Goal: Communication & Community: Answer question/provide support

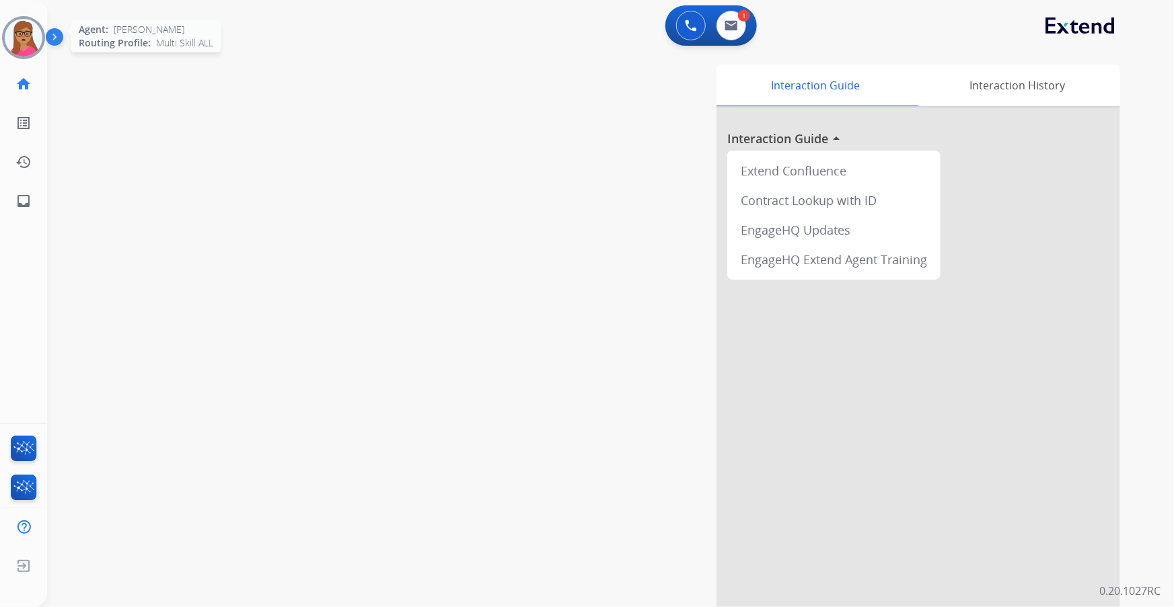
click at [24, 34] on img at bounding box center [24, 38] width 38 height 38
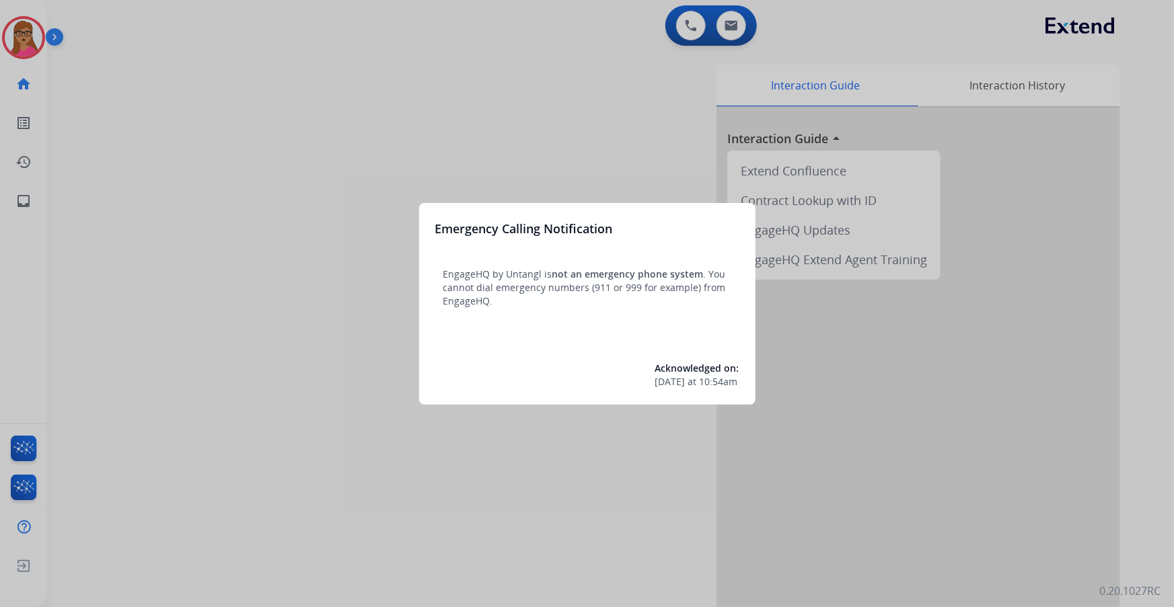
click at [547, 108] on div at bounding box center [587, 303] width 1174 height 607
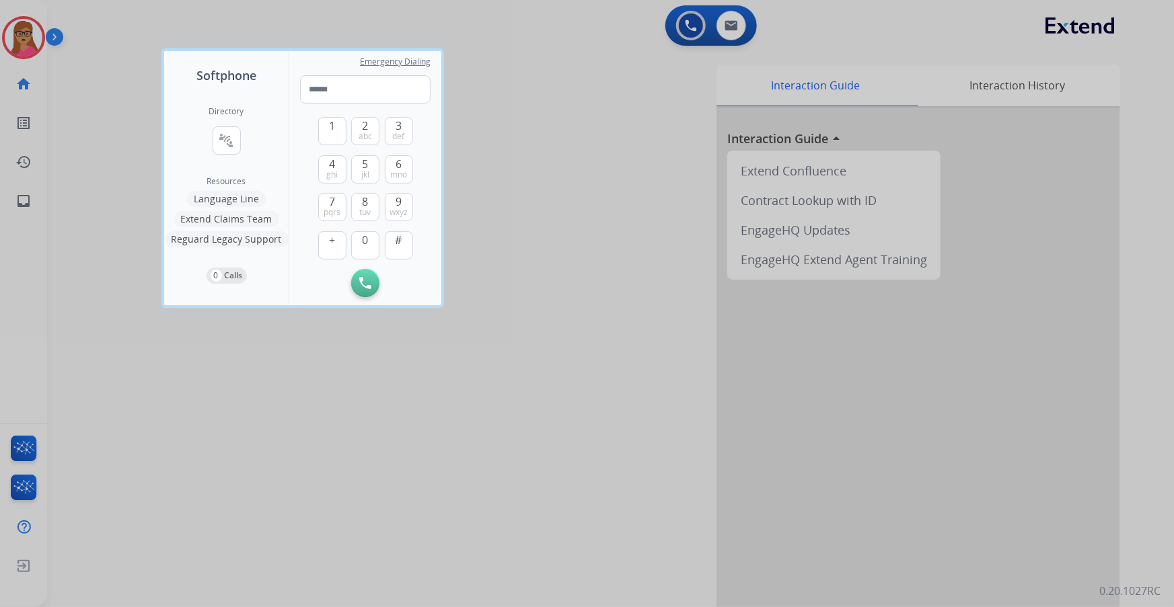
click at [588, 141] on div at bounding box center [587, 303] width 1174 height 607
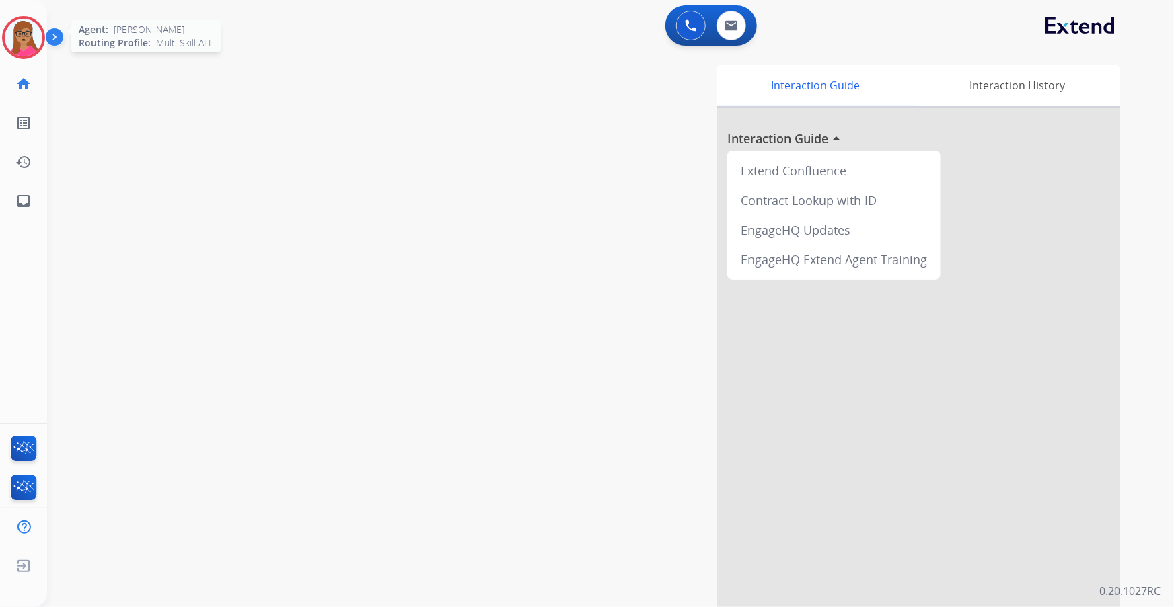
click at [9, 32] on img at bounding box center [24, 38] width 38 height 38
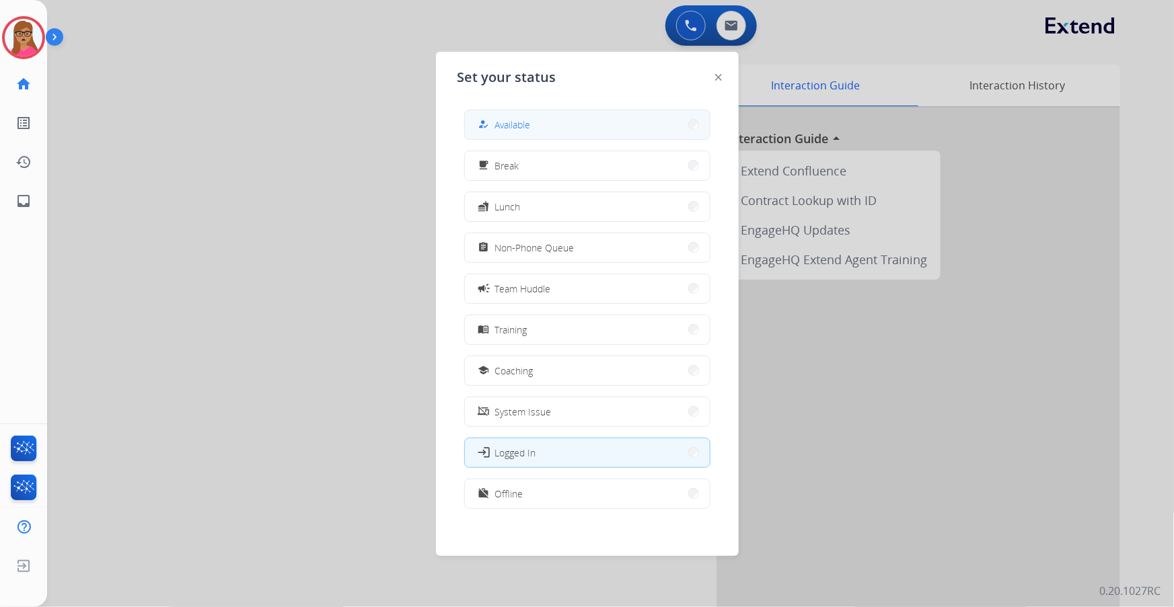
click at [595, 122] on button "how_to_reg Available" at bounding box center [587, 124] width 245 height 29
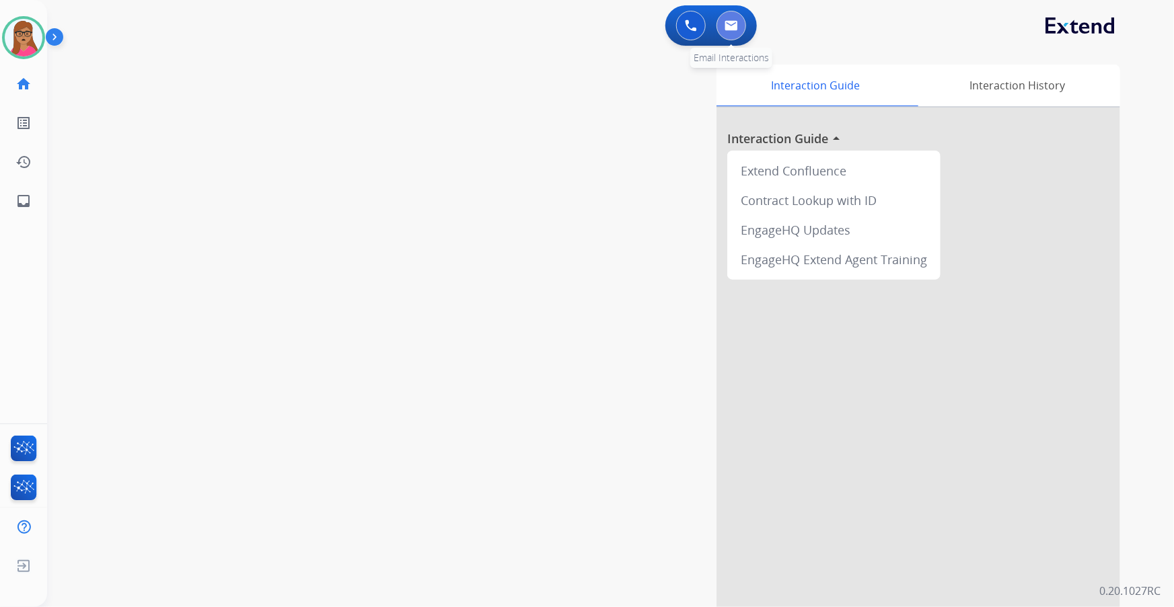
click at [733, 26] on img at bounding box center [730, 25] width 13 height 11
select select "**********"
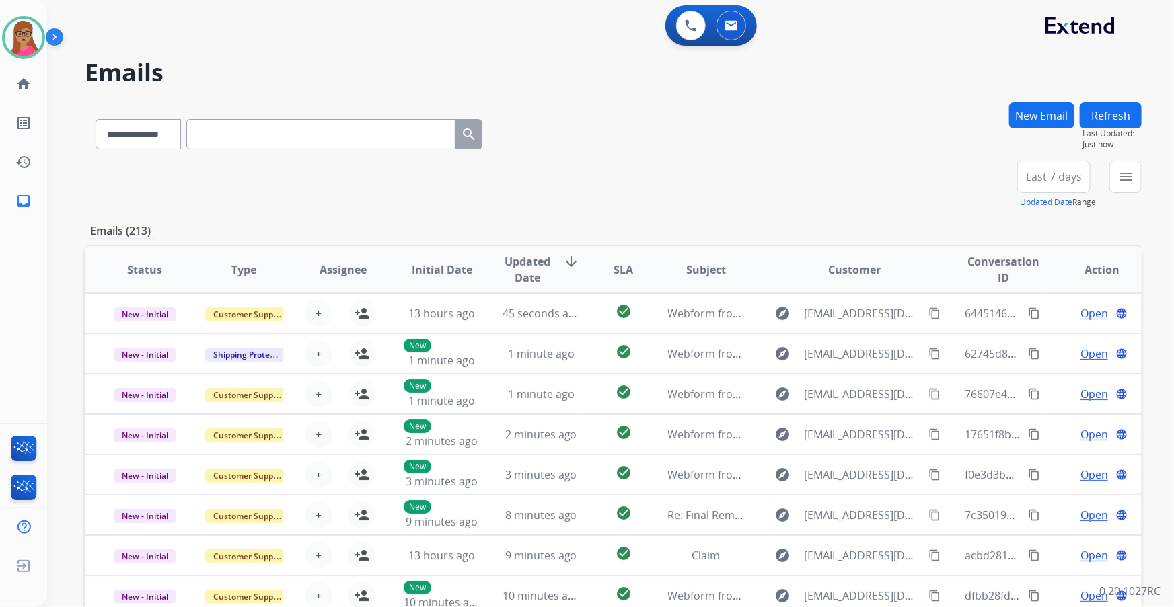
click at [771, 190] on button "Last 7 days" at bounding box center [1053, 177] width 73 height 32
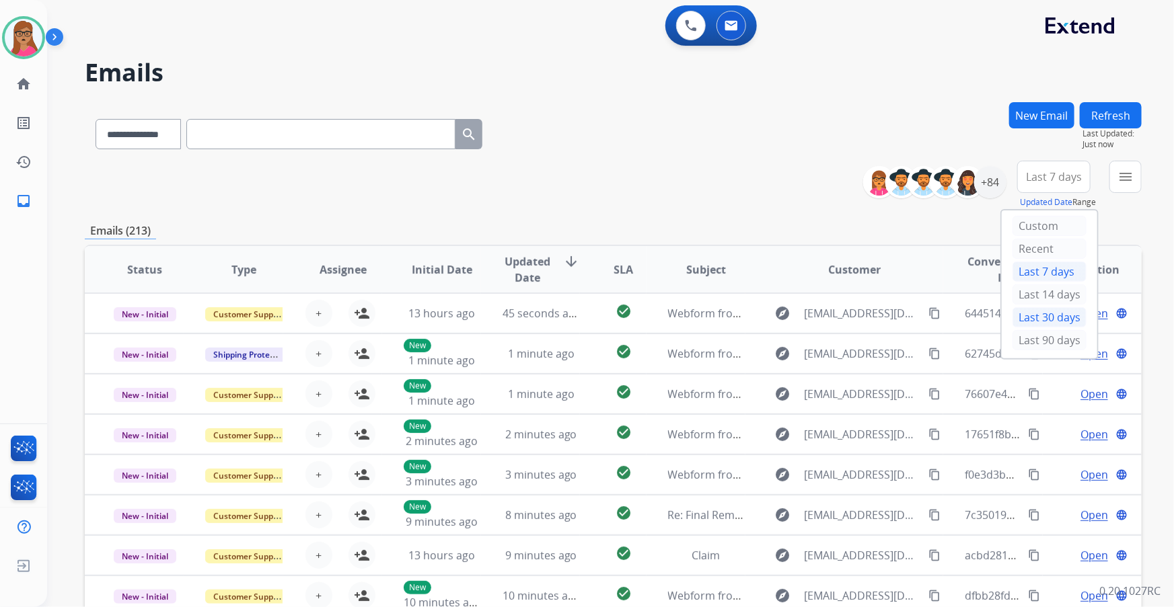
click at [771, 322] on div "Last 30 days" at bounding box center [1049, 317] width 74 height 20
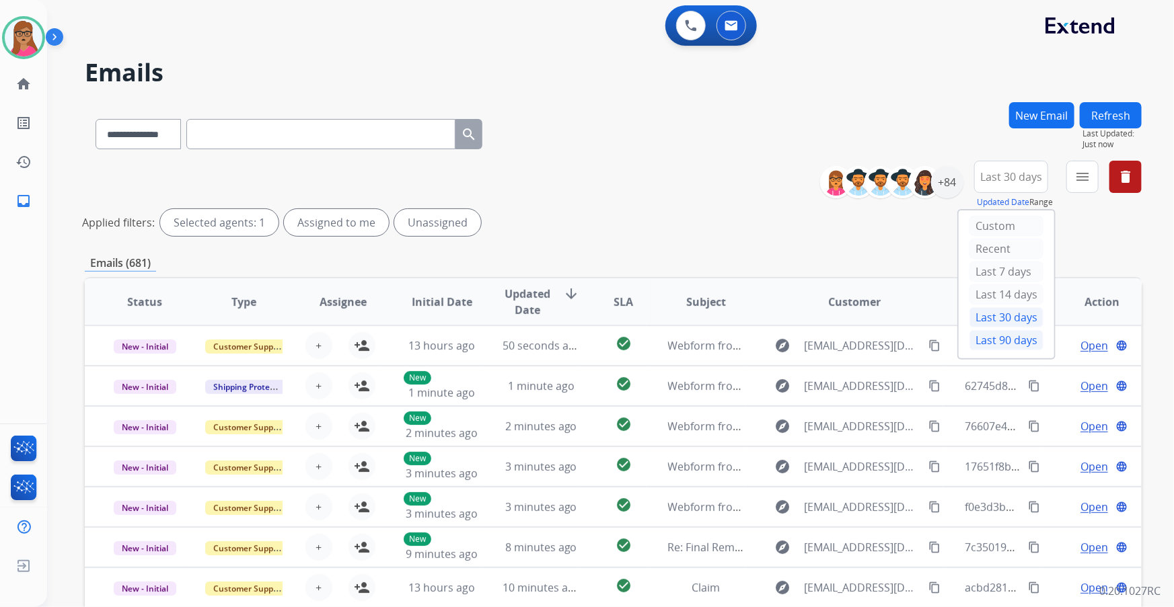
click at [771, 340] on div "Last 90 days" at bounding box center [1006, 340] width 74 height 20
click at [771, 175] on mat-icon "menu" at bounding box center [1082, 177] width 16 height 16
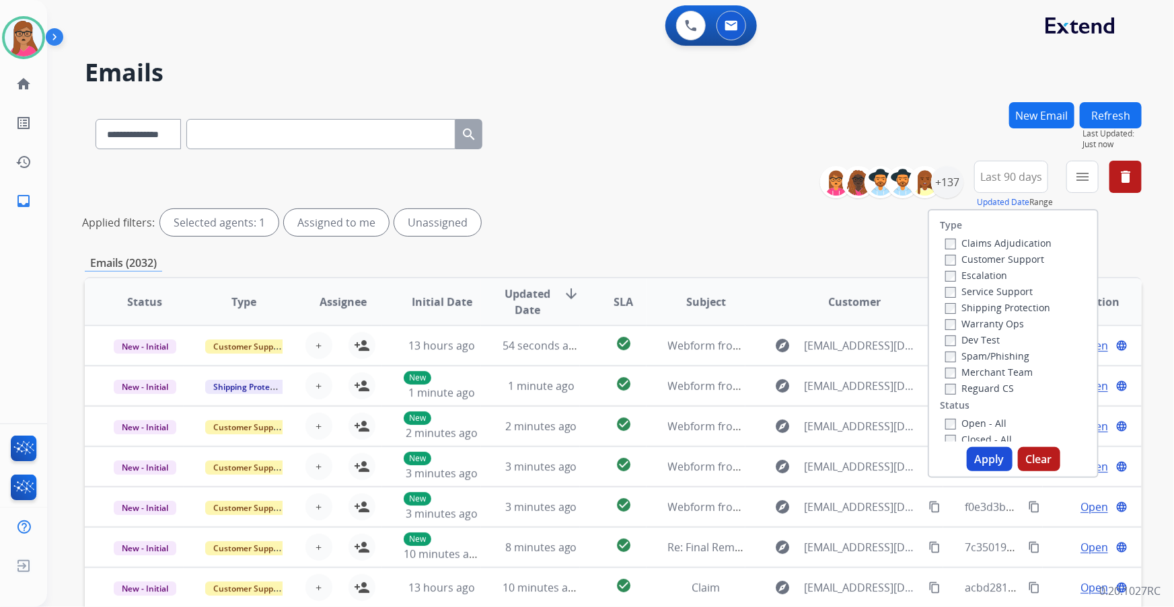
click at [771, 257] on label "Customer Support" at bounding box center [994, 259] width 99 height 13
click at [771, 306] on label "Shipping Protection" at bounding box center [997, 307] width 105 height 13
click at [771, 346] on label "Reguard CS" at bounding box center [979, 388] width 69 height 13
click at [771, 346] on button "Apply" at bounding box center [990, 459] width 46 height 24
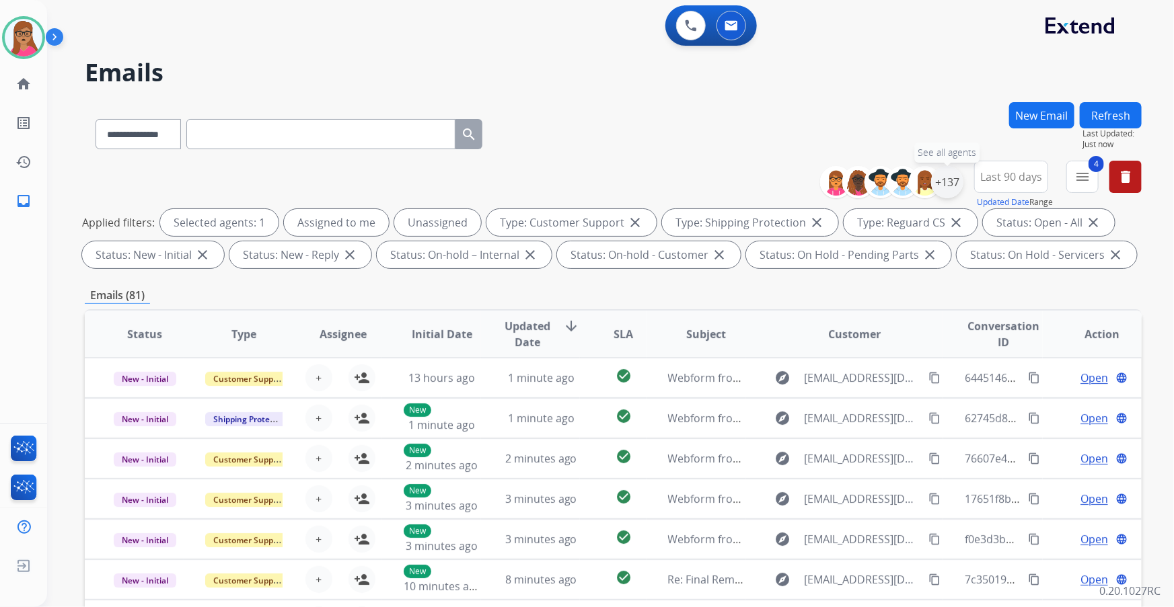
click at [771, 182] on div "+137" at bounding box center [947, 182] width 32 height 32
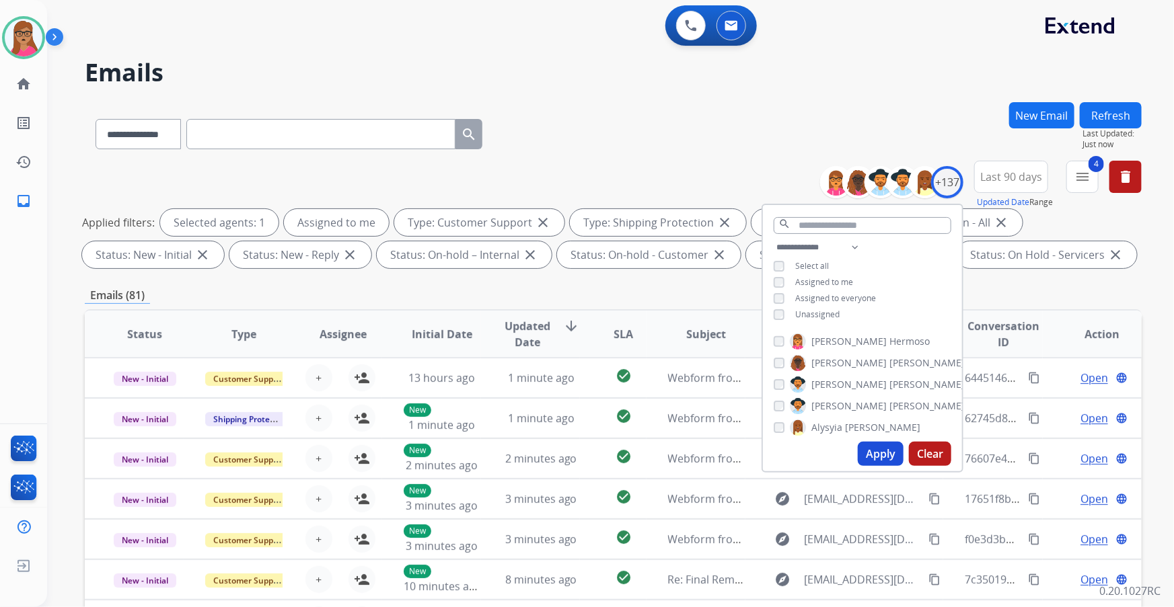
click at [771, 346] on button "Apply" at bounding box center [881, 454] width 46 height 24
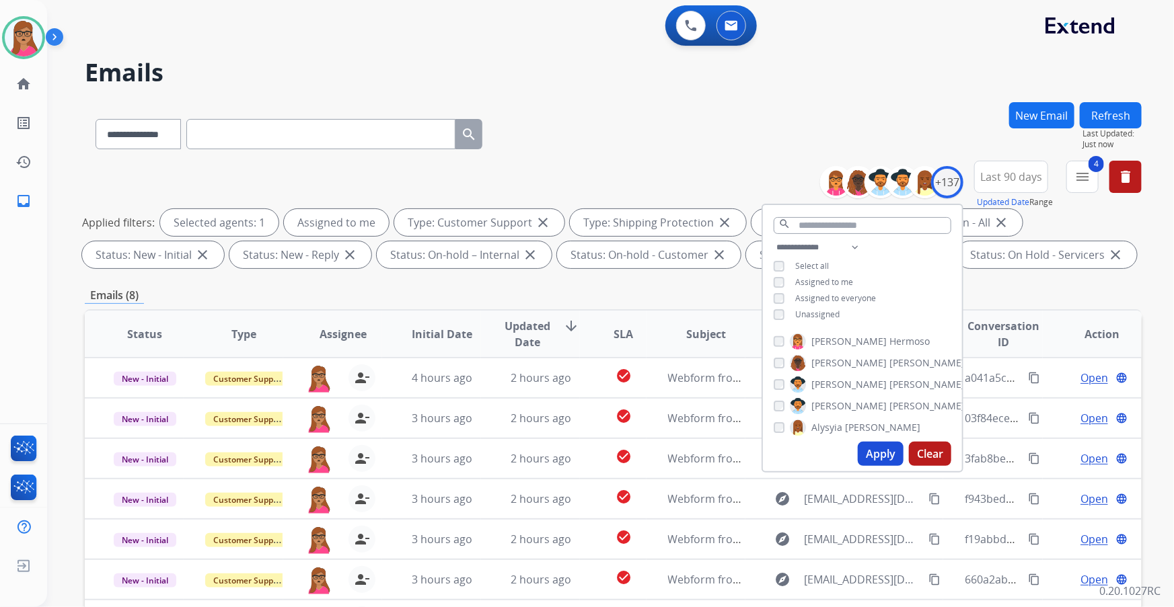
click at [660, 289] on div "Emails (8)" at bounding box center [613, 295] width 1057 height 17
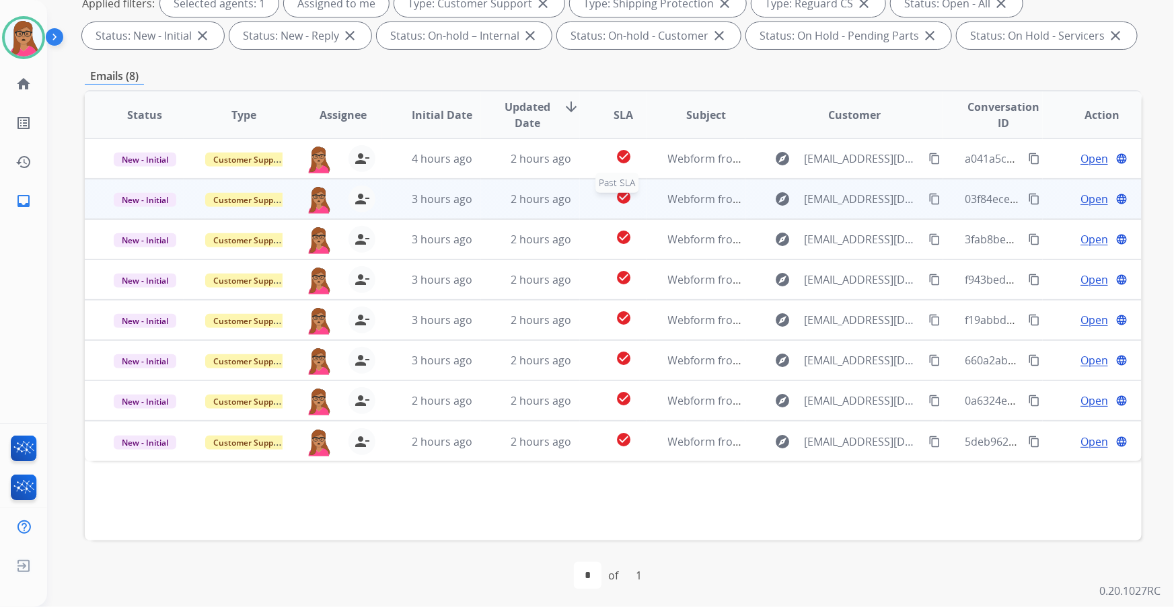
scroll to position [222, 0]
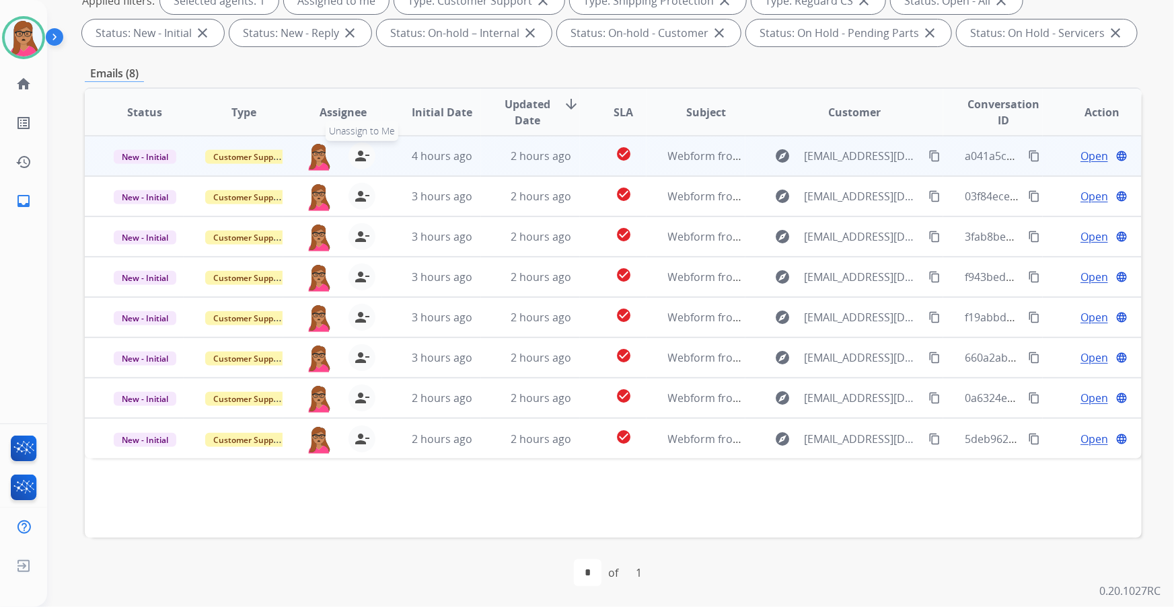
click at [354, 153] on mat-icon "person_remove" at bounding box center [362, 156] width 16 height 16
click at [356, 153] on mat-icon "person_add" at bounding box center [362, 156] width 16 height 16
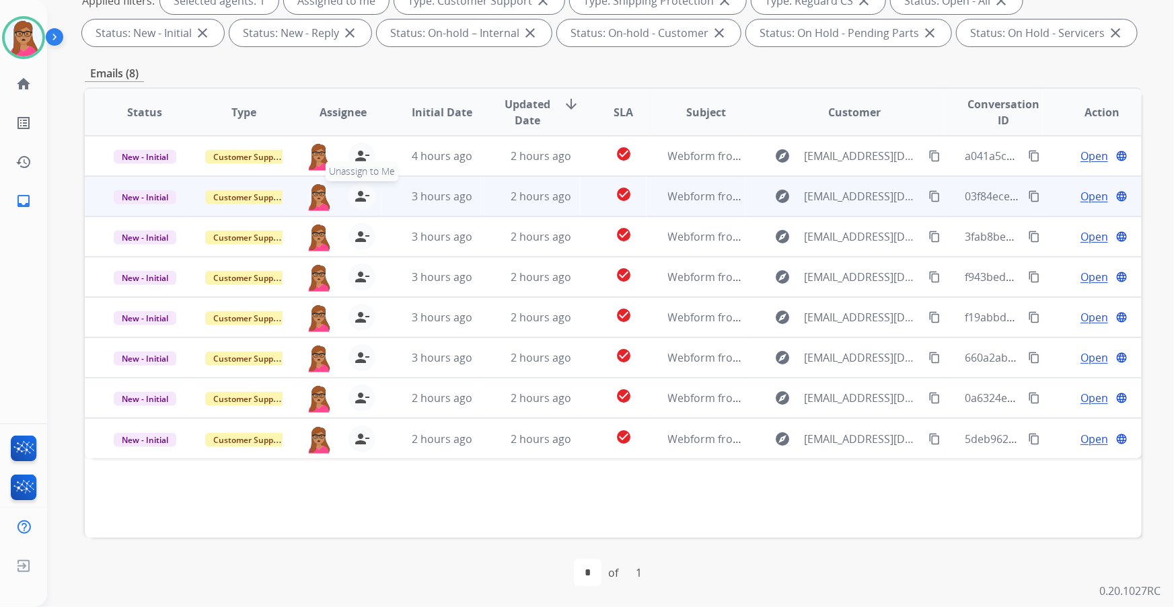
click at [359, 196] on mat-icon "person_remove" at bounding box center [362, 196] width 16 height 16
click at [359, 196] on mat-icon "person_add" at bounding box center [362, 196] width 16 height 16
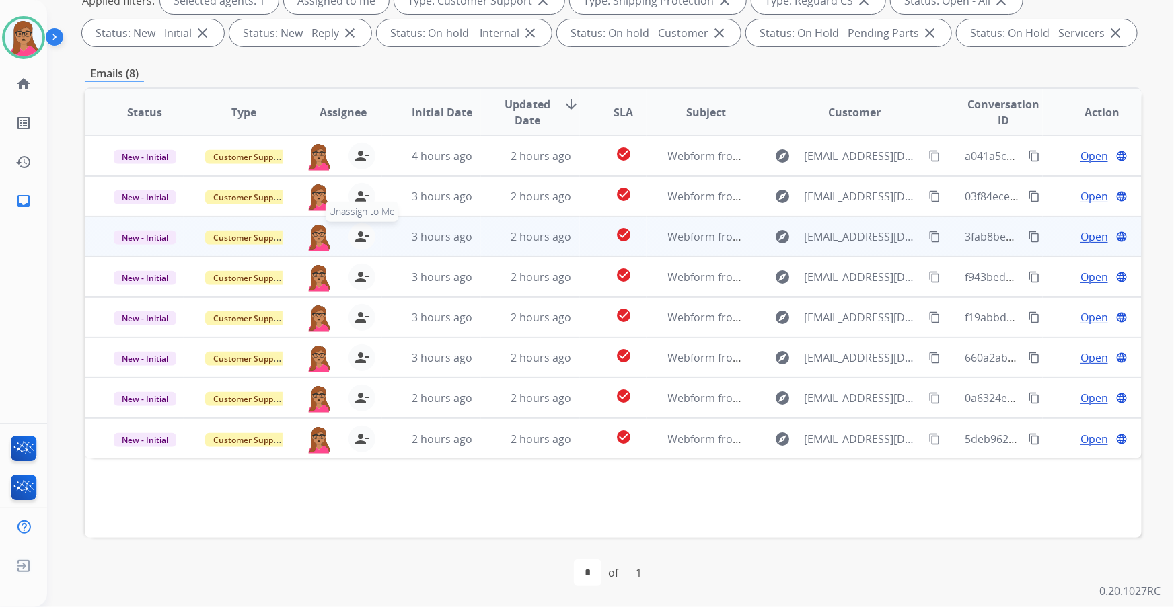
click at [361, 235] on mat-icon "person_remove" at bounding box center [362, 237] width 16 height 16
click at [361, 237] on mat-icon "person_add" at bounding box center [362, 237] width 16 height 16
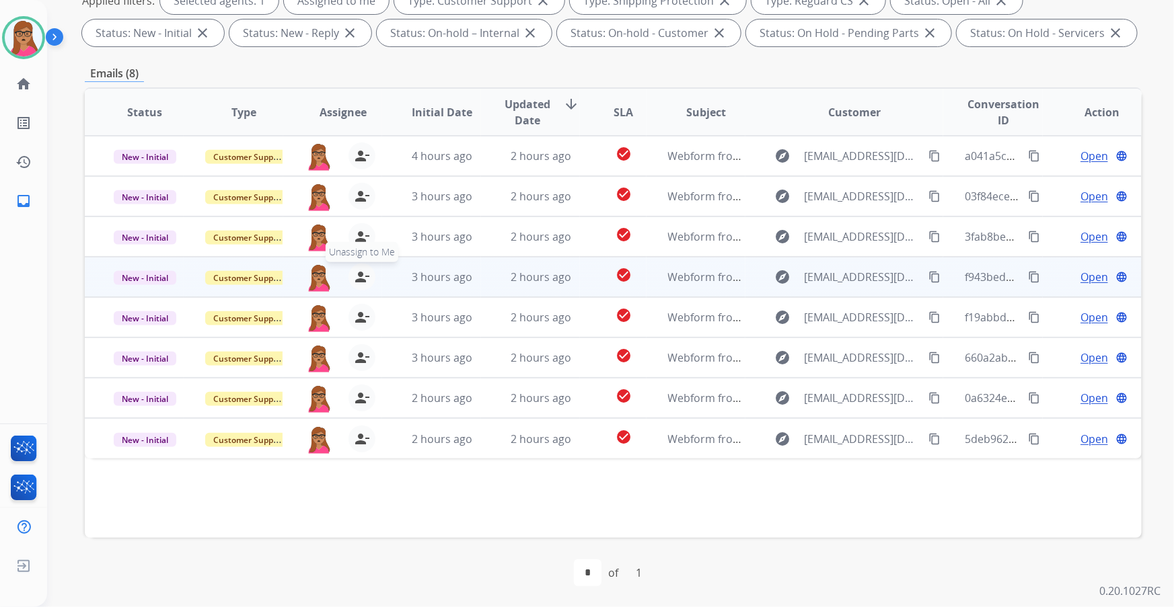
click at [362, 274] on mat-icon "person_remove" at bounding box center [362, 277] width 16 height 16
click at [362, 274] on mat-icon "person_add" at bounding box center [362, 277] width 16 height 16
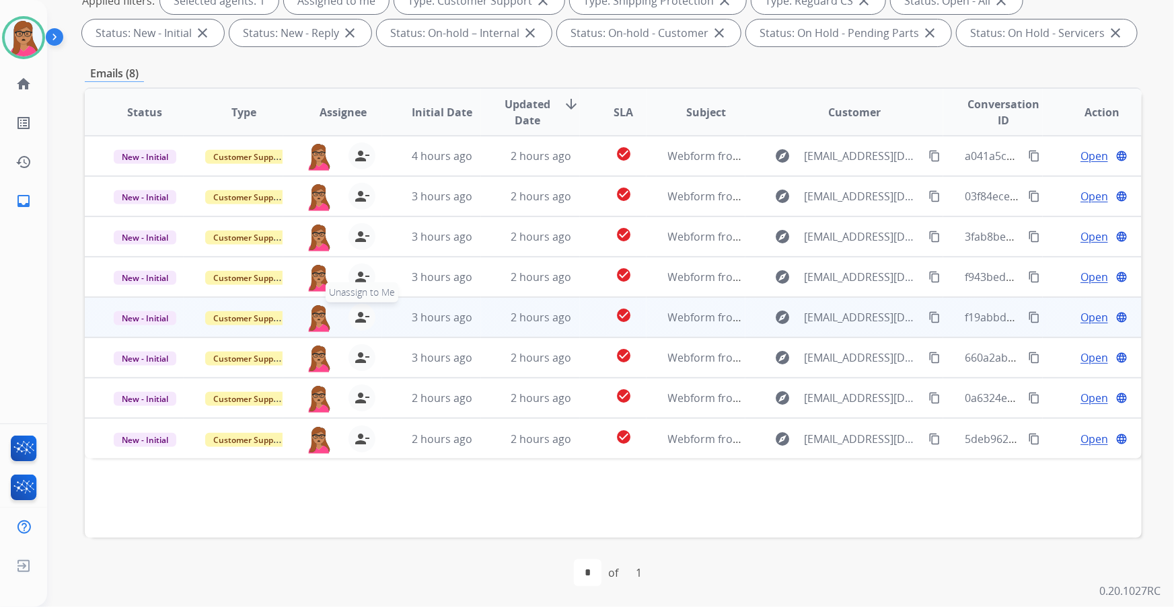
click at [361, 317] on mat-icon "person_remove" at bounding box center [362, 317] width 16 height 16
click at [361, 317] on mat-icon "person_add" at bounding box center [362, 317] width 16 height 16
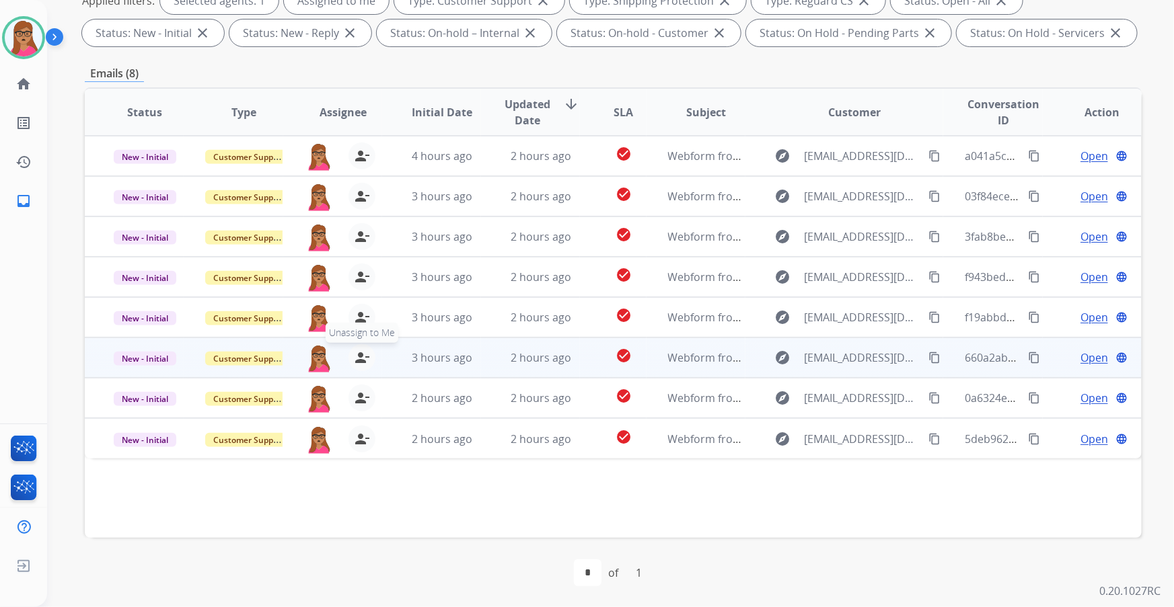
click at [361, 346] on mat-icon "person_remove" at bounding box center [362, 358] width 16 height 16
click at [360, 346] on mat-icon "person_add" at bounding box center [362, 358] width 16 height 16
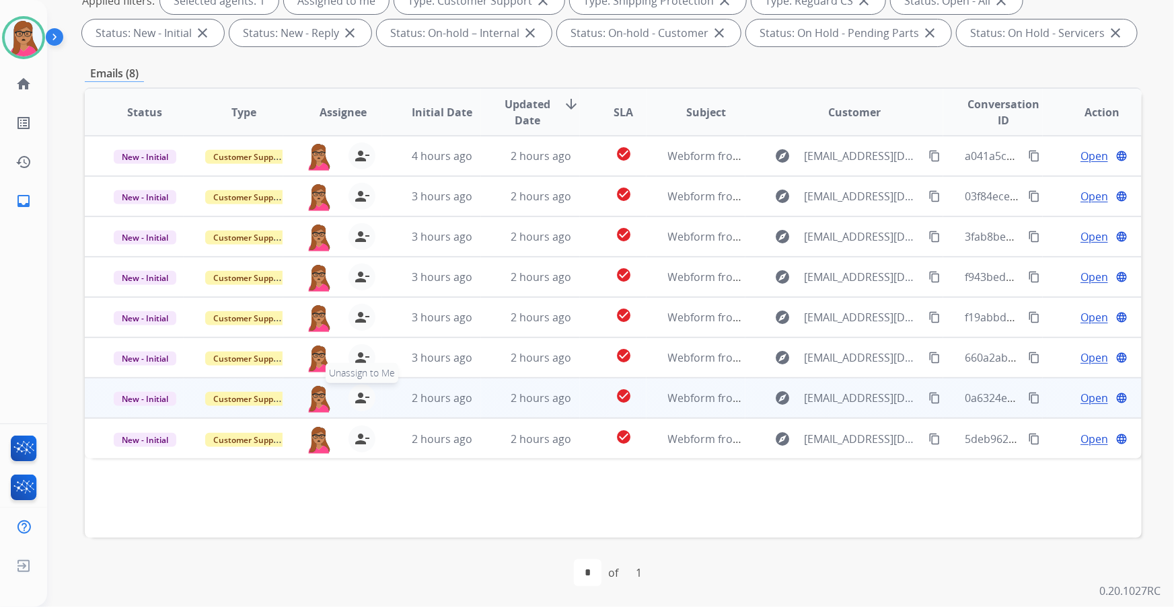
click at [358, 346] on mat-icon "person_remove" at bounding box center [362, 398] width 16 height 16
click at [358, 346] on mat-icon "person_add" at bounding box center [362, 398] width 16 height 16
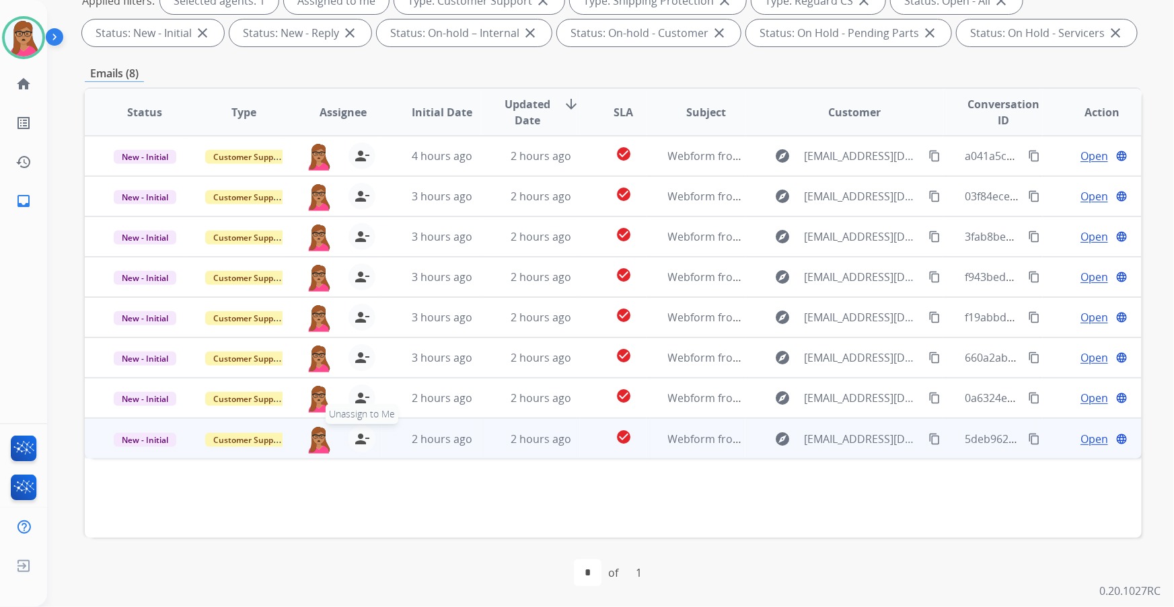
click at [356, 346] on mat-icon "person_remove" at bounding box center [362, 439] width 16 height 16
click at [356, 346] on mat-icon "person_add" at bounding box center [362, 439] width 16 height 16
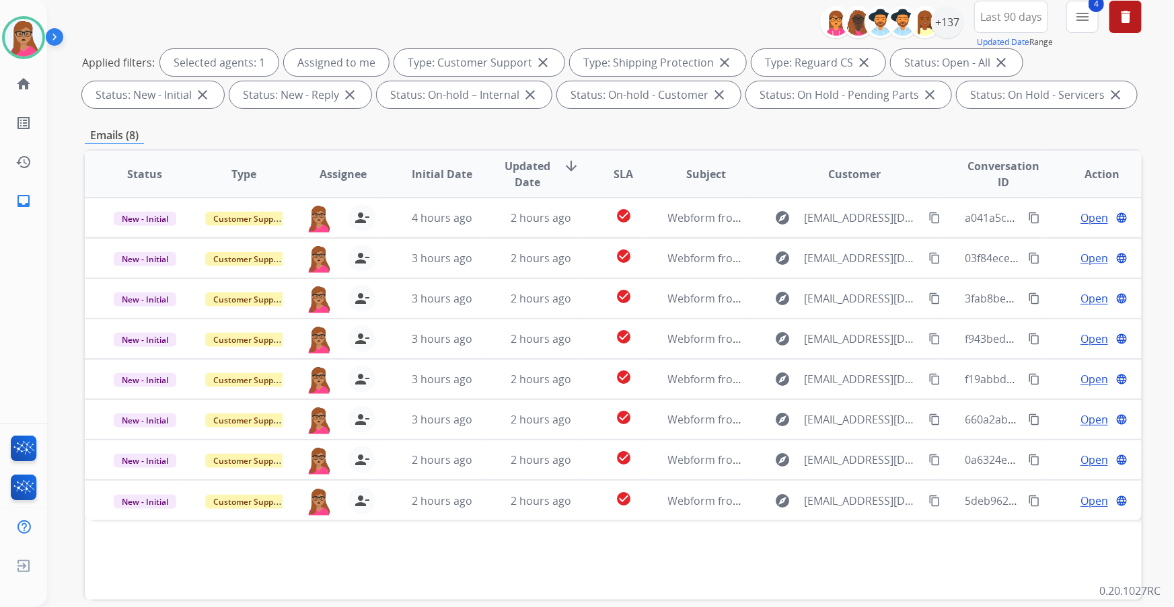
scroll to position [0, 0]
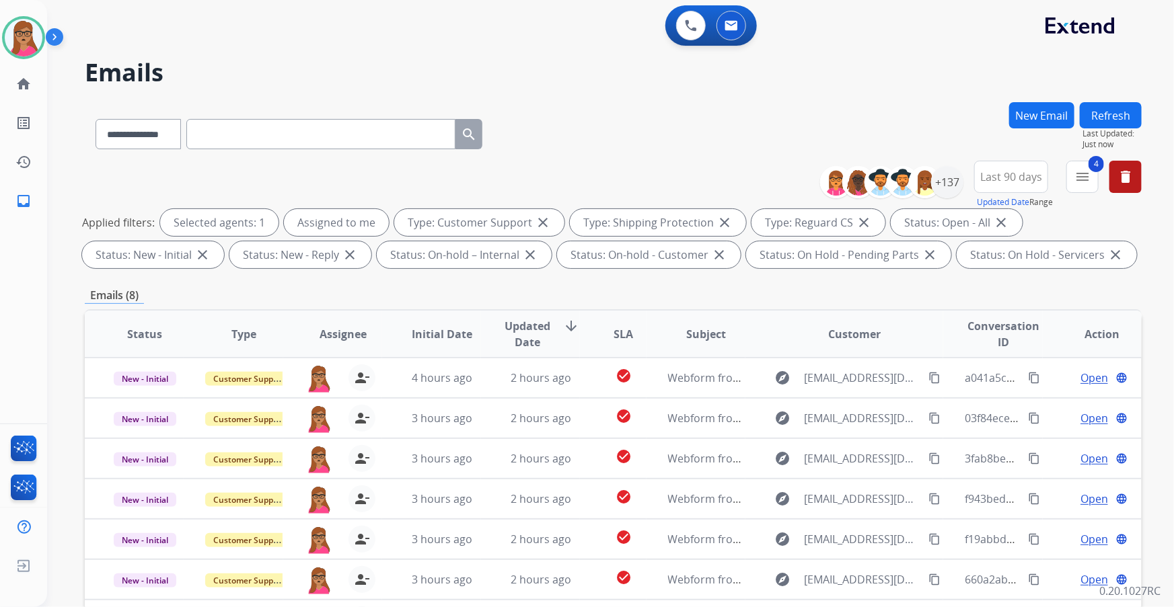
click at [771, 114] on button "Refresh" at bounding box center [1111, 115] width 62 height 26
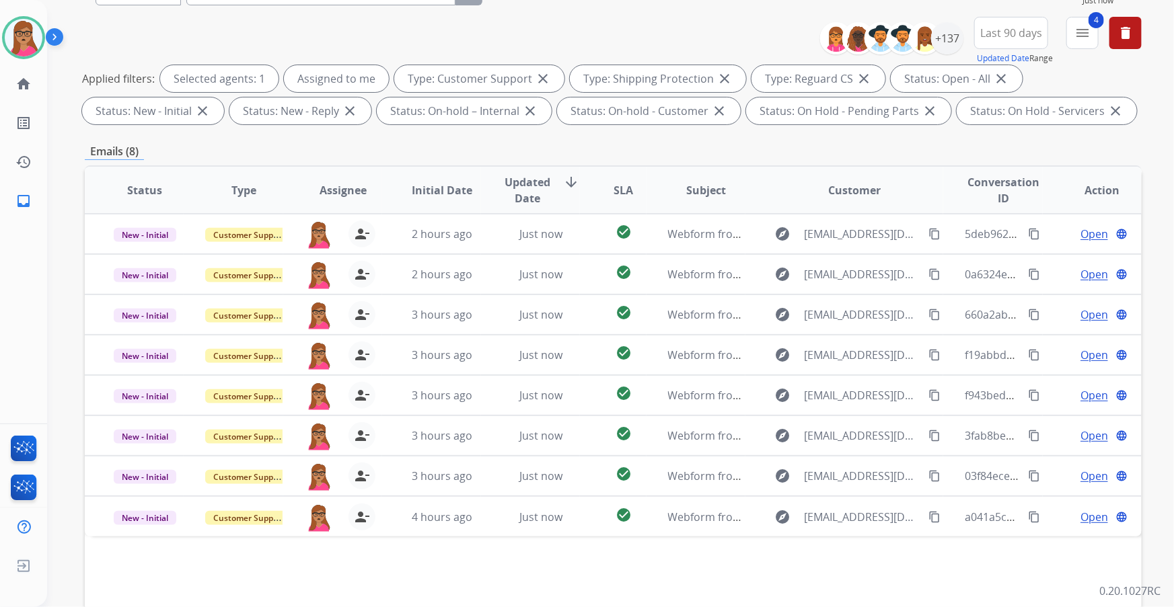
scroll to position [39, 0]
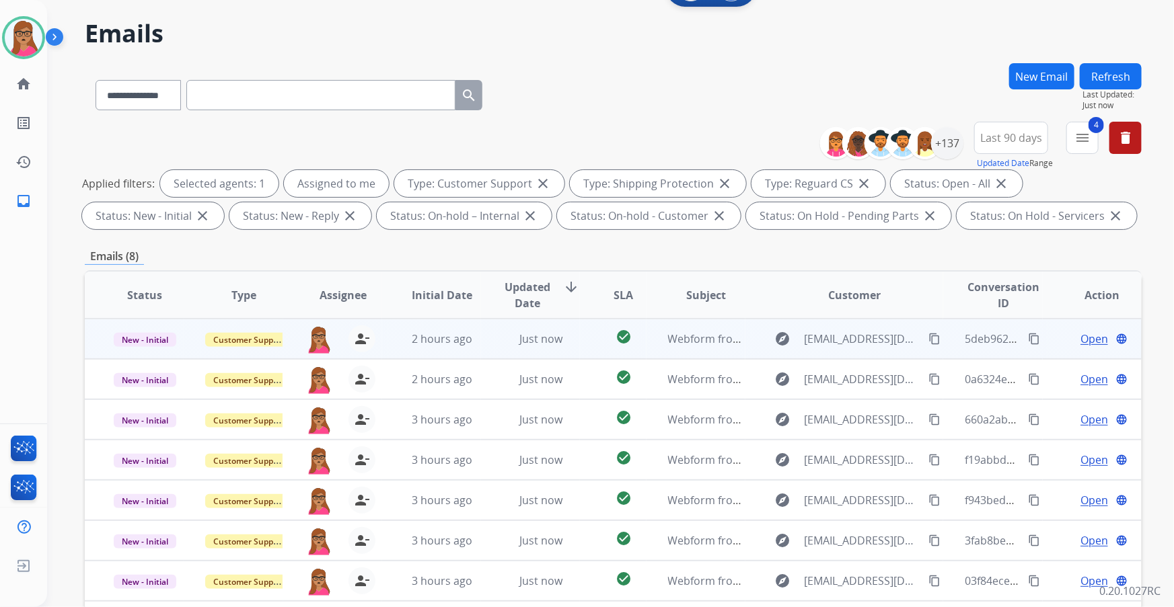
click at [771, 336] on span "Open" at bounding box center [1094, 339] width 28 height 16
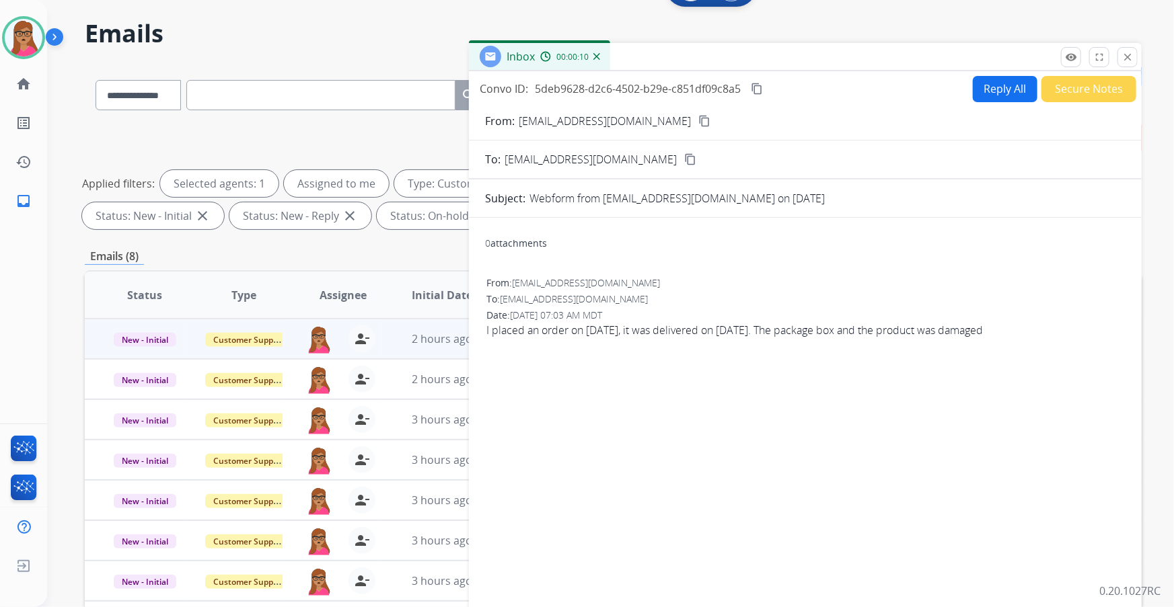
drag, startPoint x: 646, startPoint y: 119, endPoint x: 636, endPoint y: 24, distance: 96.1
click at [698, 118] on mat-icon "content_copy" at bounding box center [704, 121] width 12 height 12
click at [698, 121] on mat-icon "content_copy" at bounding box center [704, 121] width 12 height 12
drag, startPoint x: 979, startPoint y: 93, endPoint x: 898, endPoint y: 29, distance: 102.9
click at [771, 85] on button "Reply All" at bounding box center [1005, 89] width 65 height 26
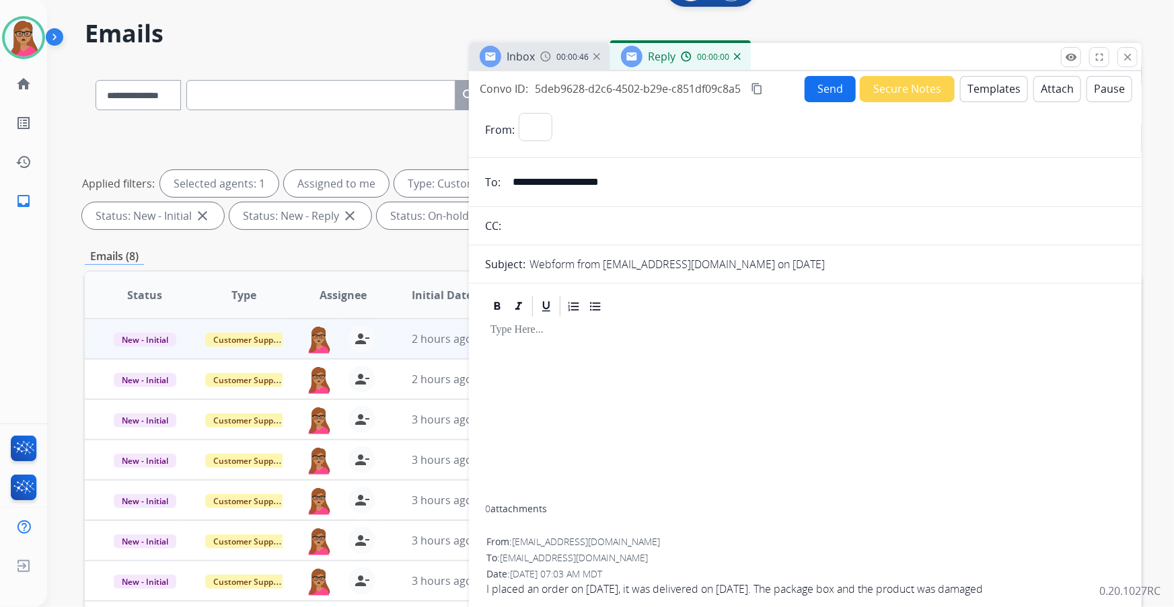
select select "**********"
click at [771, 94] on button "Templates" at bounding box center [994, 89] width 68 height 26
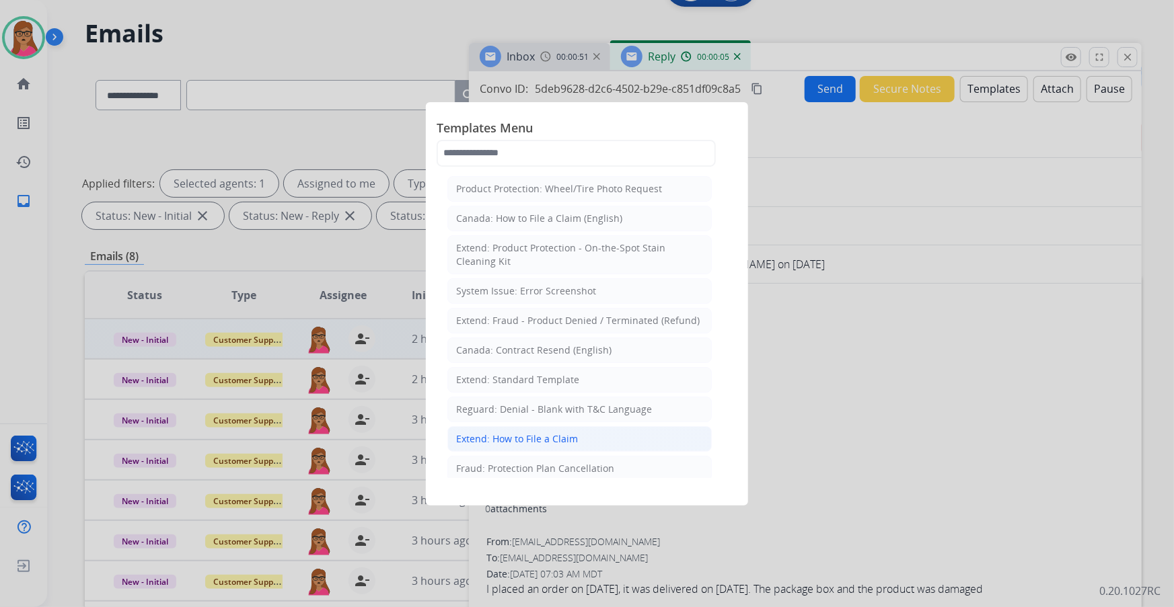
click at [510, 346] on div "Extend: How to File a Claim" at bounding box center [517, 438] width 122 height 13
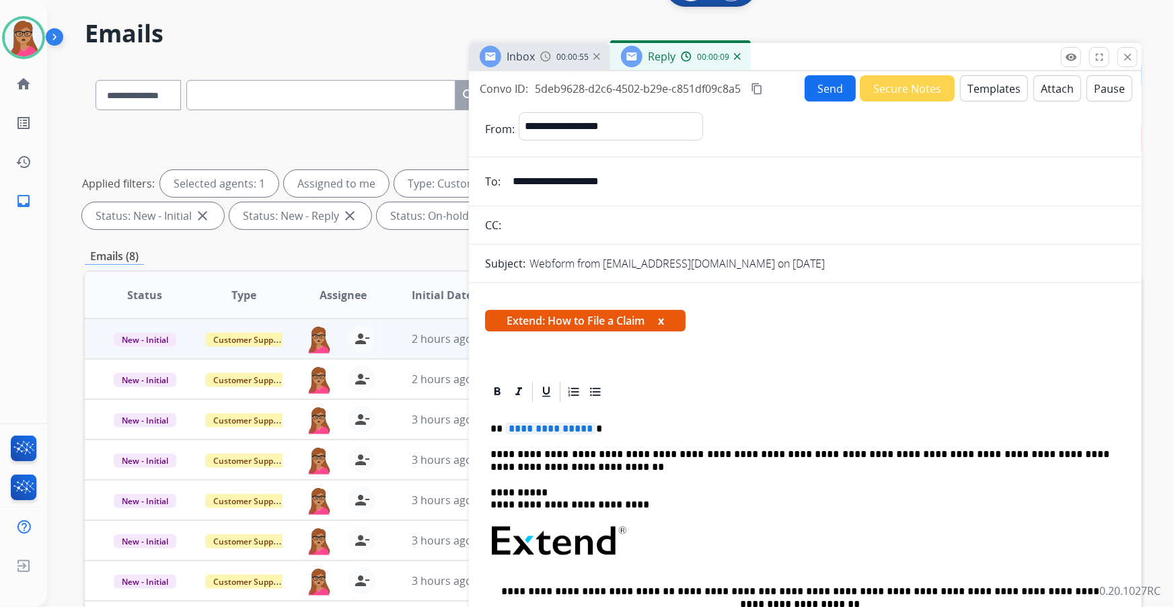
click at [558, 346] on span "**********" at bounding box center [550, 428] width 91 height 11
click at [755, 87] on mat-icon "content_copy" at bounding box center [757, 89] width 12 height 12
click at [771, 95] on button "Send" at bounding box center [829, 88] width 51 height 26
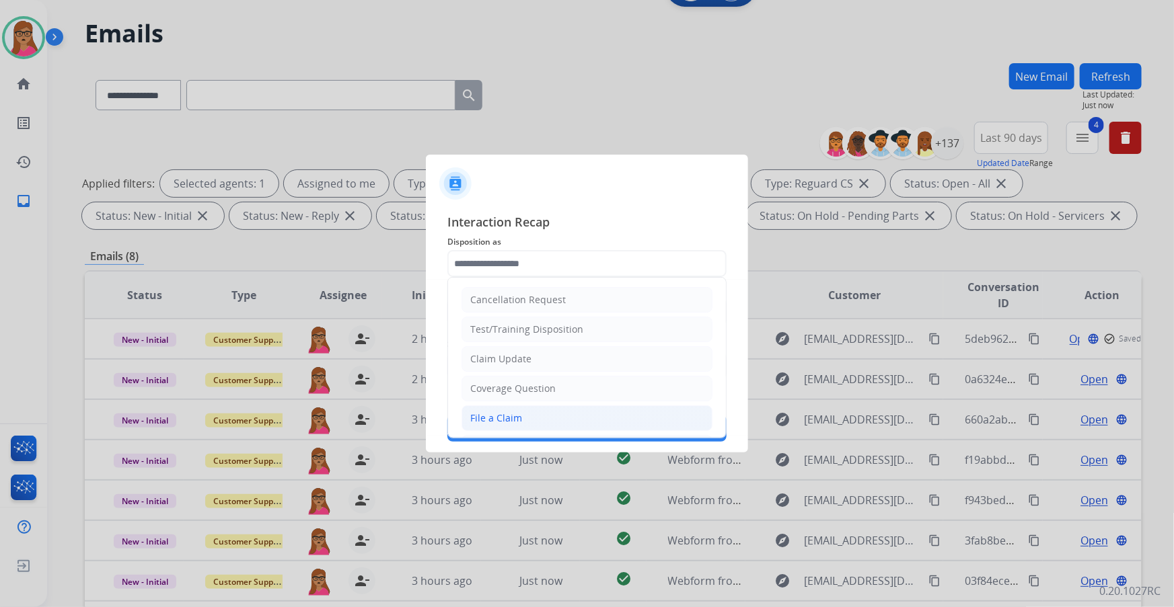
drag, startPoint x: 508, startPoint y: 417, endPoint x: 513, endPoint y: 371, distance: 46.1
click at [507, 346] on div "File a Claim" at bounding box center [496, 418] width 52 height 13
type input "**********"
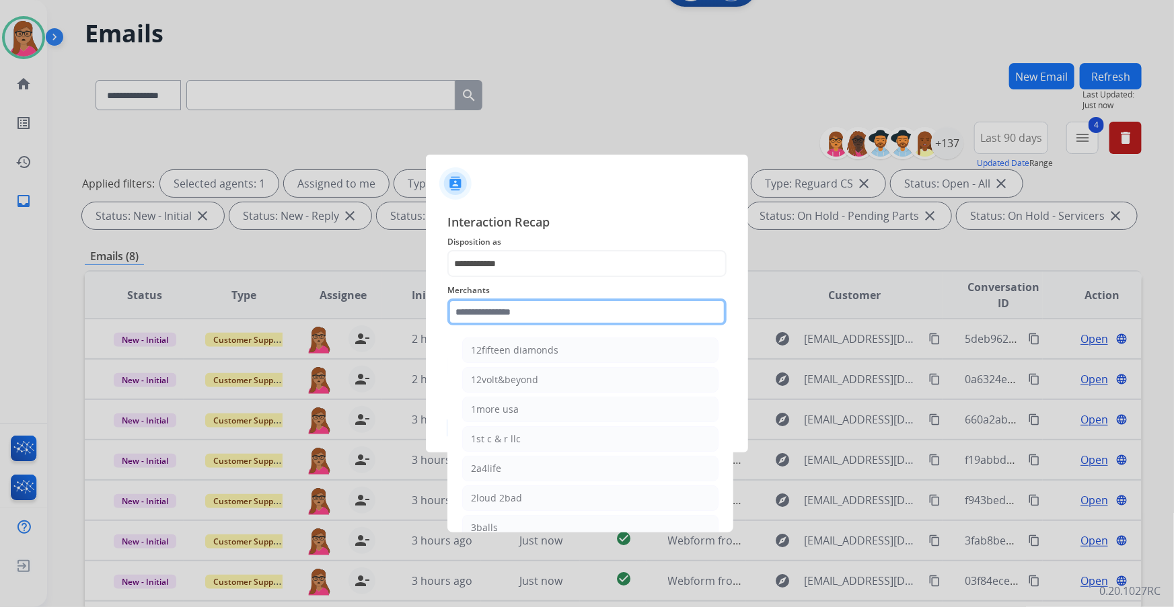
click at [534, 311] on input "text" at bounding box center [586, 312] width 279 height 27
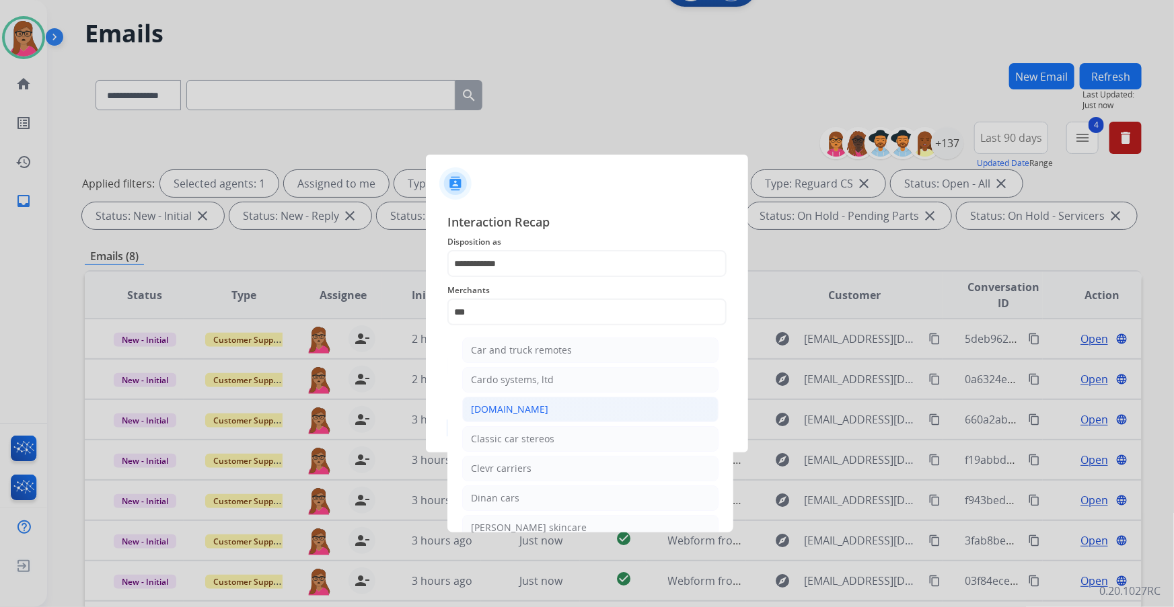
click at [511, 346] on div "[DOMAIN_NAME]" at bounding box center [509, 409] width 77 height 13
type input "**********"
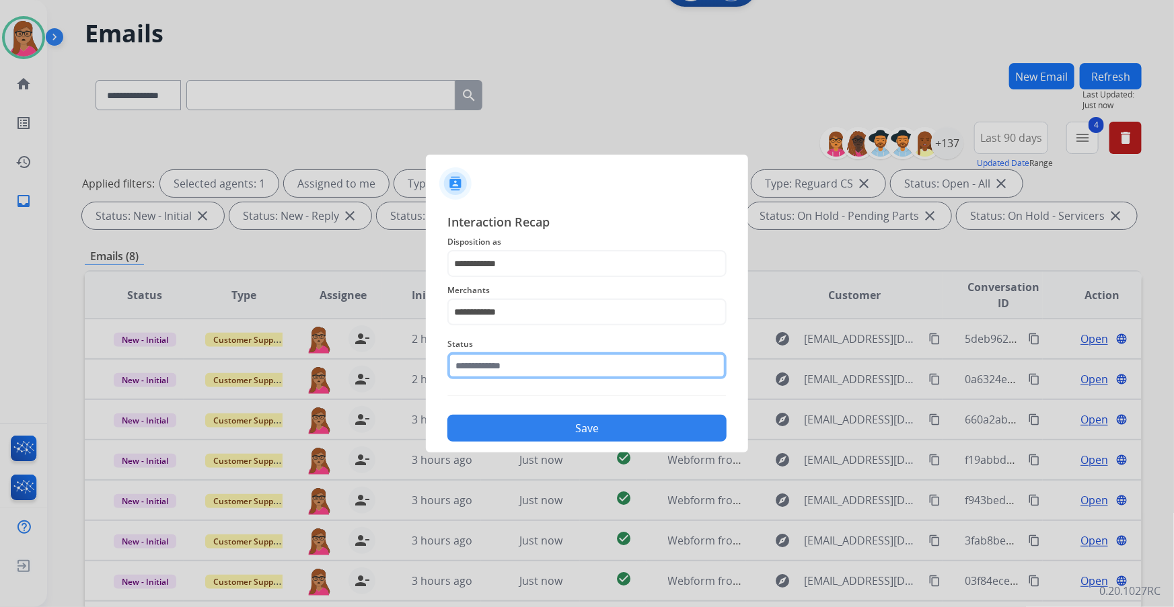
click at [535, 346] on input "text" at bounding box center [586, 365] width 279 height 27
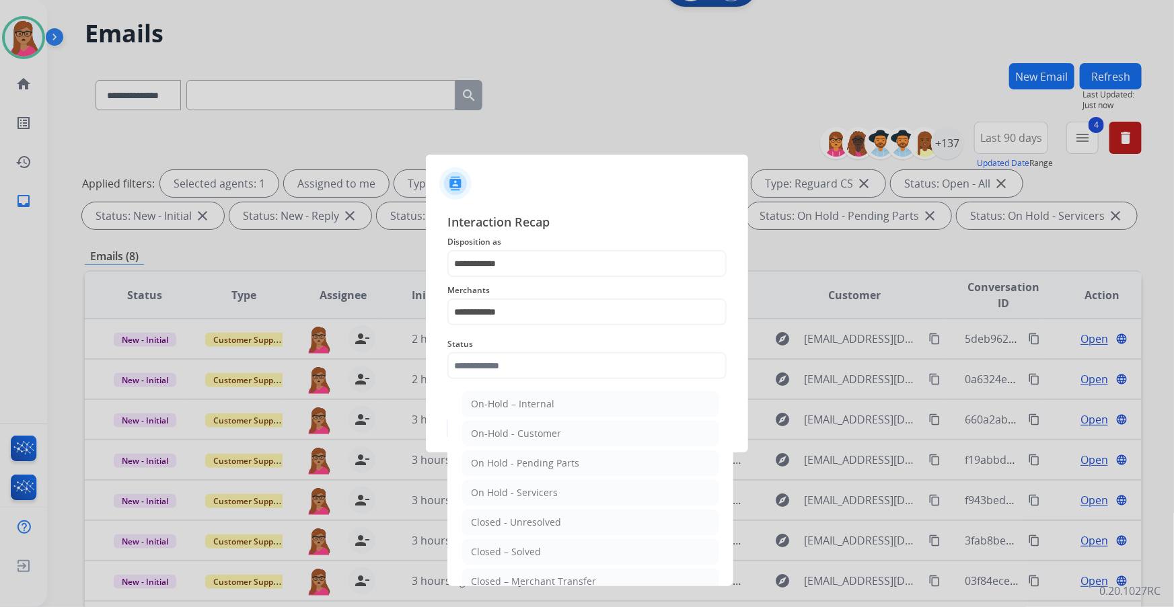
click at [540, 346] on li "Closed – Solved" at bounding box center [590, 552] width 256 height 26
type input "**********"
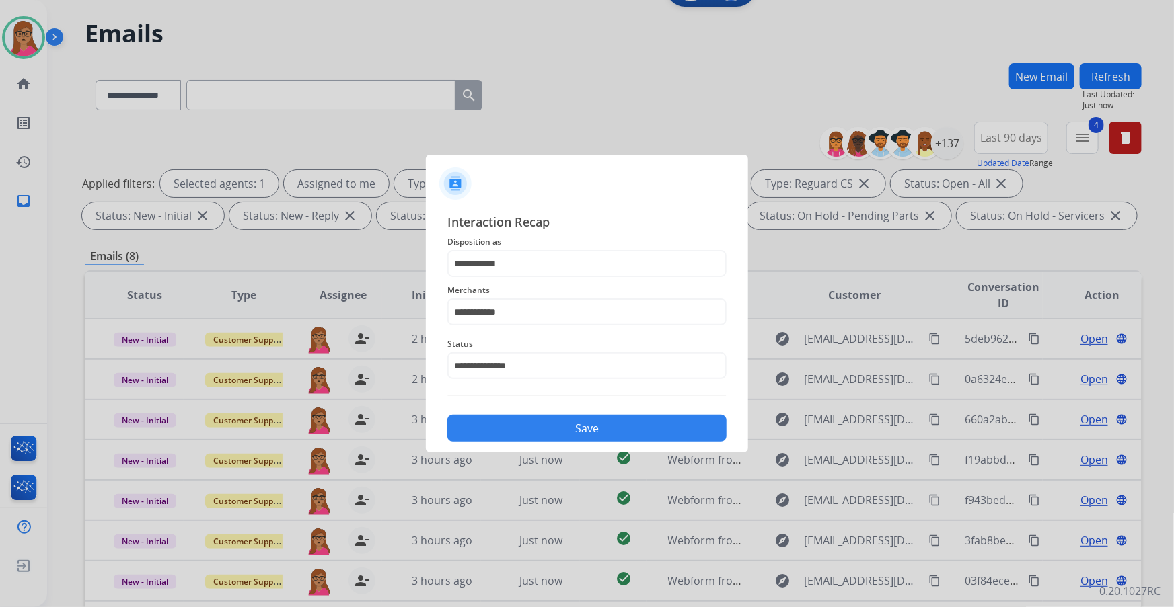
click at [570, 346] on button "Save" at bounding box center [586, 428] width 279 height 27
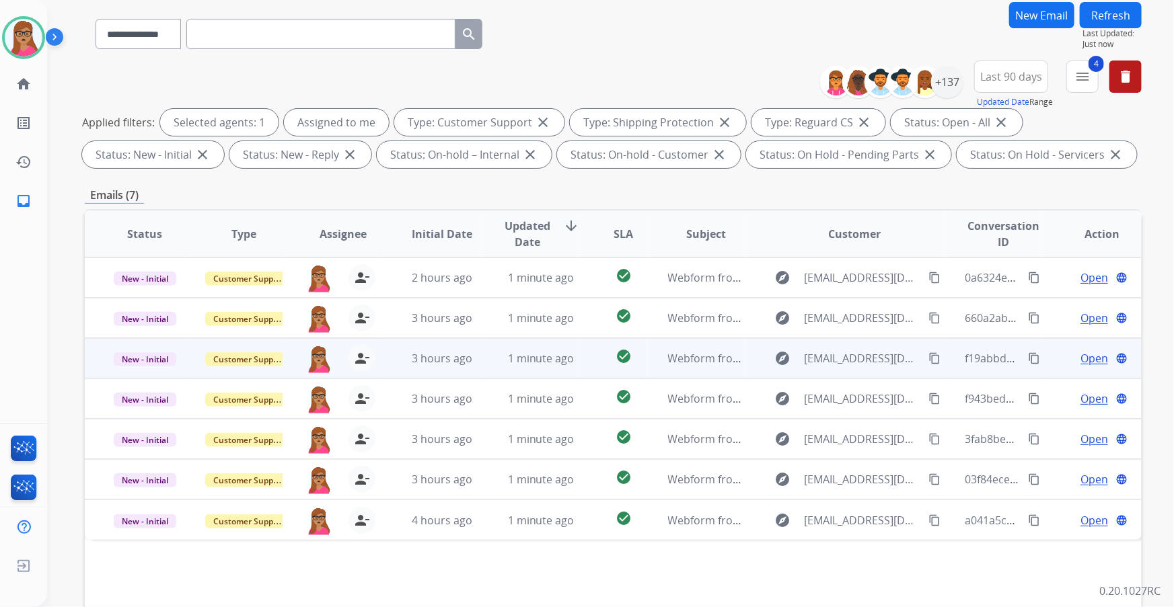
scroll to position [122, 0]
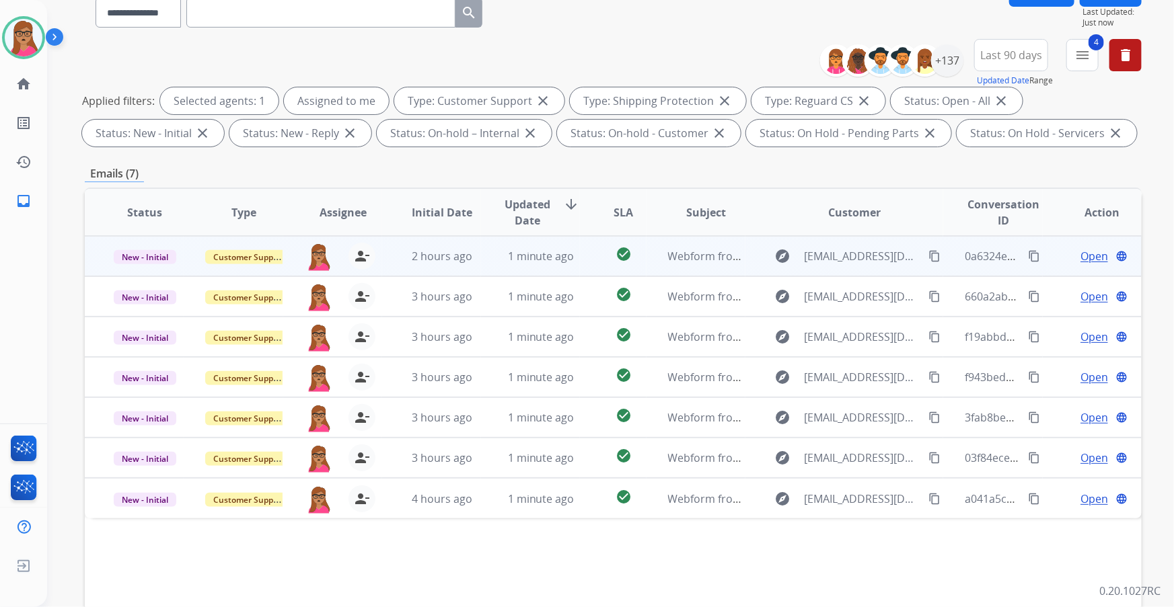
click at [771, 258] on span "Open" at bounding box center [1094, 256] width 28 height 16
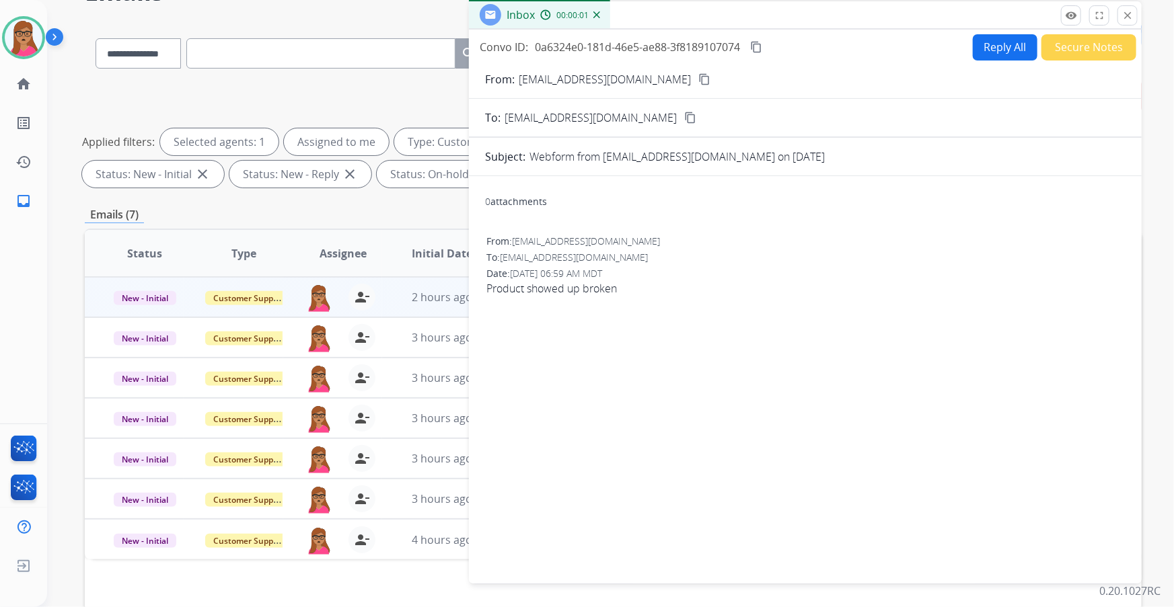
scroll to position [0, 0]
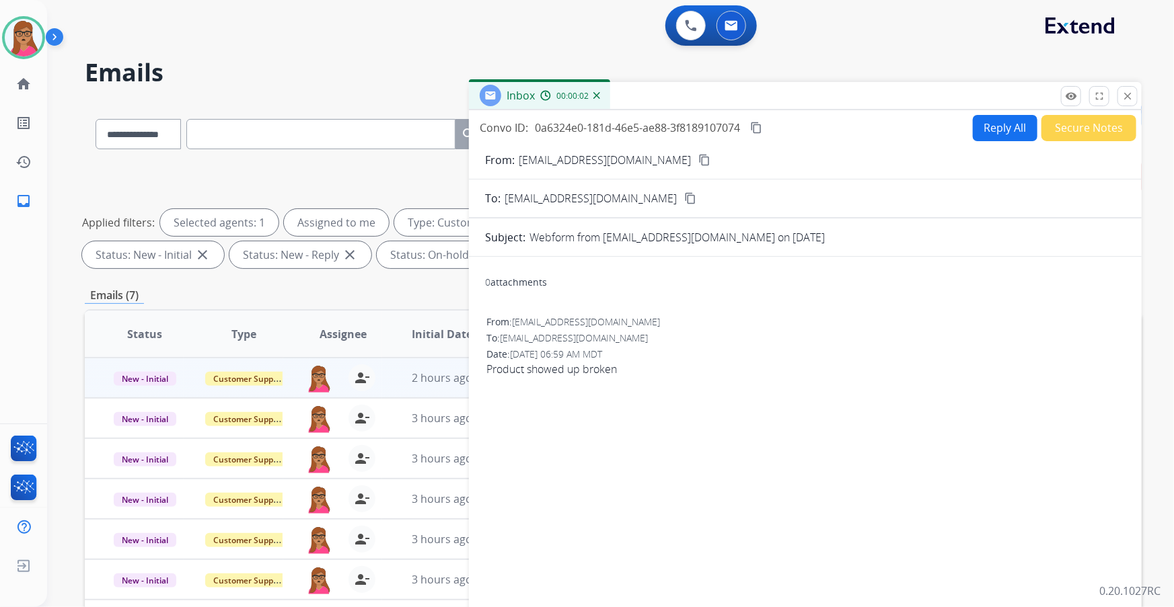
drag, startPoint x: 654, startPoint y: 160, endPoint x: 644, endPoint y: 116, distance: 45.4
click at [698, 159] on mat-icon "content_copy" at bounding box center [704, 160] width 12 height 12
click at [771, 130] on button "Secure Notes" at bounding box center [1088, 128] width 95 height 26
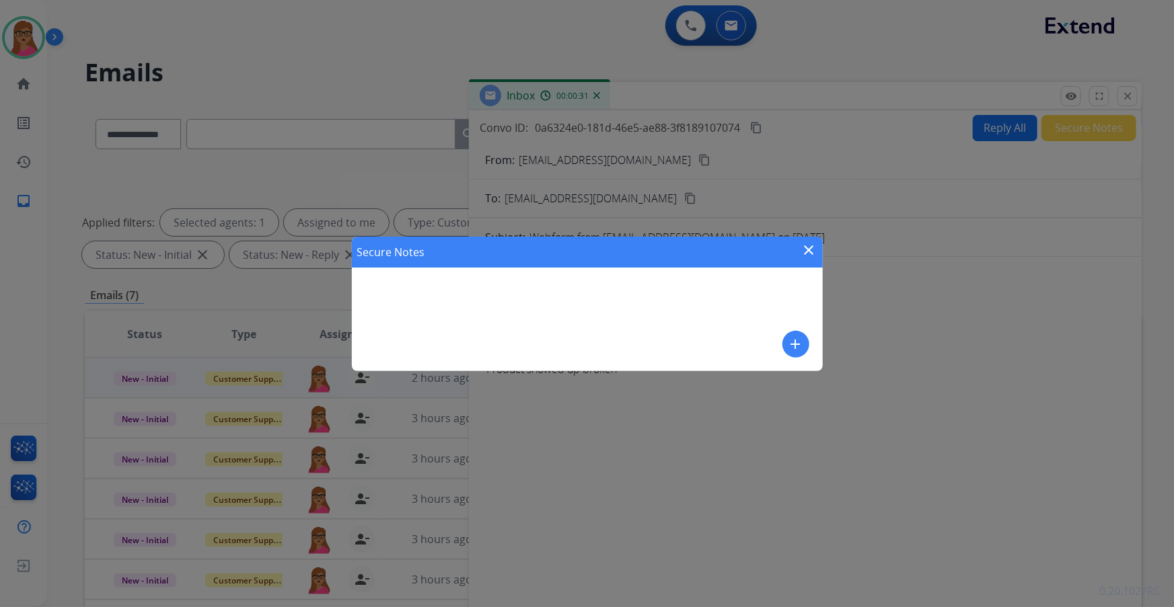
click at [771, 344] on mat-icon "add" at bounding box center [796, 344] width 16 height 16
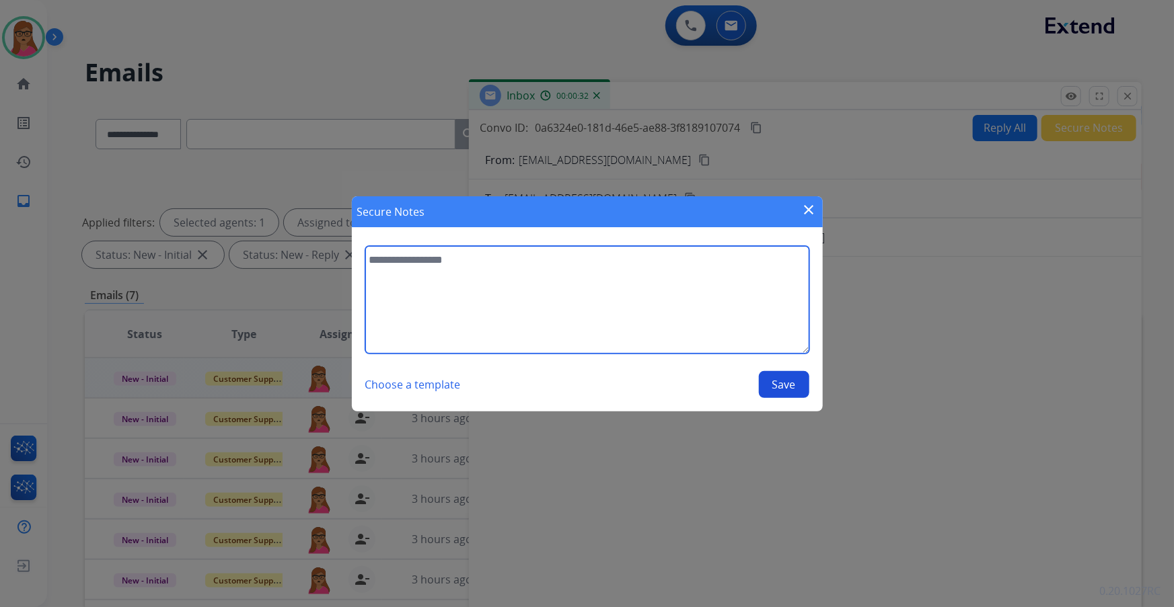
click at [481, 266] on textarea at bounding box center [587, 300] width 444 height 108
paste textarea "**********"
type textarea "**********"
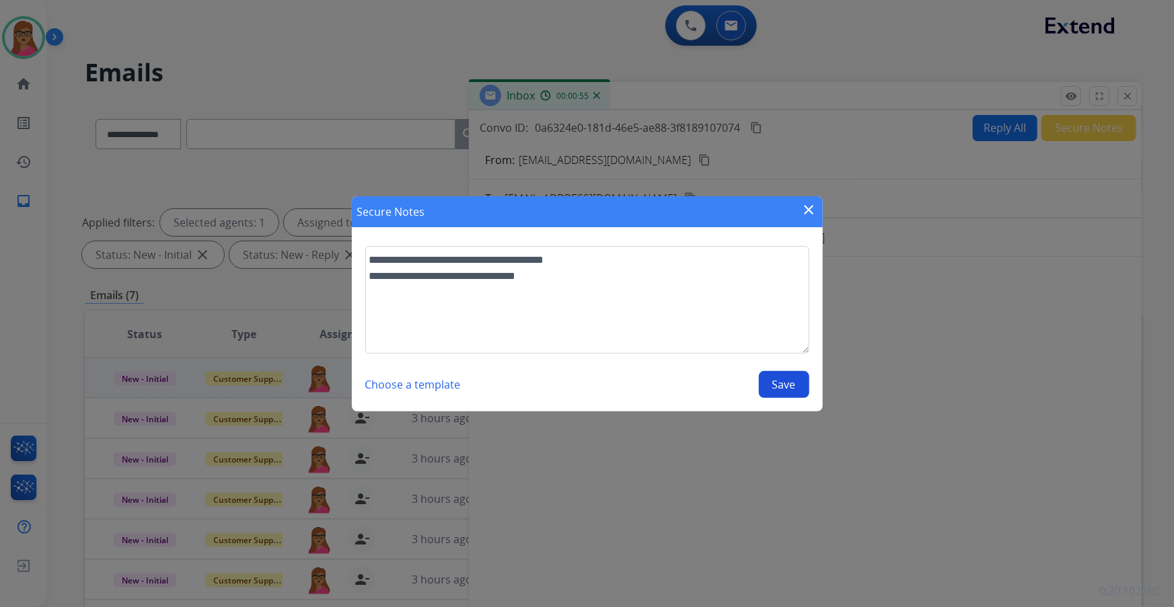
click at [771, 346] on button "Save" at bounding box center [784, 384] width 50 height 27
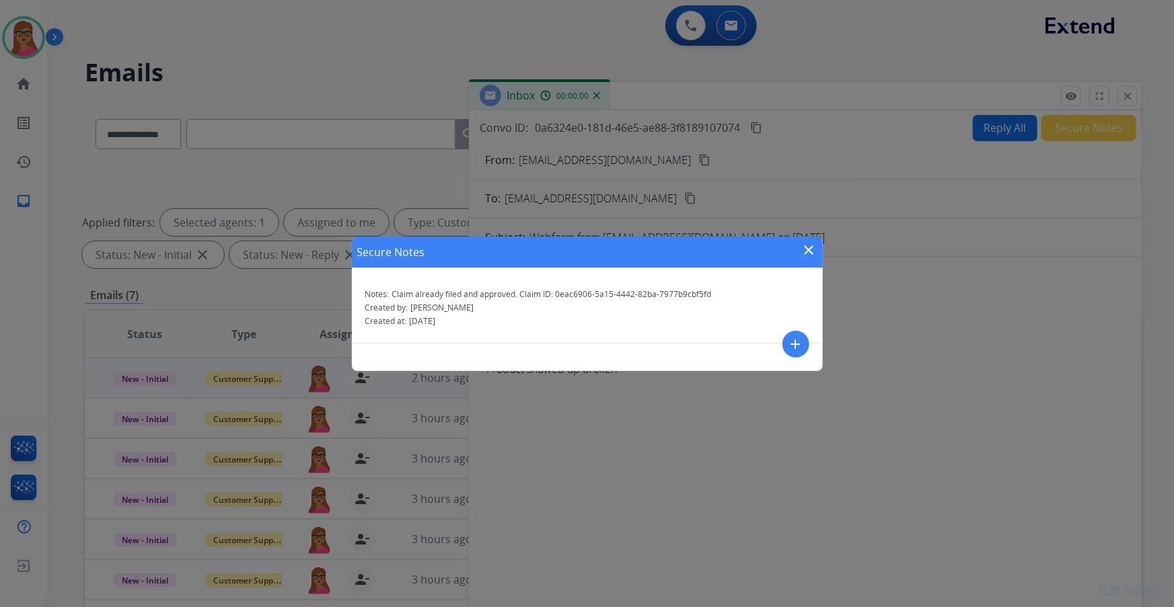
click at [771, 248] on mat-icon "close" at bounding box center [809, 250] width 16 height 16
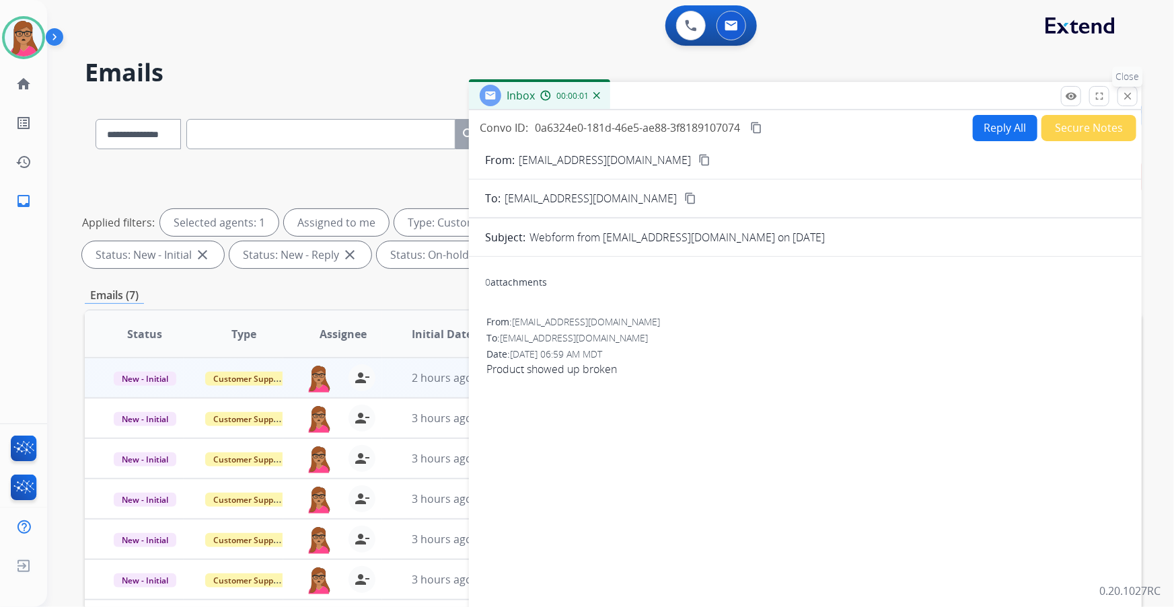
click at [771, 96] on mat-icon "close" at bounding box center [1127, 96] width 12 height 12
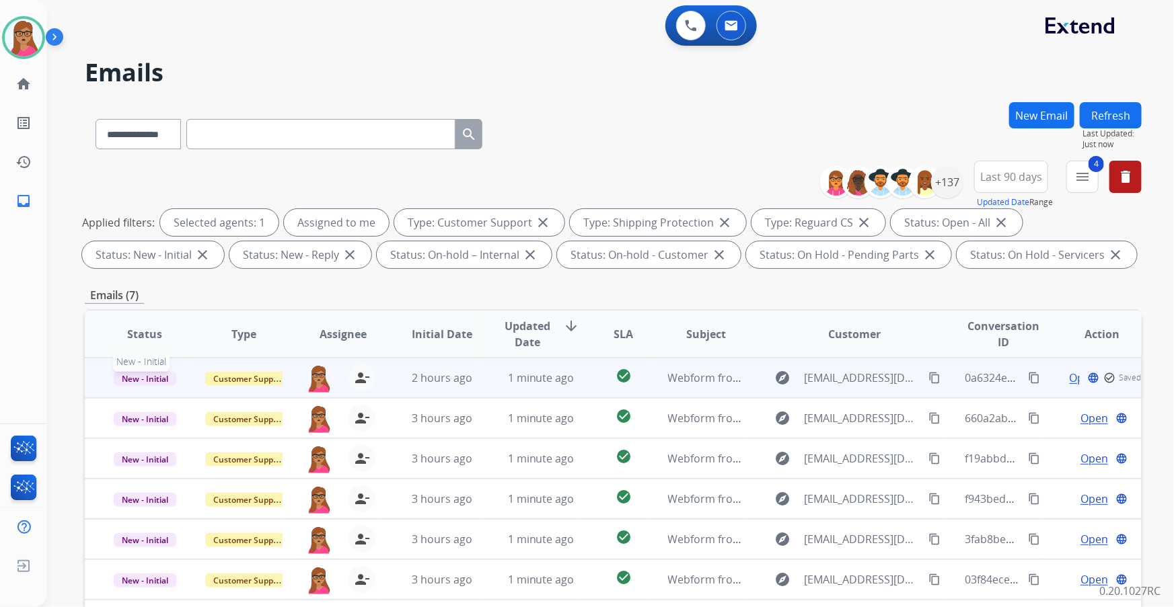
click at [161, 346] on span "New - Initial" at bounding box center [145, 379] width 63 height 14
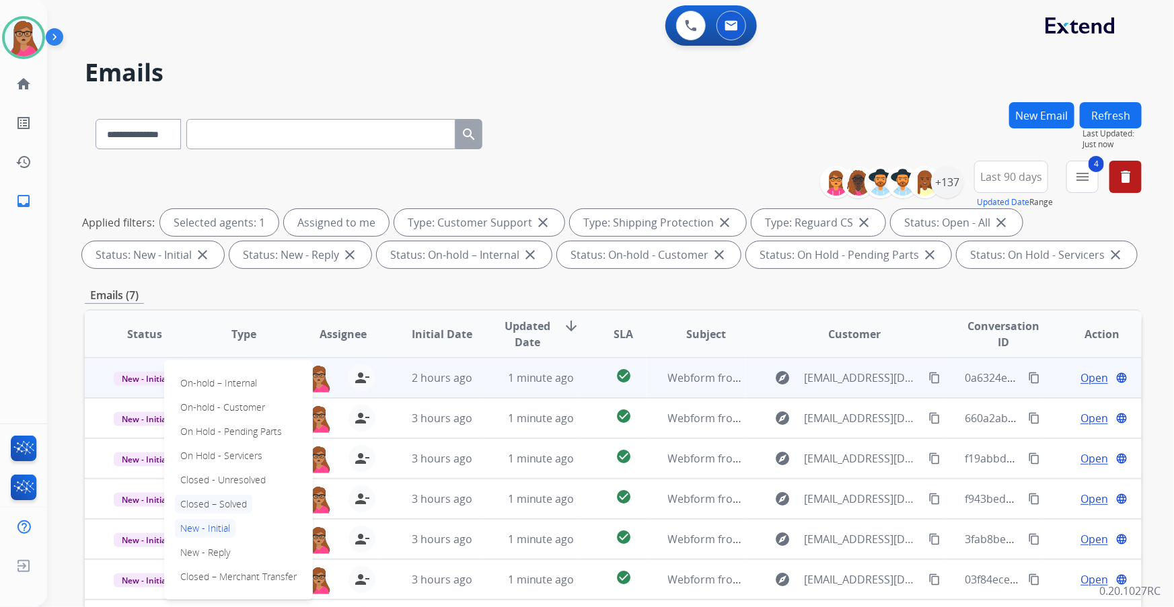
click at [216, 346] on p "Closed – Solved" at bounding box center [213, 504] width 77 height 19
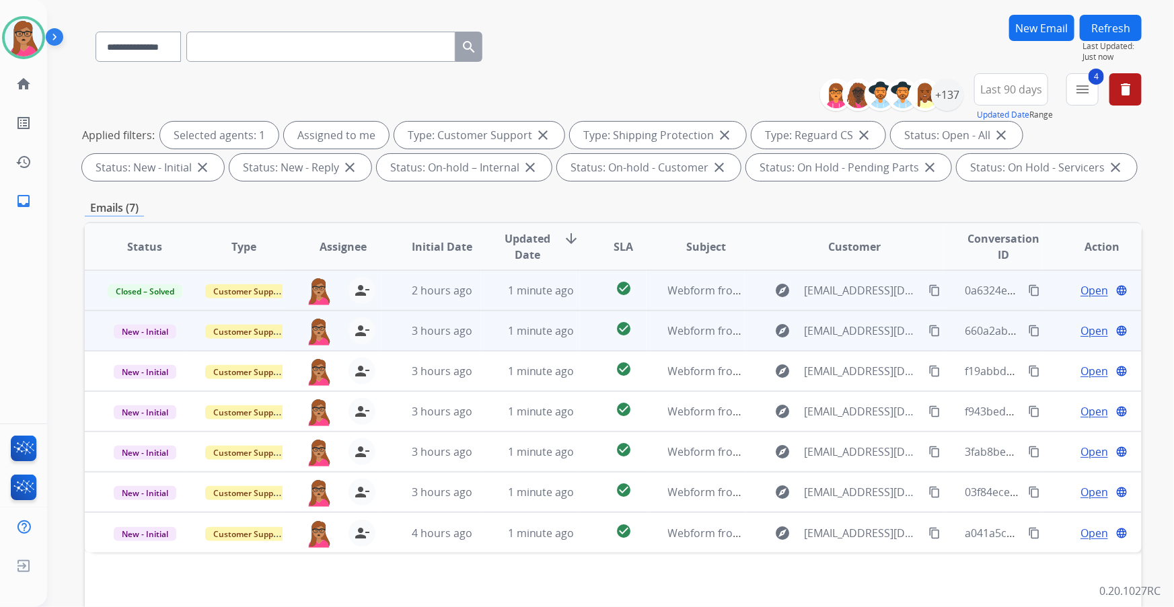
scroll to position [122, 0]
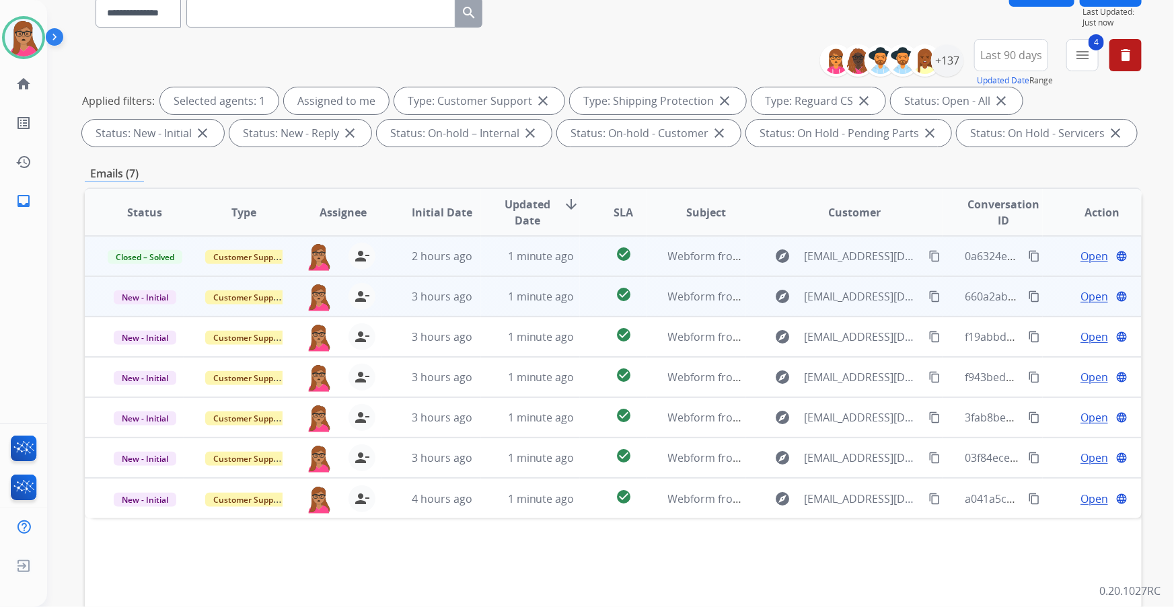
click at [771, 296] on span "Open" at bounding box center [1094, 297] width 28 height 16
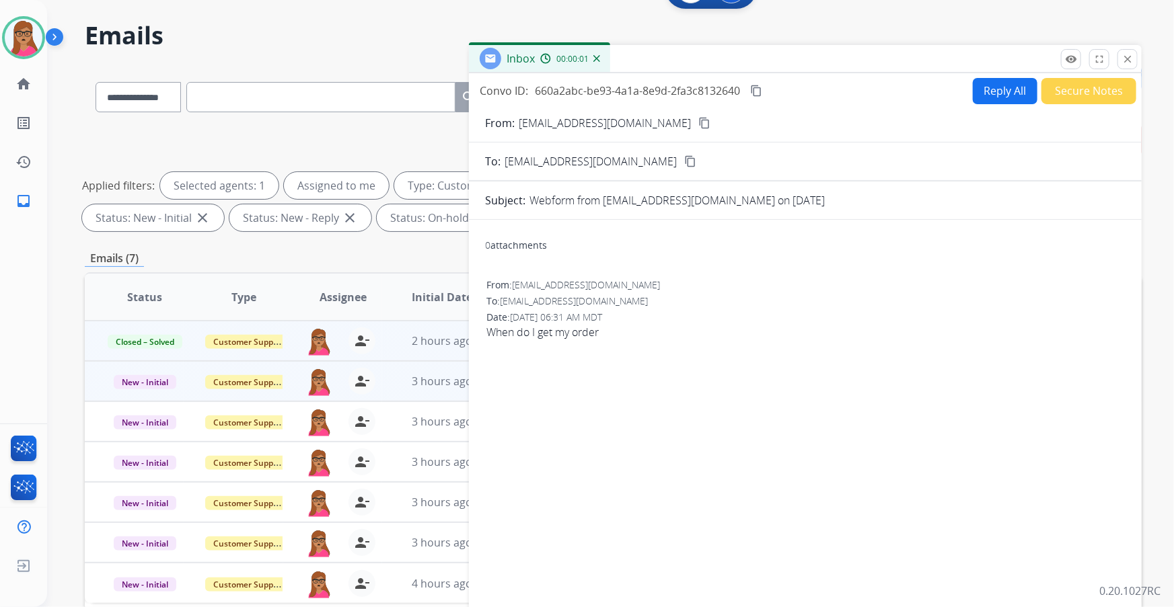
scroll to position [0, 0]
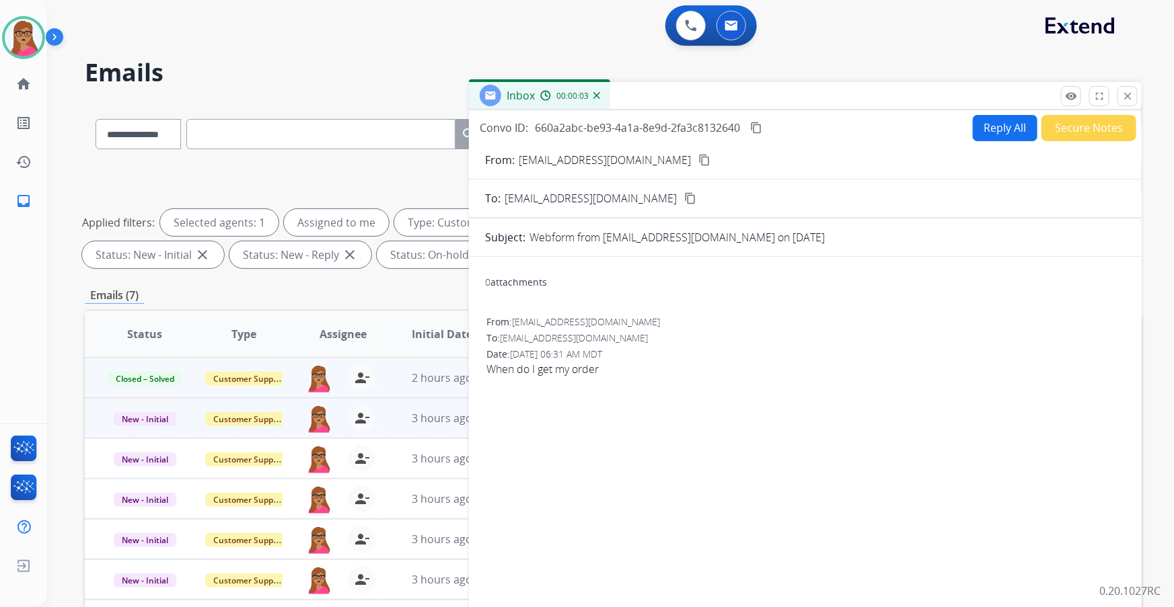
click at [698, 163] on mat-icon "content_copy" at bounding box center [704, 160] width 12 height 12
drag, startPoint x: 998, startPoint y: 124, endPoint x: 801, endPoint y: 2, distance: 231.6
click at [771, 106] on div "Inbox 00:00:21 Convo ID: 660a2abc-be93-4a1a-8e9d-2fa3c8132640 content_copy Repl…" at bounding box center [805, 373] width 673 height 582
click at [771, 123] on button "Reply All" at bounding box center [1005, 128] width 65 height 26
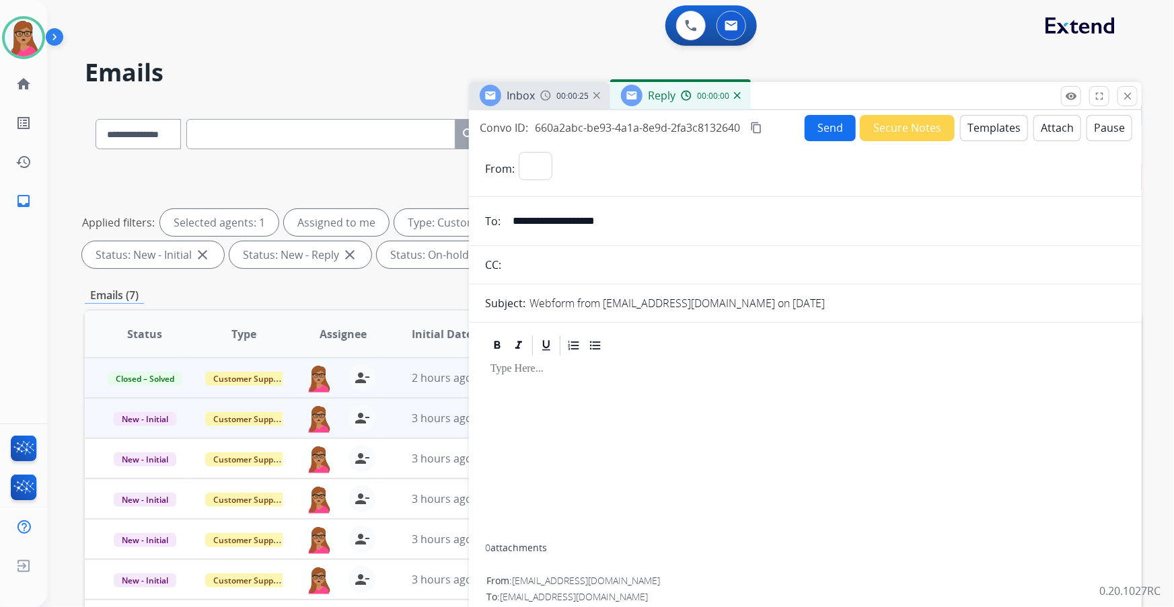
select select "**********"
click at [771, 127] on button "Templates" at bounding box center [994, 128] width 68 height 26
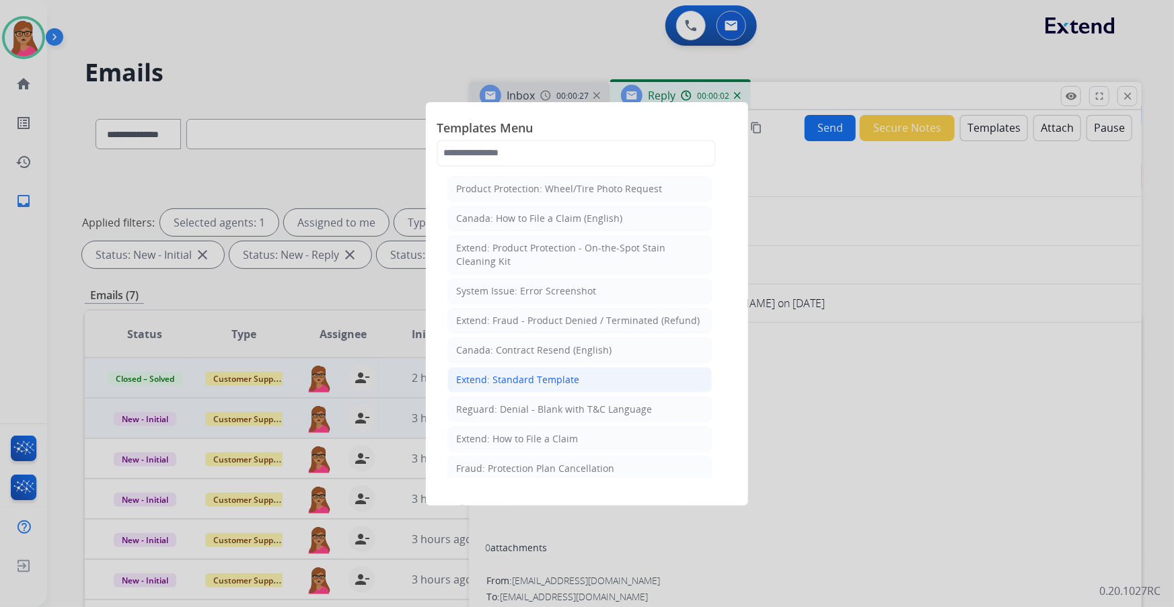
click at [525, 346] on div "Extend: Standard Template" at bounding box center [517, 379] width 123 height 13
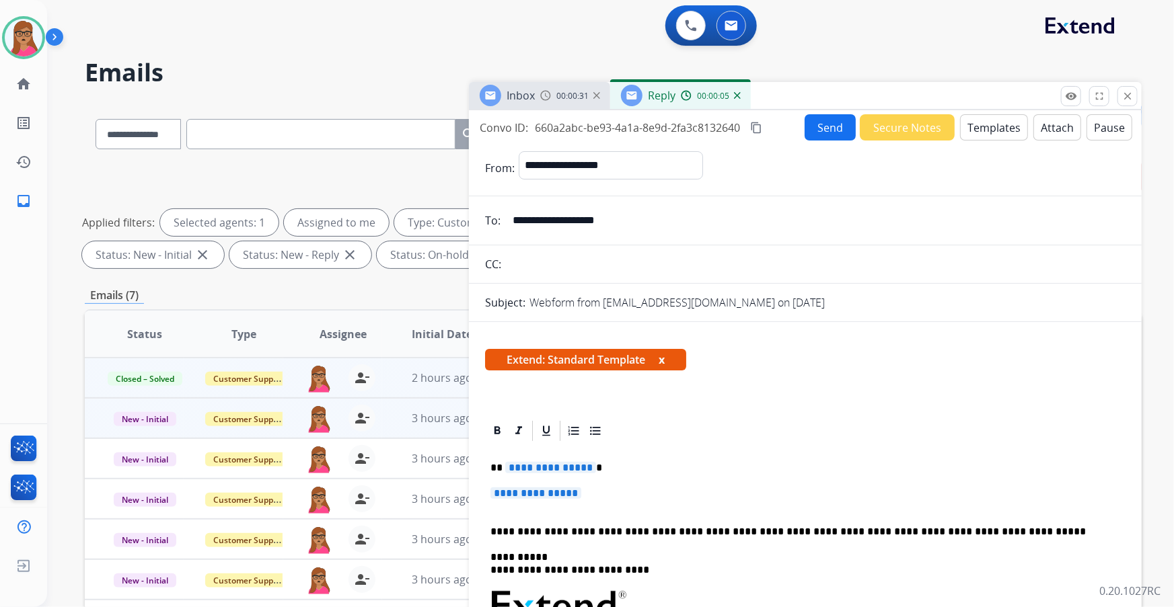
click at [558, 346] on span "**********" at bounding box center [535, 493] width 91 height 11
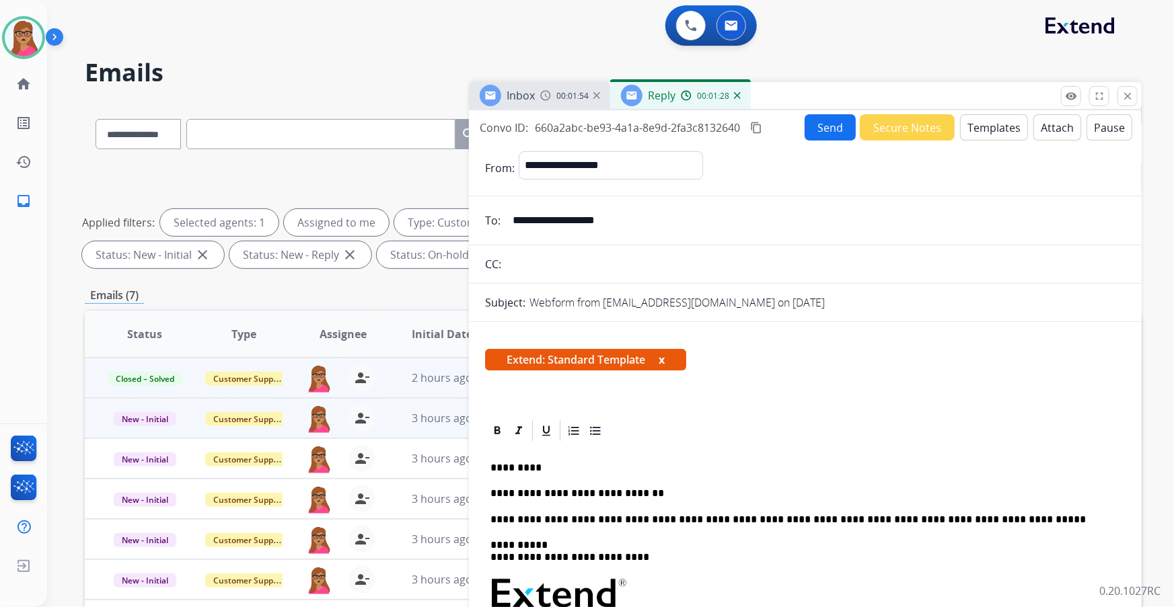
click at [762, 128] on mat-icon "content_copy" at bounding box center [756, 128] width 12 height 12
click at [658, 346] on p "**********" at bounding box center [799, 494] width 619 height 12
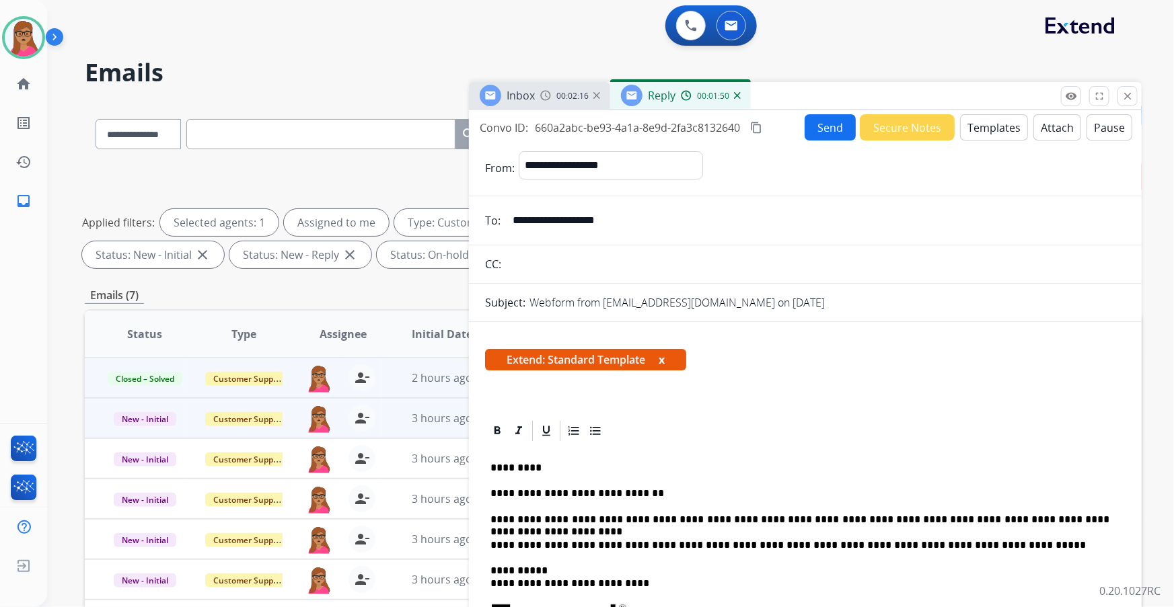
click at [771, 130] on button "Send" at bounding box center [829, 127] width 51 height 26
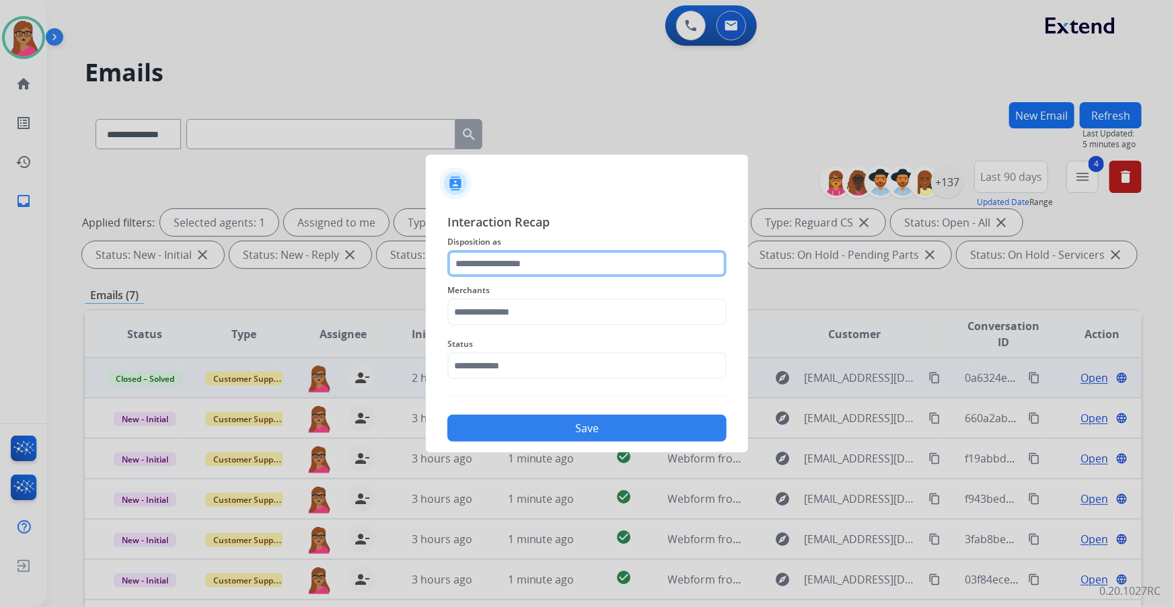
click at [518, 255] on input "text" at bounding box center [586, 263] width 279 height 27
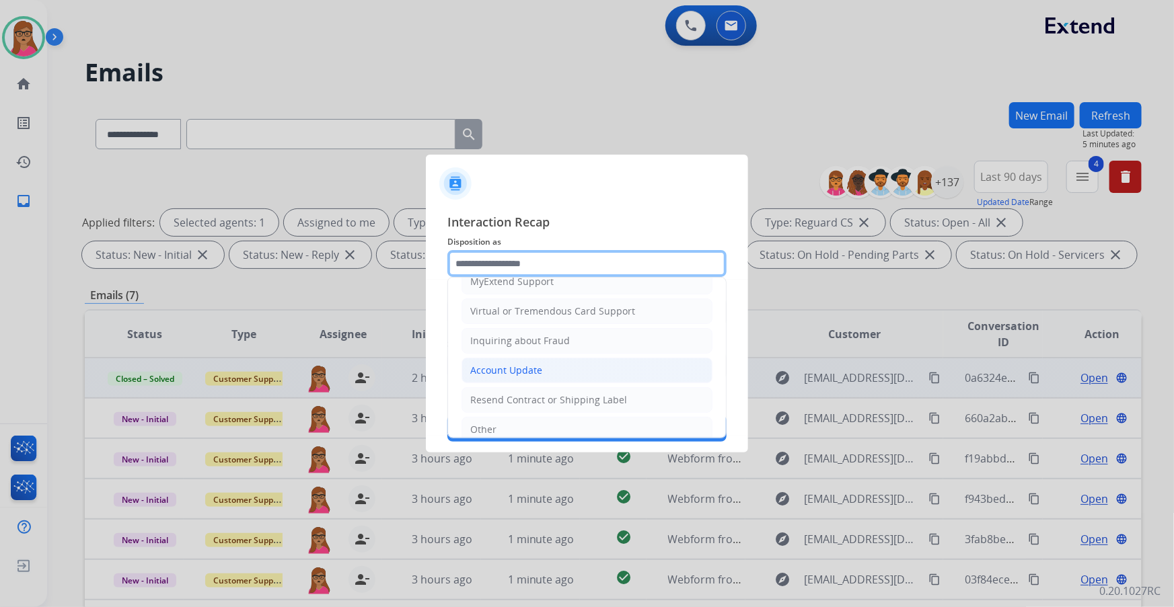
scroll to position [183, 0]
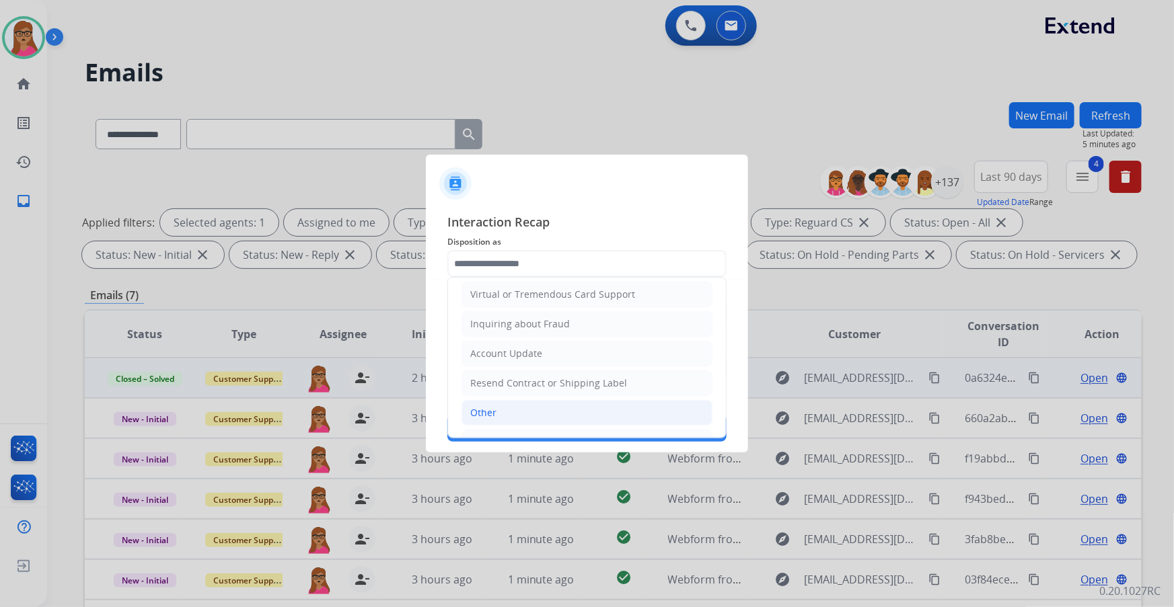
drag, startPoint x: 492, startPoint y: 406, endPoint x: 517, endPoint y: 313, distance: 95.3
click at [493, 346] on div "Other" at bounding box center [483, 412] width 26 height 13
type input "*****"
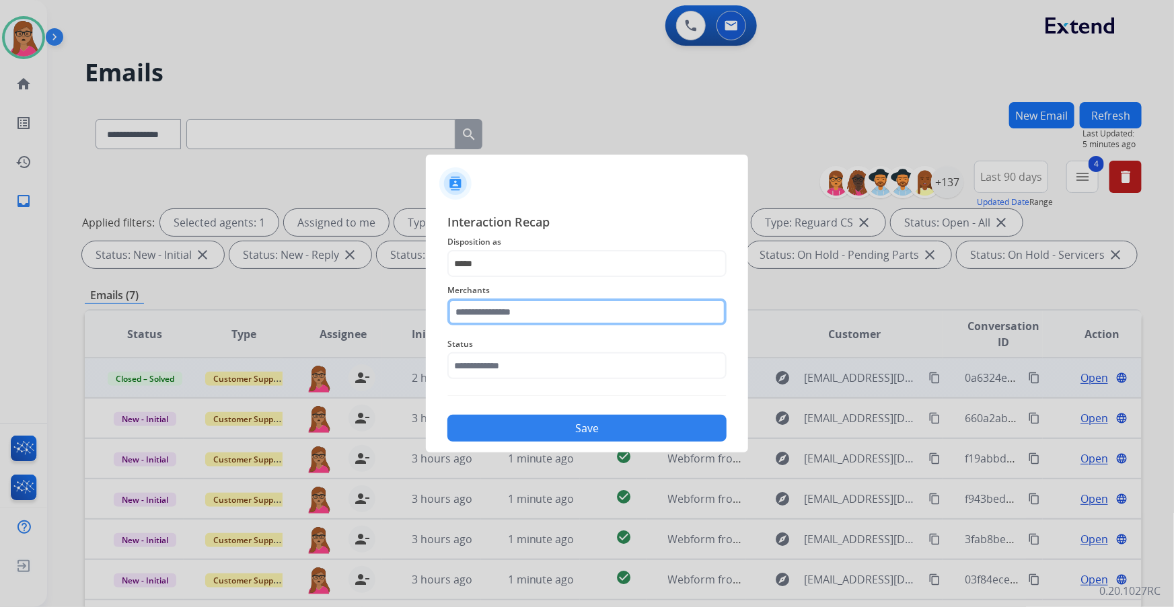
click at [524, 303] on input "text" at bounding box center [586, 312] width 279 height 27
type input "*"
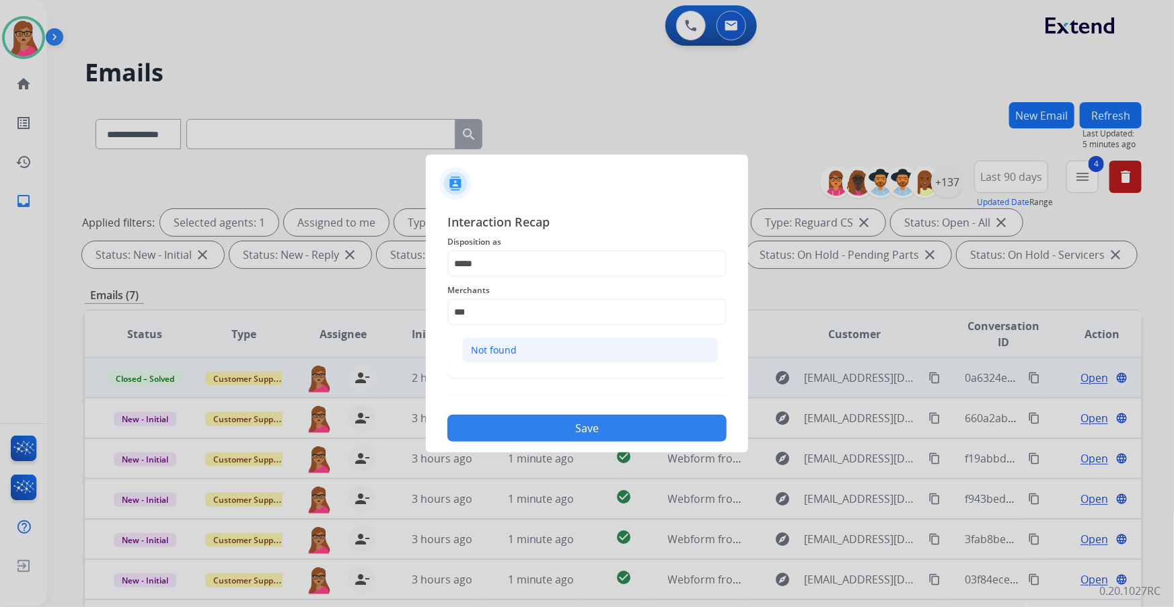
click at [487, 346] on div "Not found" at bounding box center [494, 350] width 46 height 13
type input "*********"
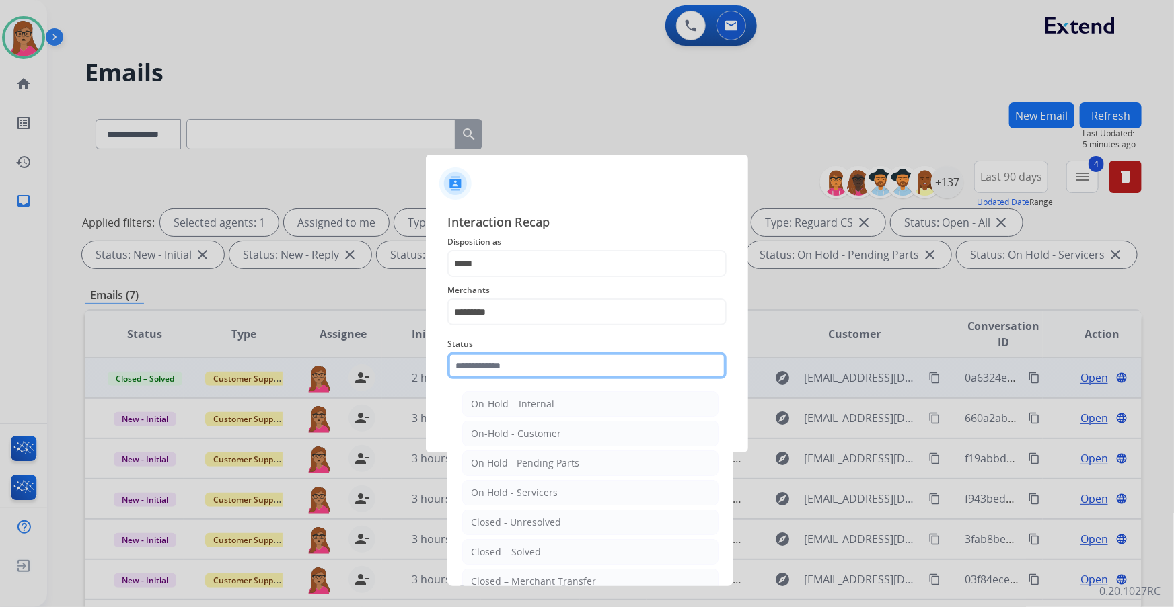
click at [504, 346] on input "text" at bounding box center [586, 365] width 279 height 27
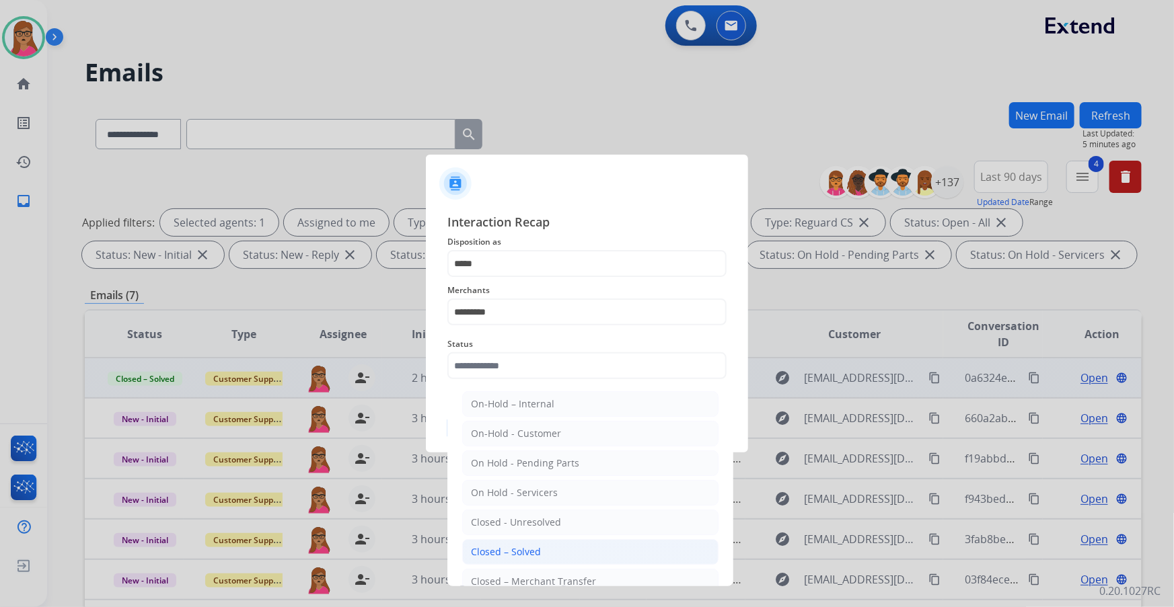
click at [504, 346] on div "Closed – Solved" at bounding box center [506, 551] width 70 height 13
type input "**********"
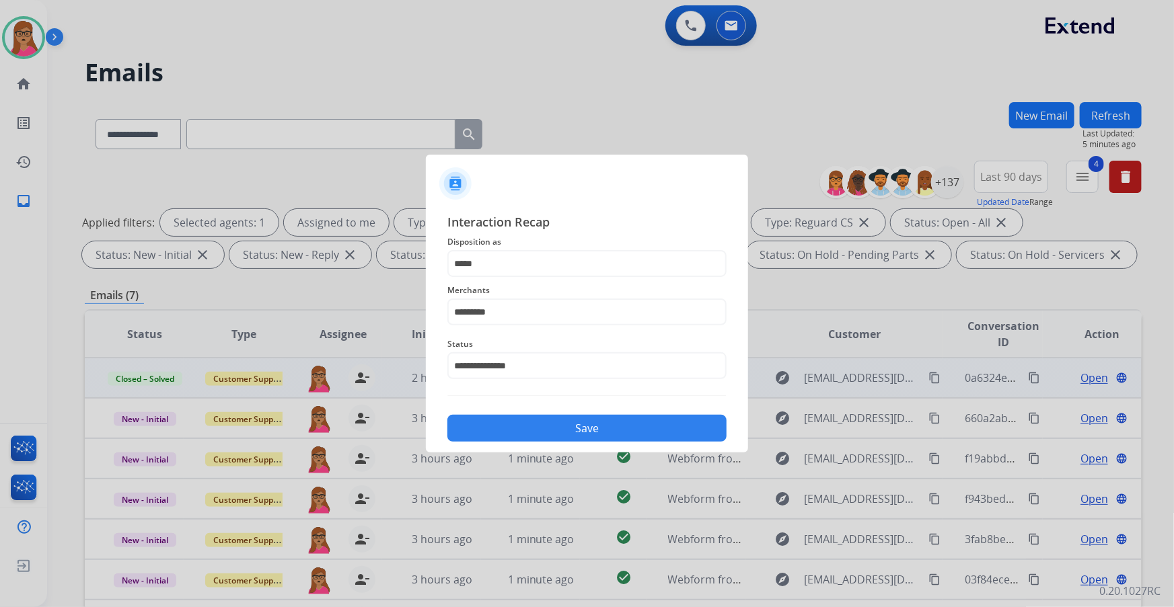
click at [572, 346] on button "Save" at bounding box center [586, 428] width 279 height 27
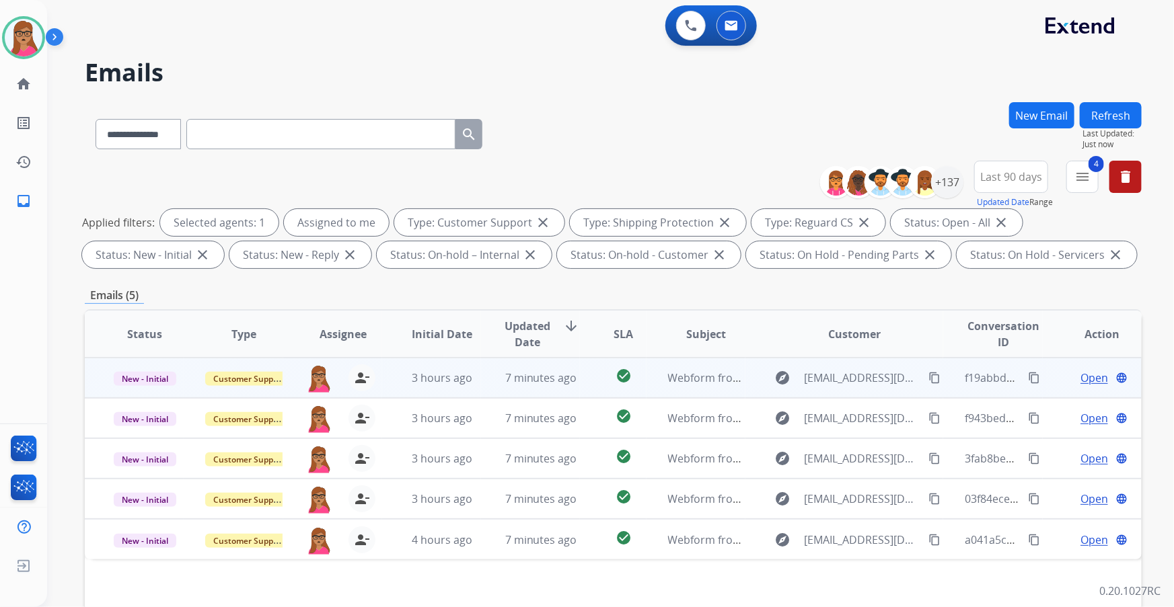
click at [771, 346] on div "Open language" at bounding box center [1102, 378] width 77 height 16
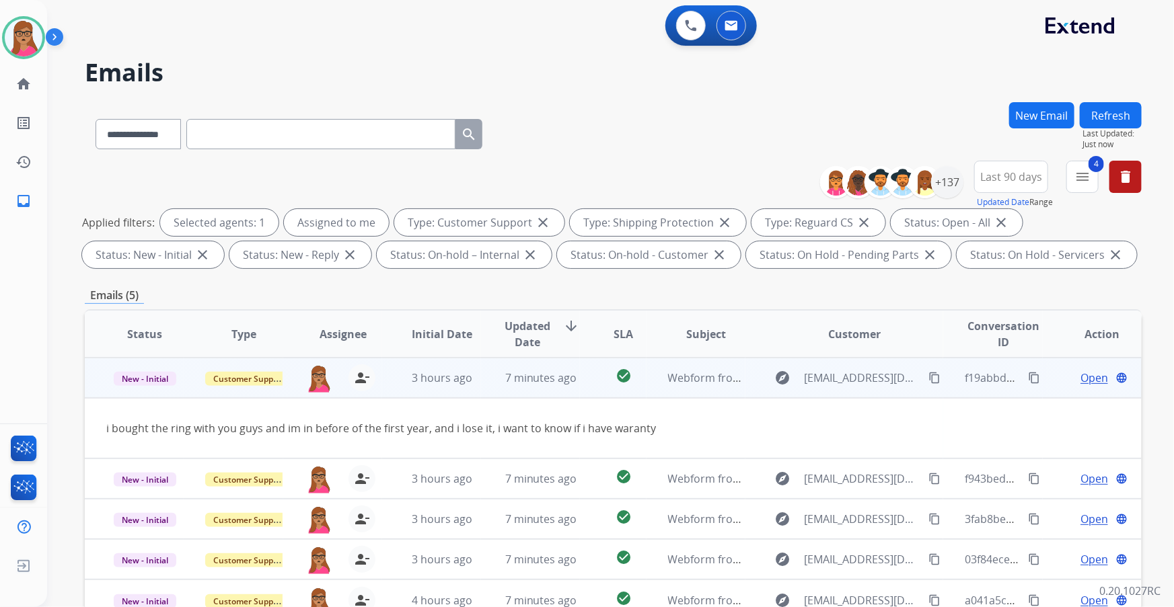
click at [151, 346] on td "New - Initial" at bounding box center [134, 378] width 99 height 40
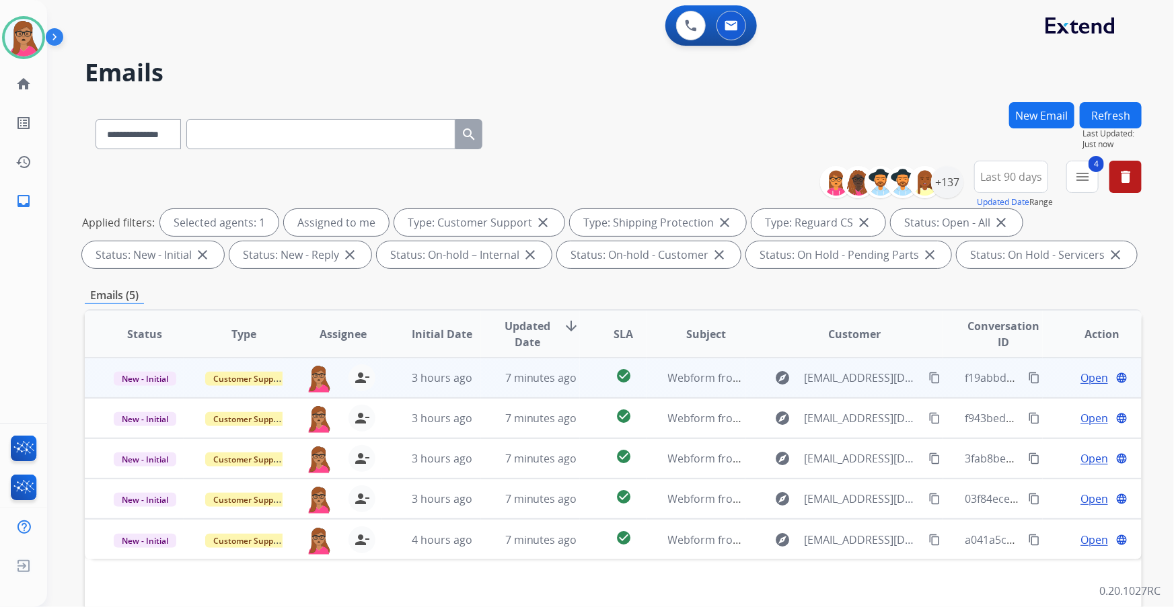
click at [771, 346] on span "Open" at bounding box center [1094, 378] width 28 height 16
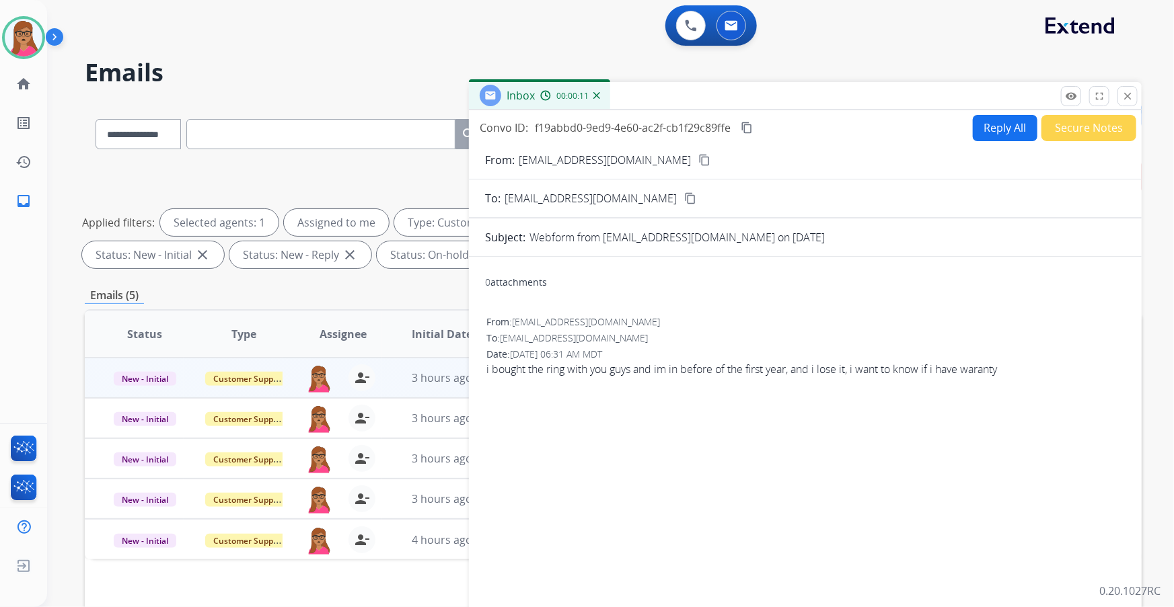
click at [698, 156] on mat-icon "content_copy" at bounding box center [704, 160] width 12 height 12
click at [771, 131] on button "Reply All" at bounding box center [1005, 128] width 65 height 26
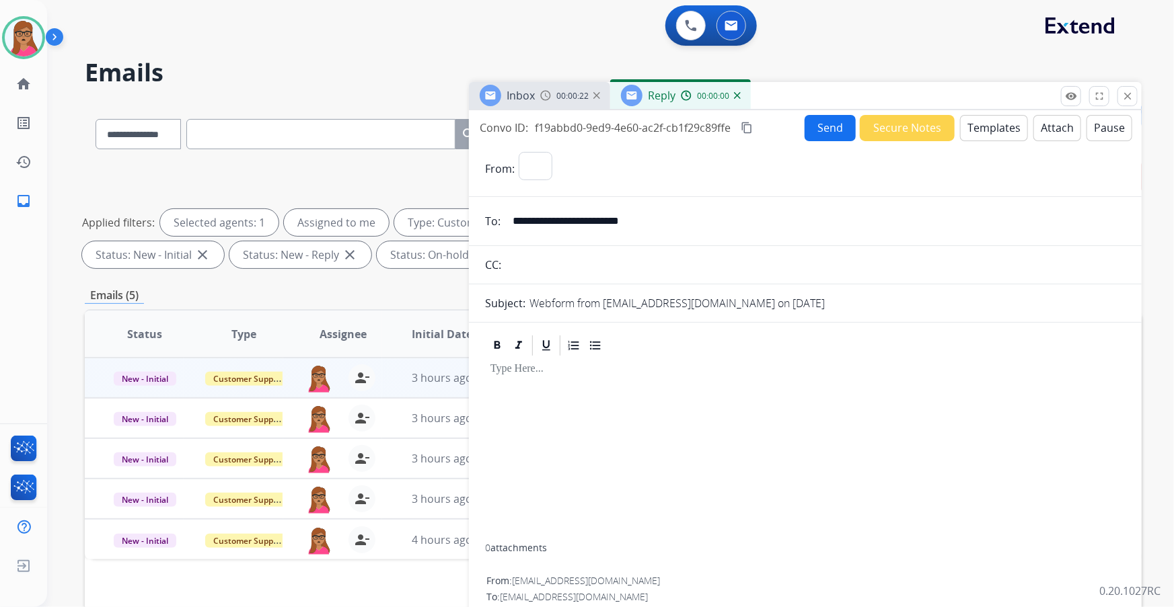
select select "**********"
click at [771, 130] on button "Templates" at bounding box center [994, 128] width 68 height 26
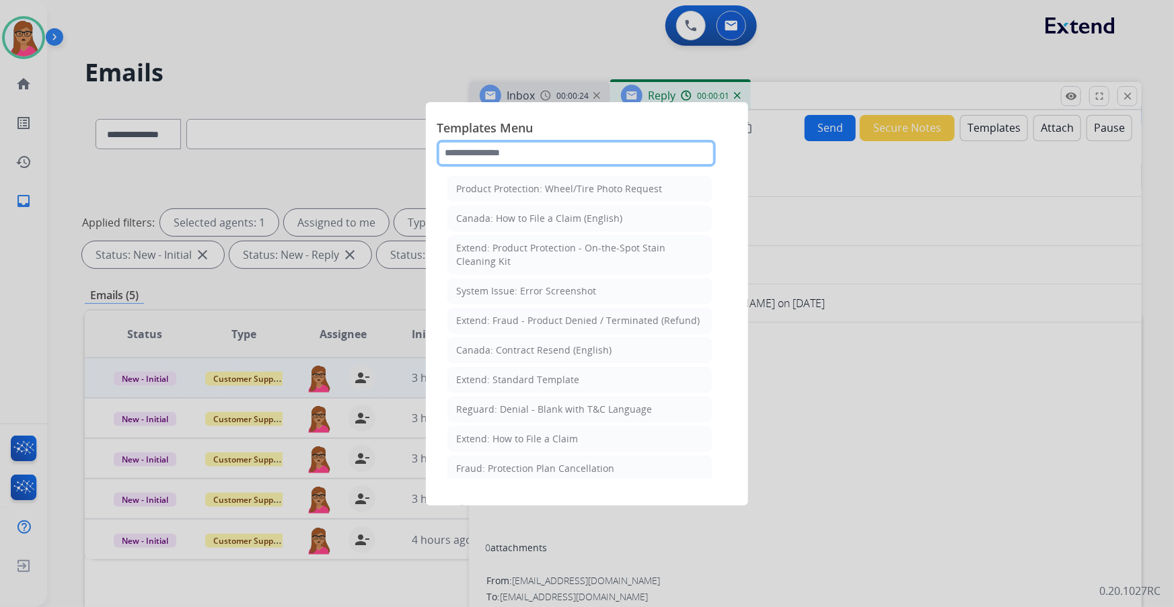
click at [596, 151] on input "text" at bounding box center [576, 153] width 279 height 27
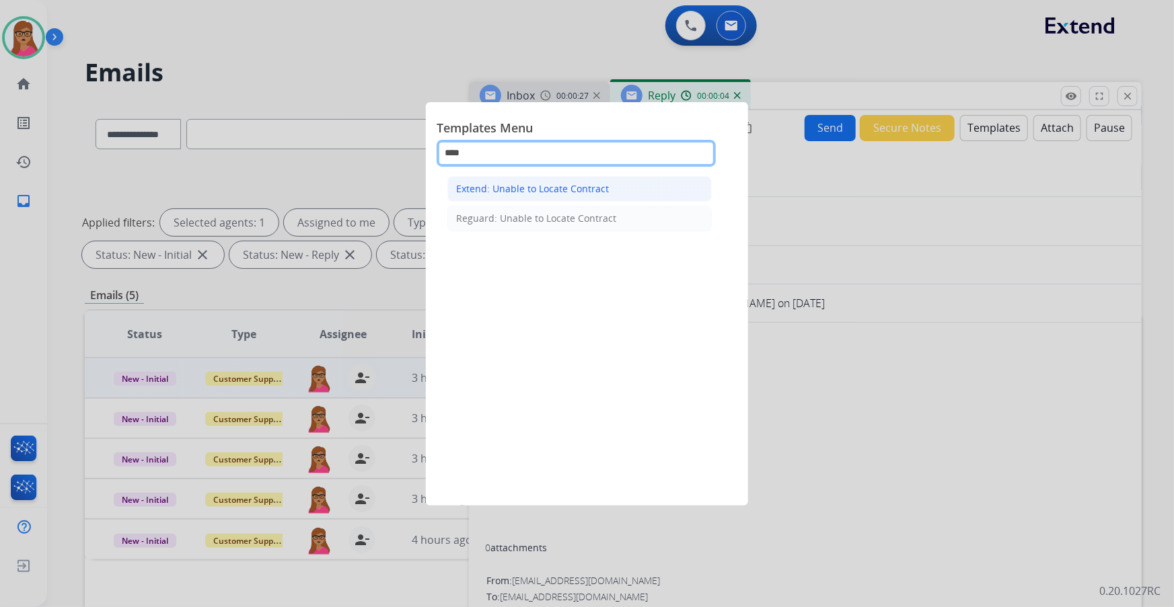
type input "****"
click at [520, 187] on div "Extend: Unable to Locate Contract" at bounding box center [532, 188] width 153 height 13
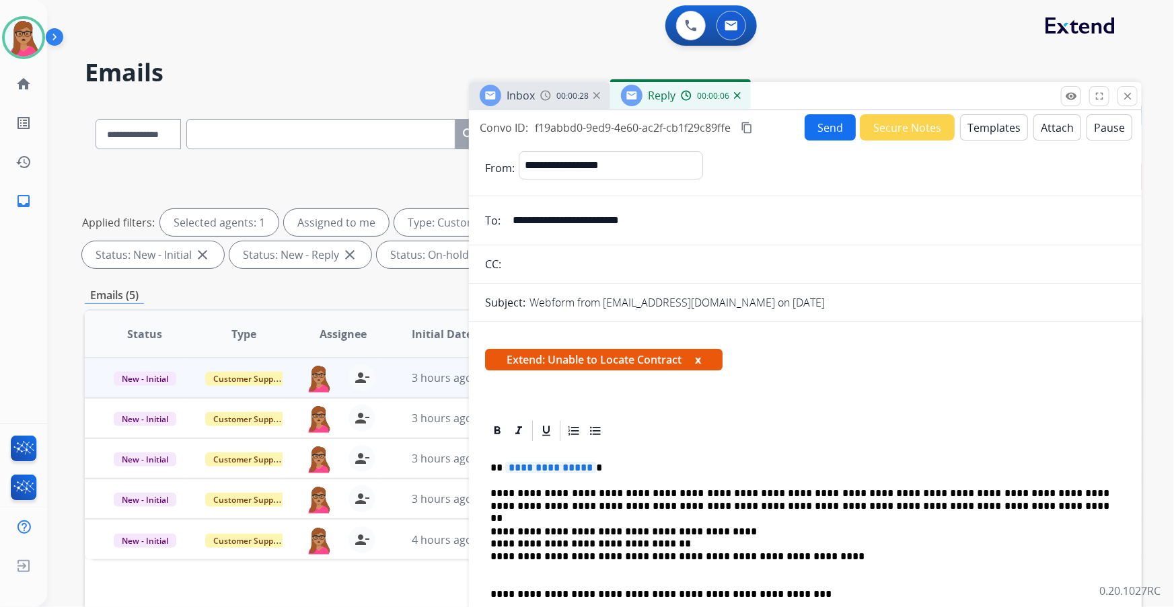
click at [549, 346] on span "**********" at bounding box center [550, 467] width 91 height 11
click at [771, 119] on button "Send" at bounding box center [829, 127] width 51 height 26
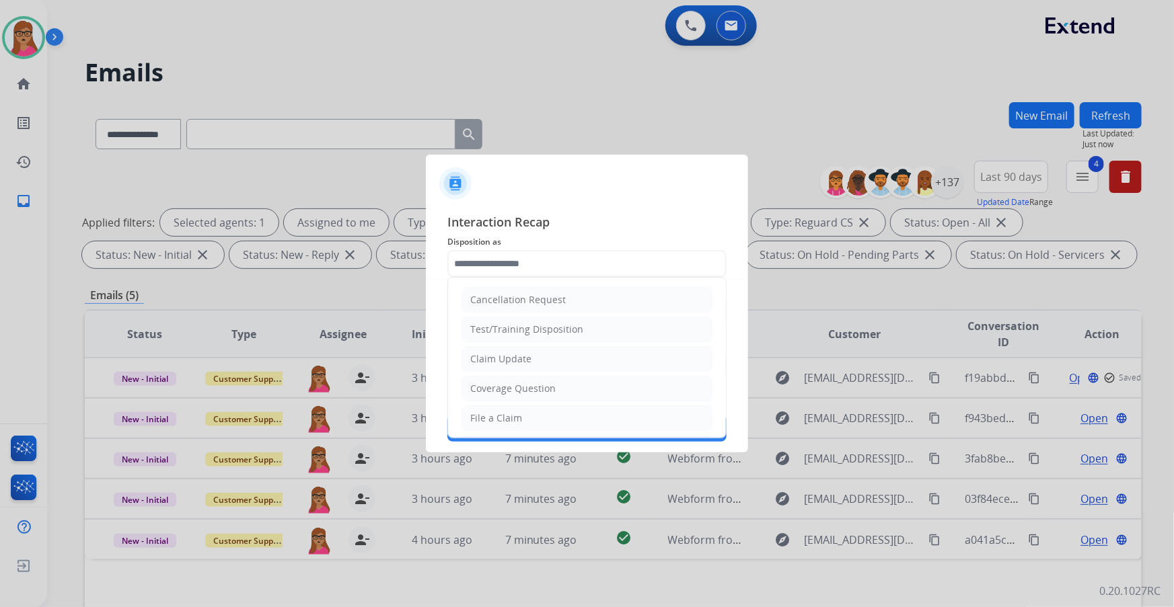
click at [594, 261] on input "text" at bounding box center [586, 263] width 279 height 27
click at [497, 346] on li "Other" at bounding box center [586, 388] width 251 height 26
type input "*****"
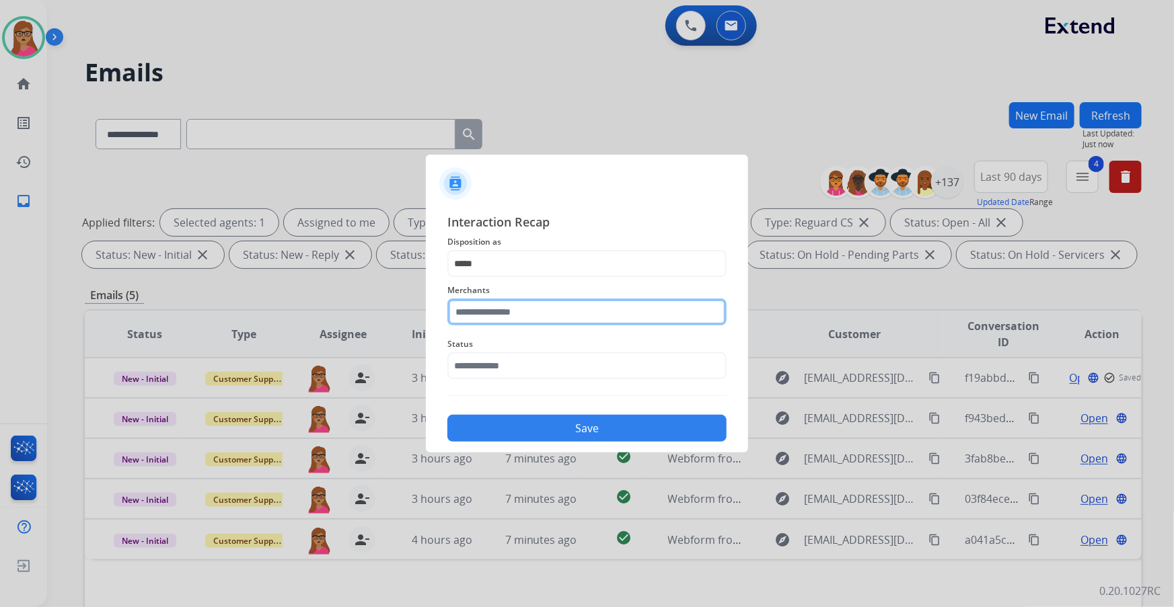
click at [497, 313] on input "text" at bounding box center [586, 312] width 279 height 27
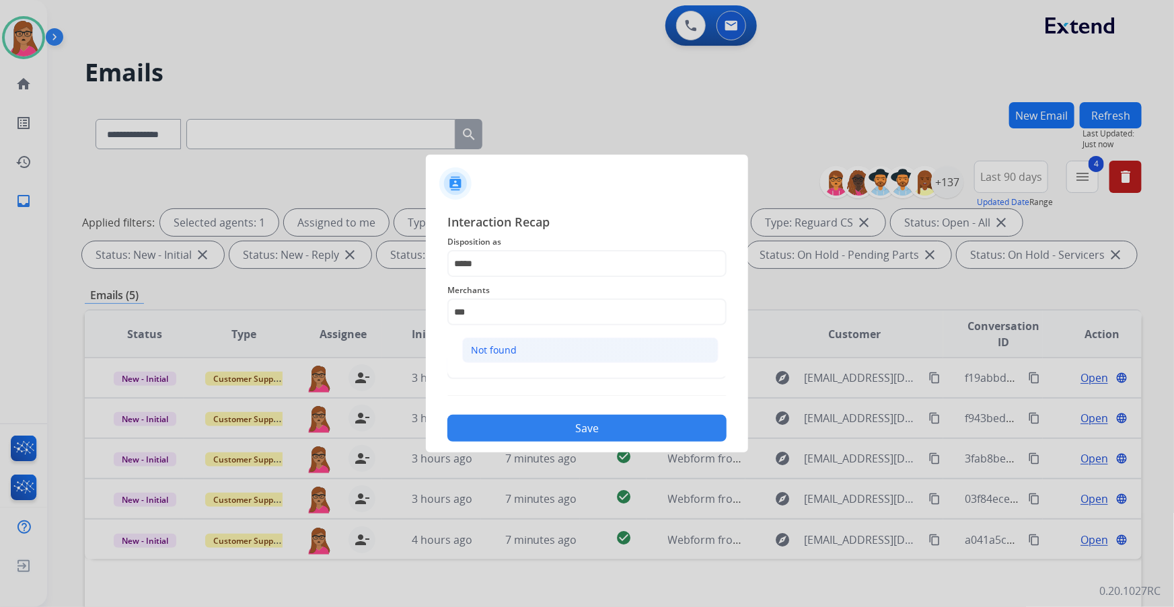
click at [525, 346] on li "Not found" at bounding box center [590, 351] width 256 height 26
type input "*********"
click at [502, 346] on input "text" at bounding box center [586, 365] width 279 height 27
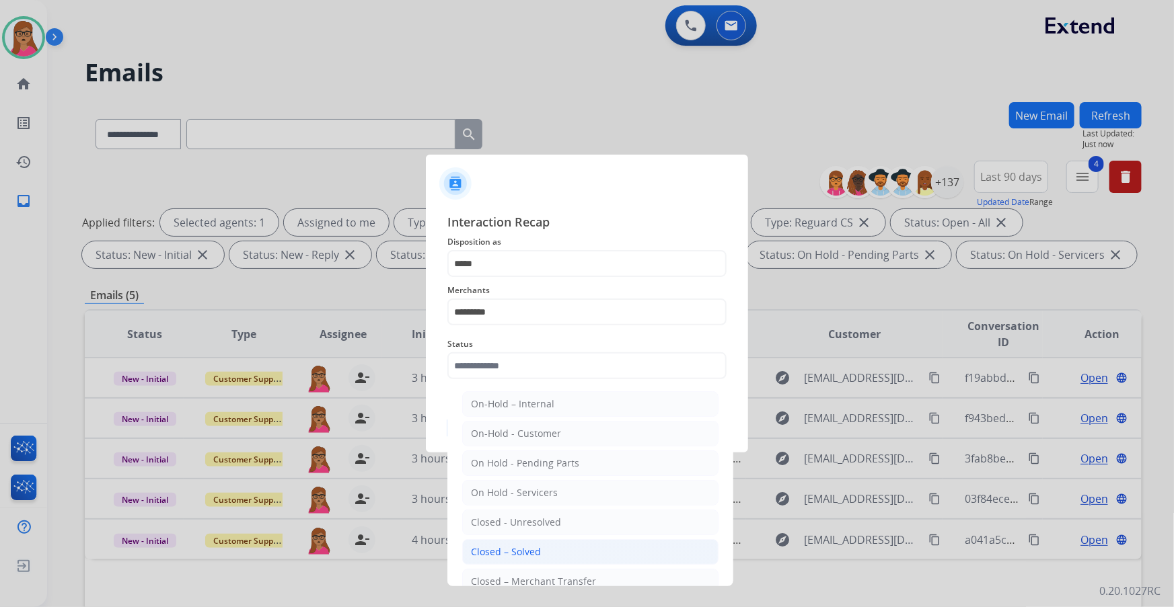
click at [525, 346] on div "Closed – Solved" at bounding box center [506, 551] width 70 height 13
type input "**********"
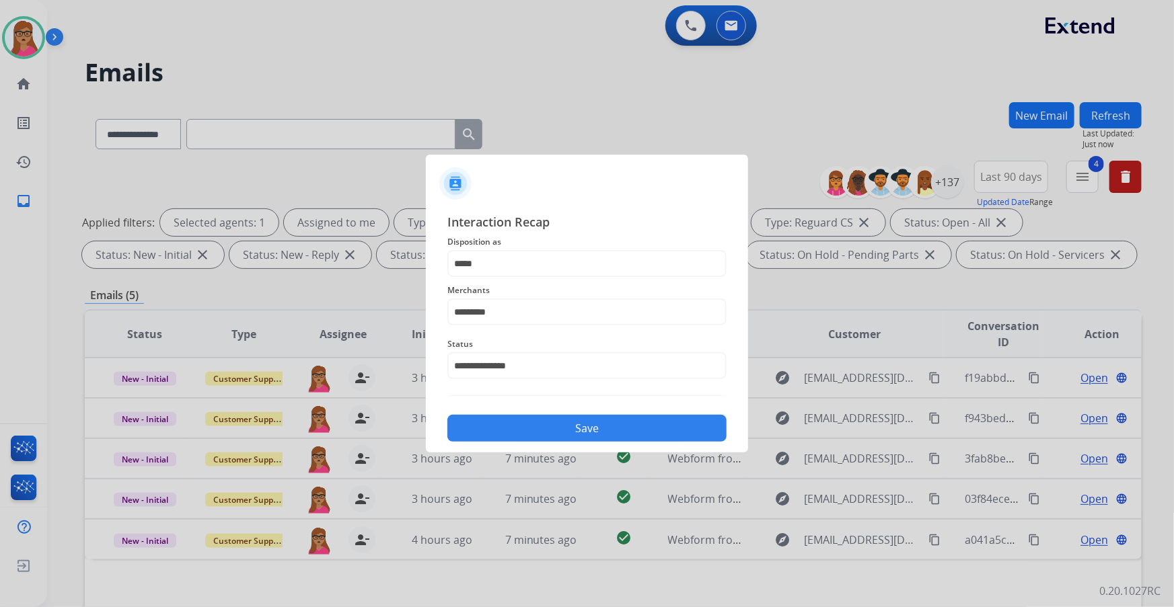
click at [530, 346] on button "Save" at bounding box center [586, 428] width 279 height 27
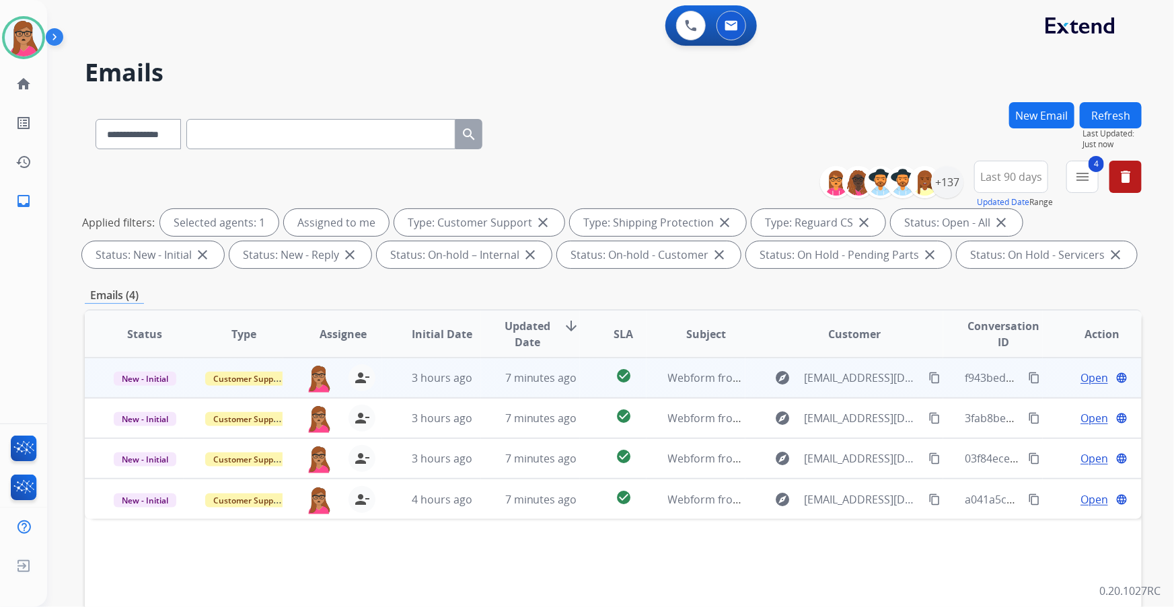
click at [771, 346] on span "Open" at bounding box center [1094, 378] width 28 height 16
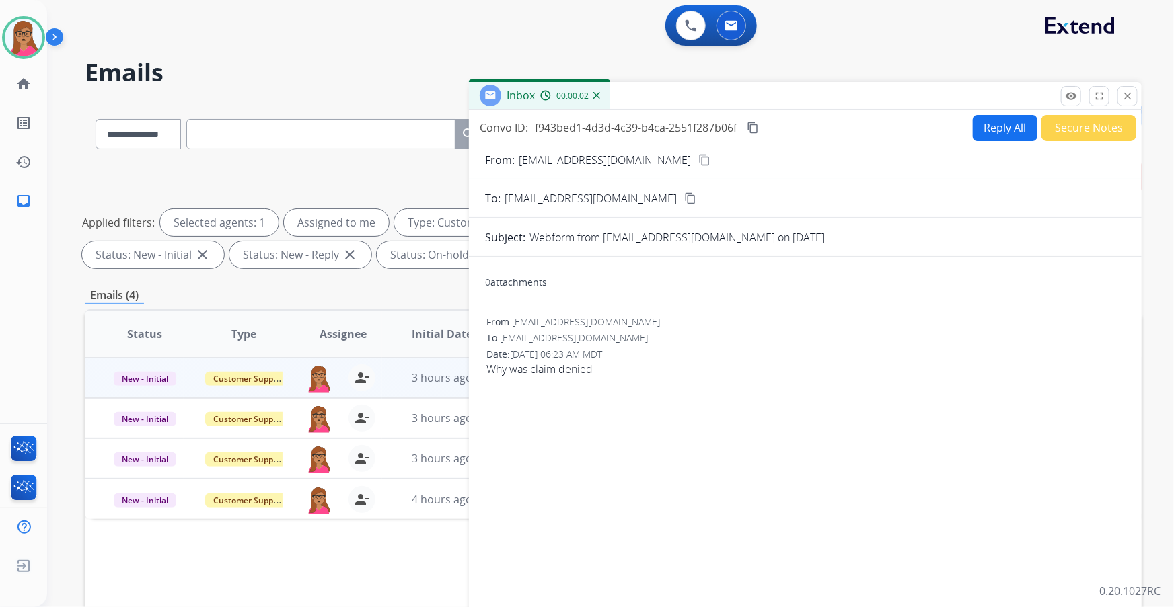
click at [698, 159] on mat-icon "content_copy" at bounding box center [704, 160] width 12 height 12
click at [771, 133] on button "Reply All" at bounding box center [1005, 128] width 65 height 26
select select "**********"
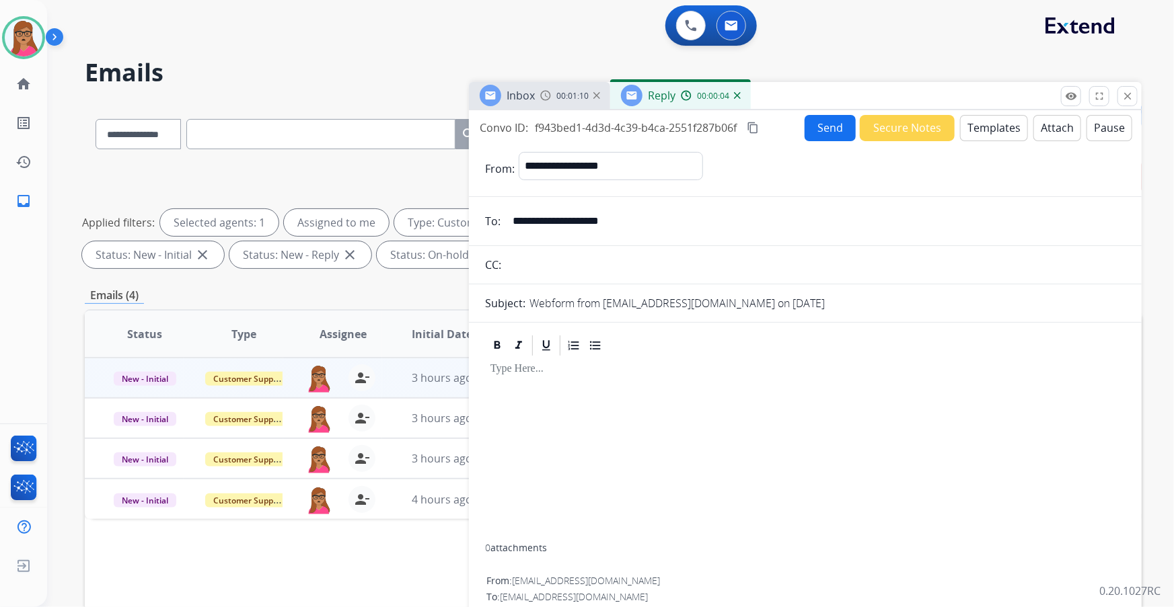
click at [771, 129] on button "Templates" at bounding box center [994, 128] width 68 height 26
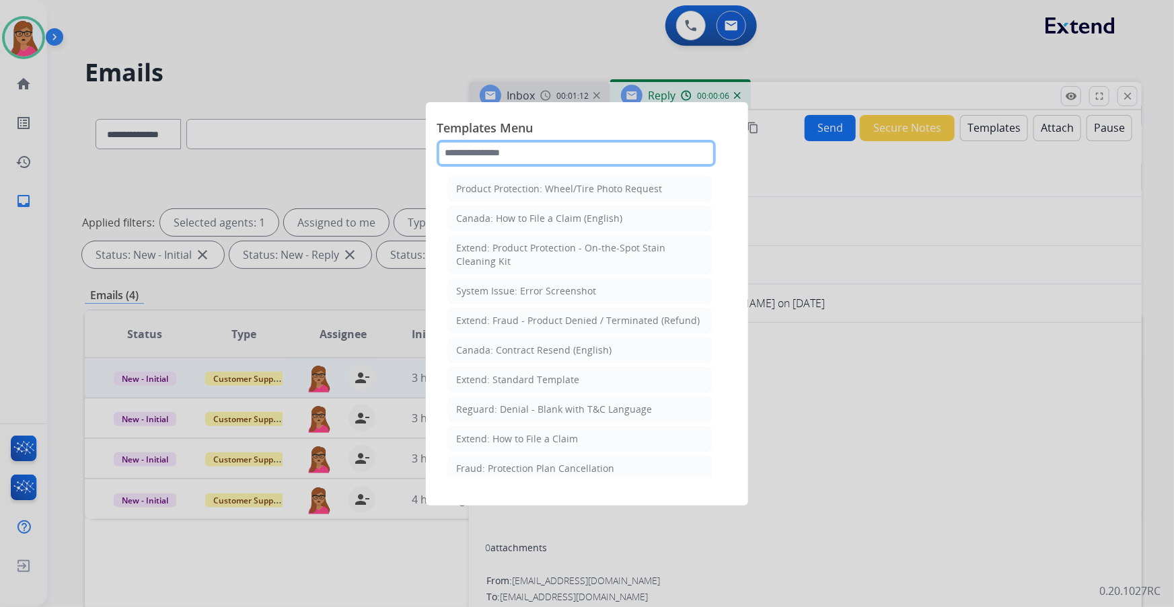
click at [560, 159] on input "text" at bounding box center [576, 153] width 279 height 27
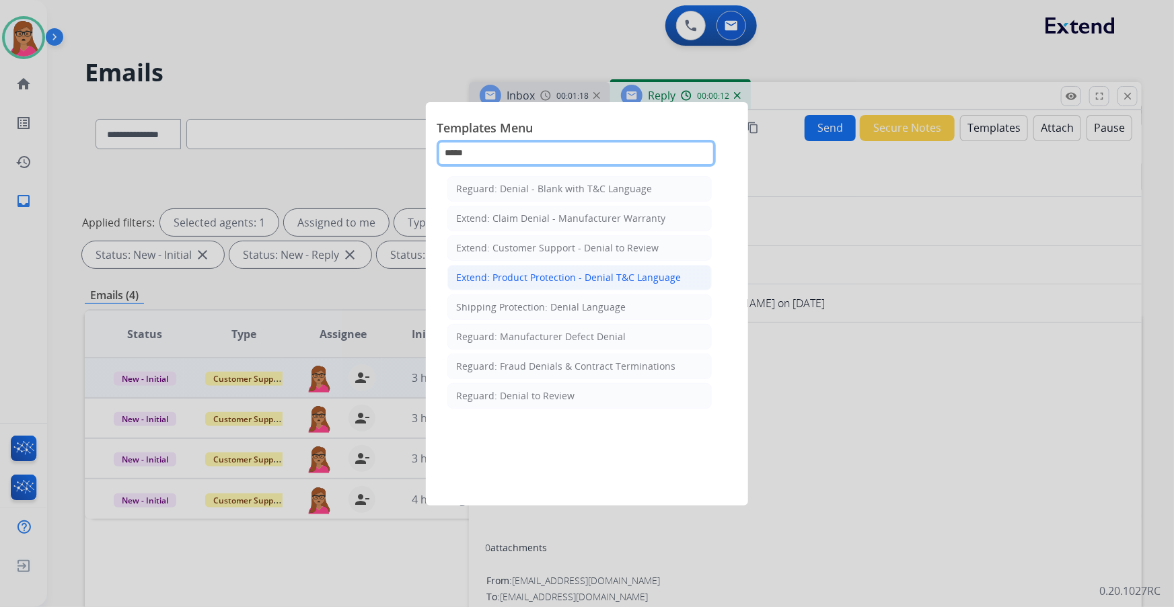
type input "*****"
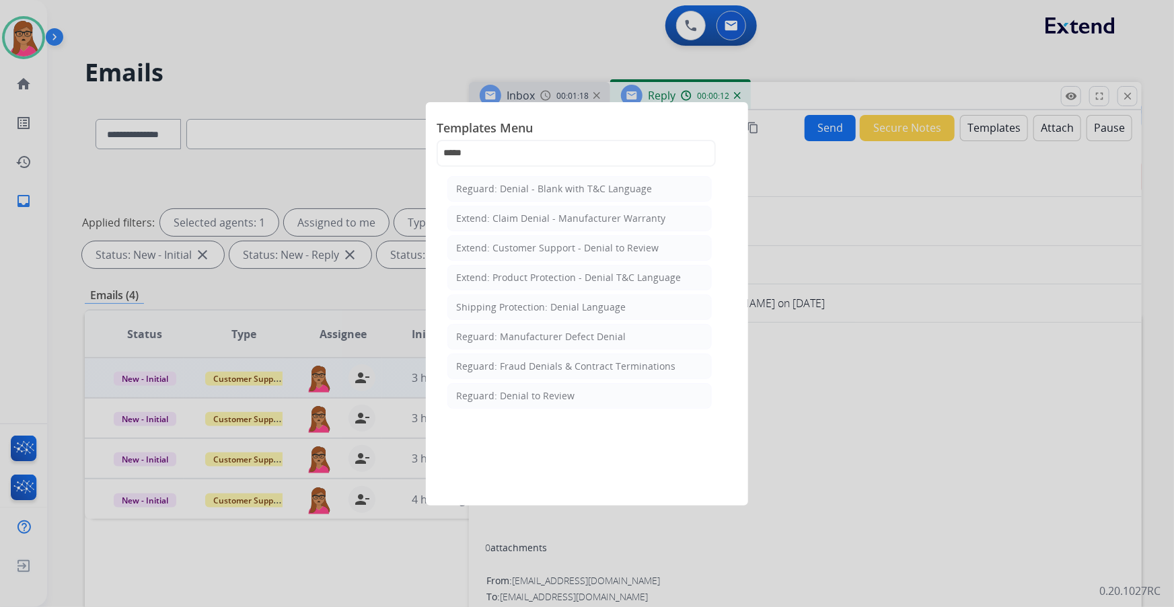
click at [517, 273] on div "Extend: Product Protection - Denial T&C Language" at bounding box center [568, 277] width 225 height 13
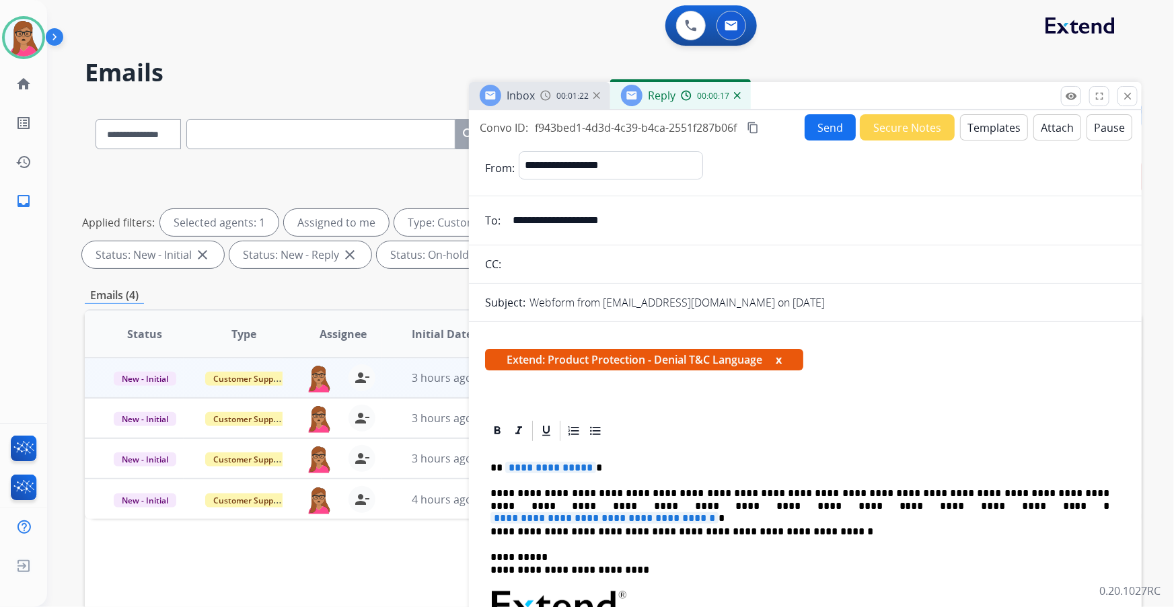
click at [563, 346] on span "**********" at bounding box center [550, 467] width 91 height 11
click at [718, 346] on span "**********" at bounding box center [604, 518] width 228 height 11
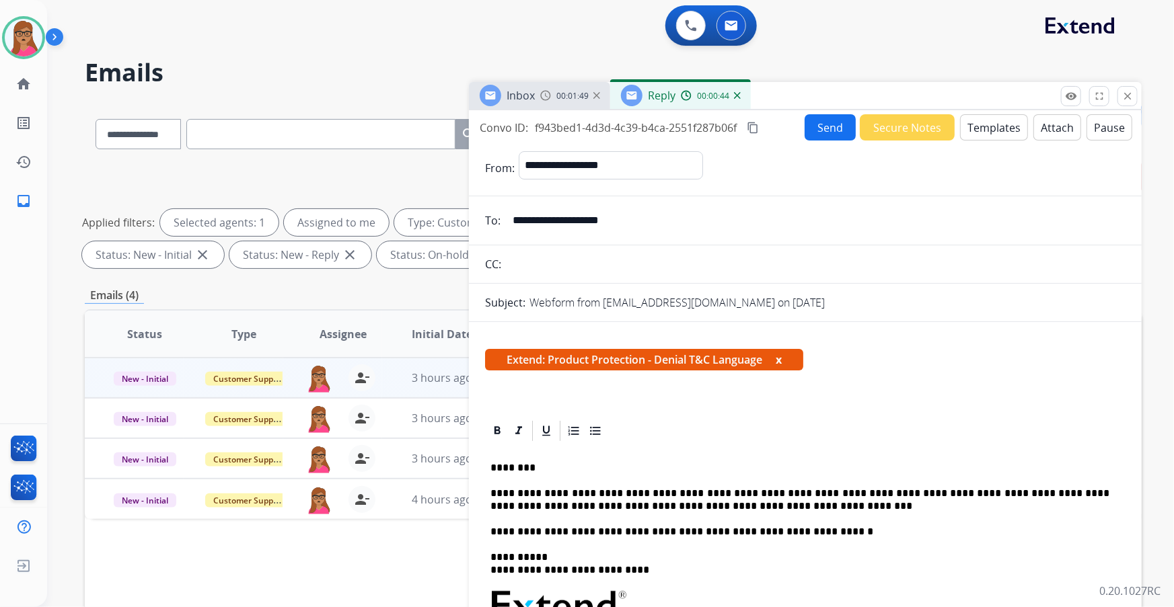
drag, startPoint x: 759, startPoint y: 506, endPoint x: 749, endPoint y: 506, distance: 10.1
click at [749, 346] on p "**********" at bounding box center [799, 500] width 619 height 25
click at [748, 346] on p "**********" at bounding box center [799, 500] width 619 height 25
click at [737, 346] on p "**********" at bounding box center [799, 500] width 619 height 25
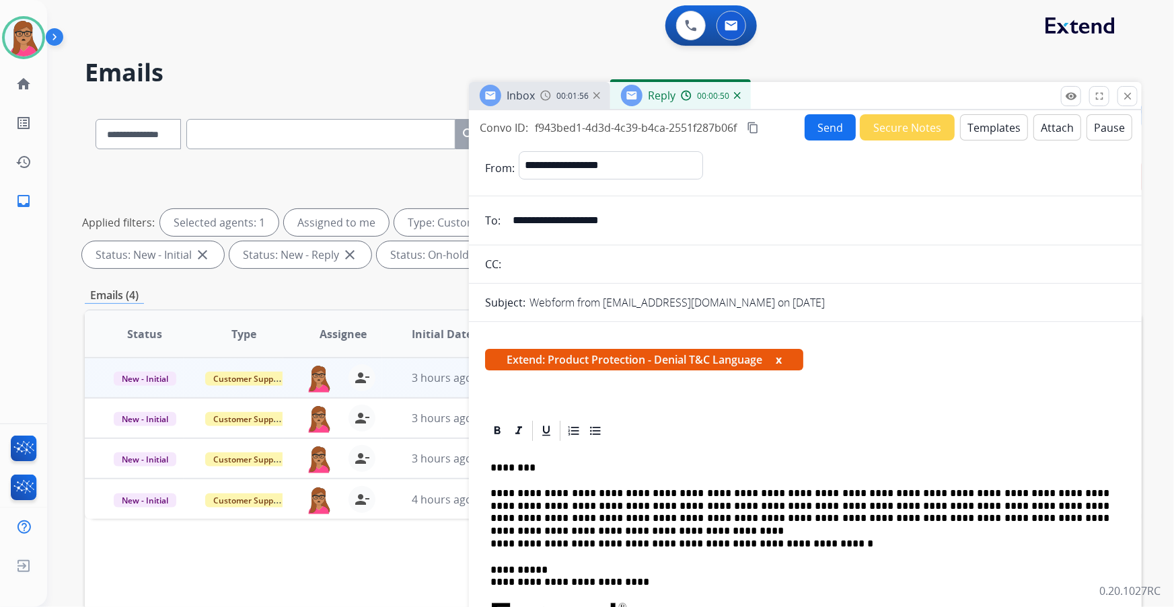
click at [771, 346] on p "**********" at bounding box center [799, 506] width 619 height 37
drag, startPoint x: 1111, startPoint y: 506, endPoint x: 866, endPoint y: 509, distance: 244.8
click at [771, 346] on p "**********" at bounding box center [799, 506] width 619 height 37
click at [755, 122] on mat-icon "content_copy" at bounding box center [753, 128] width 12 height 12
click at [771, 122] on button "Send" at bounding box center [829, 127] width 51 height 26
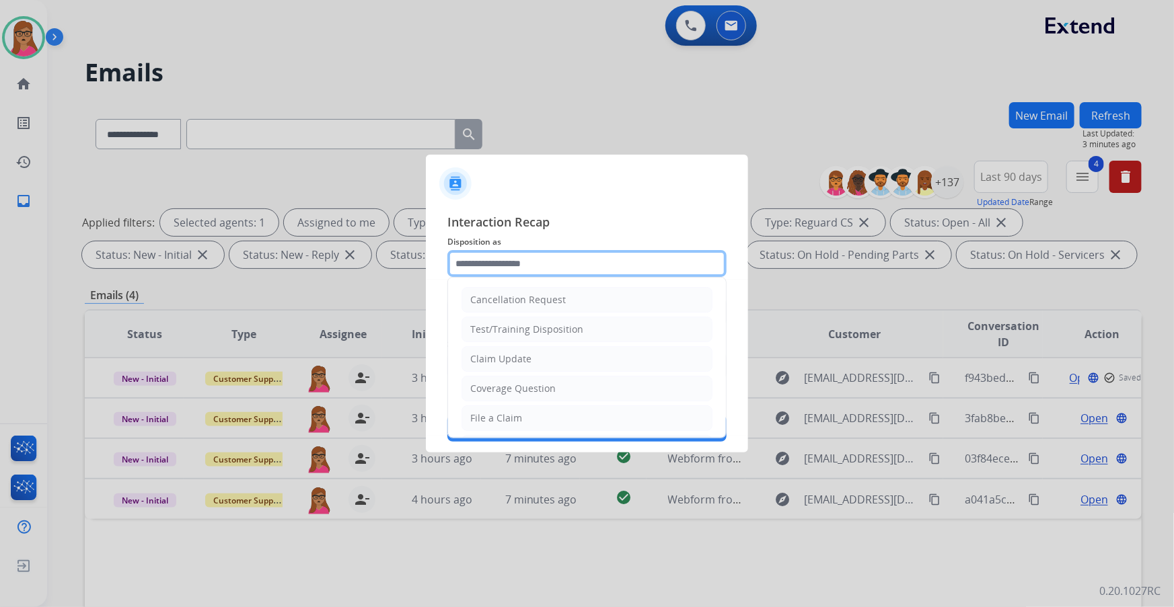
click at [504, 258] on input "text" at bounding box center [586, 263] width 279 height 27
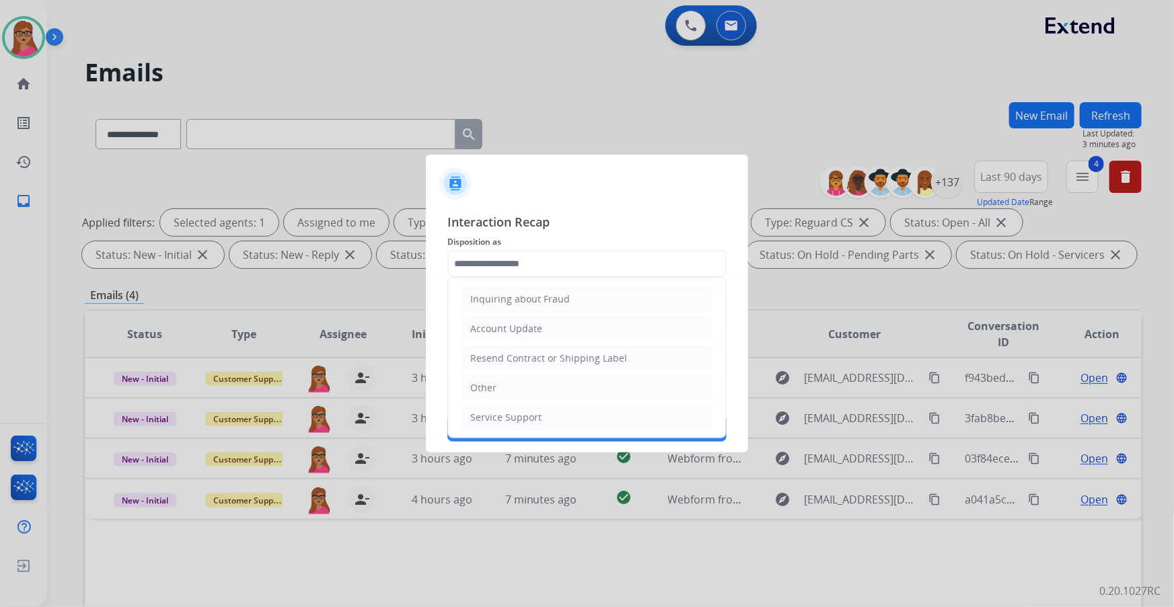
drag, startPoint x: 491, startPoint y: 387, endPoint x: 492, endPoint y: 358, distance: 28.9
click at [491, 346] on div "Other" at bounding box center [483, 387] width 26 height 13
type input "*****"
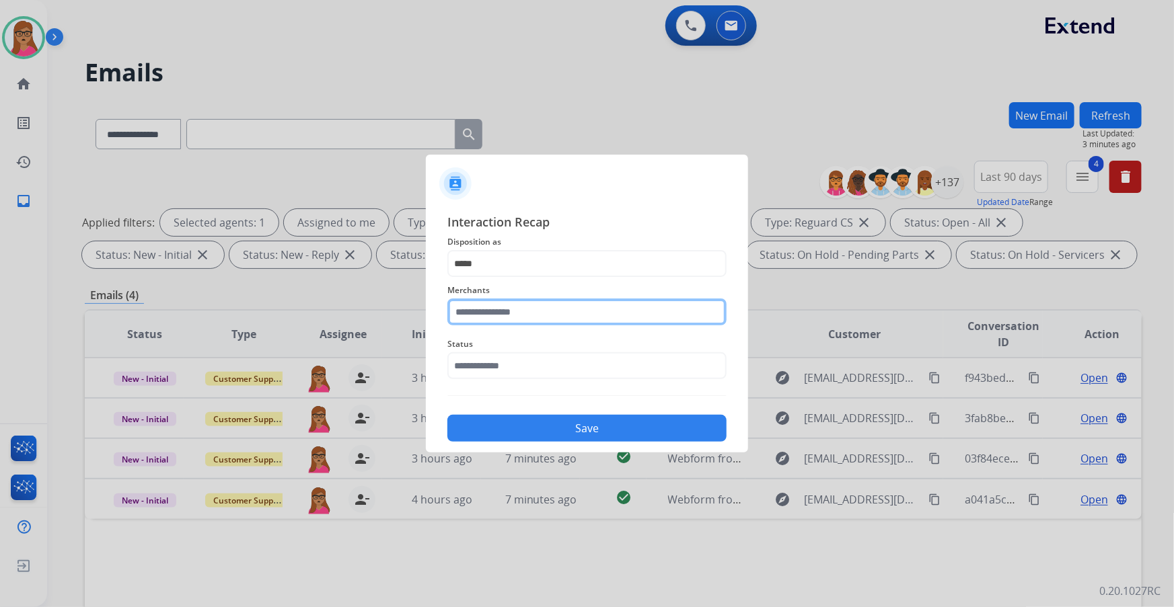
click at [511, 309] on input "text" at bounding box center [586, 312] width 279 height 27
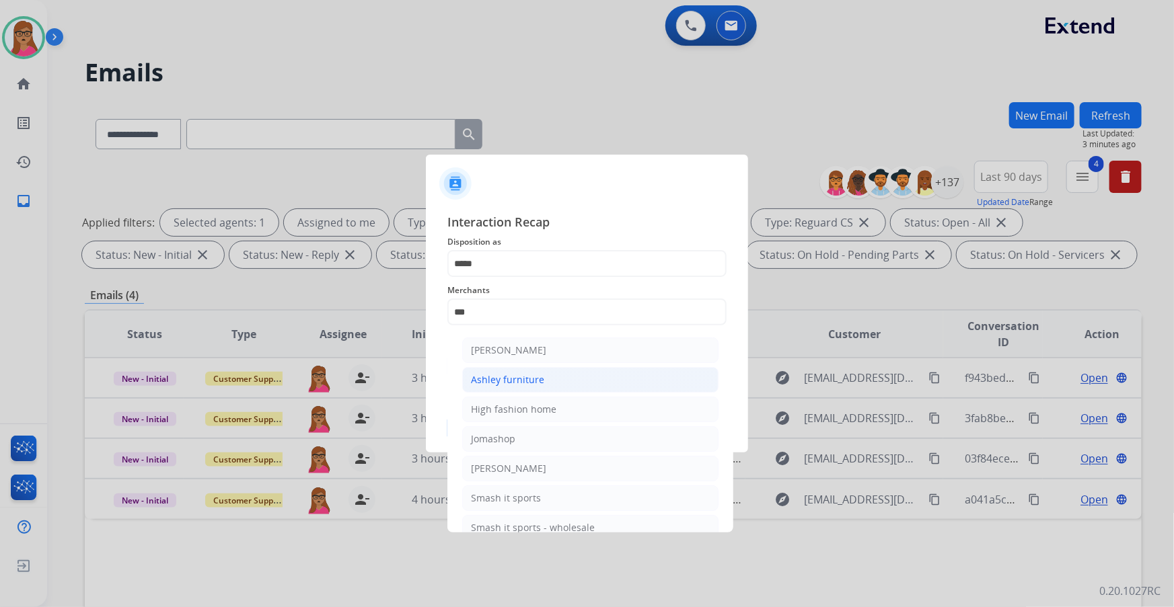
click at [537, 346] on div "Ashley furniture" at bounding box center [507, 379] width 73 height 13
type input "**********"
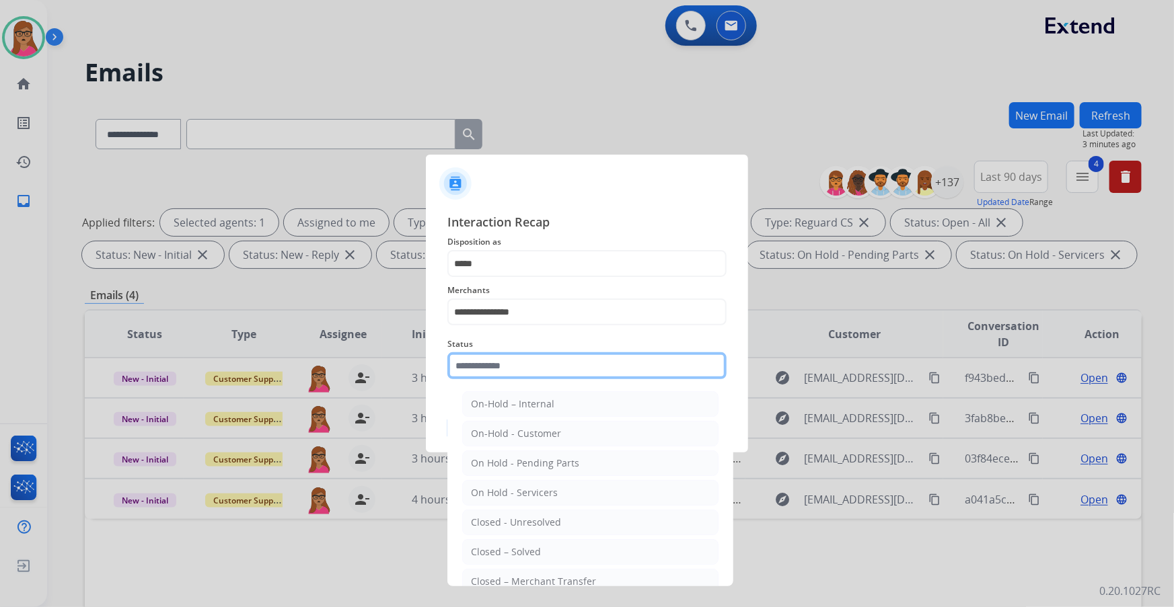
click at [531, 346] on input "text" at bounding box center [586, 365] width 279 height 27
click at [525, 346] on div "Closed – Solved" at bounding box center [506, 551] width 70 height 13
type input "**********"
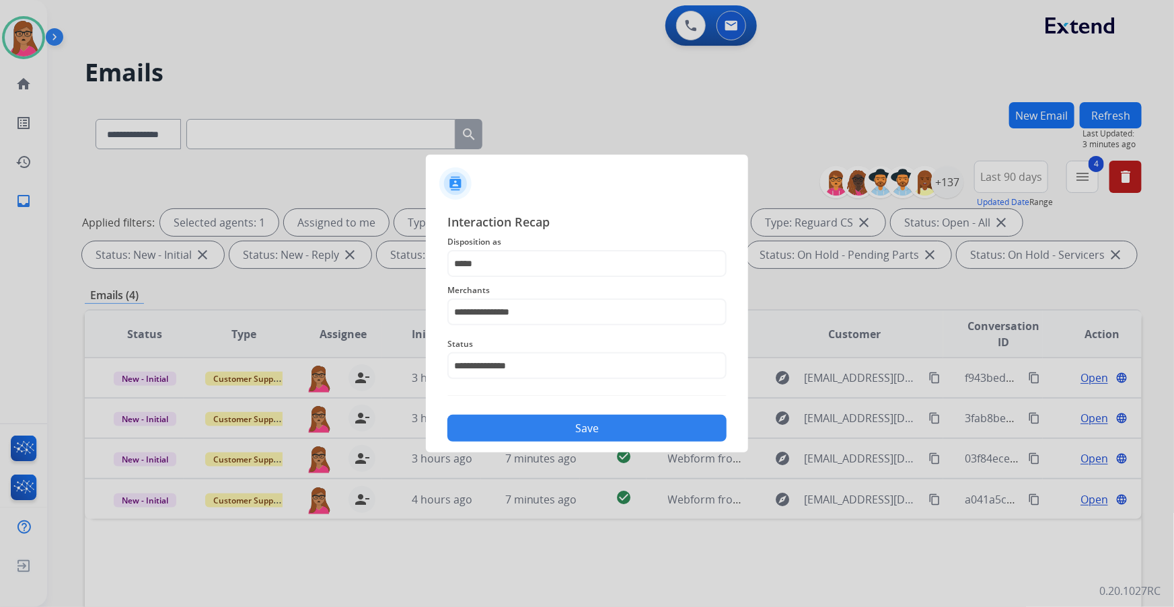
click at [574, 346] on button "Save" at bounding box center [586, 428] width 279 height 27
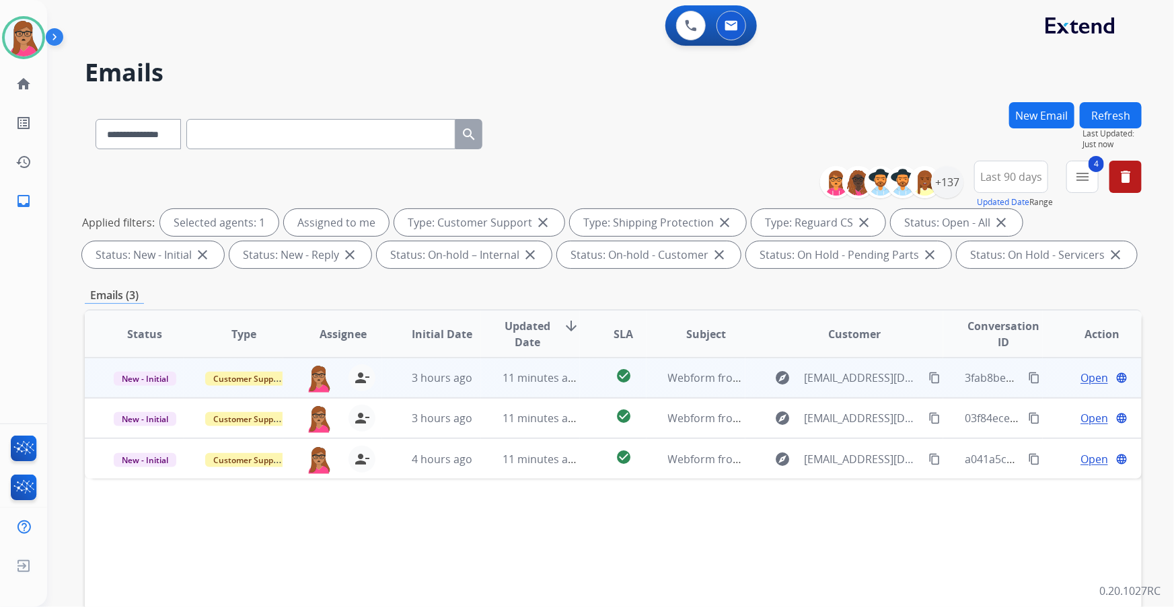
click at [771, 346] on span "Open" at bounding box center [1094, 378] width 28 height 16
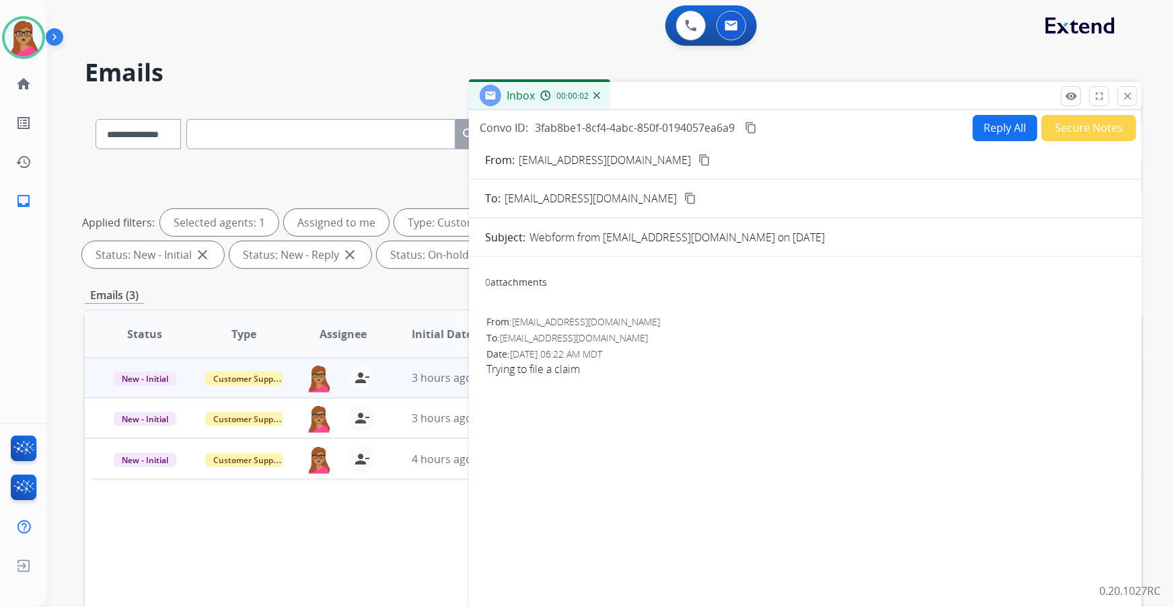
click at [698, 156] on mat-icon "content_copy" at bounding box center [704, 160] width 12 height 12
click at [771, 121] on button "Reply All" at bounding box center [1005, 128] width 65 height 26
select select "**********"
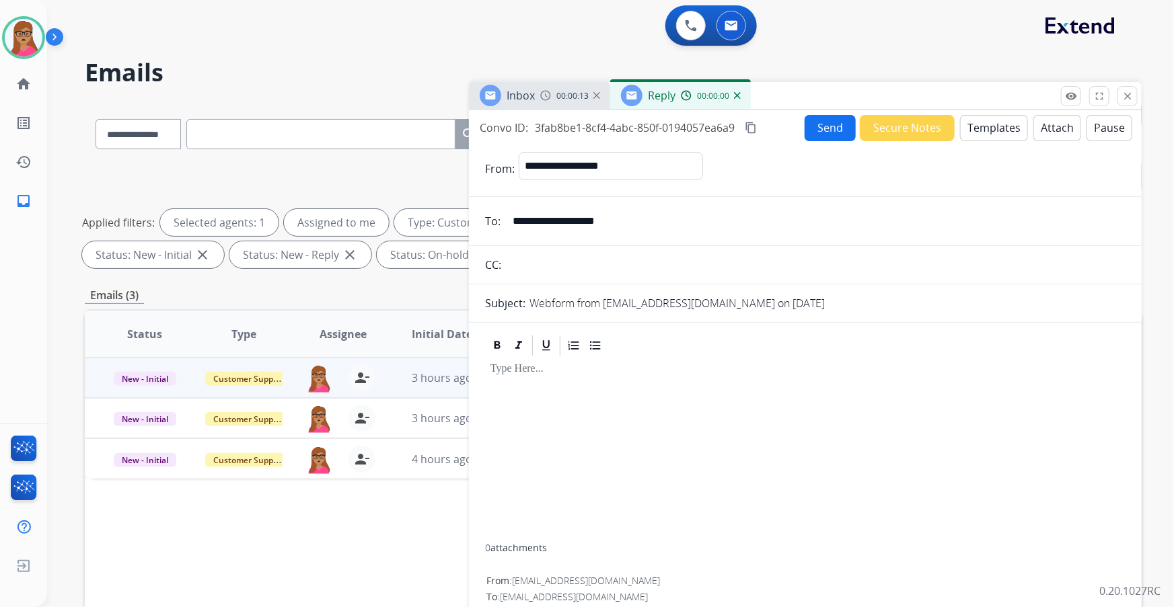
click at [771, 124] on button "Templates" at bounding box center [994, 128] width 68 height 26
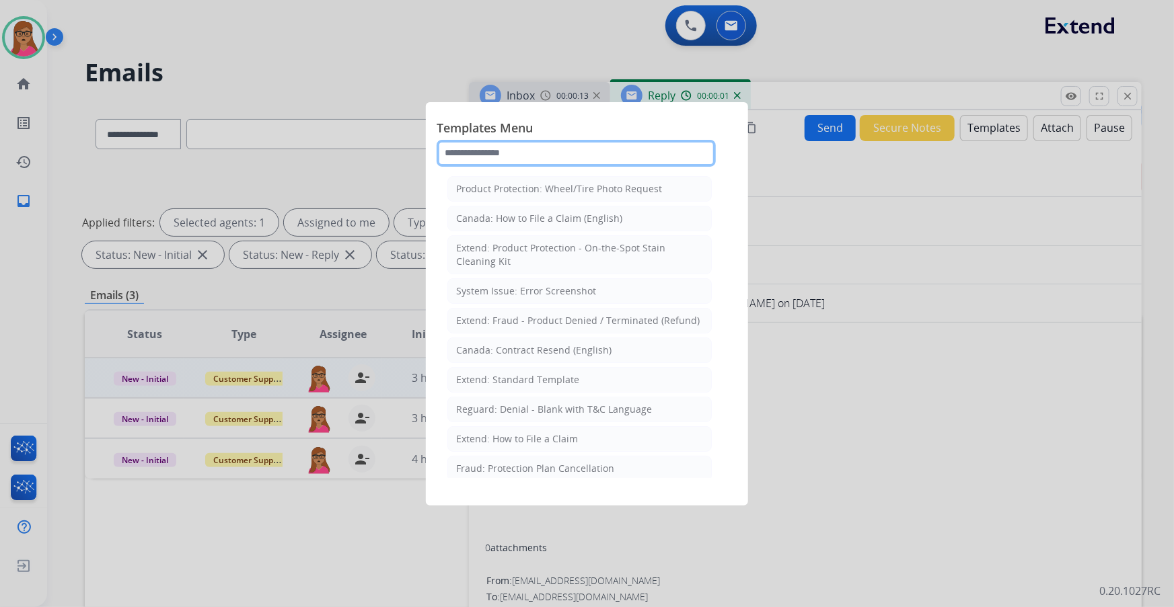
click at [506, 154] on input "text" at bounding box center [576, 153] width 279 height 27
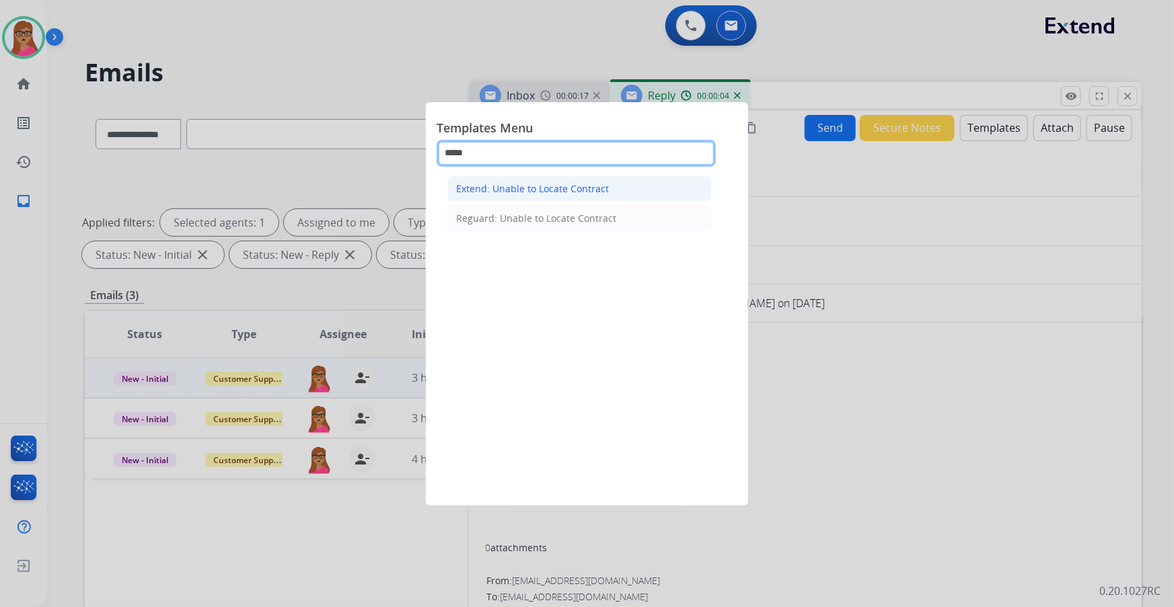
type input "*****"
click at [568, 183] on div "Extend: Unable to Locate Contract" at bounding box center [532, 188] width 153 height 13
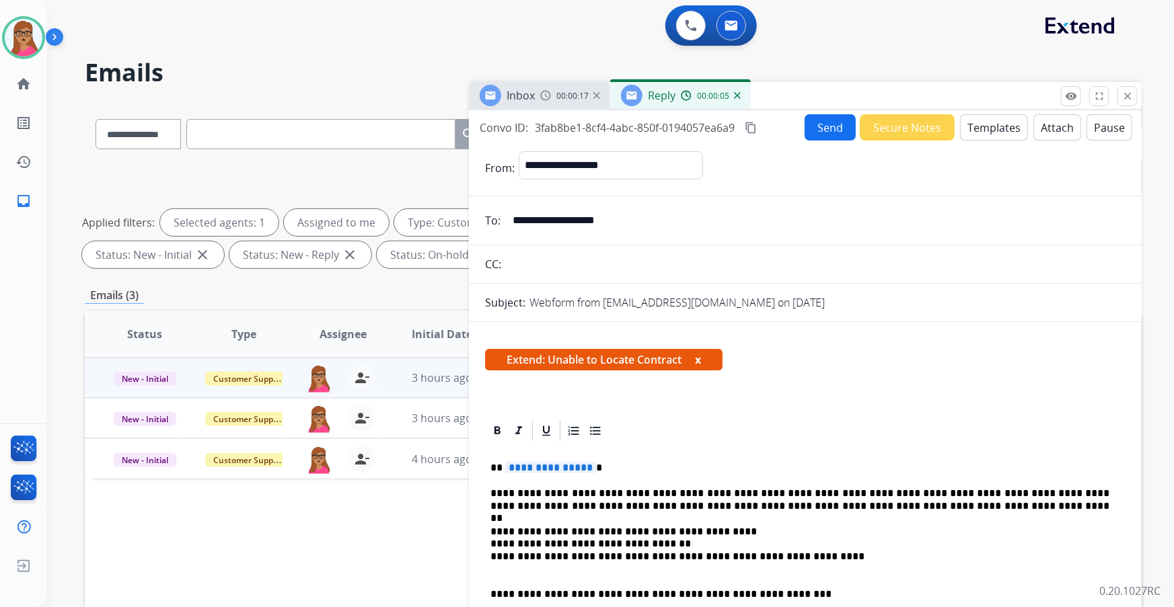
click at [771, 123] on button "Send" at bounding box center [829, 127] width 51 height 26
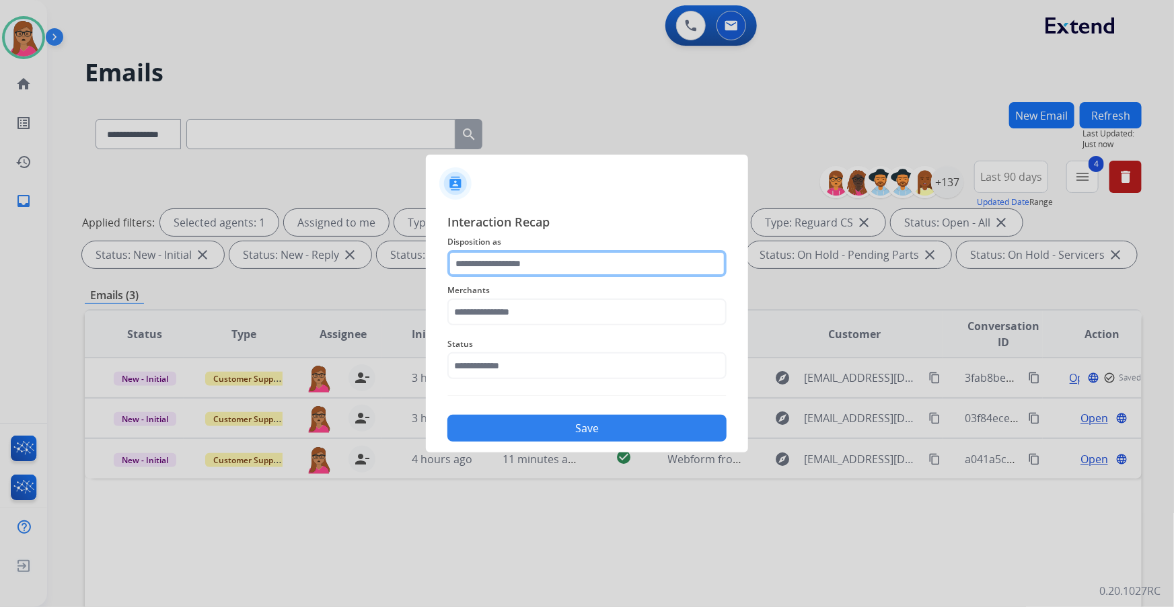
click at [561, 266] on input "text" at bounding box center [586, 263] width 279 height 27
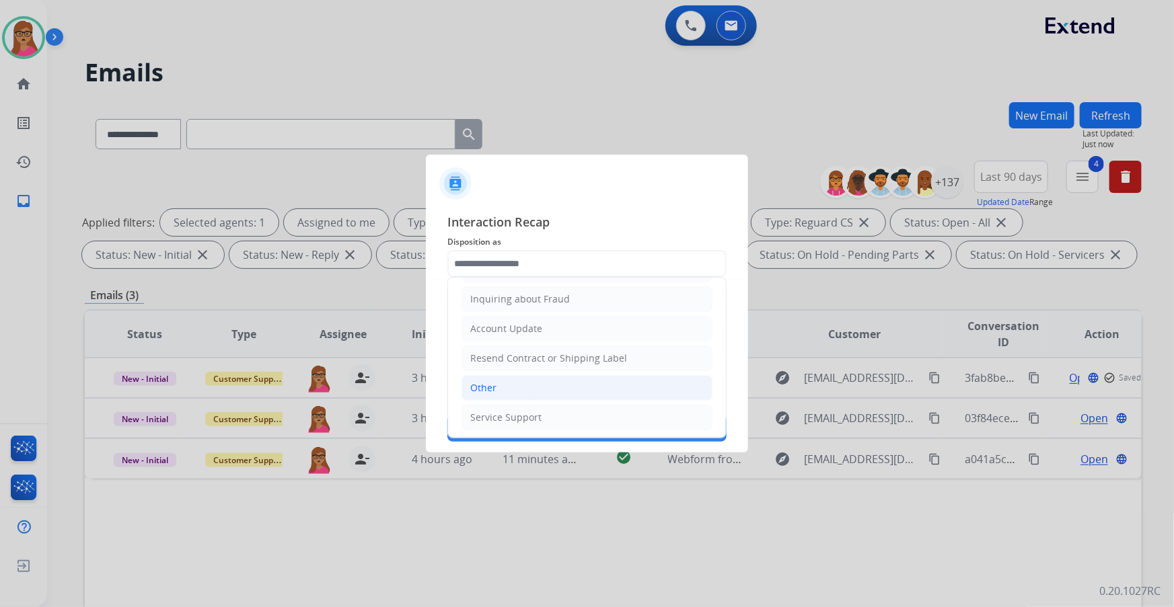
click at [508, 346] on li "Other" at bounding box center [586, 388] width 251 height 26
type input "*****"
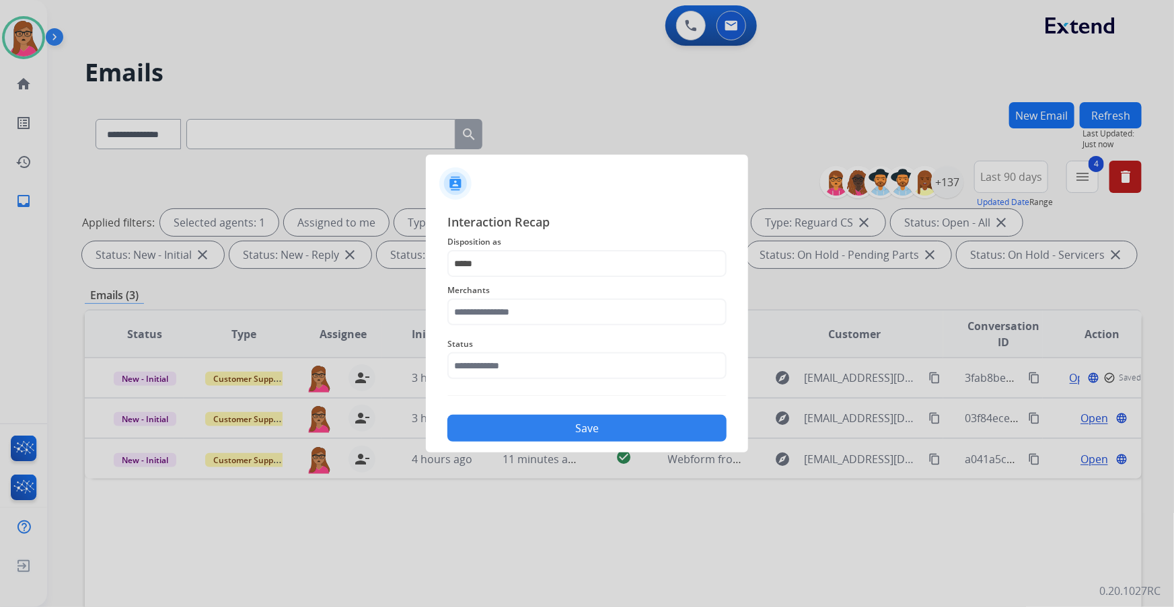
click at [522, 294] on span "Merchants" at bounding box center [586, 290] width 279 height 16
click at [527, 313] on input "text" at bounding box center [586, 312] width 279 height 27
click at [511, 344] on div "Not found" at bounding box center [494, 350] width 46 height 13
type input "*********"
click at [519, 346] on input "text" at bounding box center [586, 365] width 279 height 27
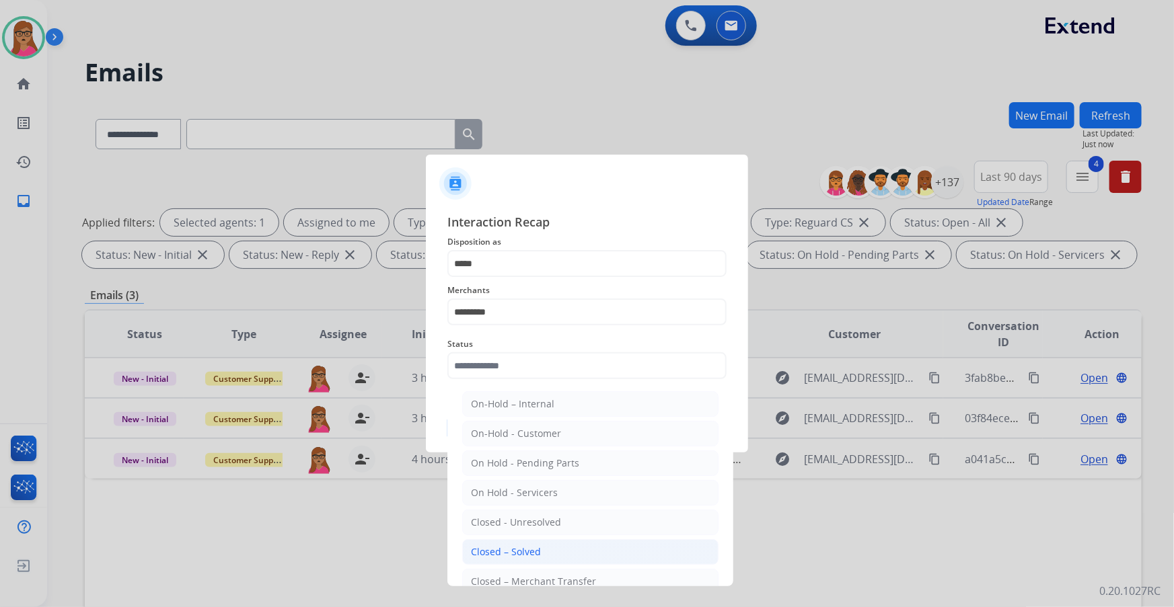
click at [518, 346] on div "Closed – Solved" at bounding box center [506, 551] width 70 height 13
type input "**********"
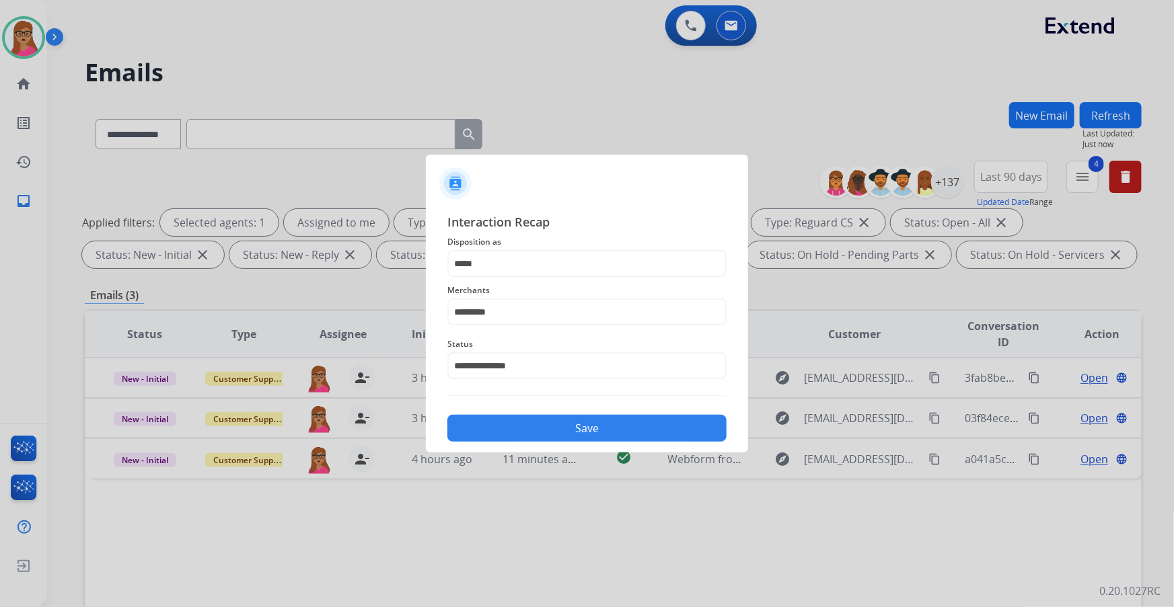
click at [623, 346] on button "Save" at bounding box center [586, 428] width 279 height 27
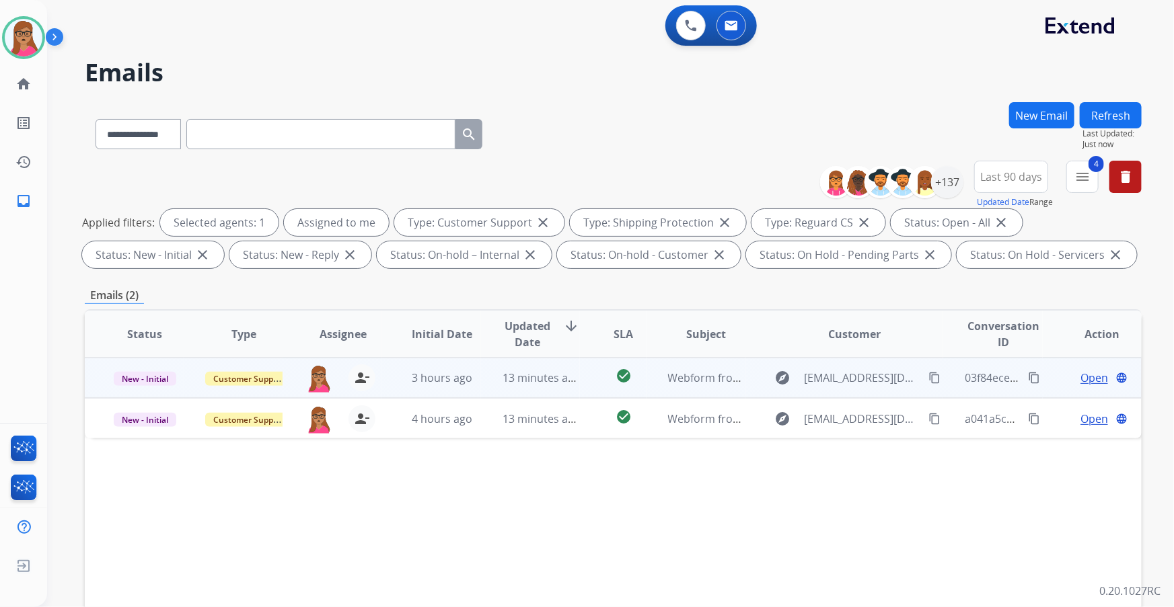
click at [771, 346] on span "Open" at bounding box center [1094, 378] width 28 height 16
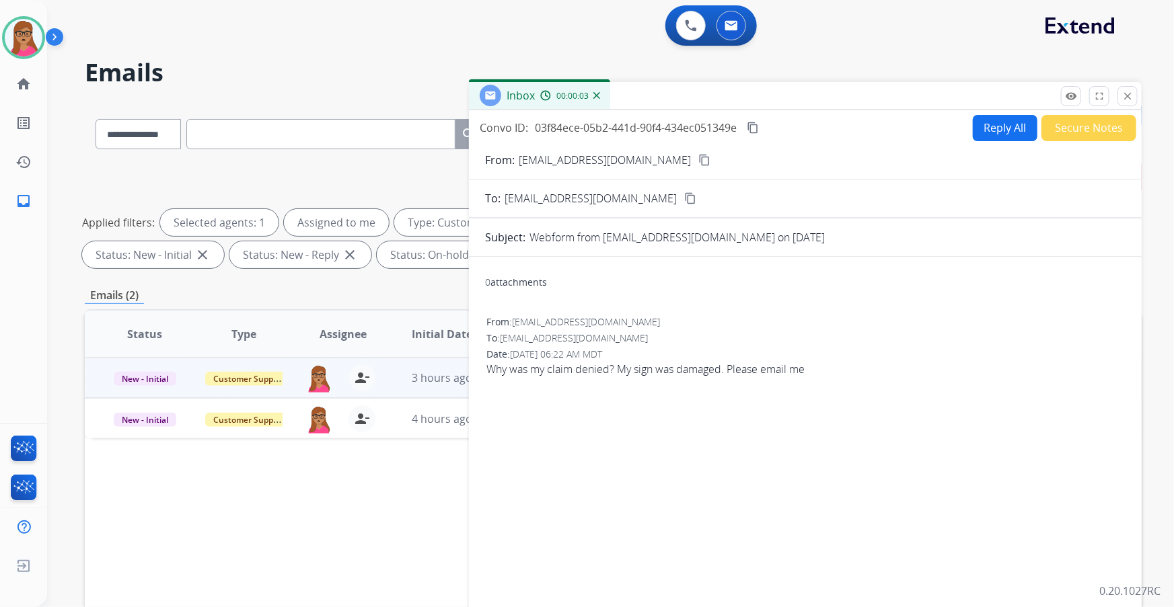
click at [698, 156] on mat-icon "content_copy" at bounding box center [704, 160] width 12 height 12
drag, startPoint x: 1128, startPoint y: 96, endPoint x: 1101, endPoint y: 152, distance: 62.0
click at [771, 97] on mat-icon "close" at bounding box center [1127, 96] width 12 height 12
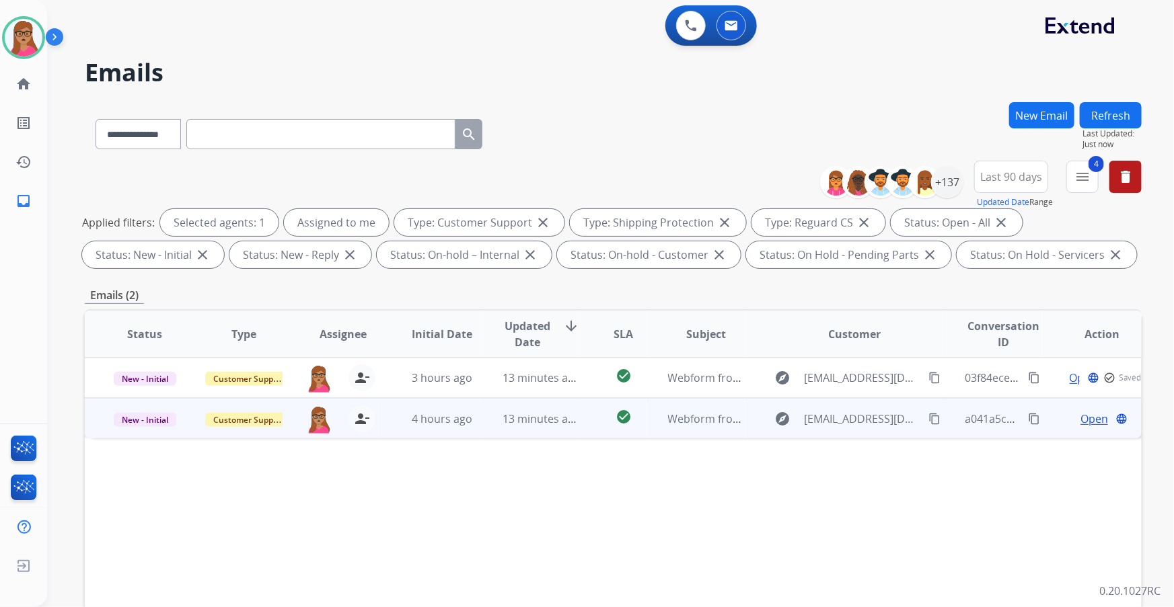
click at [771, 346] on span "Open" at bounding box center [1094, 419] width 28 height 16
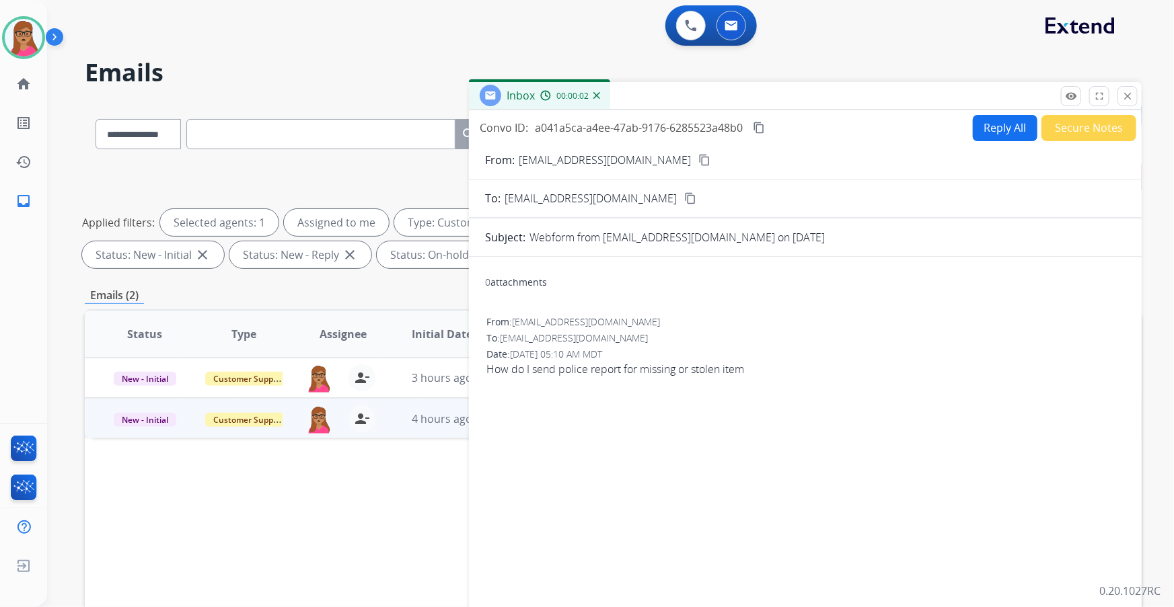
click at [698, 157] on mat-icon "content_copy" at bounding box center [704, 160] width 12 height 12
click at [771, 141] on form "From: [EMAIL_ADDRESS][DOMAIN_NAME] content_copy To: [EMAIL_ADDRESS][DOMAIN_NAME…" at bounding box center [805, 400] width 673 height 518
click at [771, 124] on button "Reply All" at bounding box center [1005, 128] width 65 height 26
select select "**********"
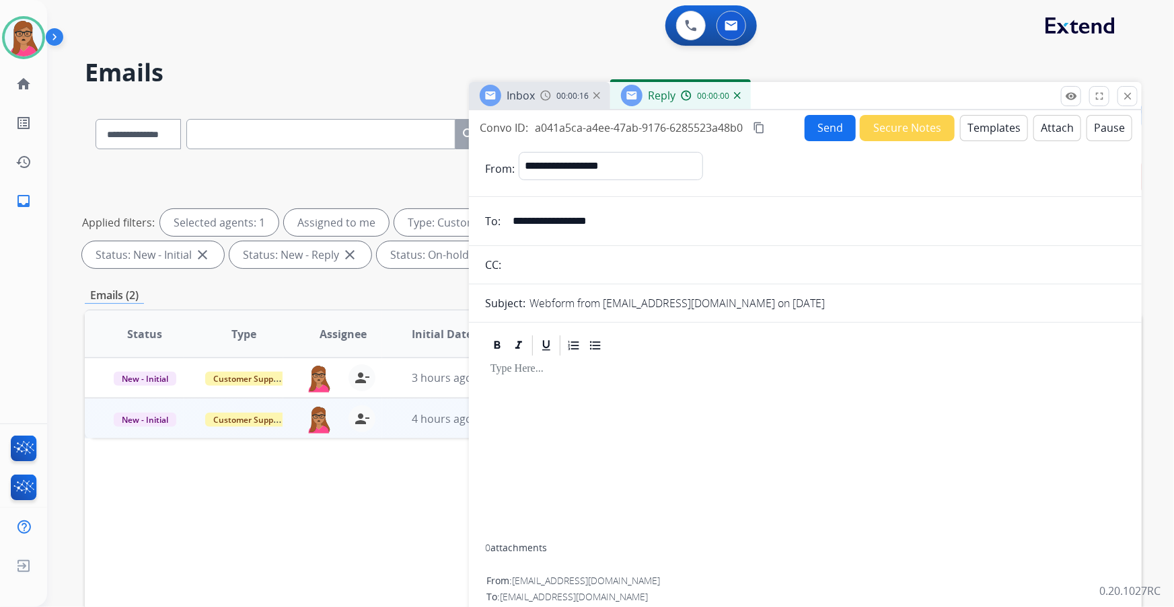
click at [771, 132] on button "Templates" at bounding box center [994, 128] width 68 height 26
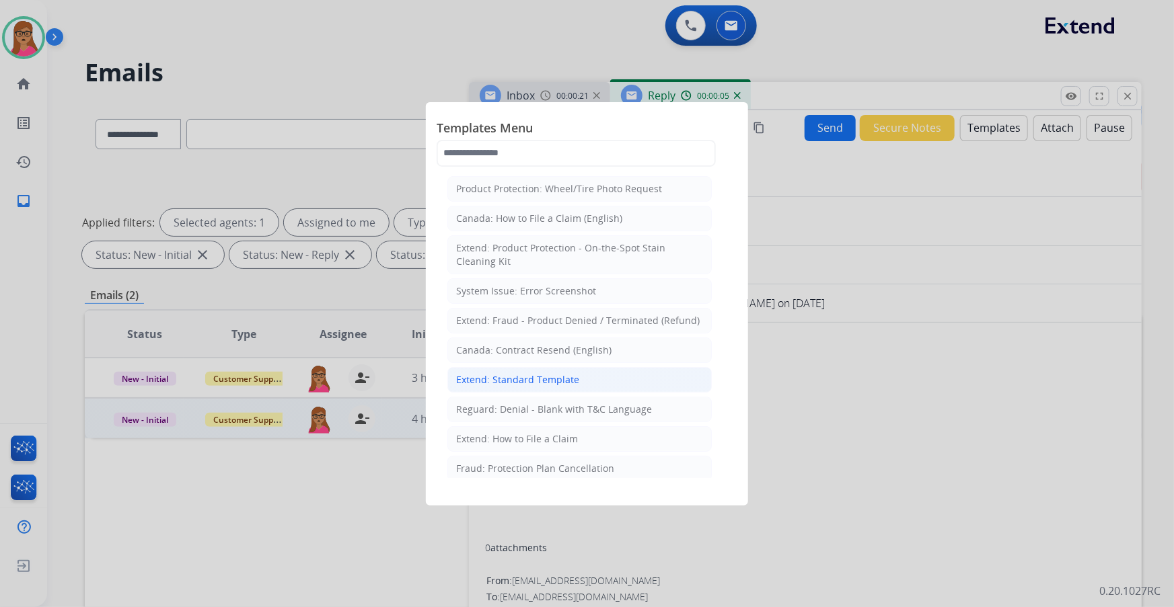
click at [537, 346] on div "Extend: Standard Template" at bounding box center [517, 379] width 123 height 13
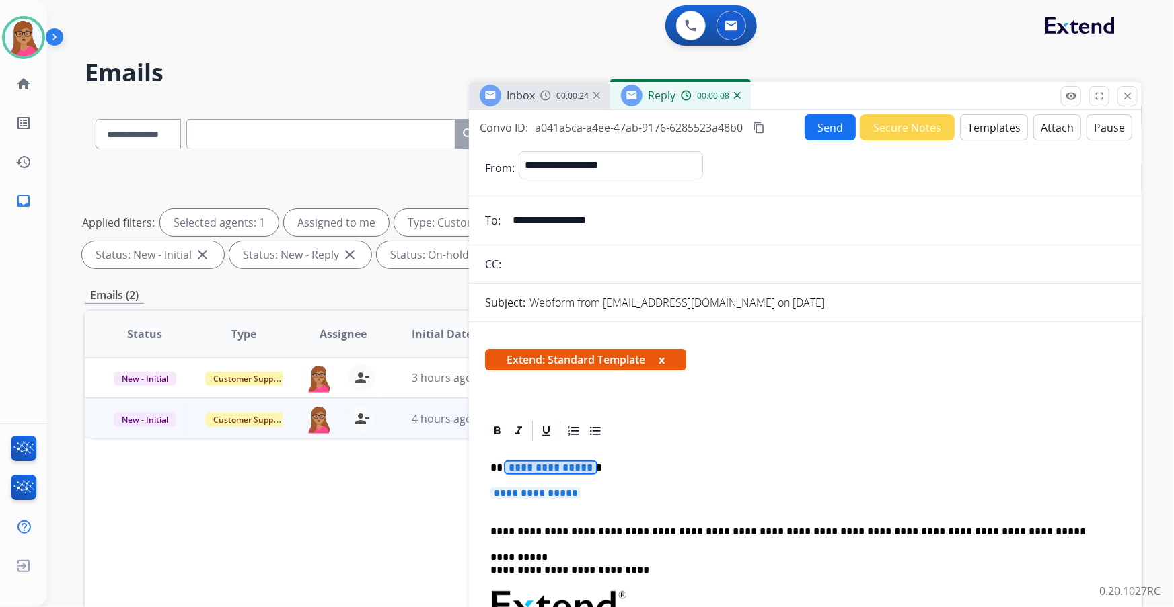
click at [562, 346] on span "**********" at bounding box center [550, 467] width 91 height 11
click at [554, 346] on span "**********" at bounding box center [535, 493] width 91 height 11
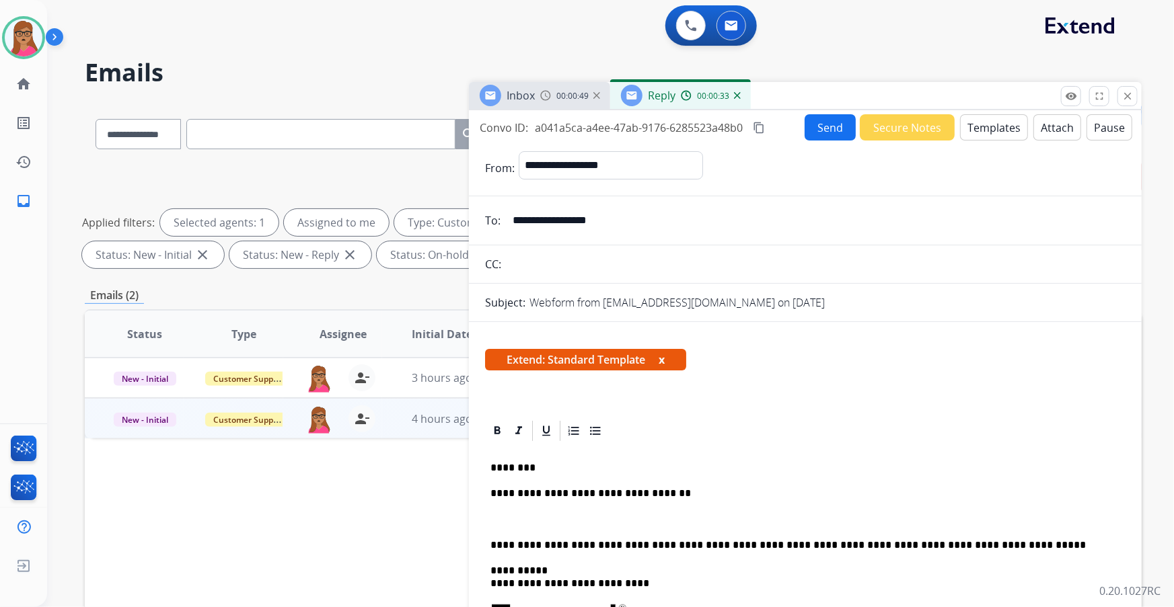
click at [529, 93] on span "Inbox" at bounding box center [520, 95] width 28 height 15
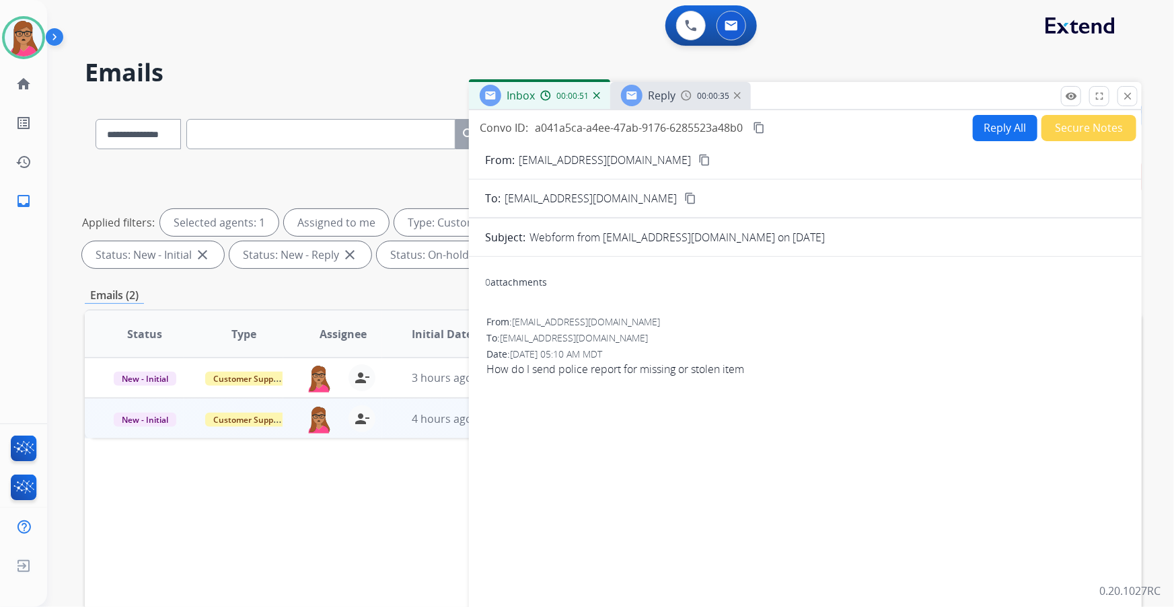
click at [658, 89] on span "Reply" at bounding box center [662, 95] width 28 height 15
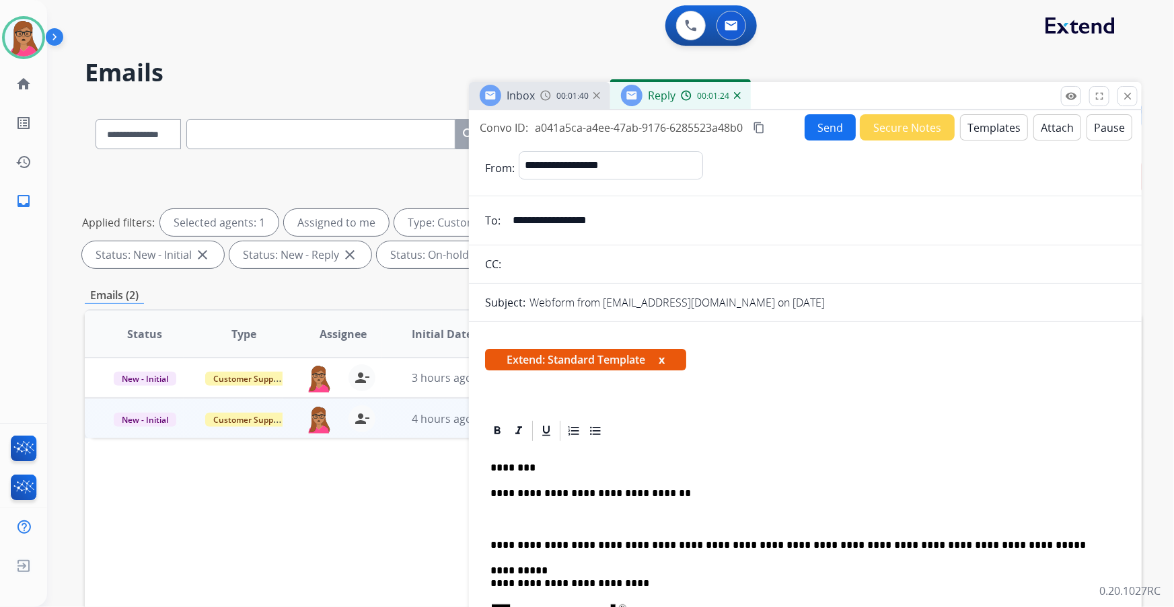
click at [759, 128] on mat-icon "content_copy" at bounding box center [759, 128] width 12 height 12
click at [771, 130] on button "Send" at bounding box center [829, 127] width 51 height 26
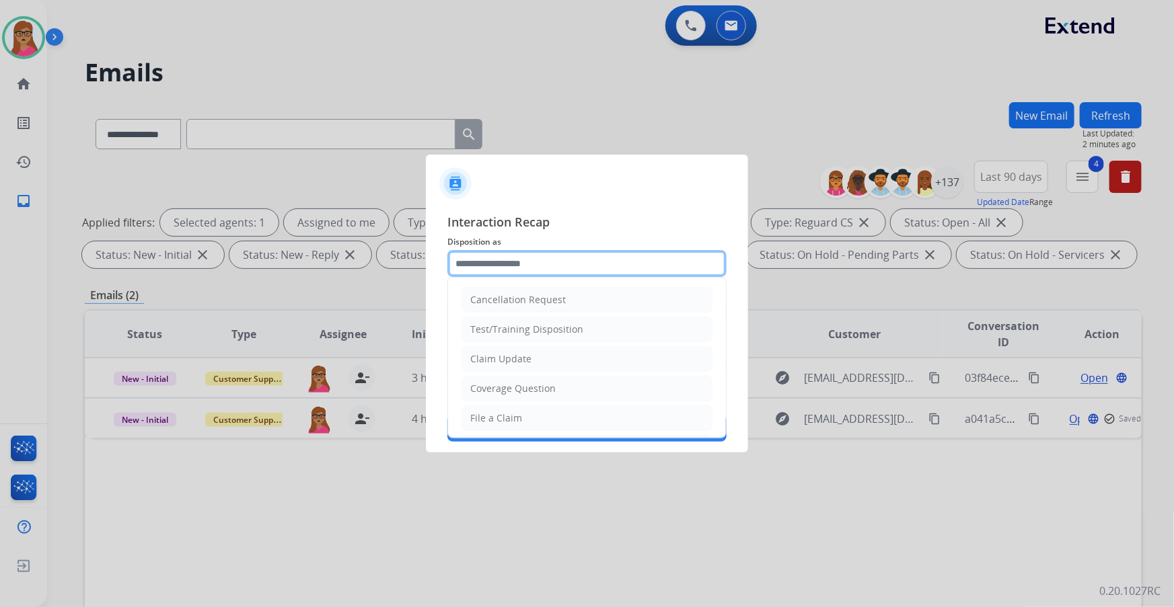
click at [510, 251] on input "text" at bounding box center [586, 263] width 279 height 27
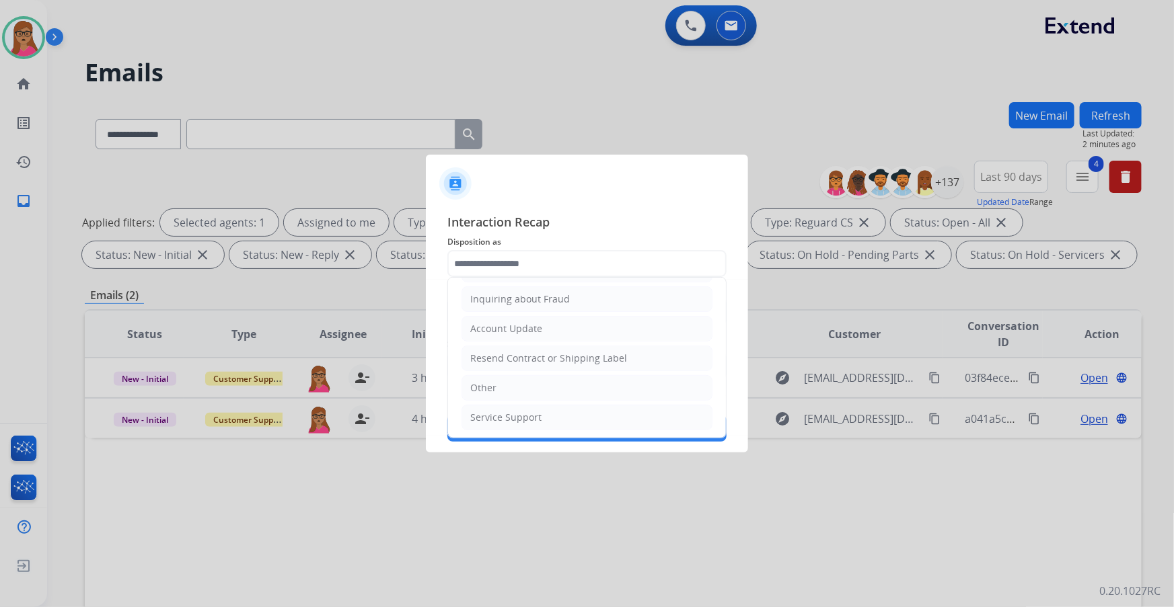
click at [488, 346] on div "Other" at bounding box center [483, 387] width 26 height 13
type input "*****"
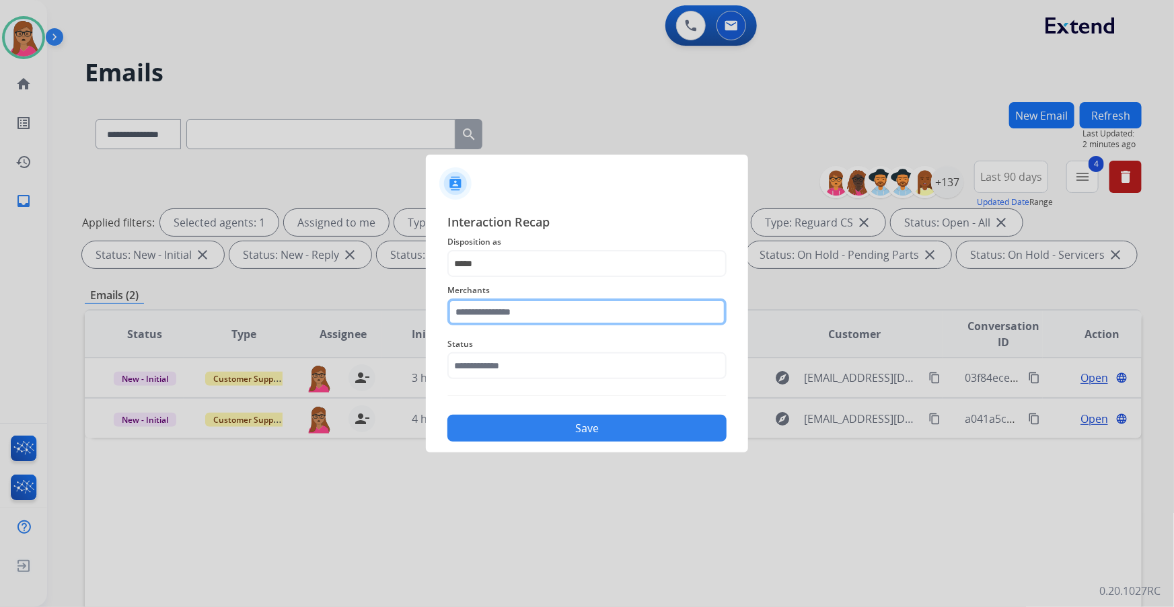
click at [526, 321] on input "text" at bounding box center [586, 312] width 279 height 27
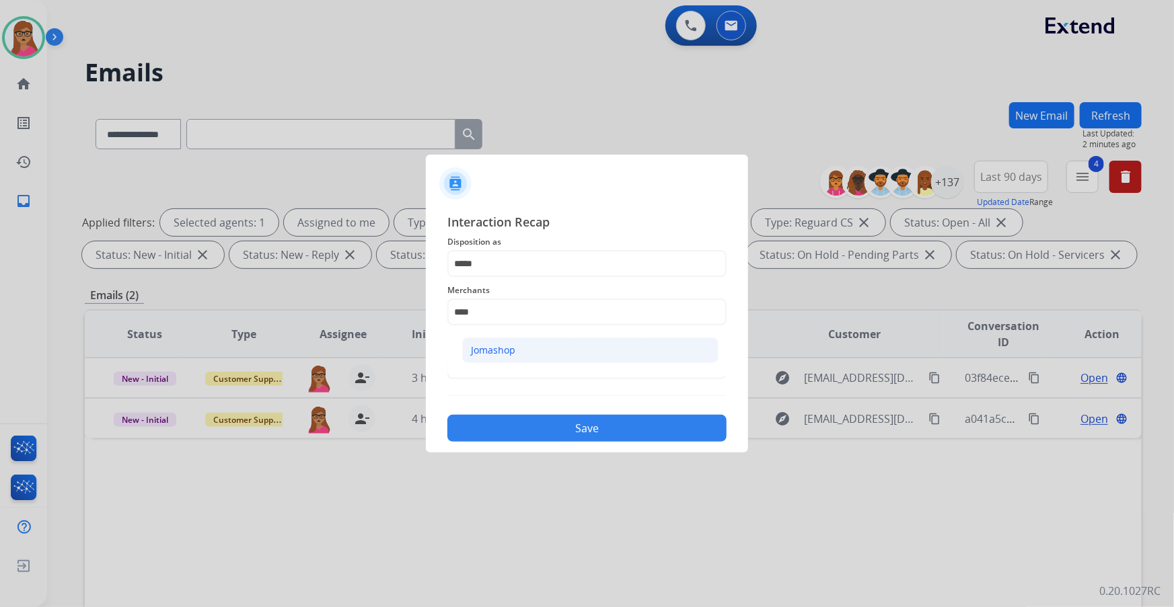
click at [496, 346] on div "Jomashop" at bounding box center [493, 350] width 44 height 13
type input "********"
click at [539, 346] on input "text" at bounding box center [586, 365] width 279 height 27
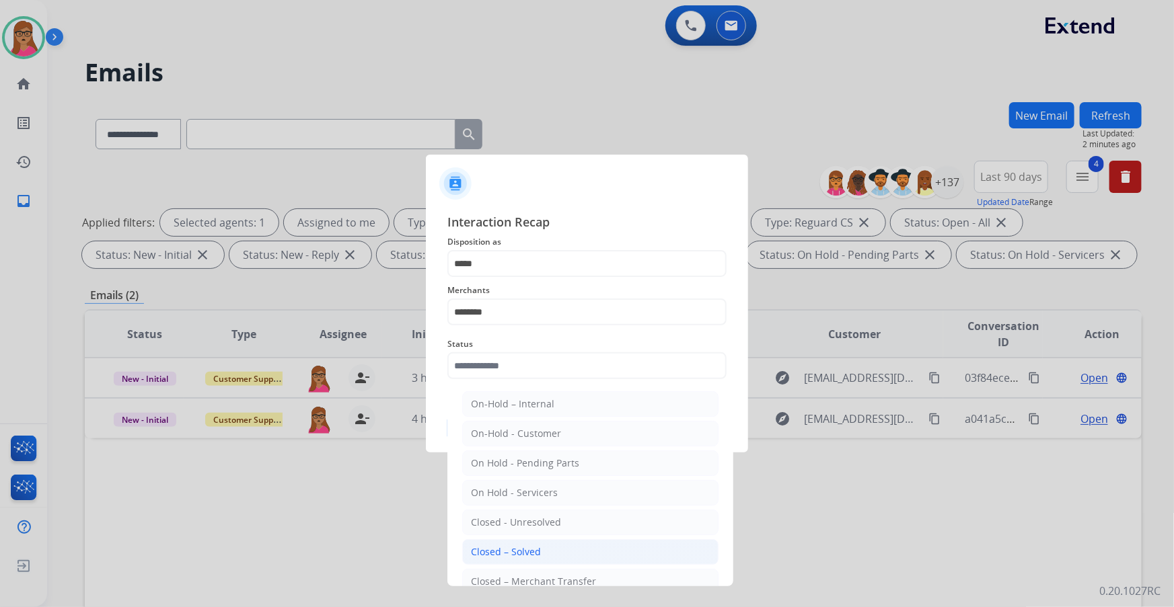
click at [518, 346] on div "Closed – Solved" at bounding box center [506, 551] width 70 height 13
type input "**********"
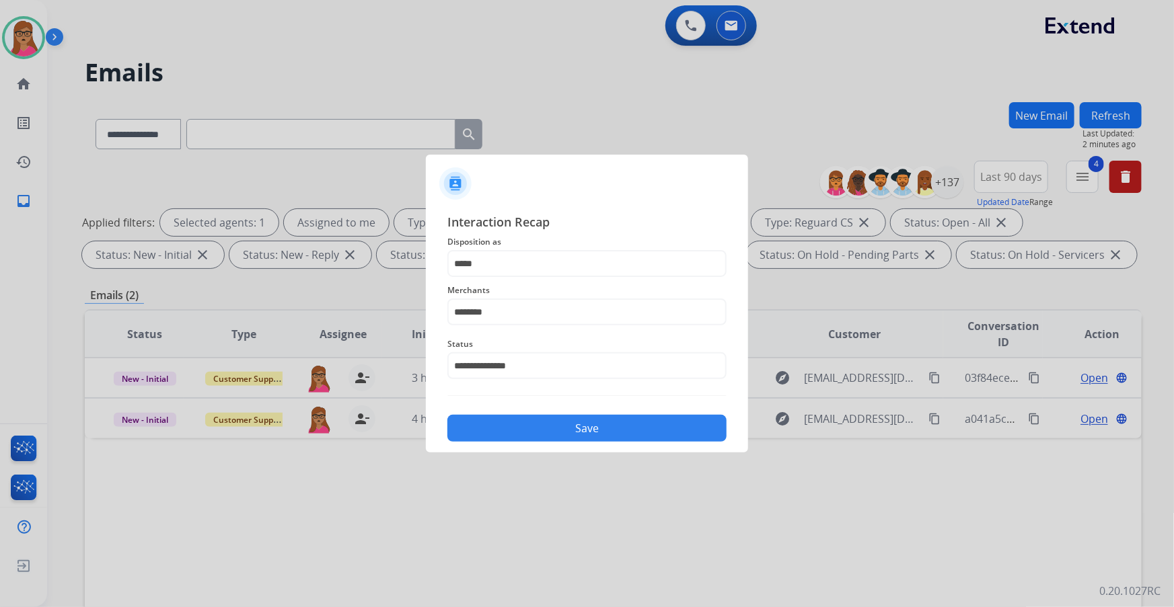
click at [534, 346] on button "Save" at bounding box center [586, 428] width 279 height 27
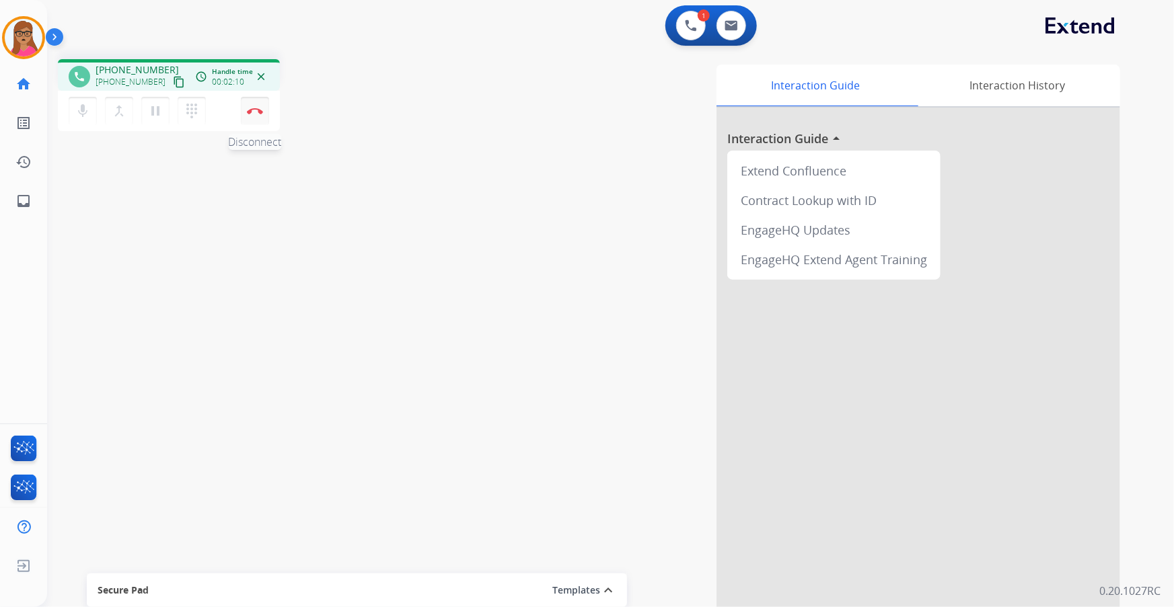
click at [254, 116] on button "Disconnect" at bounding box center [255, 111] width 28 height 28
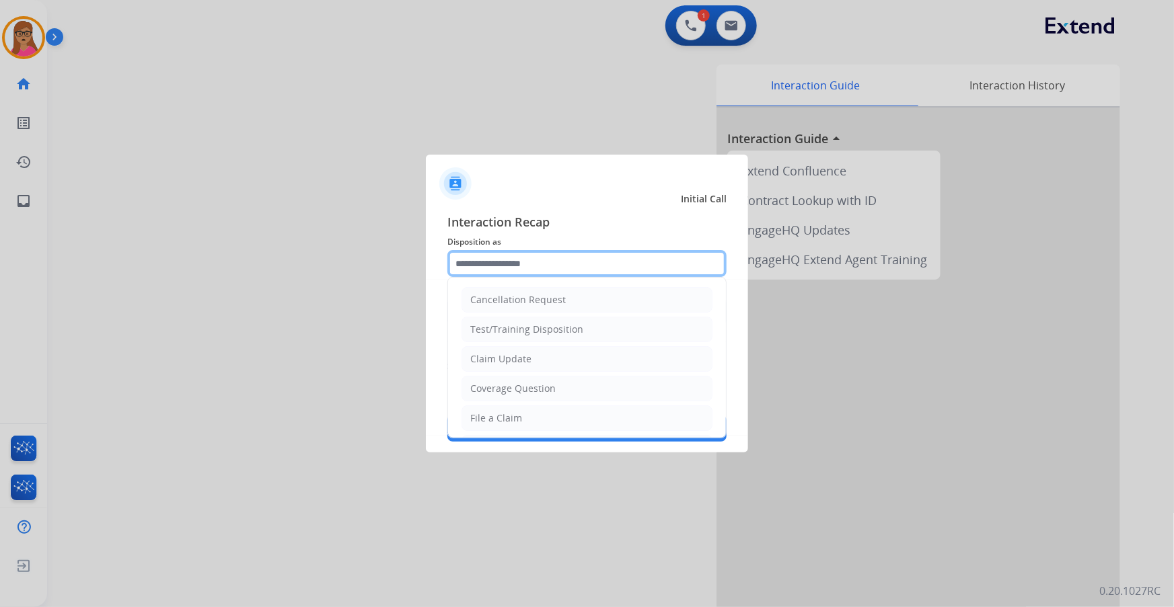
click at [523, 264] on input "text" at bounding box center [586, 263] width 279 height 27
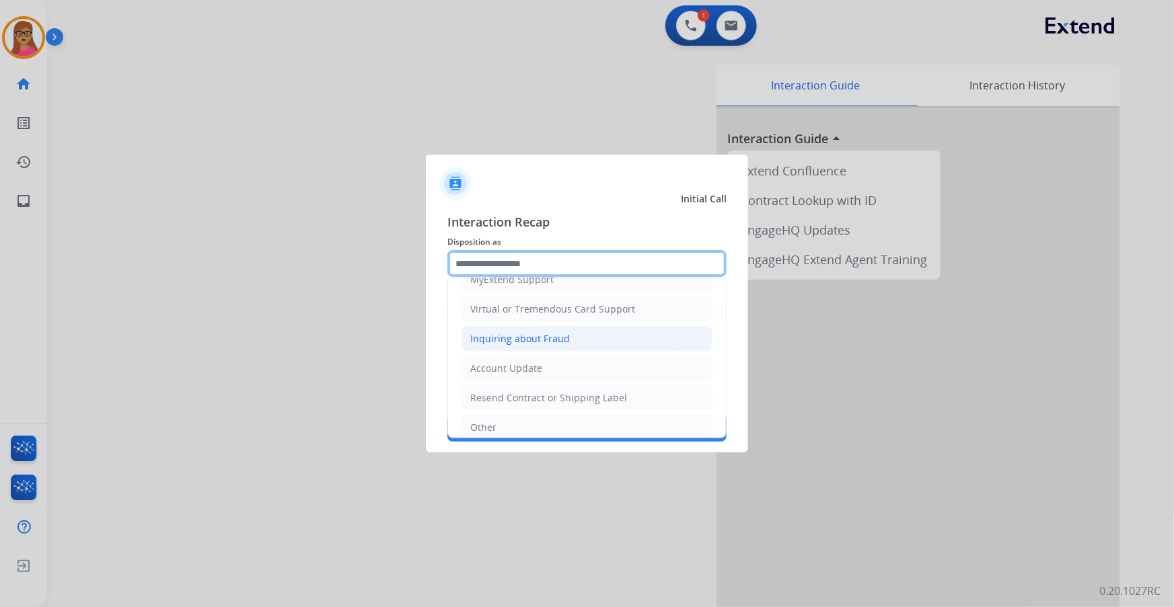
scroll to position [147, 0]
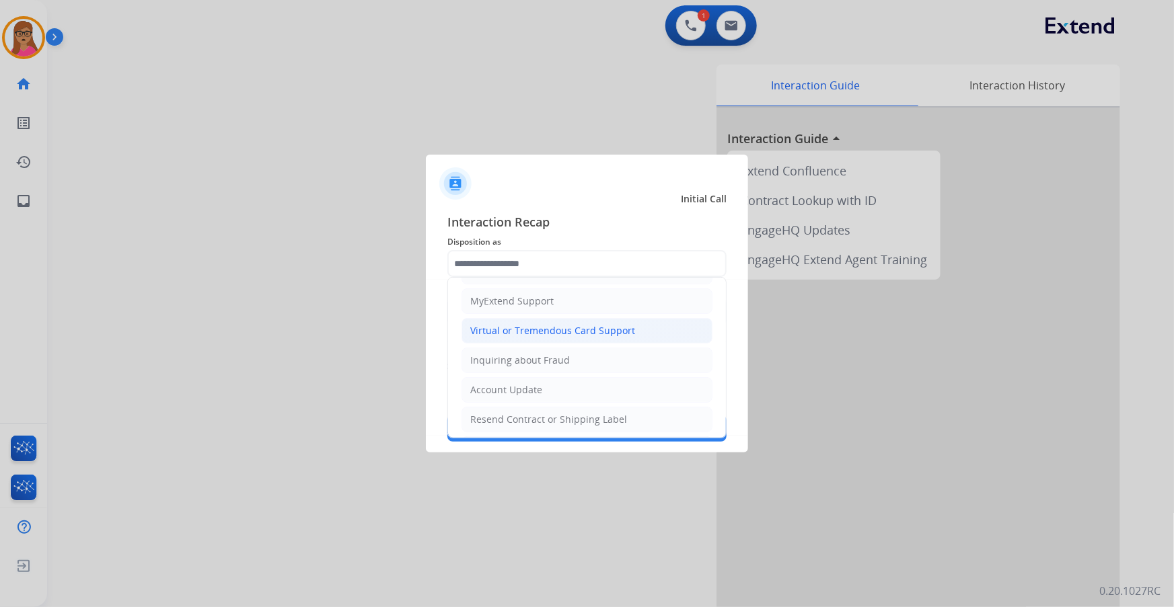
click at [550, 334] on div "Virtual or Tremendous Card Support" at bounding box center [552, 330] width 165 height 13
type input "**********"
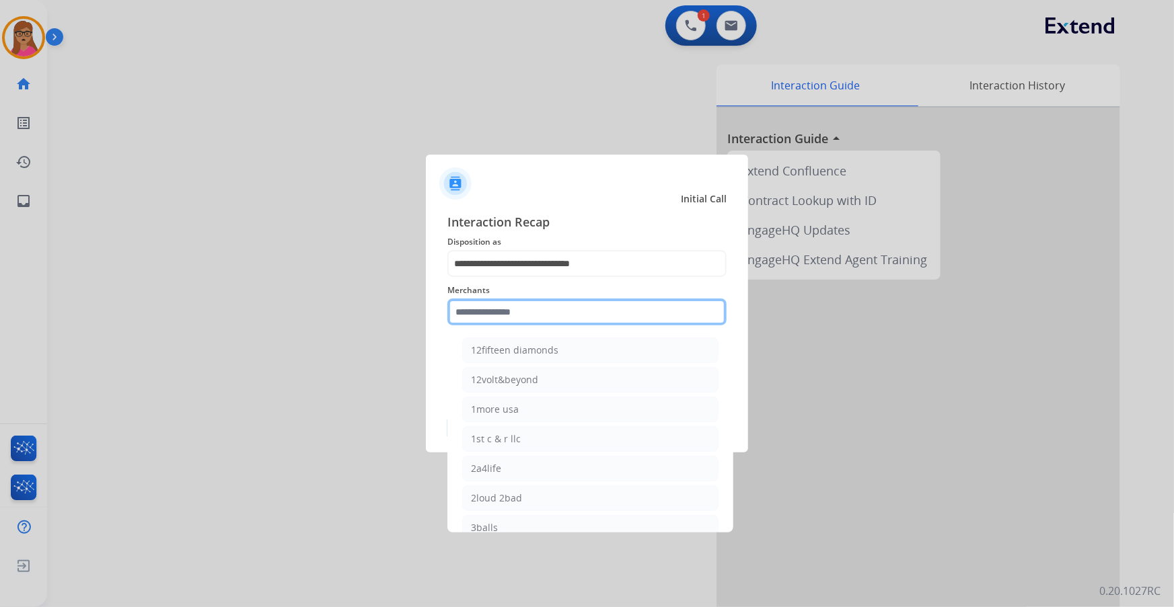
click at [521, 307] on input "text" at bounding box center [586, 312] width 279 height 27
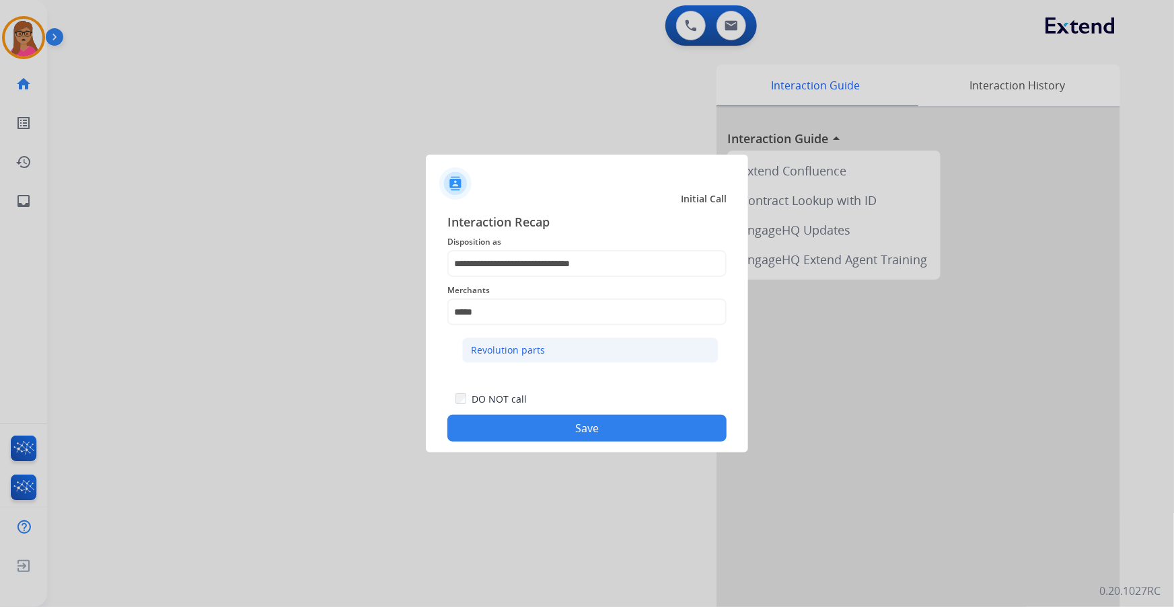
click at [519, 346] on div "Revolution parts" at bounding box center [508, 350] width 74 height 13
type input "**********"
click at [584, 346] on button "Save" at bounding box center [586, 428] width 279 height 27
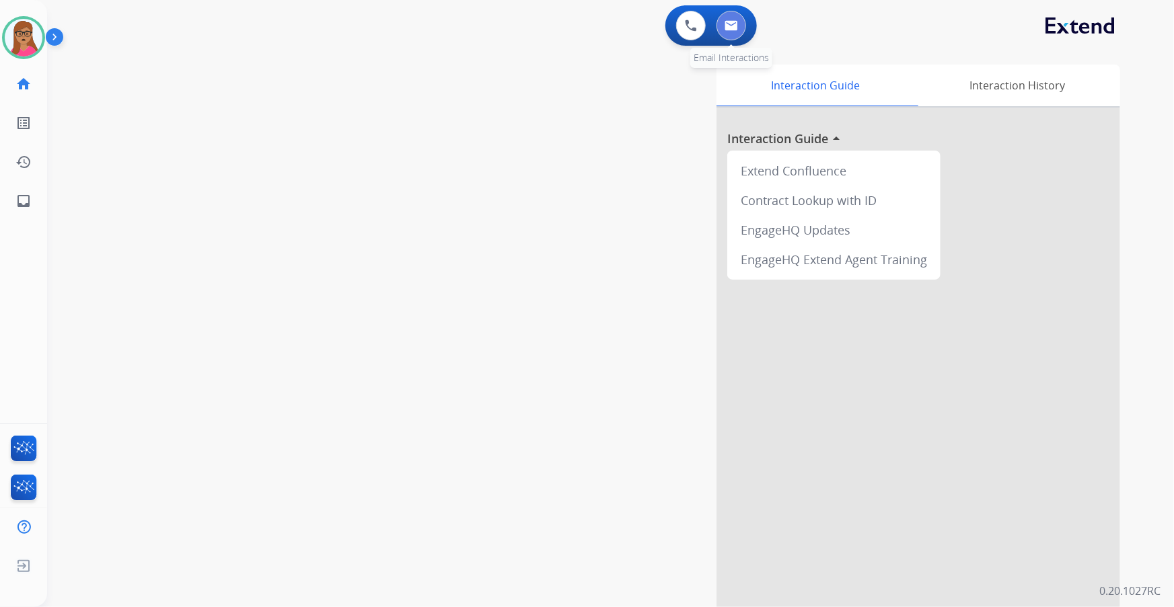
click at [722, 18] on button at bounding box center [731, 26] width 30 height 30
select select "**********"
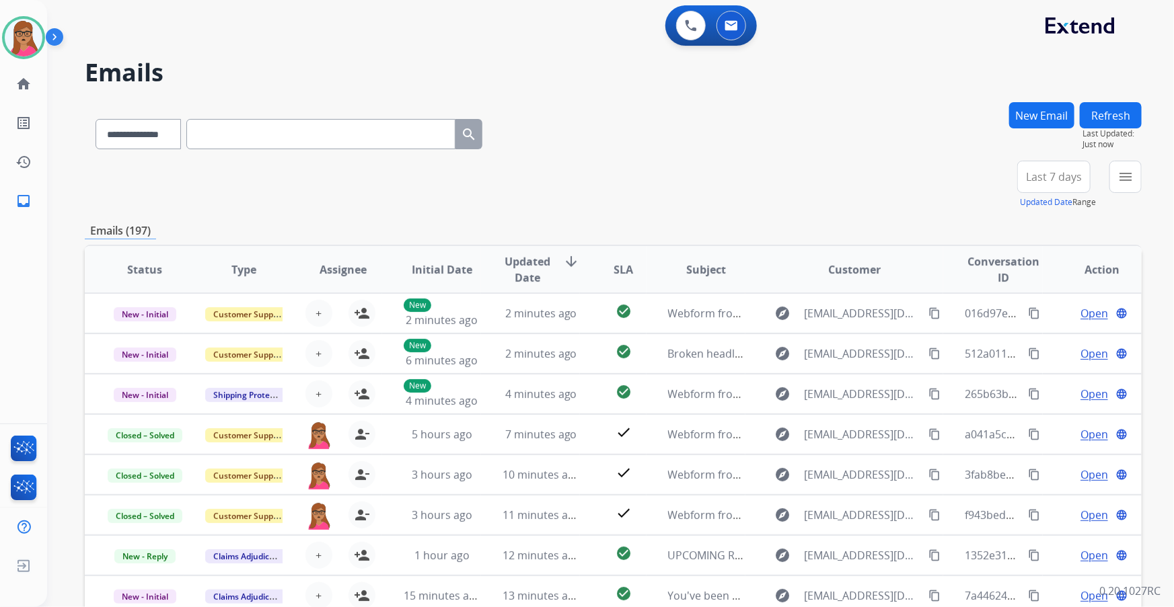
click at [771, 178] on span "Last 7 days" at bounding box center [1054, 176] width 56 height 5
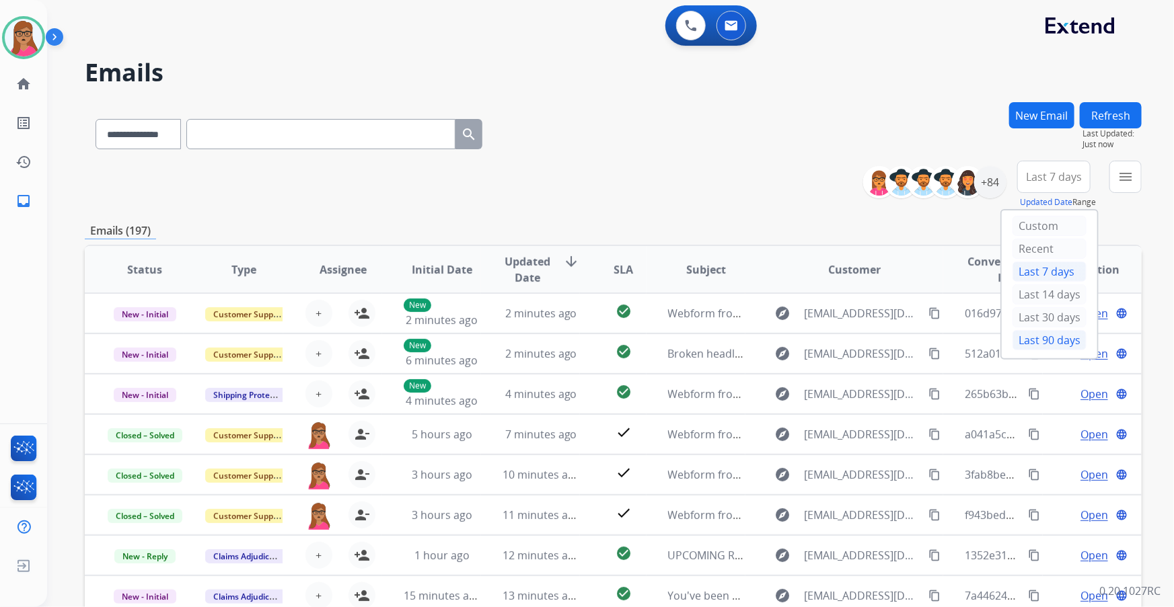
click at [771, 334] on div "Last 90 days" at bounding box center [1049, 340] width 74 height 20
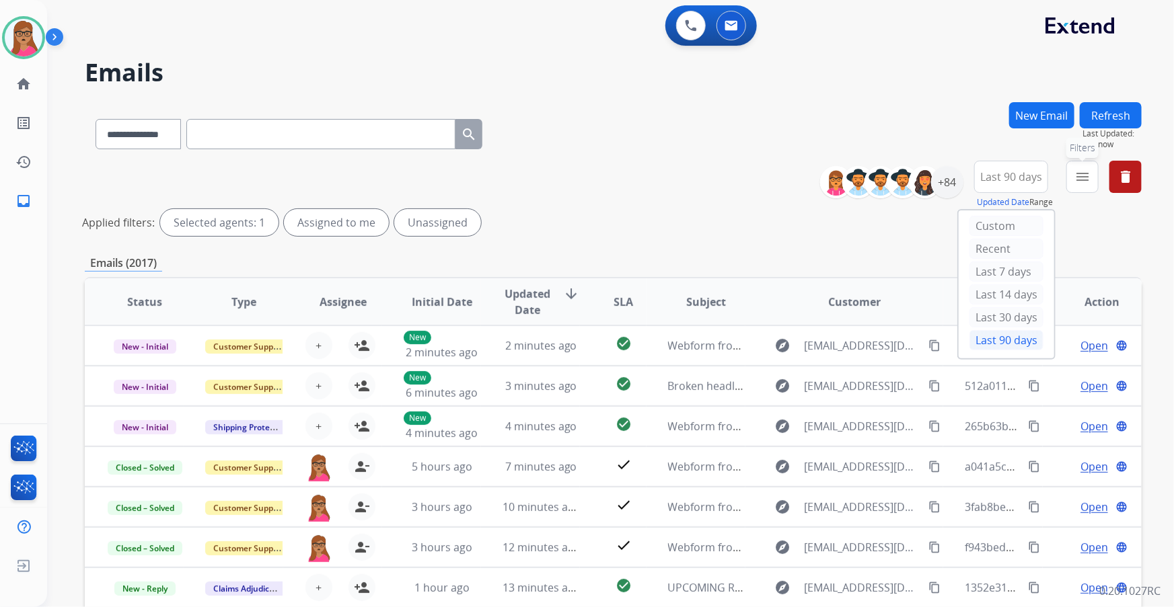
click at [771, 176] on button "menu Filters" at bounding box center [1082, 177] width 32 height 32
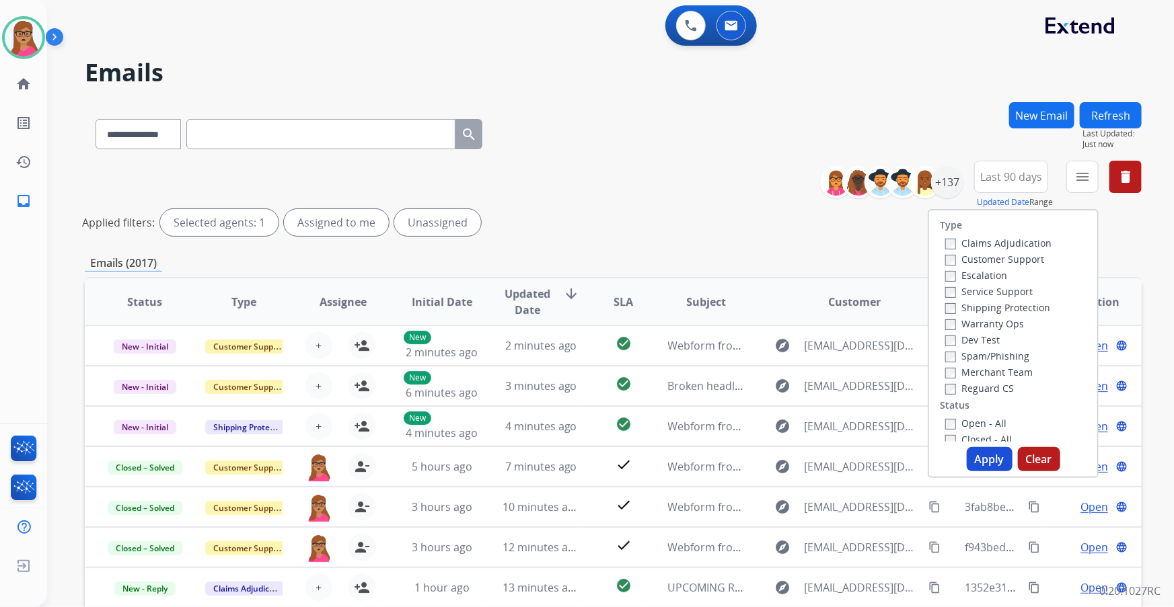
click at [771, 258] on label "Customer Support" at bounding box center [994, 259] width 99 height 13
click at [771, 310] on label "Shipping Protection" at bounding box center [997, 307] width 105 height 13
click at [771, 346] on label "Reguard CS" at bounding box center [979, 388] width 69 height 13
click at [771, 346] on label "Open - All" at bounding box center [975, 423] width 61 height 13
click at [771, 346] on button "Apply" at bounding box center [990, 459] width 46 height 24
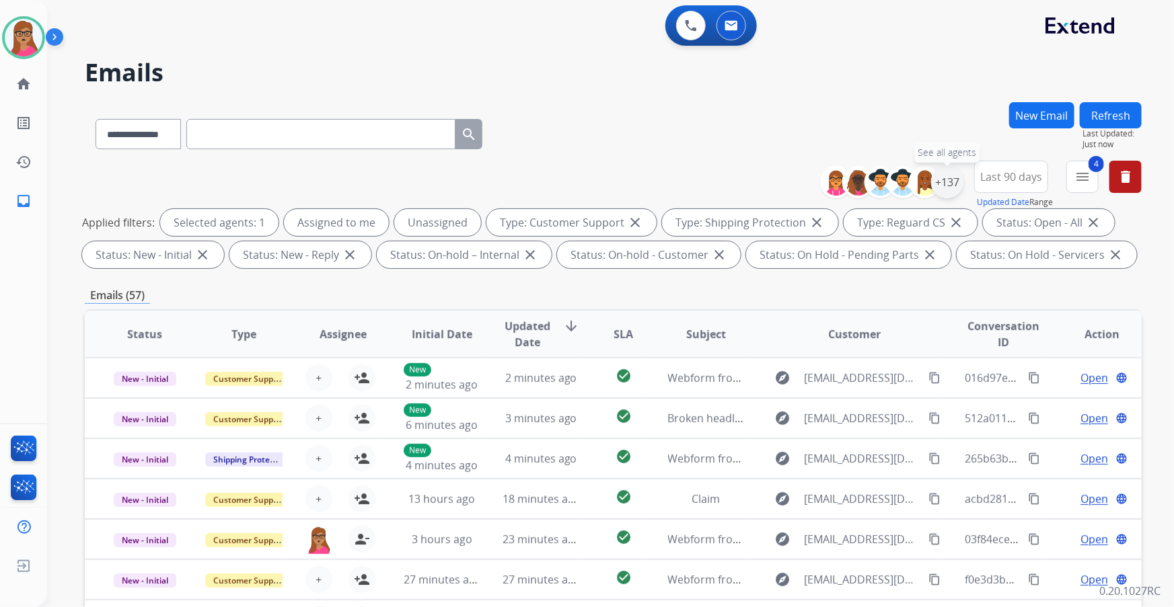
click at [771, 175] on div "+137" at bounding box center [947, 182] width 32 height 32
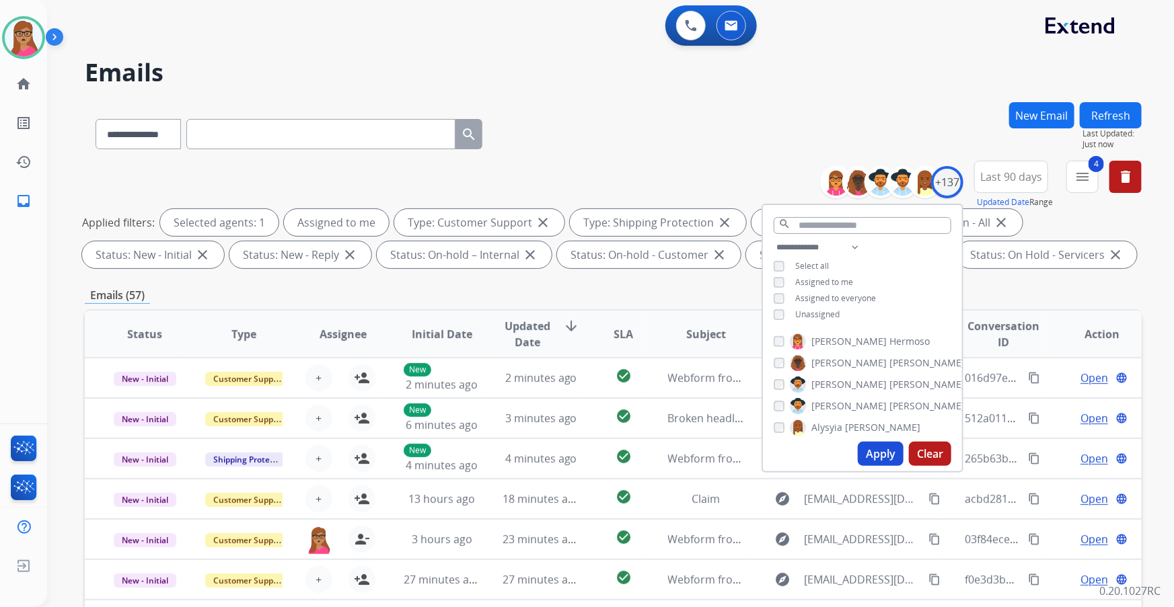
click at [771, 346] on button "Apply" at bounding box center [881, 454] width 46 height 24
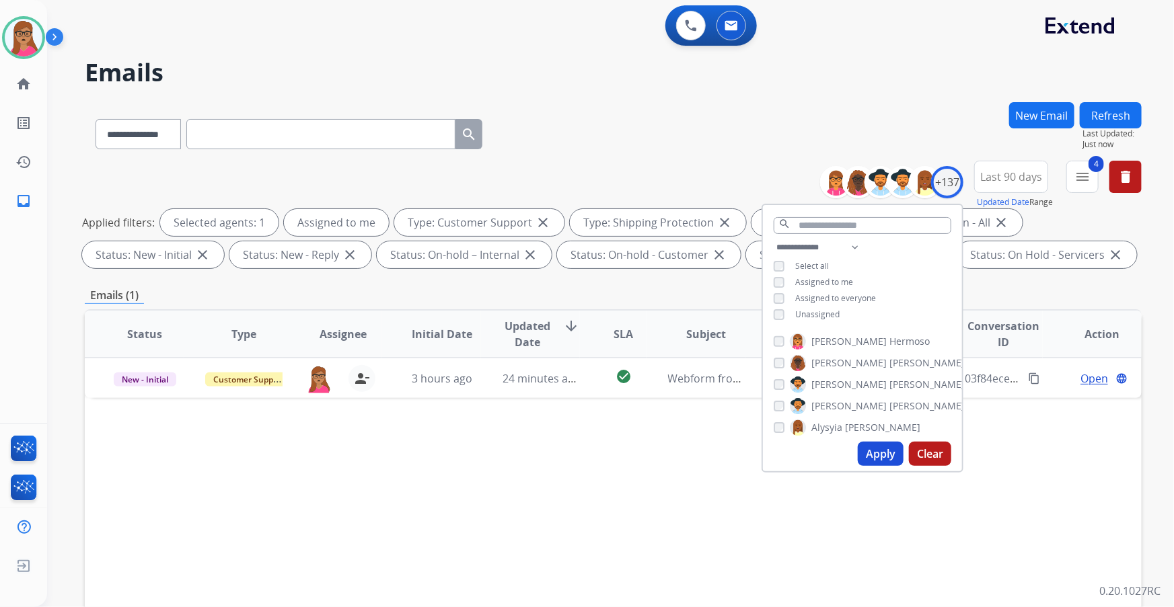
click at [654, 346] on div "Status Type Assignee Initial Date Updated Date arrow_downward SLA Subject Custo…" at bounding box center [613, 534] width 1057 height 451
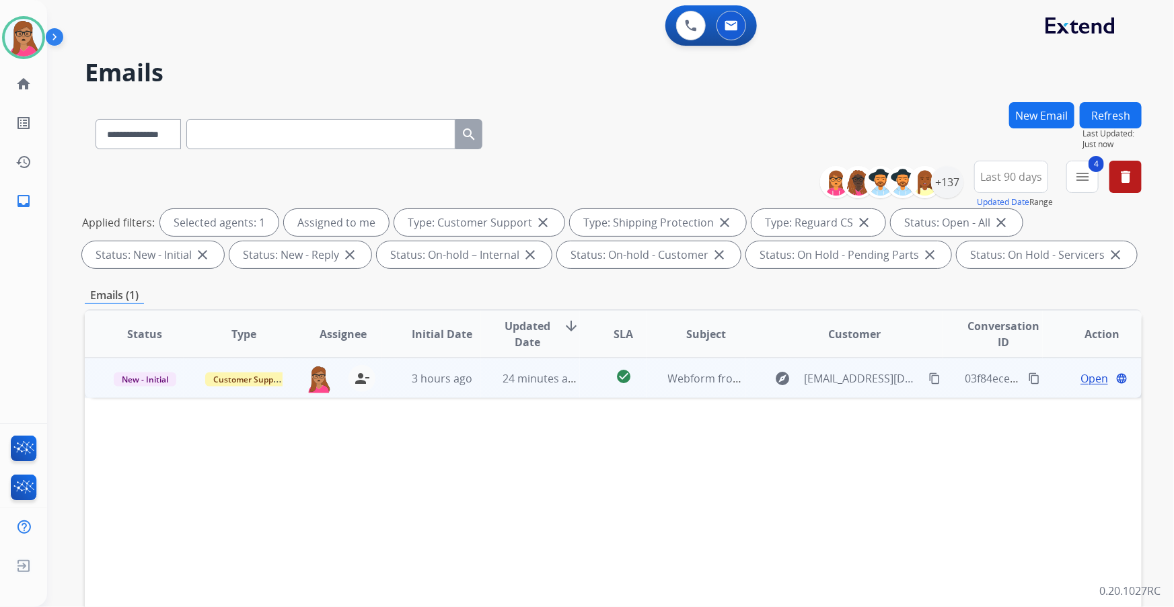
click at [771, 346] on span "Open" at bounding box center [1094, 379] width 28 height 16
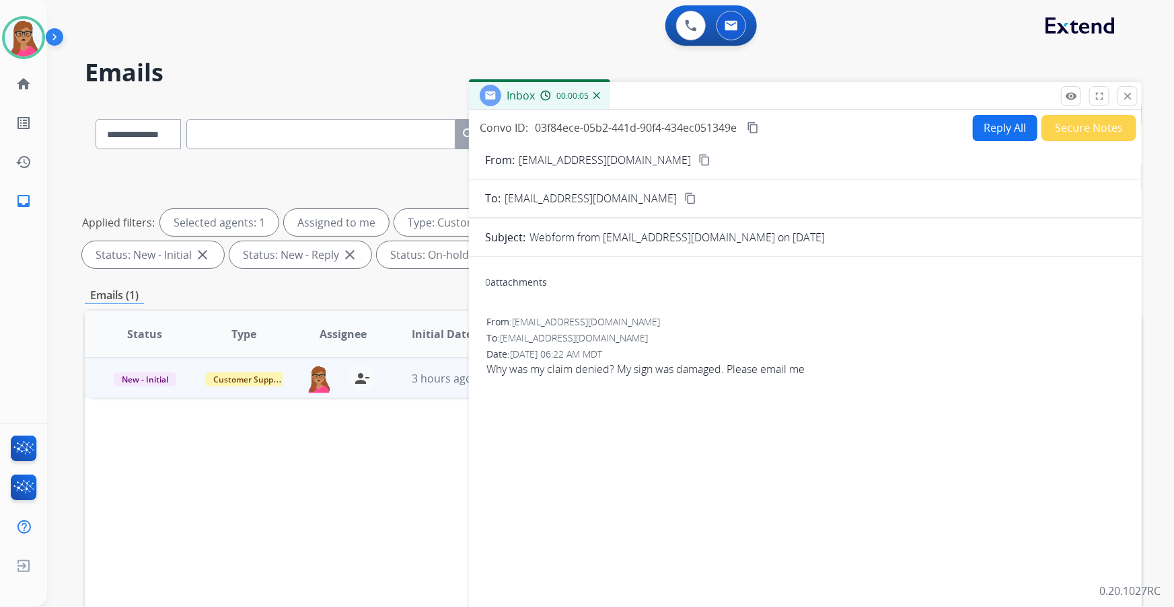
drag, startPoint x: 642, startPoint y: 158, endPoint x: 564, endPoint y: 9, distance: 167.6
click at [698, 157] on mat-icon "content_copy" at bounding box center [704, 160] width 12 height 12
click at [771, 116] on button "Reply All" at bounding box center [1005, 128] width 65 height 26
select select "**********"
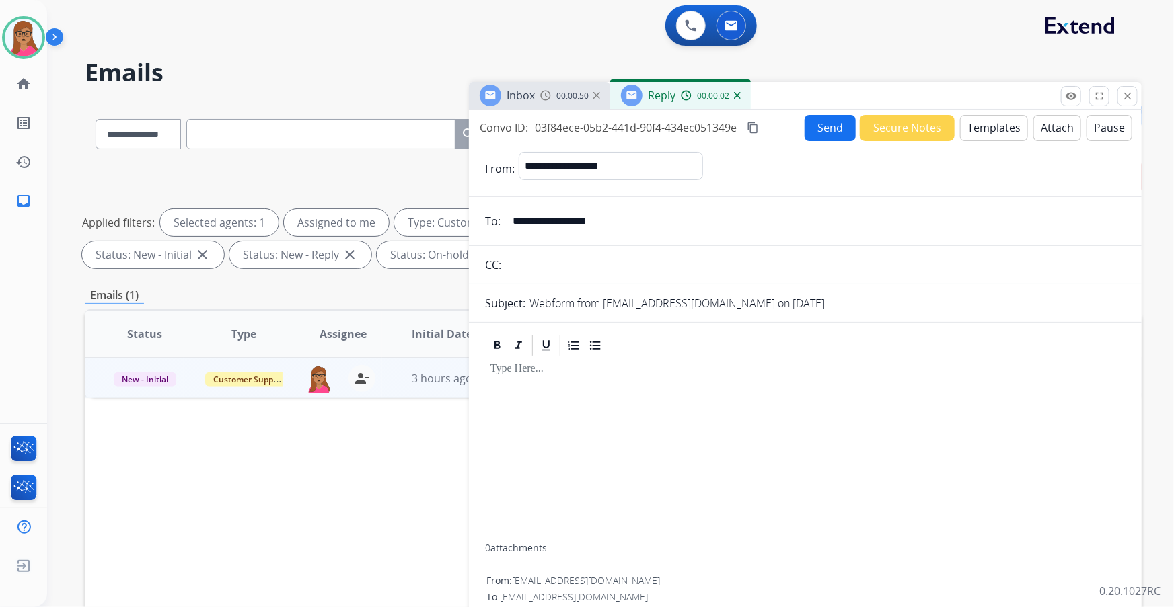
click at [771, 121] on button "Templates" at bounding box center [994, 128] width 68 height 26
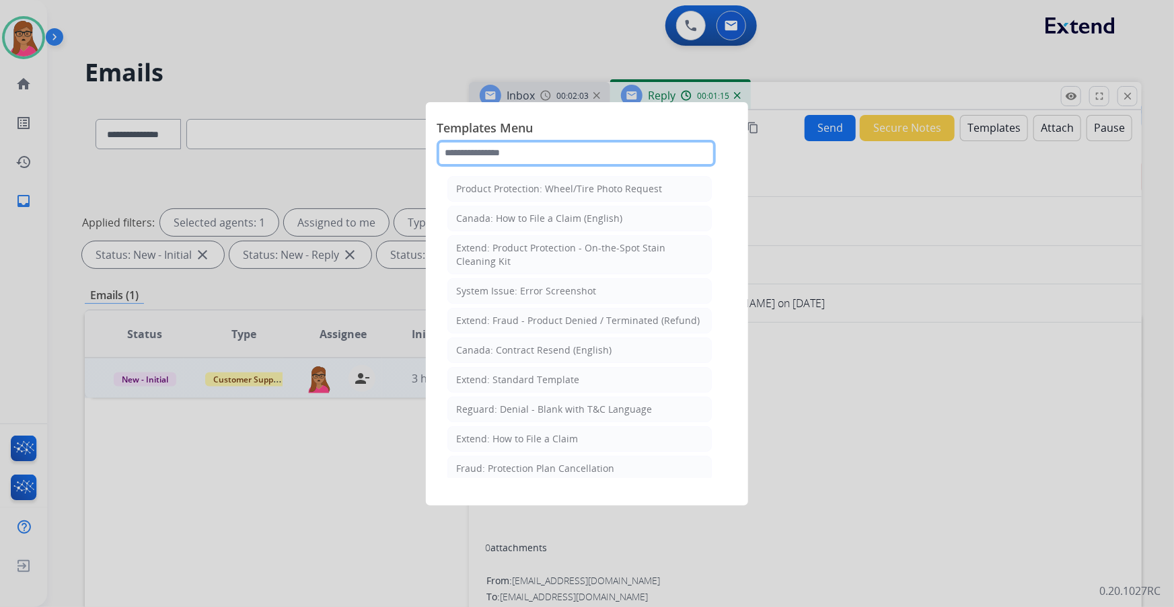
click at [558, 149] on input "text" at bounding box center [576, 153] width 279 height 27
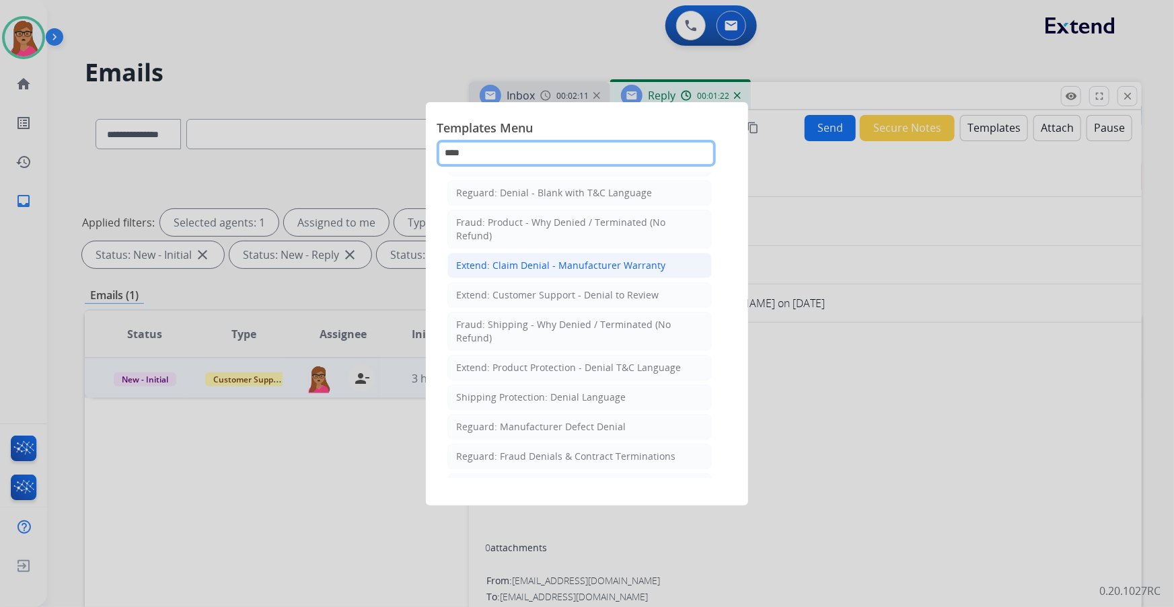
scroll to position [48, 0]
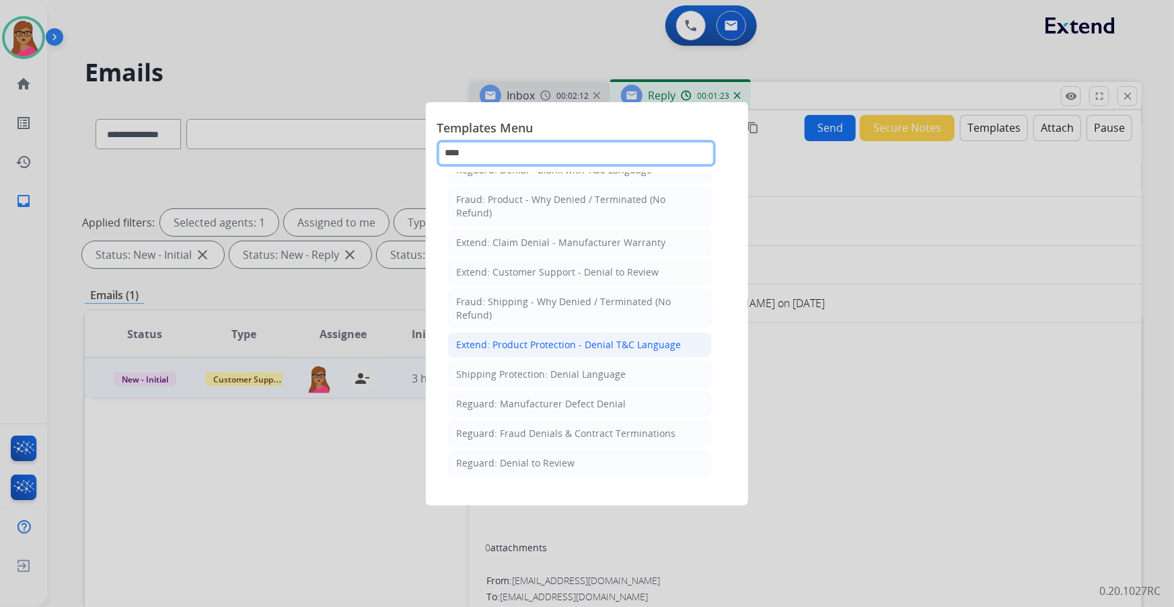
type input "****"
click at [518, 343] on div "Extend: Product Protection - Denial T&C Language" at bounding box center [568, 344] width 225 height 13
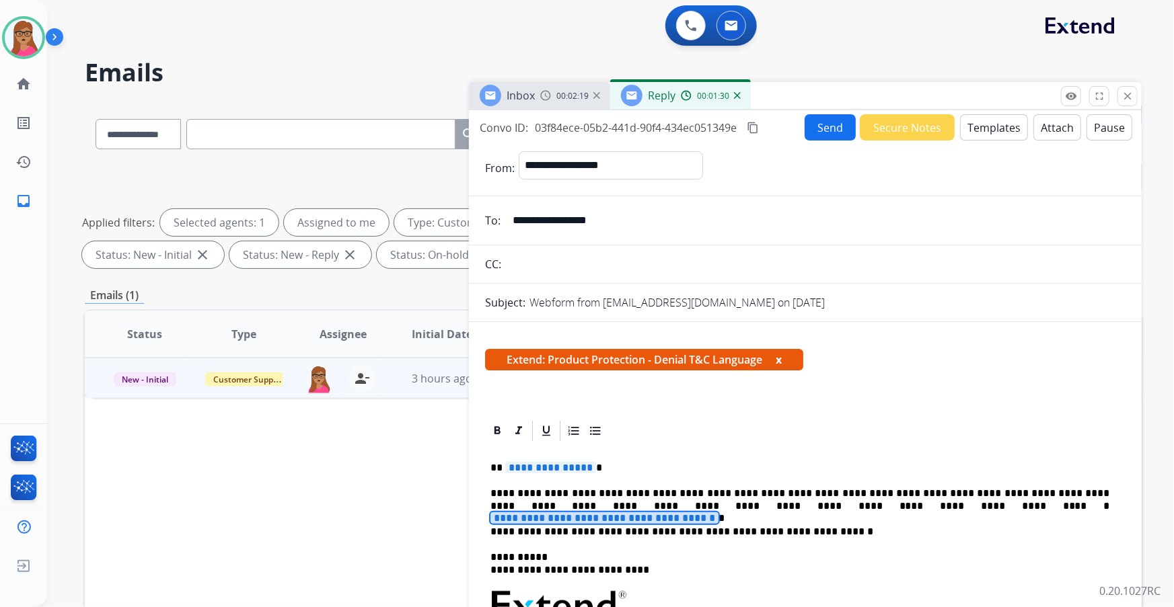
click at [718, 346] on span "**********" at bounding box center [604, 518] width 228 height 11
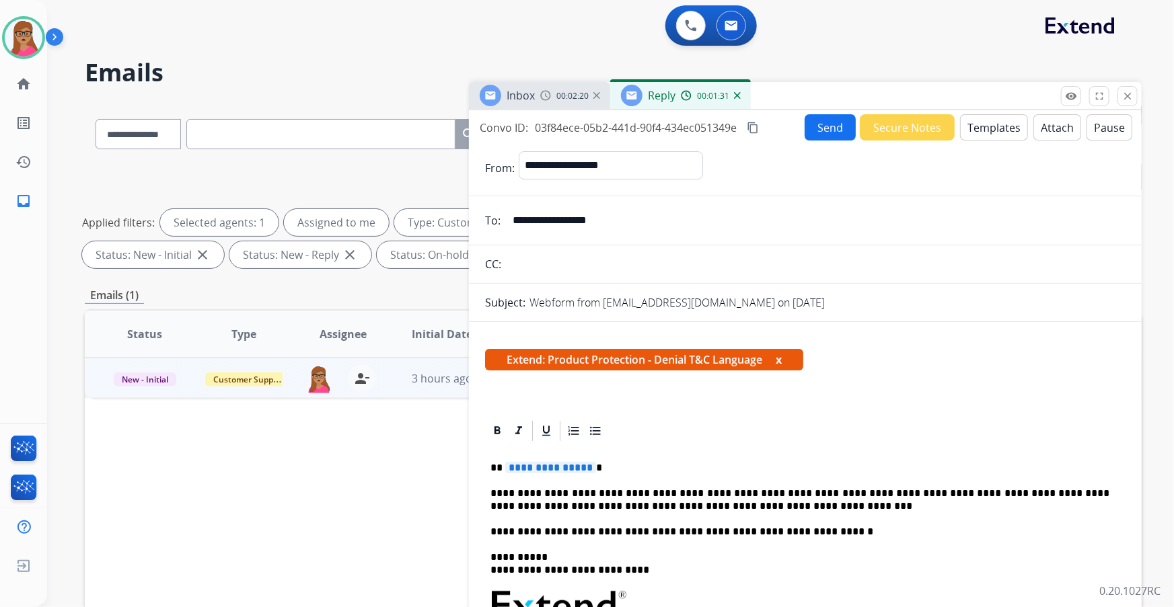
click at [744, 346] on p "**********" at bounding box center [799, 500] width 619 height 25
click at [578, 346] on span "**********" at bounding box center [550, 467] width 91 height 11
click at [753, 126] on mat-icon "content_copy" at bounding box center [753, 128] width 12 height 12
click at [771, 126] on button "Send" at bounding box center [829, 127] width 51 height 26
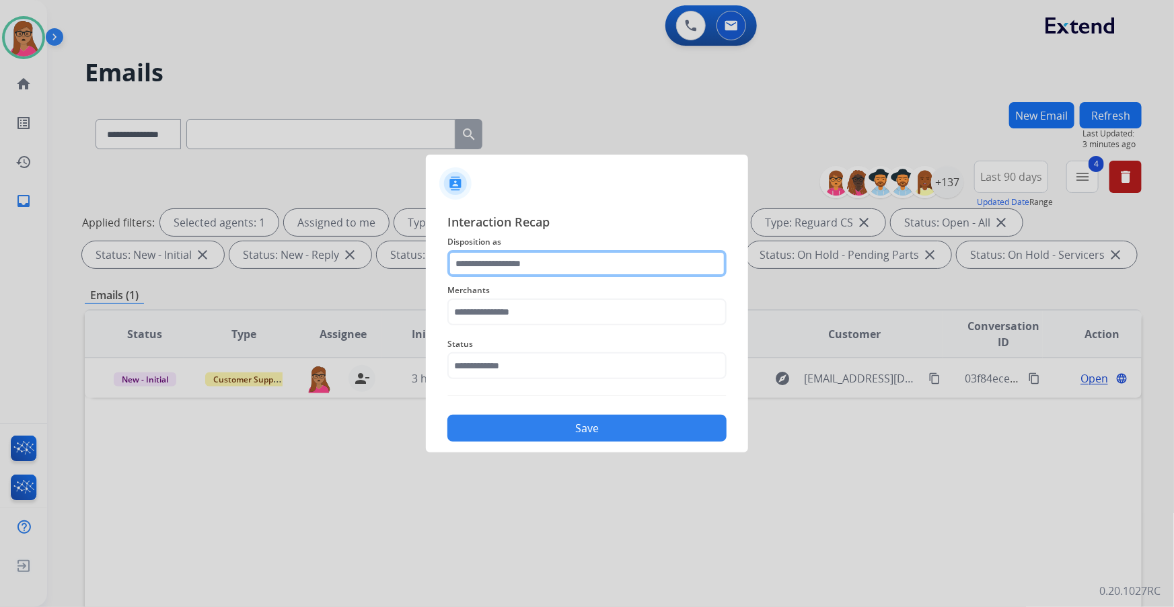
click at [510, 258] on input "text" at bounding box center [586, 263] width 279 height 27
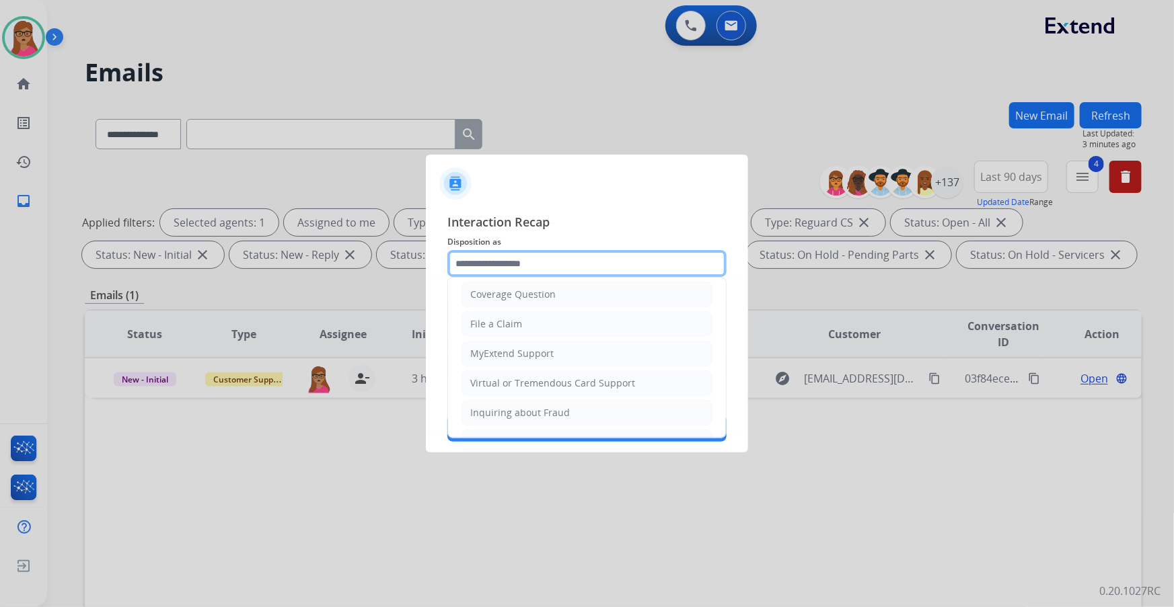
scroll to position [208, 0]
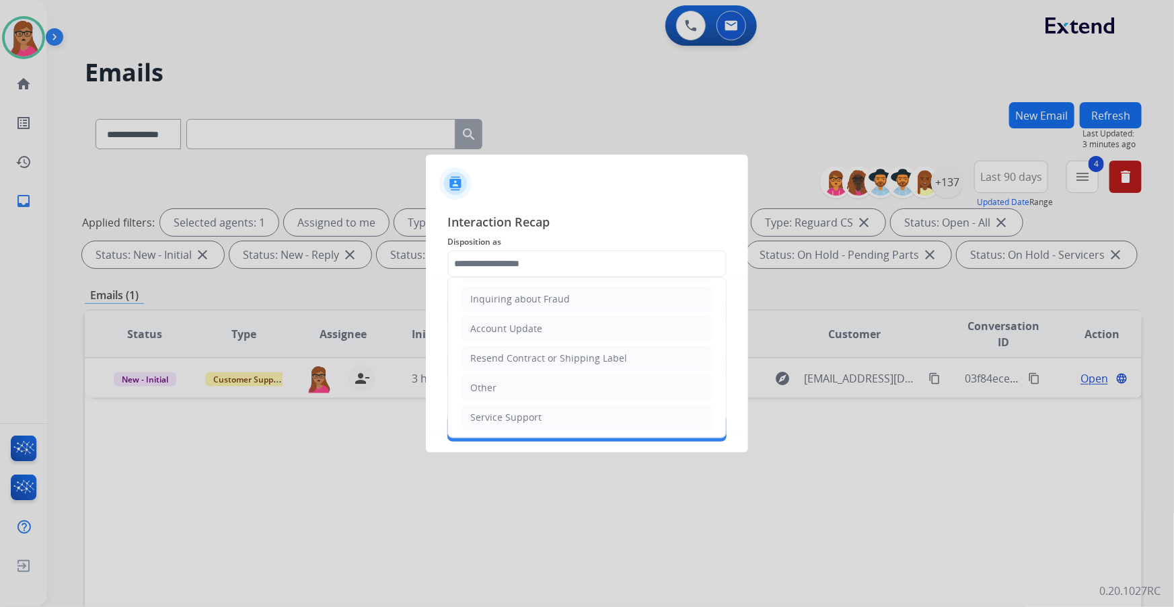
click at [491, 346] on ul "Cancellation Request Test/Training Disposition Claim Update Coverage Question F…" at bounding box center [587, 255] width 278 height 370
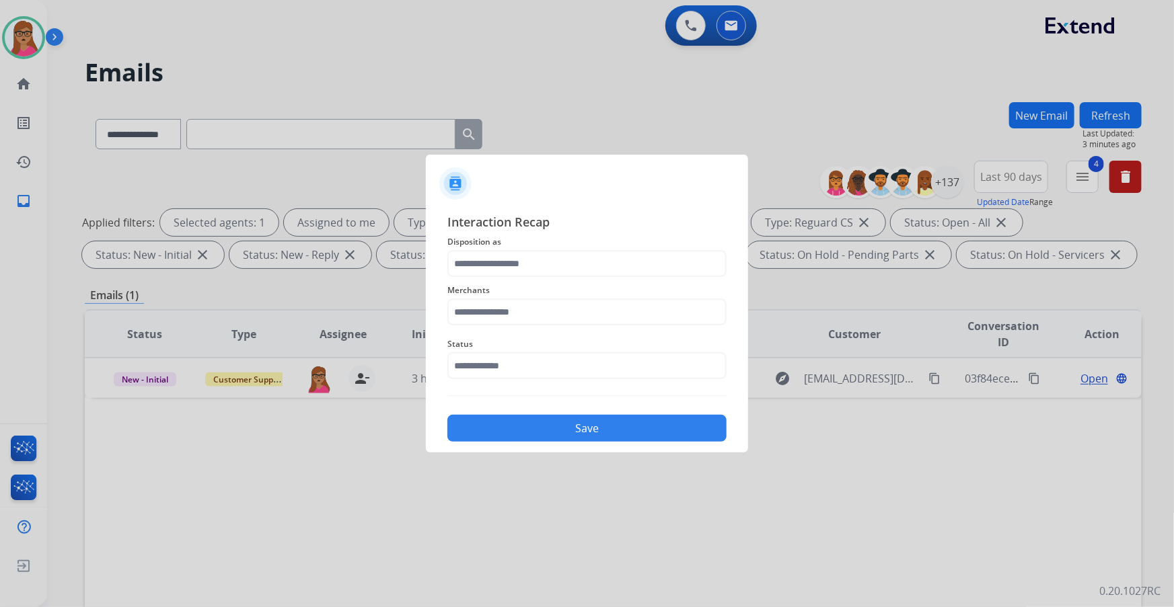
click at [494, 346] on div "Status" at bounding box center [586, 358] width 279 height 54
click at [571, 255] on input "text" at bounding box center [586, 263] width 279 height 27
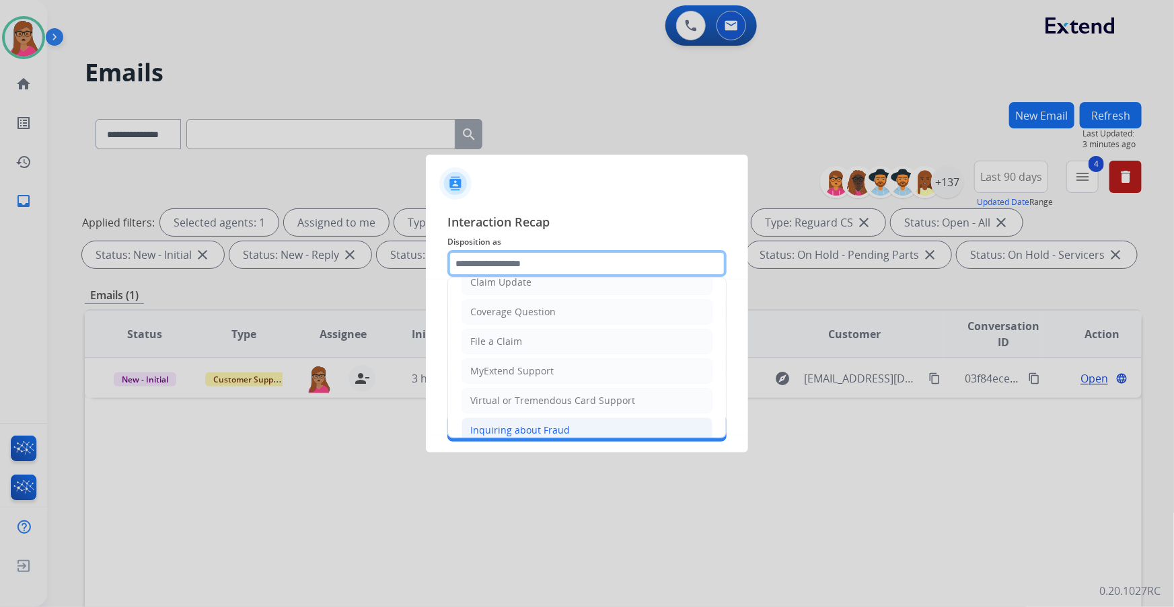
scroll to position [183, 0]
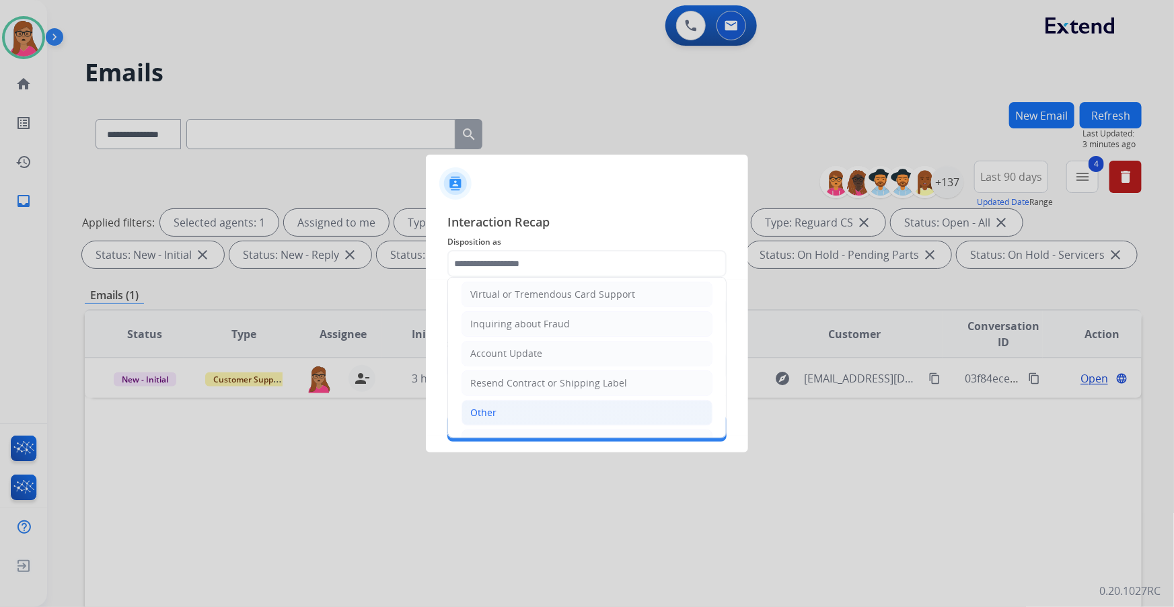
drag, startPoint x: 492, startPoint y: 403, endPoint x: 493, endPoint y: 354, distance: 49.1
click at [492, 346] on li "Other" at bounding box center [586, 413] width 251 height 26
type input "*****"
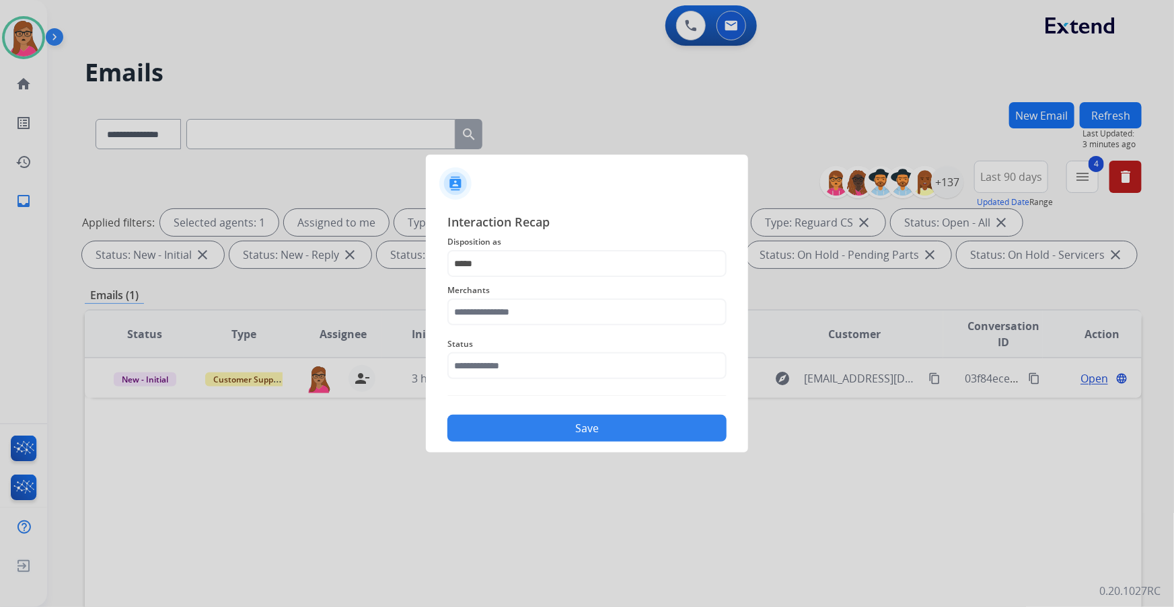
click at [506, 295] on span "Merchants" at bounding box center [586, 290] width 279 height 16
click at [507, 307] on input "text" at bounding box center [586, 312] width 279 height 27
drag, startPoint x: 504, startPoint y: 352, endPoint x: 513, endPoint y: 350, distance: 8.5
click at [504, 346] on li "Lorex" at bounding box center [590, 351] width 256 height 26
type input "*****"
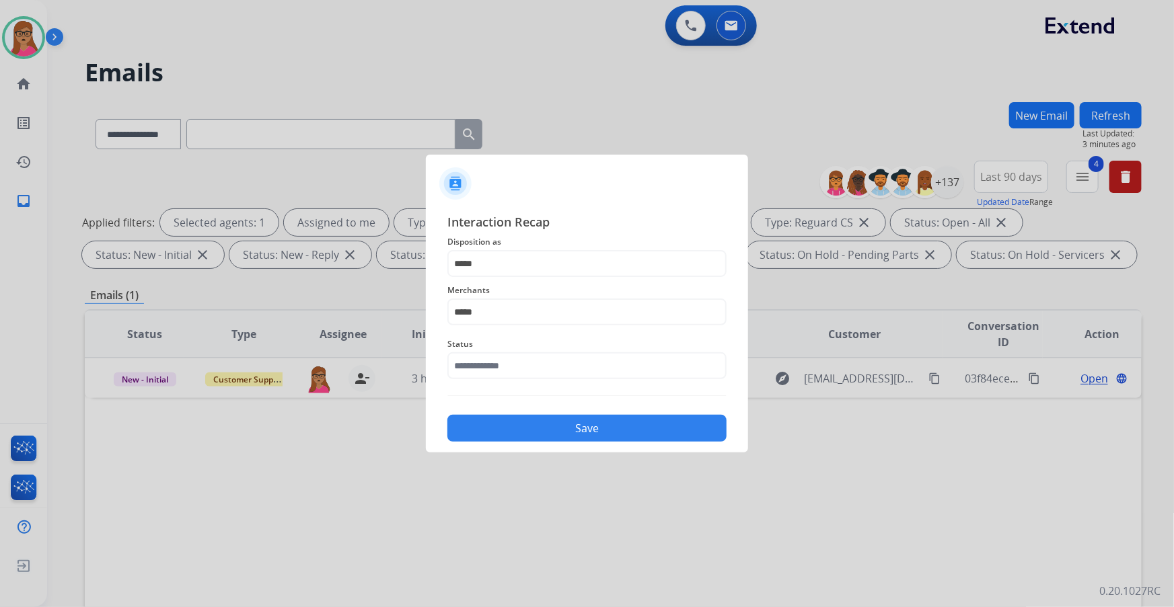
click at [513, 346] on span "Status" at bounding box center [586, 344] width 279 height 16
click at [514, 346] on input "text" at bounding box center [586, 365] width 279 height 27
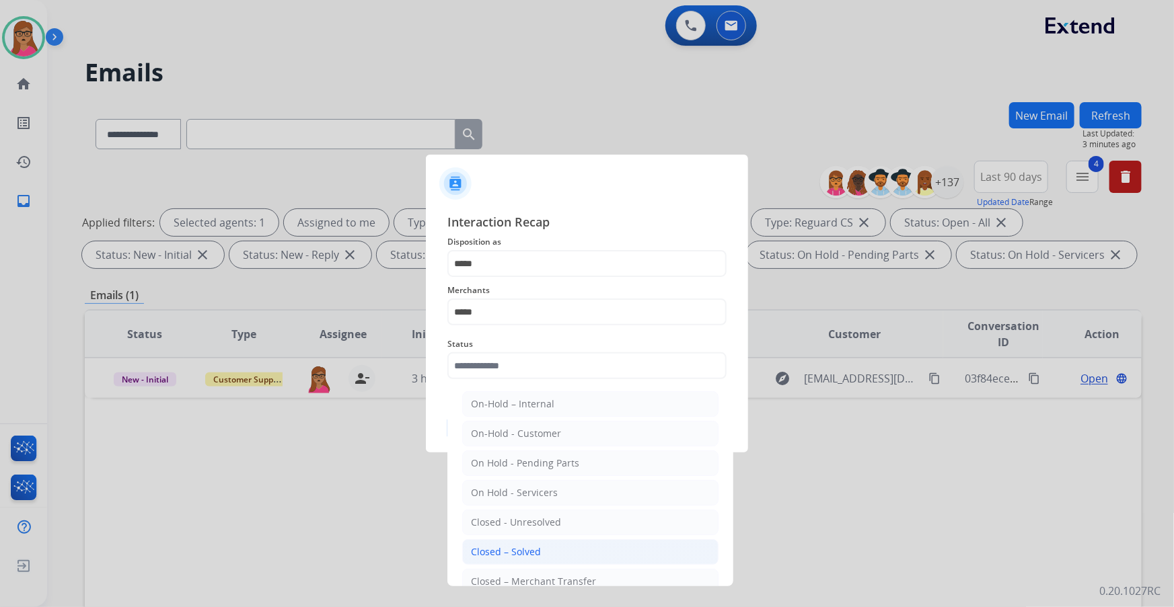
click at [519, 346] on div "Closed – Solved" at bounding box center [506, 551] width 70 height 13
type input "**********"
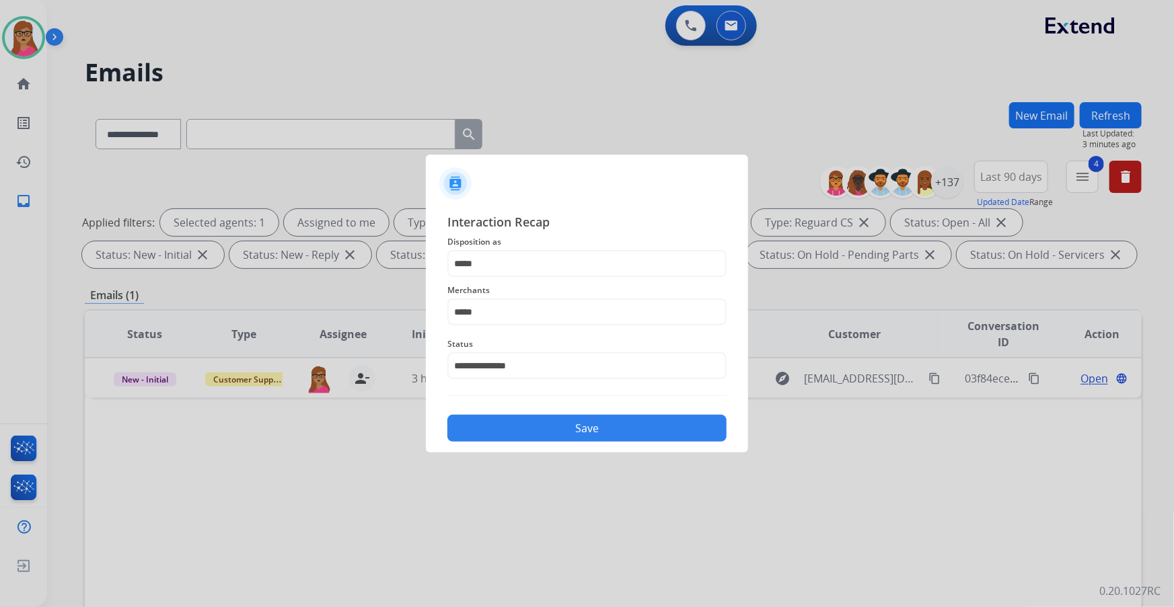
click at [607, 346] on button "Save" at bounding box center [586, 428] width 279 height 27
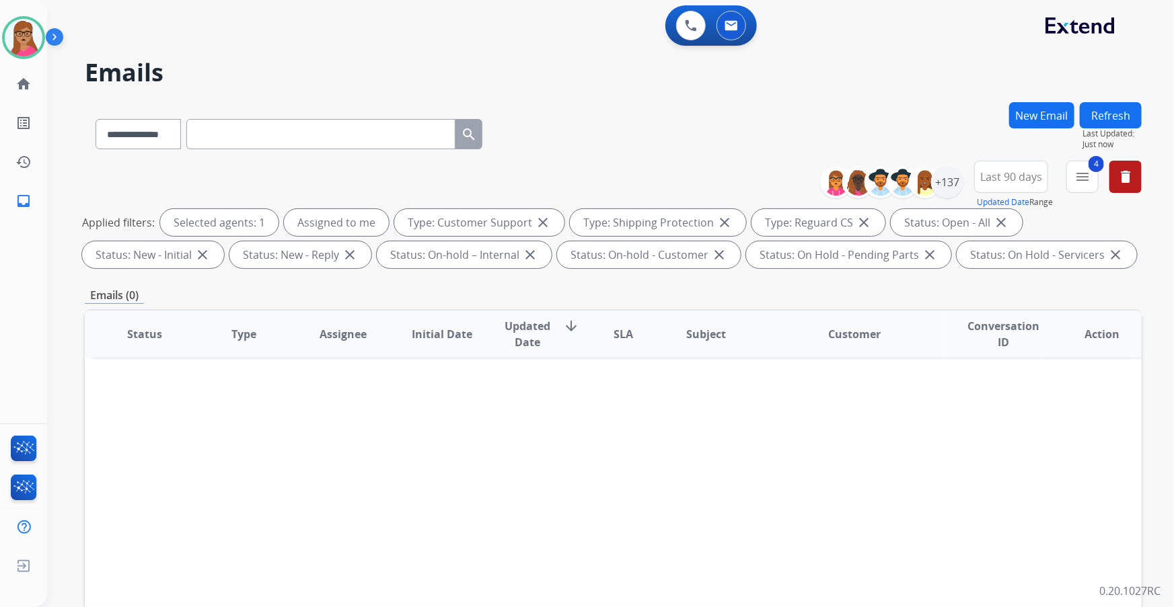
click at [771, 192] on div "+137" at bounding box center [896, 182] width 133 height 32
click at [771, 174] on div "+137" at bounding box center [947, 182] width 32 height 32
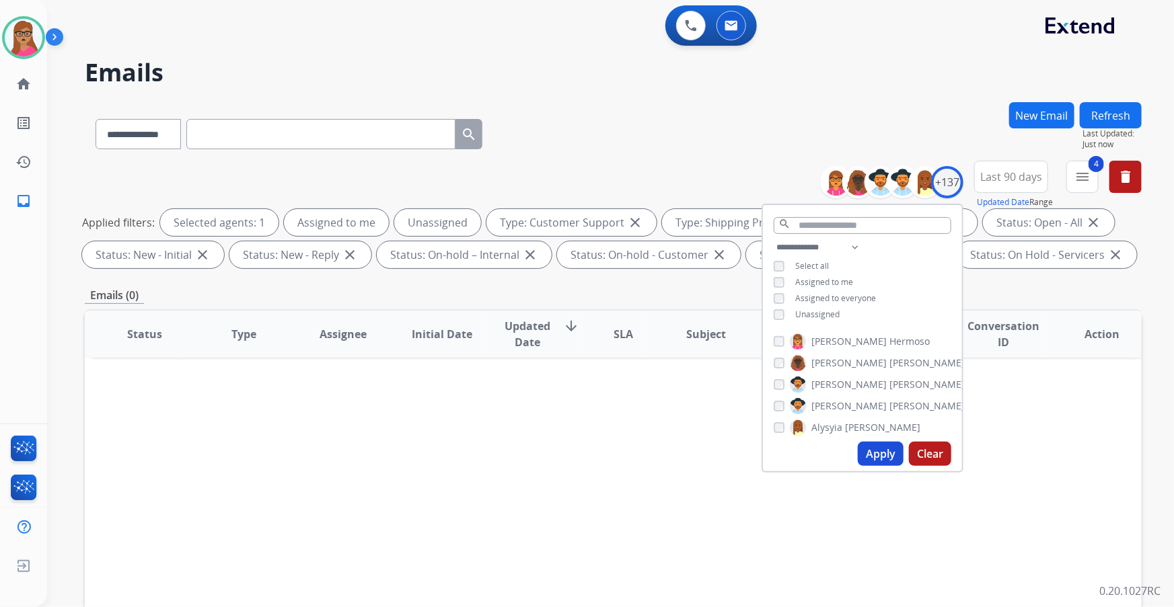
click at [771, 346] on button "Apply" at bounding box center [881, 454] width 46 height 24
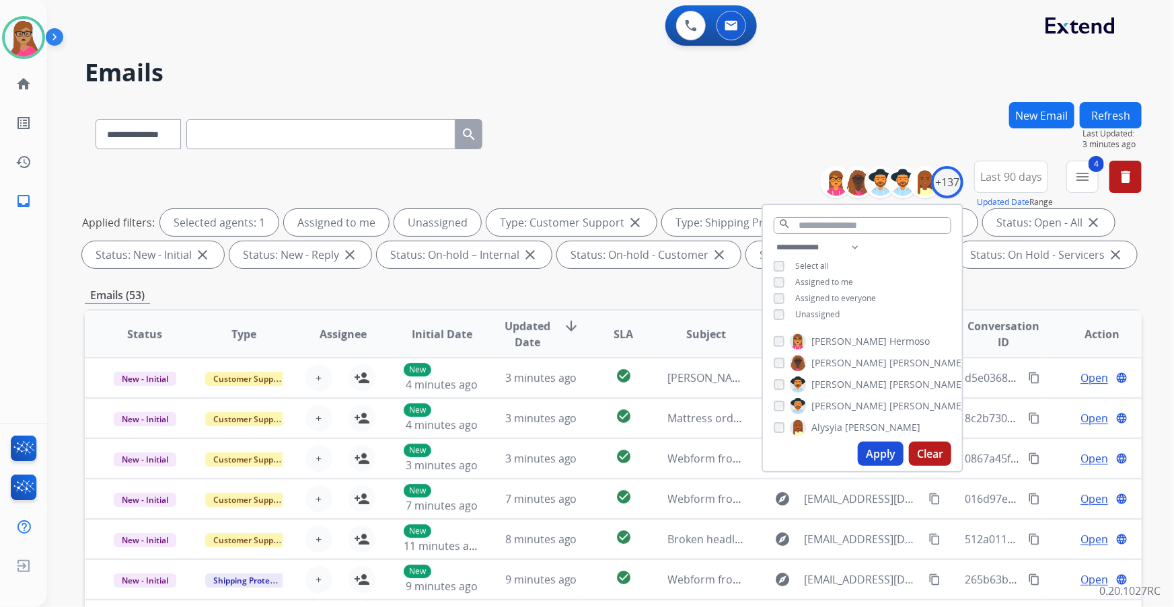
click at [596, 117] on div "**********" at bounding box center [613, 131] width 1057 height 59
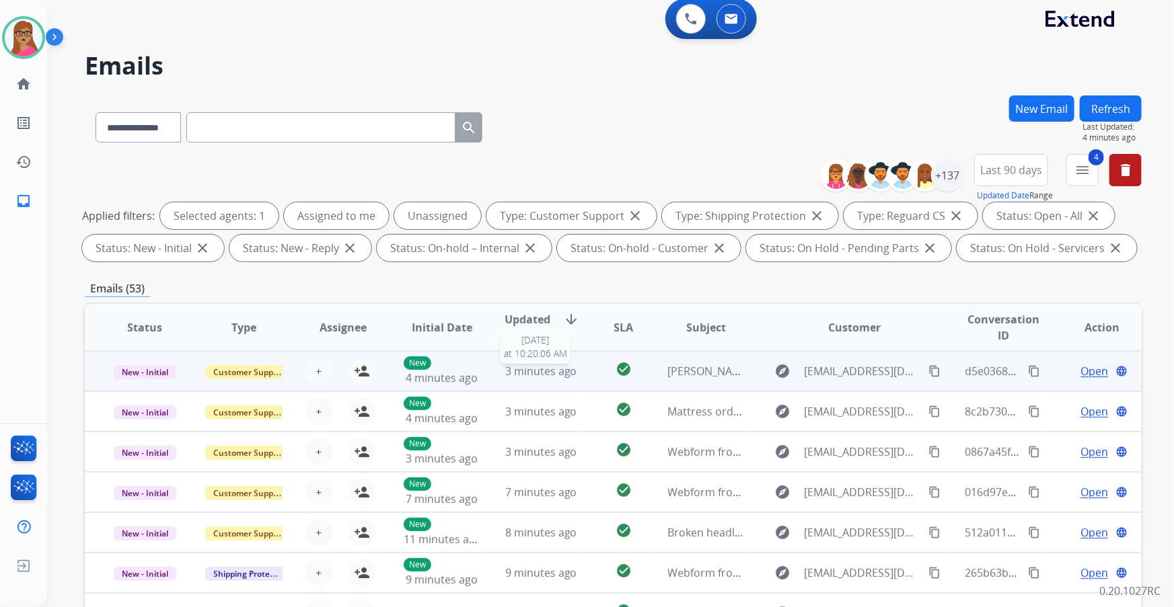
scroll to position [0, 0]
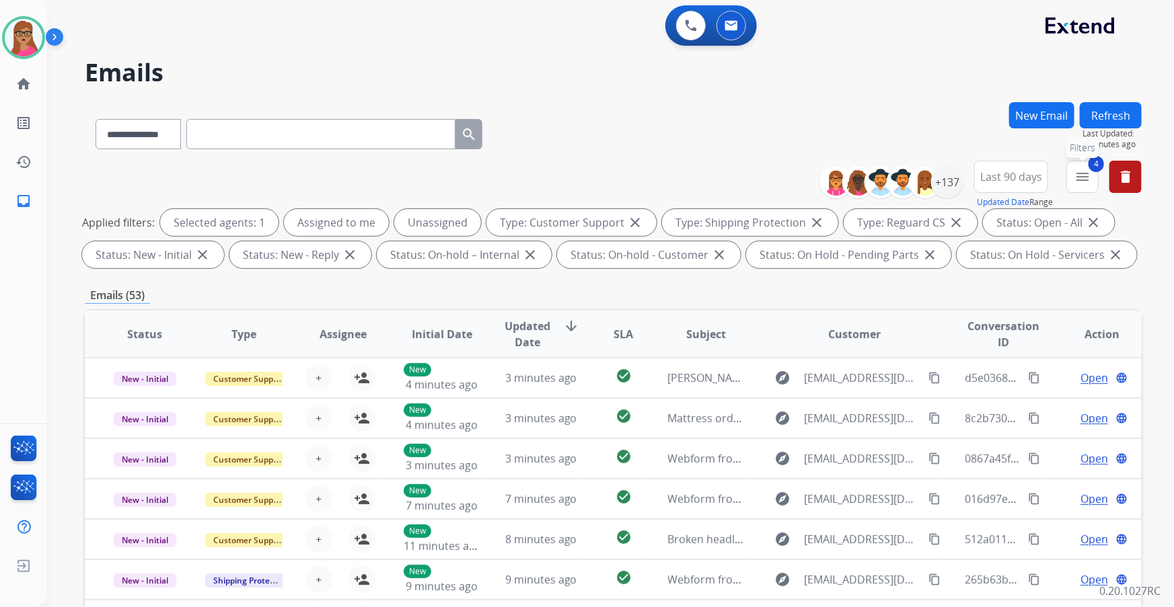
click at [771, 177] on mat-icon "menu" at bounding box center [1082, 177] width 16 height 16
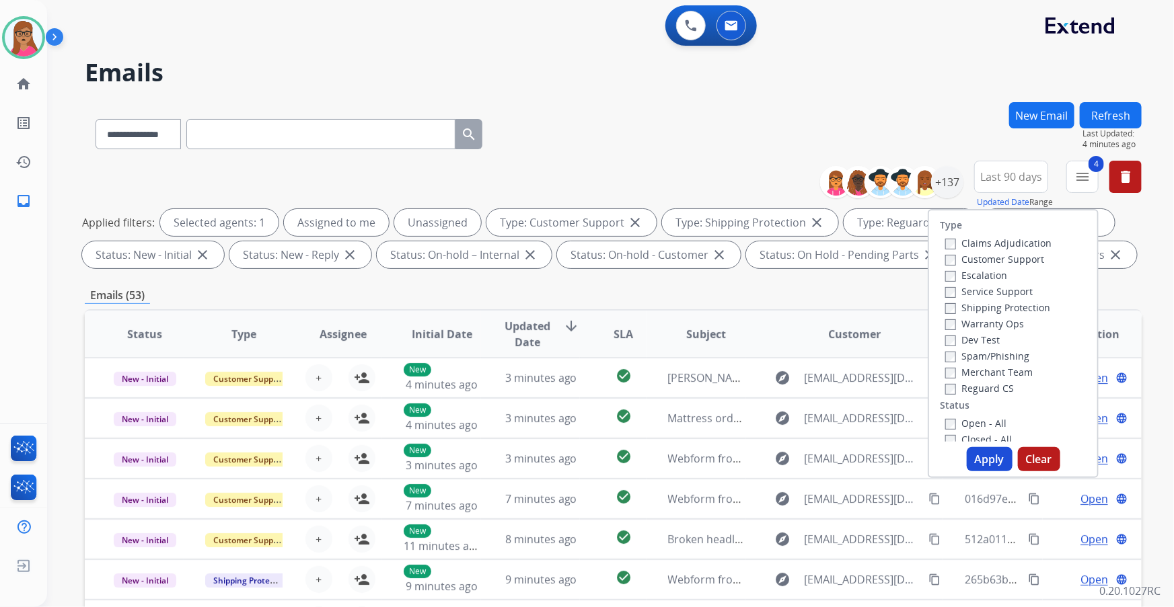
click at [677, 131] on div "**********" at bounding box center [613, 131] width 1057 height 59
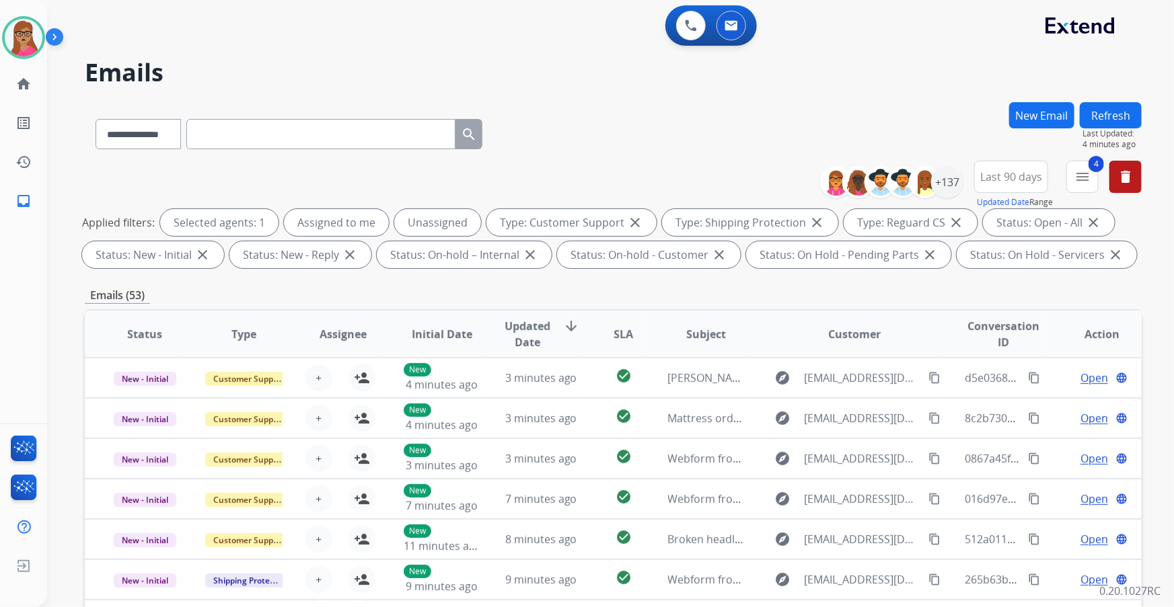
drag, startPoint x: 1020, startPoint y: 178, endPoint x: 1015, endPoint y: 170, distance: 9.3
click at [771, 178] on span "Last 90 days" at bounding box center [1011, 176] width 62 height 5
click at [771, 108] on div "**********" at bounding box center [613, 131] width 1057 height 59
click at [771, 181] on div "+137" at bounding box center [947, 182] width 32 height 32
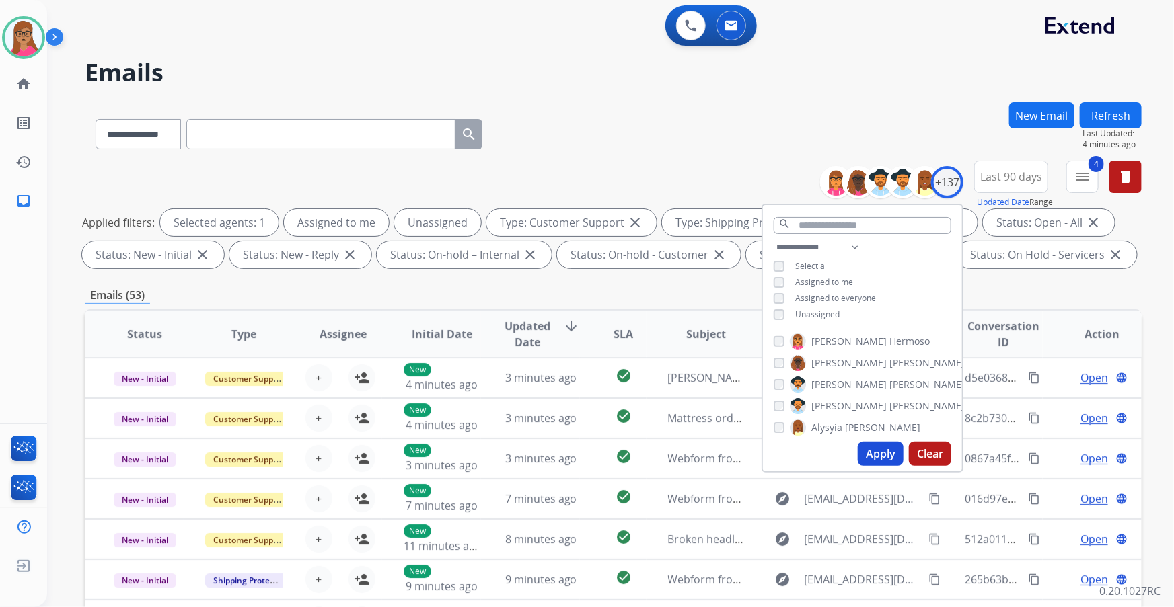
click at [771, 100] on div "**********" at bounding box center [594, 351] width 1094 height 607
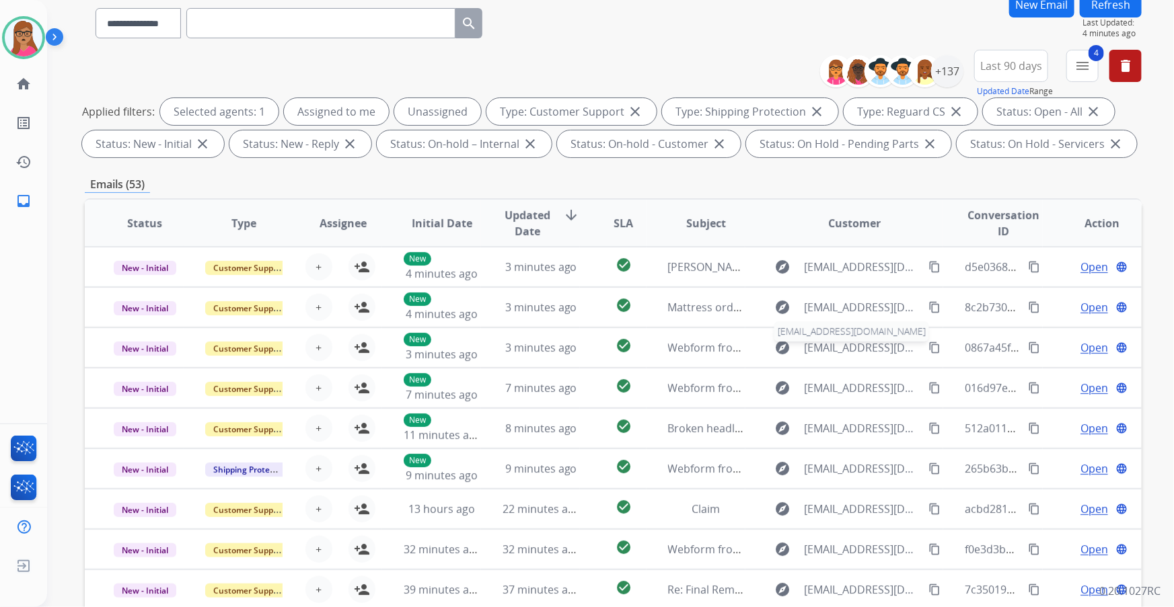
scroll to position [100, 0]
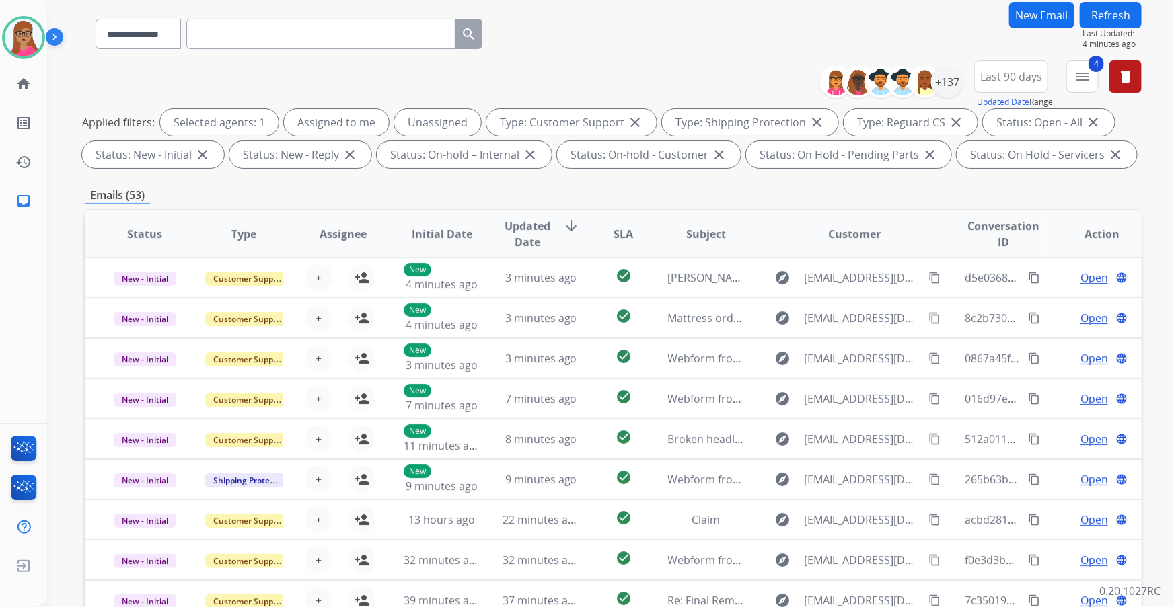
click at [771, 13] on button "Refresh" at bounding box center [1111, 15] width 62 height 26
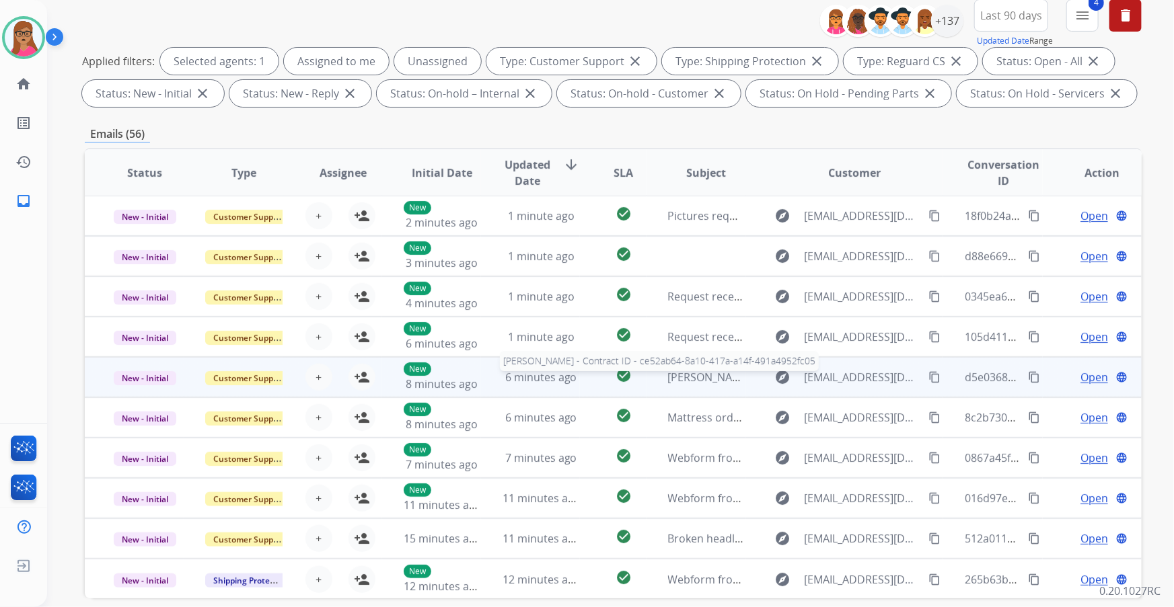
scroll to position [183, 0]
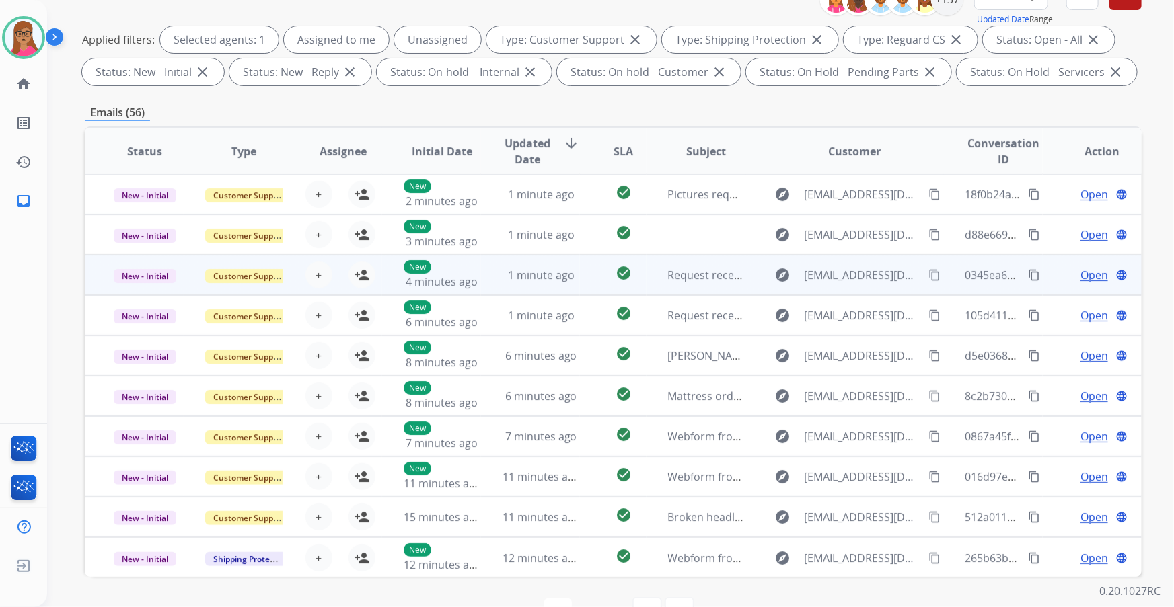
click at [135, 285] on td "New - Initial" at bounding box center [134, 275] width 99 height 40
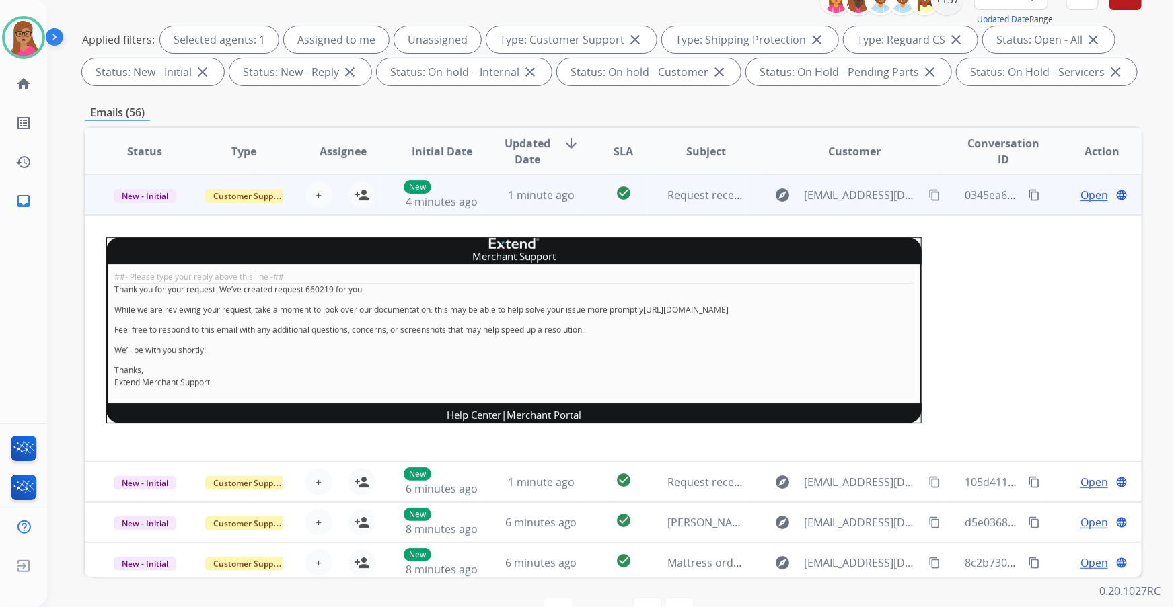
scroll to position [20, 0]
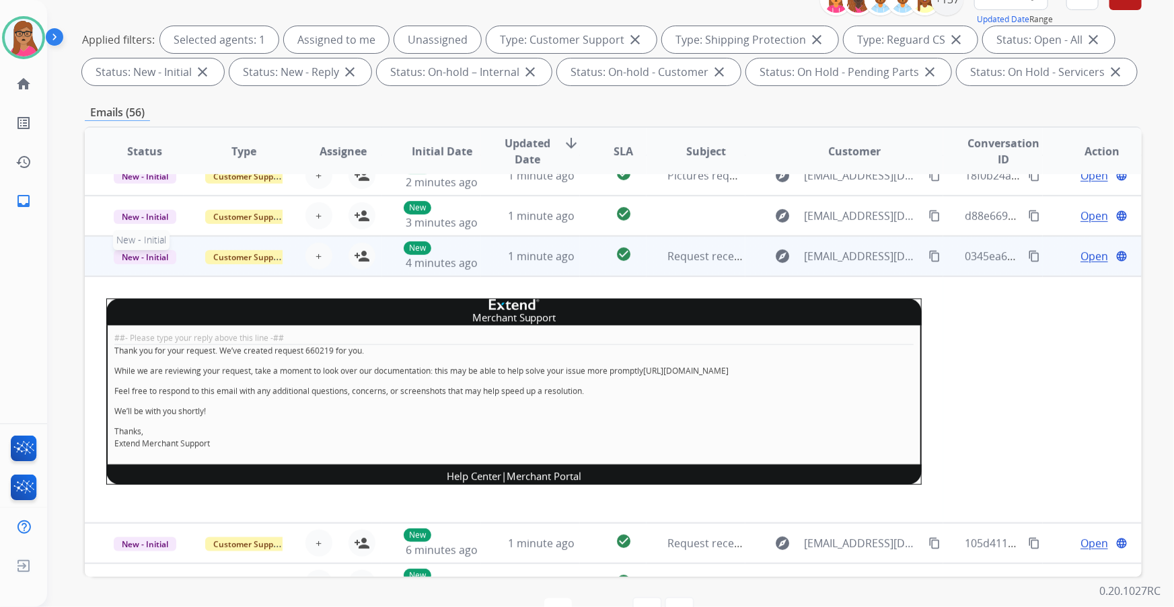
click at [145, 262] on span "New - Initial" at bounding box center [145, 257] width 63 height 14
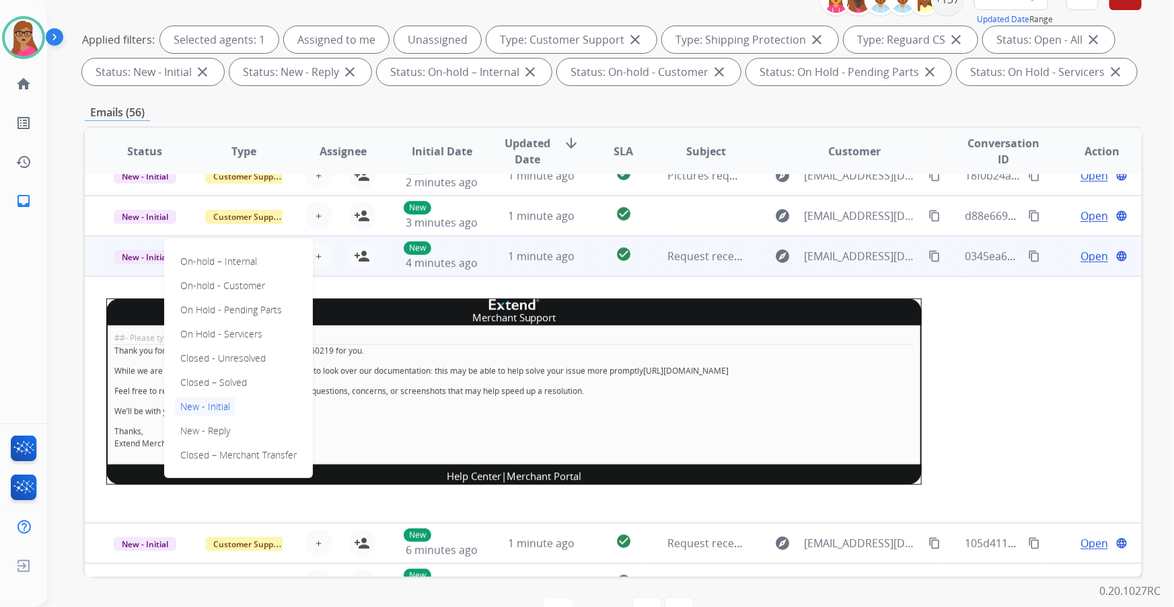
click at [161, 270] on td "New - Initial On-hold – Internal On-hold - Customer On Hold - Pending Parts On …" at bounding box center [134, 256] width 99 height 40
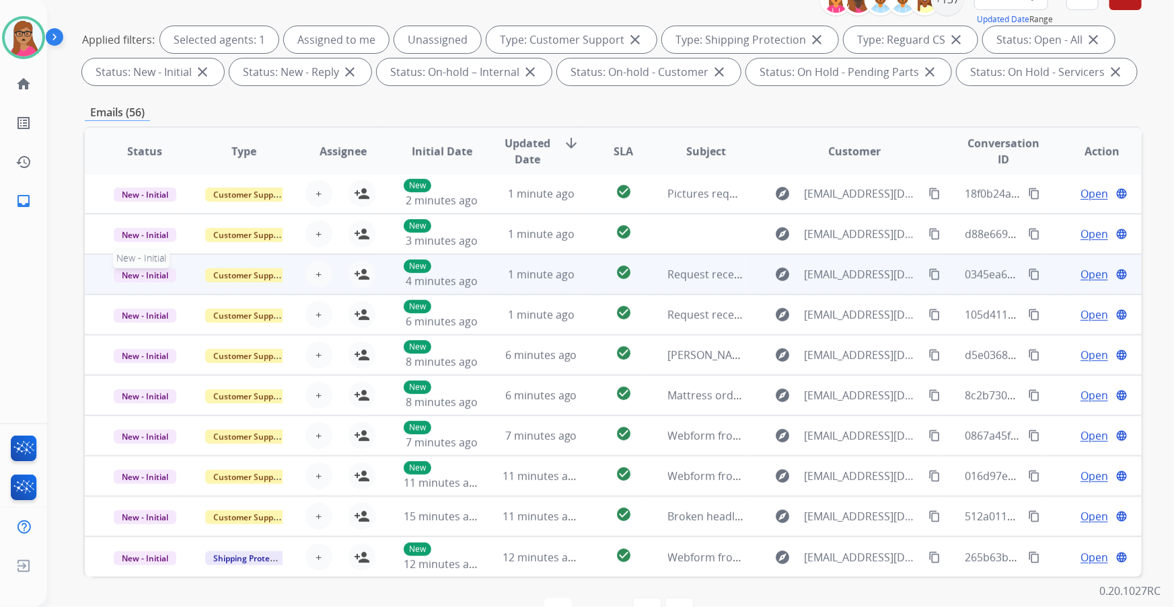
scroll to position [1, 0]
click at [237, 287] on td "Customer Support" at bounding box center [233, 275] width 99 height 40
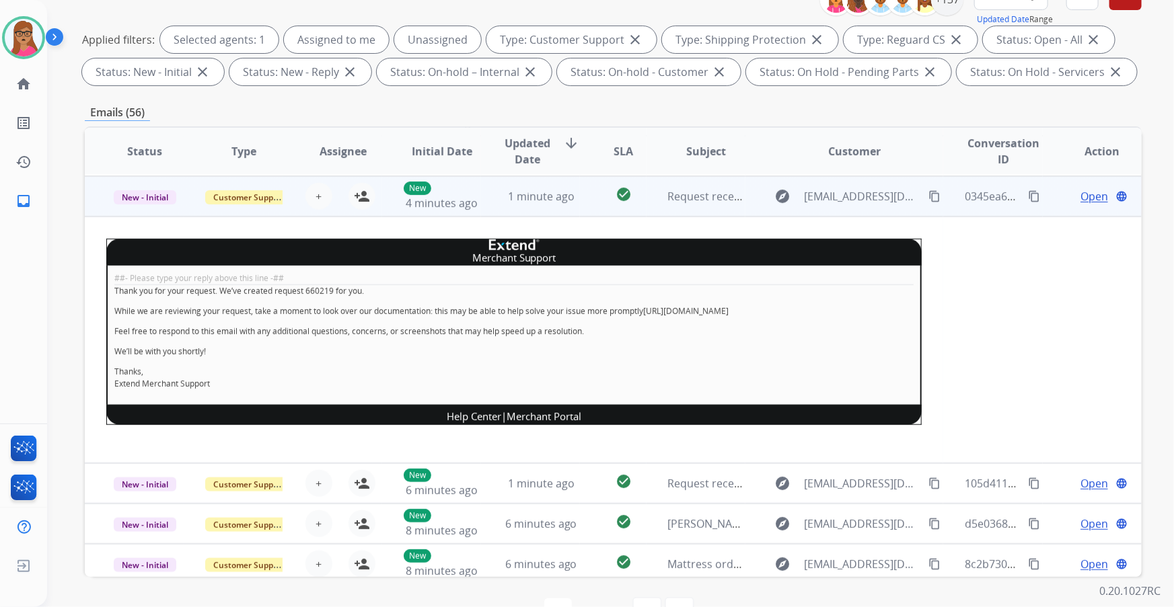
scroll to position [81, 0]
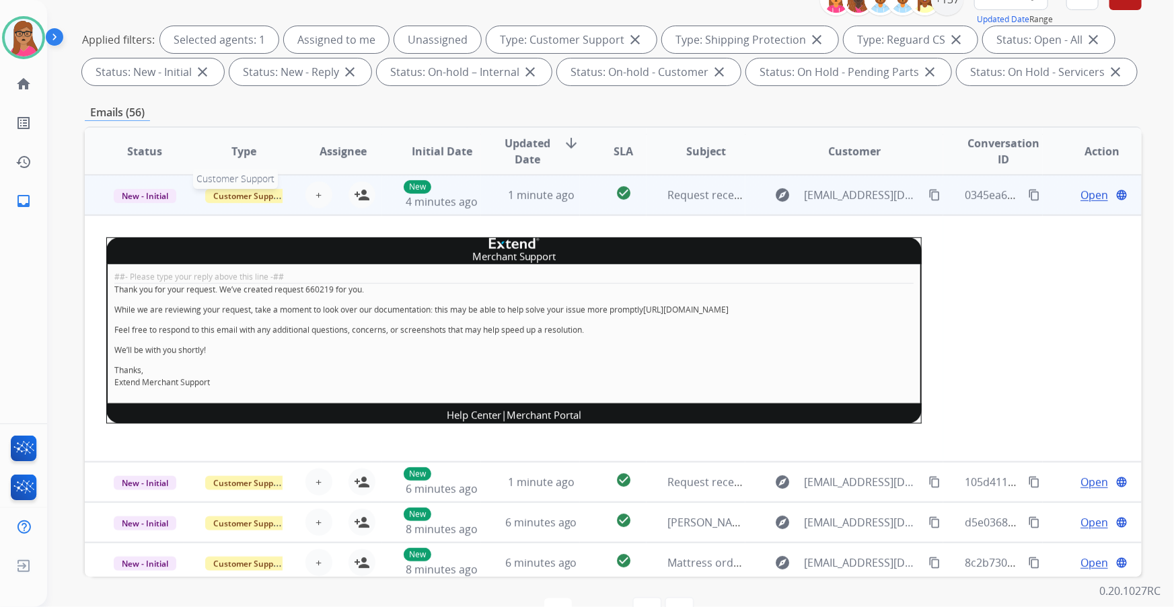
click at [245, 198] on span "Customer Support" at bounding box center [248, 196] width 87 height 14
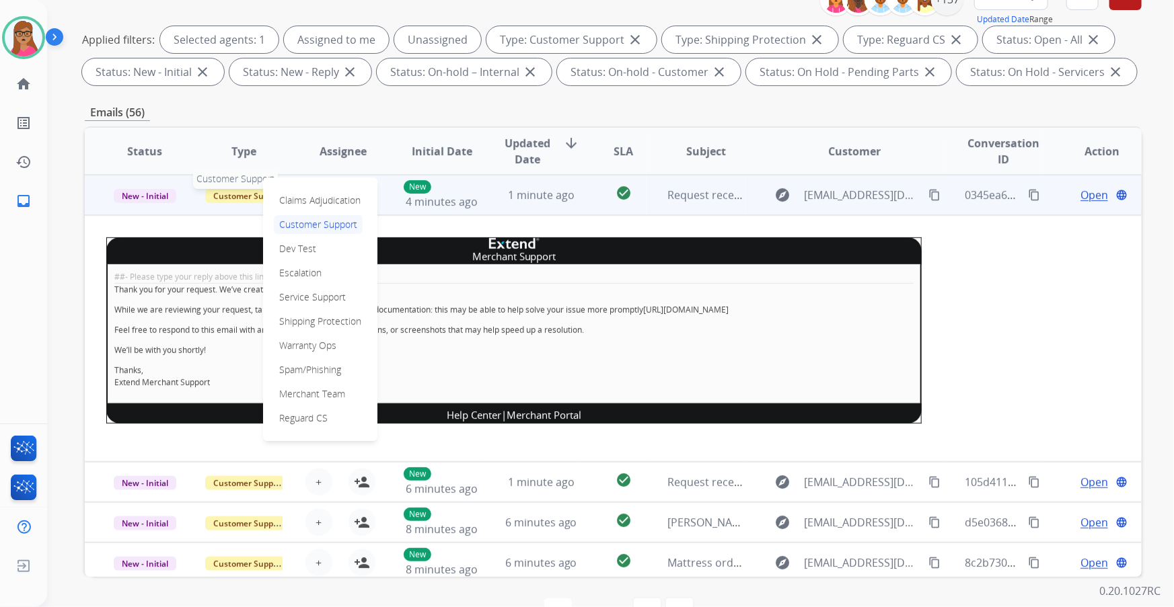
click at [245, 198] on span "Customer Support" at bounding box center [248, 196] width 87 height 14
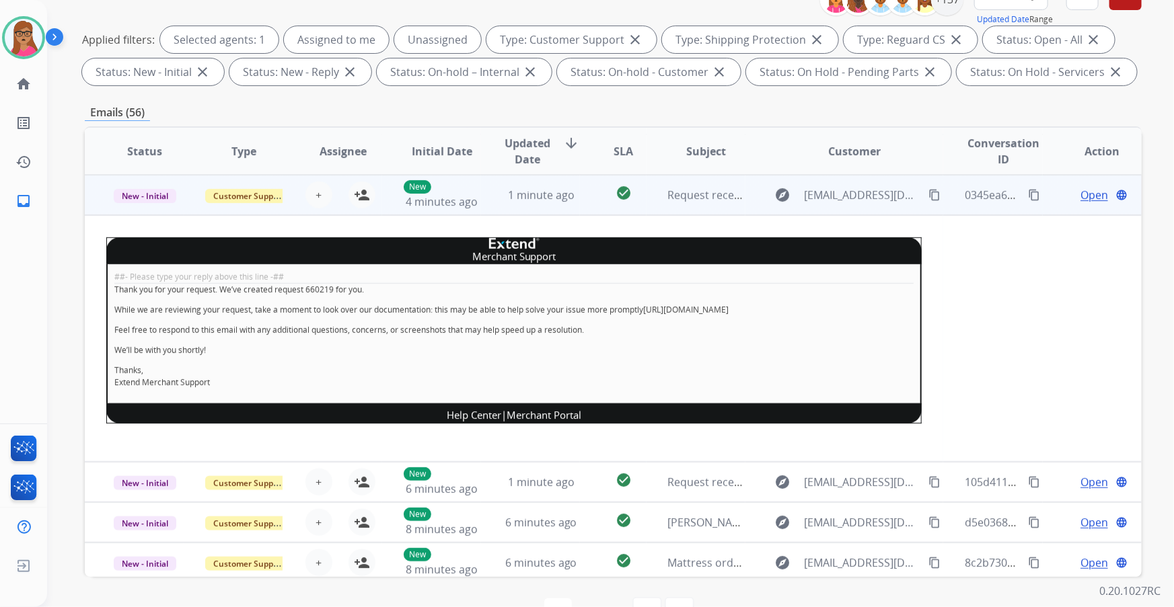
click at [122, 209] on td "New - Initial" at bounding box center [134, 195] width 99 height 40
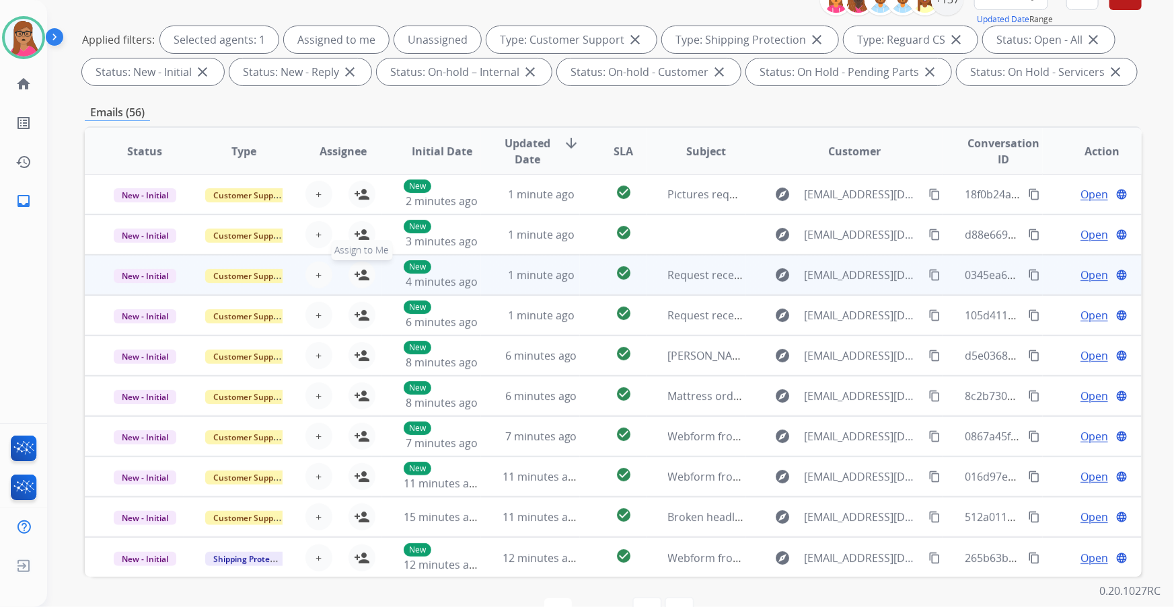
click at [358, 274] on mat-icon "person_add" at bounding box center [362, 275] width 16 height 16
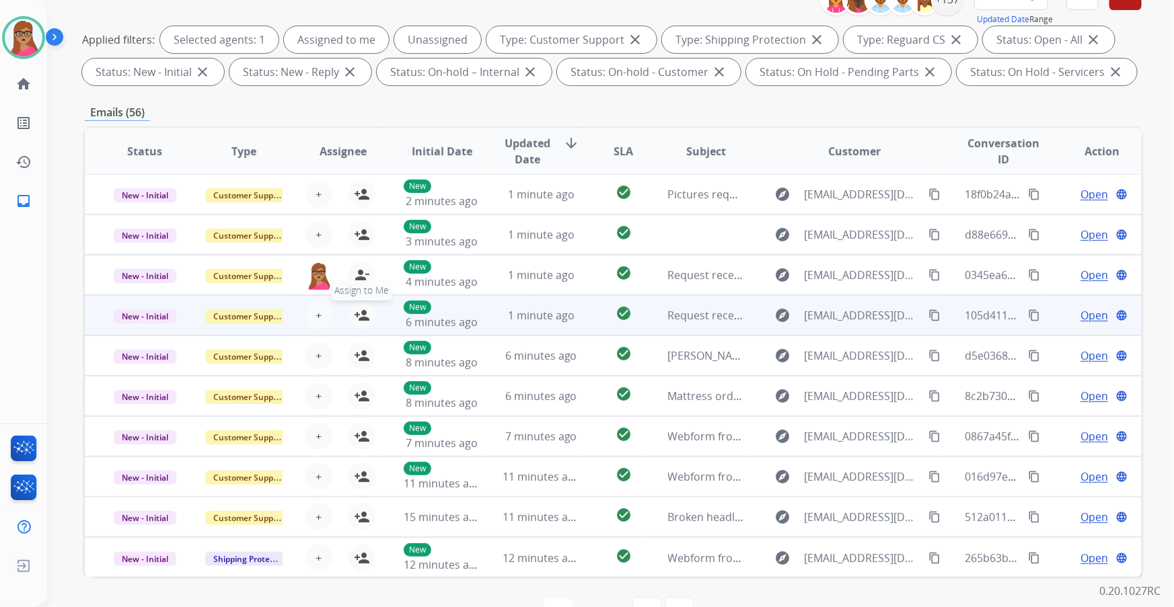
click at [350, 311] on button "person_add Assign to Me" at bounding box center [361, 315] width 27 height 27
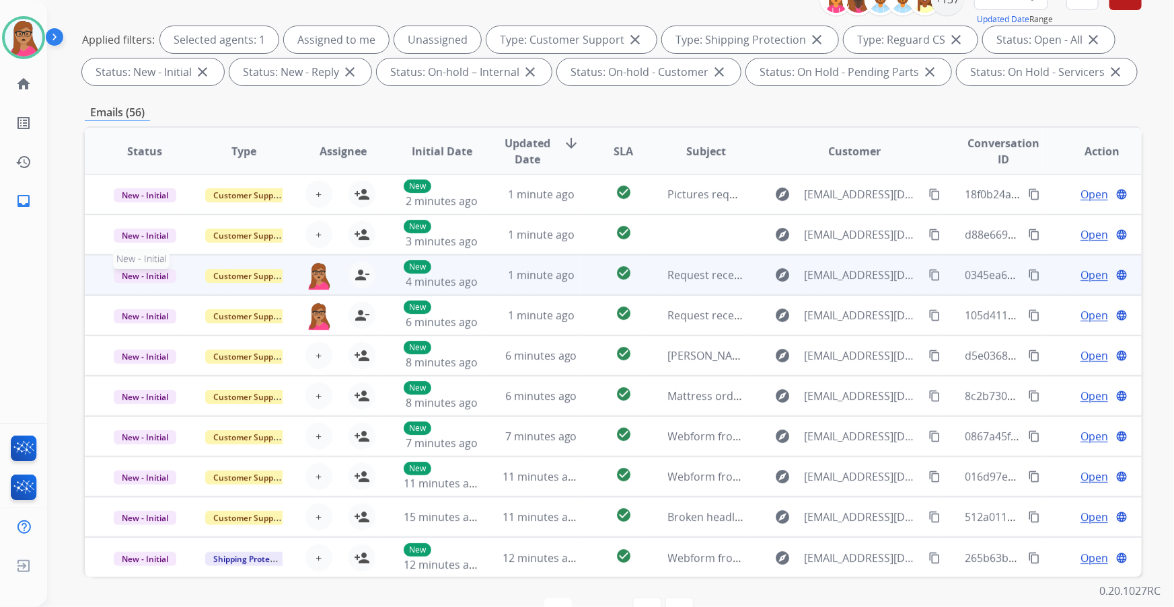
click at [137, 274] on span "New - Initial" at bounding box center [145, 276] width 63 height 14
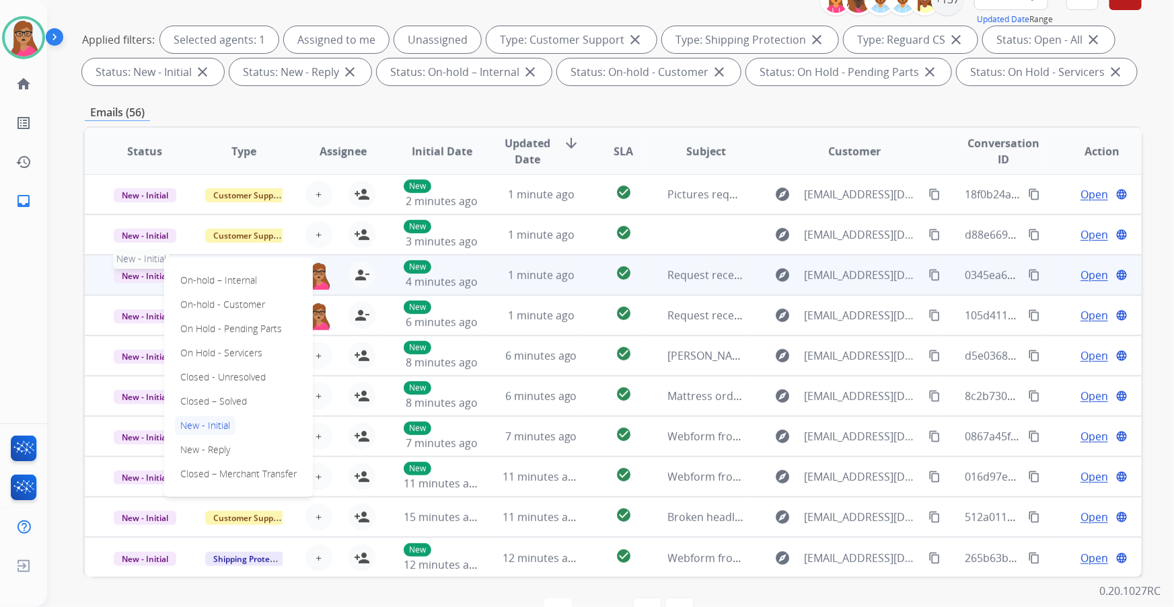
click at [132, 281] on span "New - Initial" at bounding box center [145, 276] width 63 height 14
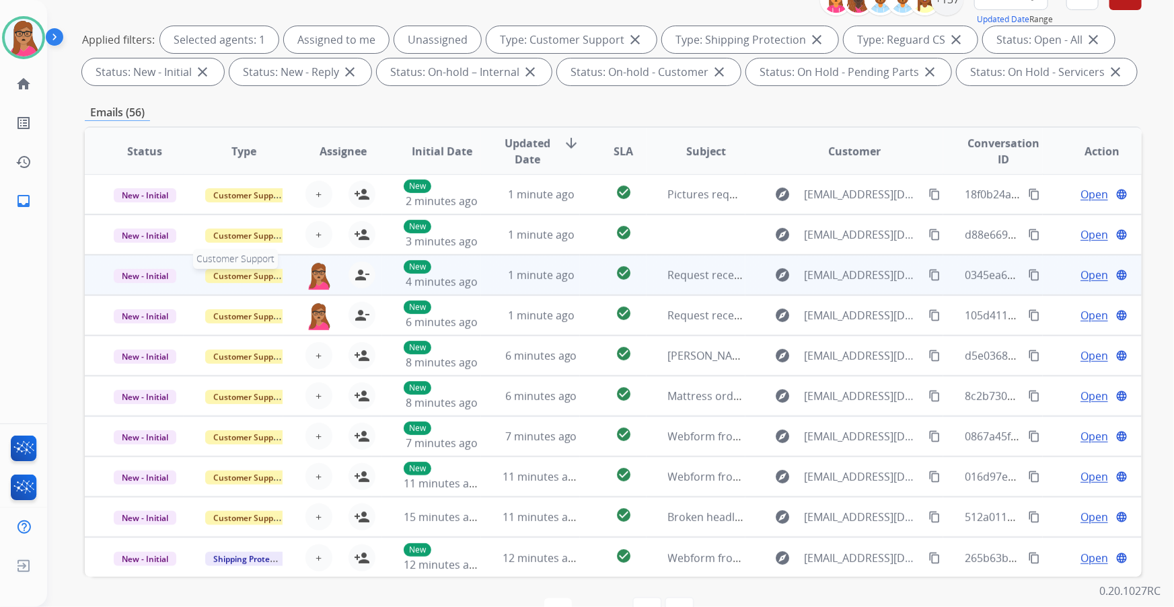
click at [268, 277] on span "Customer Support" at bounding box center [248, 276] width 87 height 14
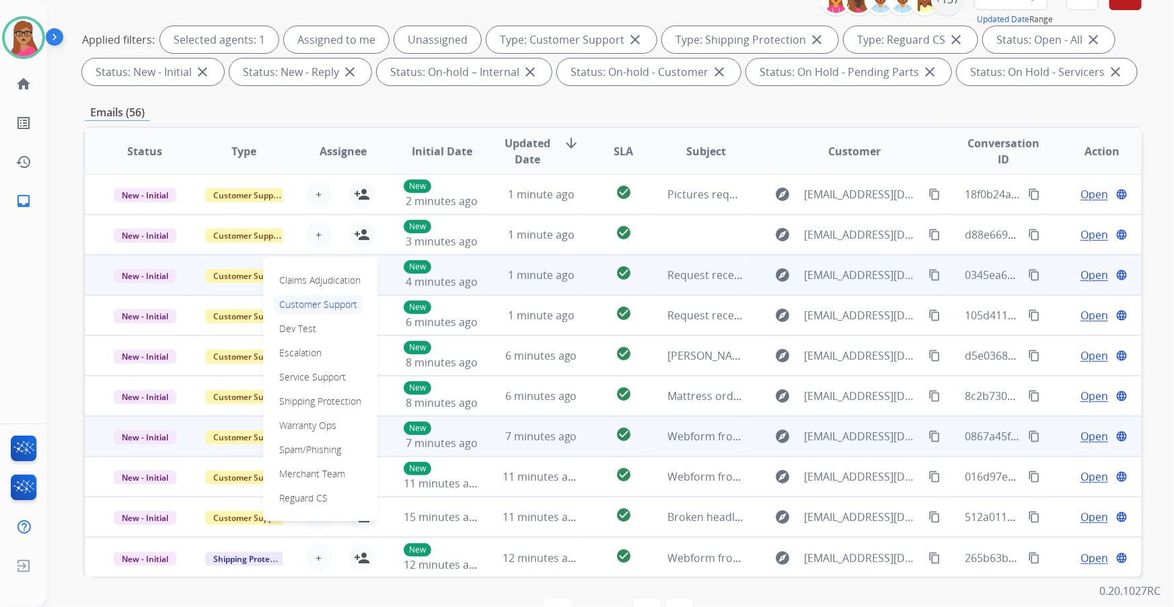
drag, startPoint x: 307, startPoint y: 451, endPoint x: 302, endPoint y: 406, distance: 46.1
click at [308, 346] on p "Spam/Phishing" at bounding box center [310, 450] width 73 height 19
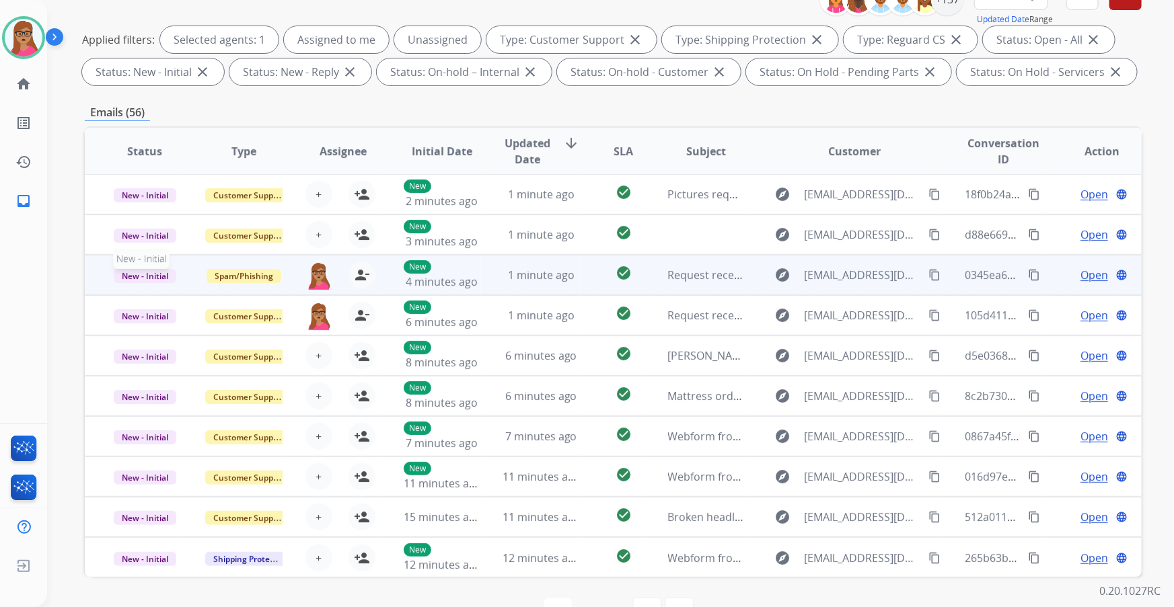
click at [145, 279] on span "New - Initial" at bounding box center [145, 276] width 63 height 14
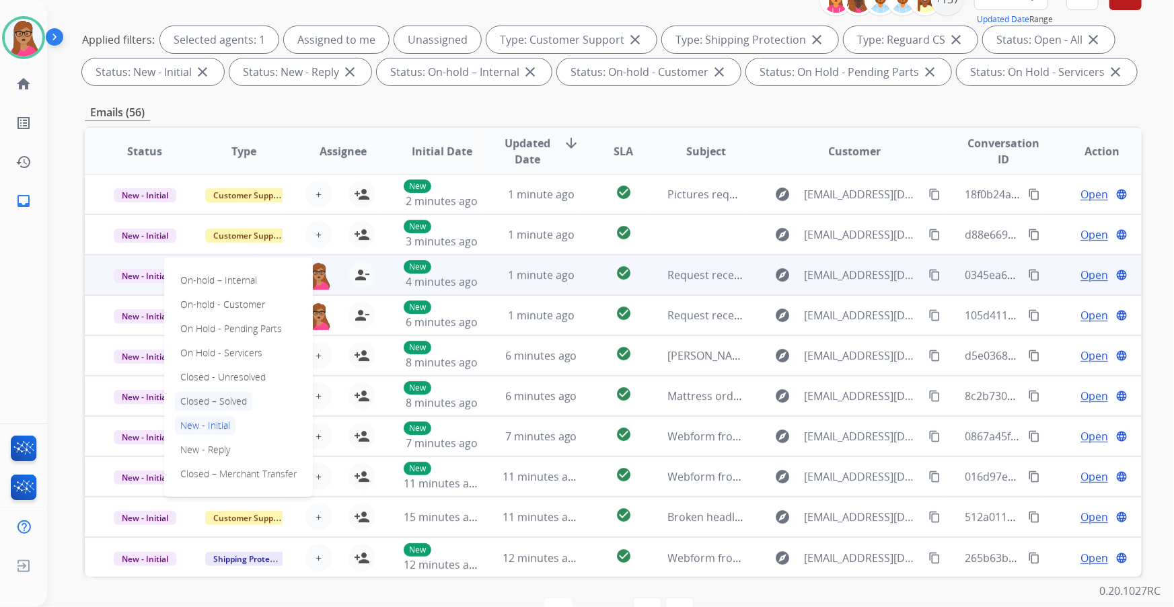
click at [220, 346] on p "Closed – Solved" at bounding box center [213, 401] width 77 height 19
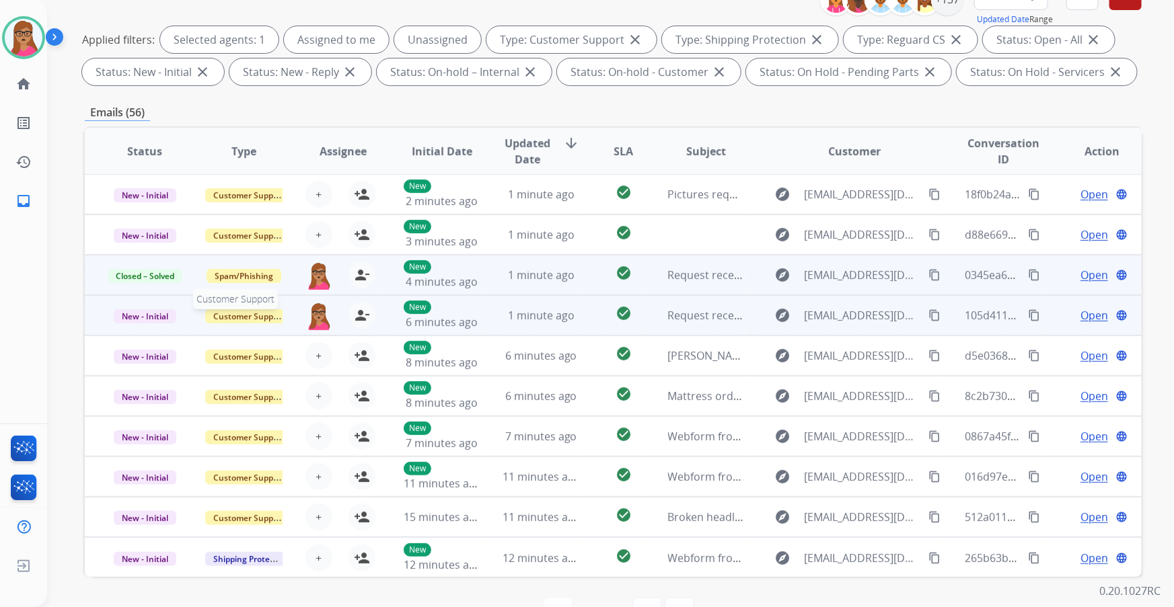
click at [233, 311] on span "Customer Support" at bounding box center [248, 316] width 87 height 14
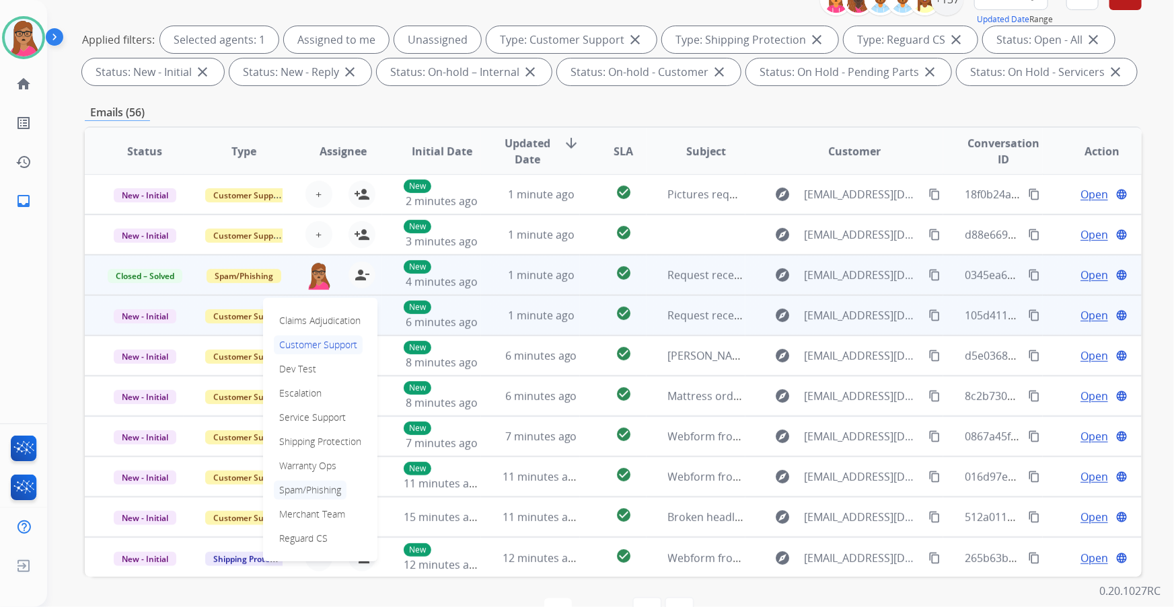
click at [300, 346] on p "Spam/Phishing" at bounding box center [310, 490] width 73 height 19
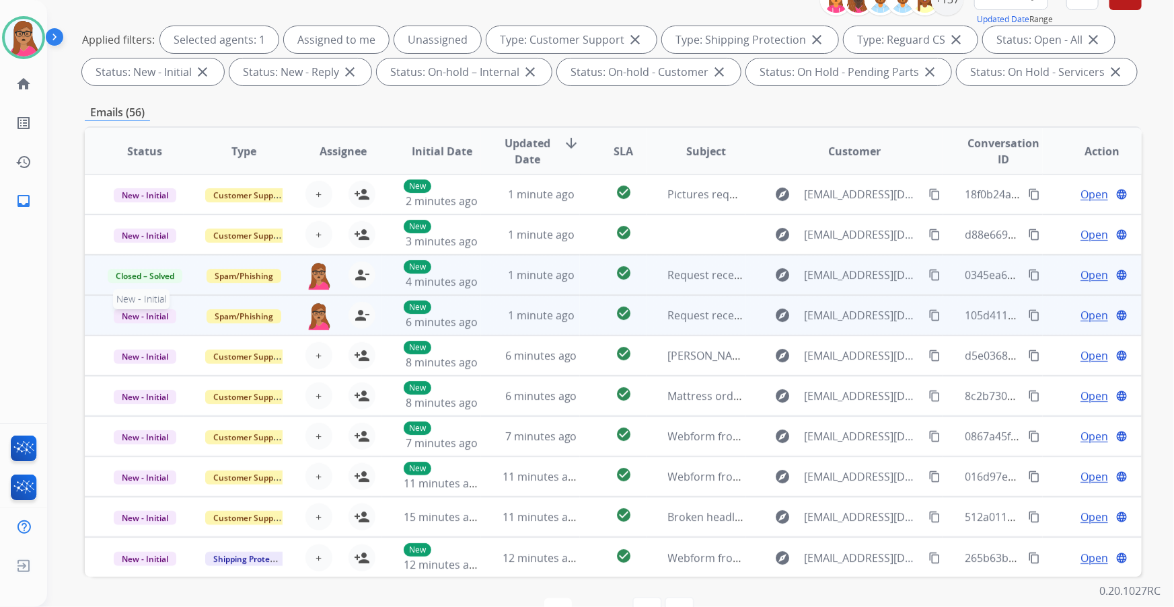
drag, startPoint x: 144, startPoint y: 309, endPoint x: 158, endPoint y: 311, distance: 14.2
click at [143, 309] on span "New - Initial" at bounding box center [145, 316] width 63 height 14
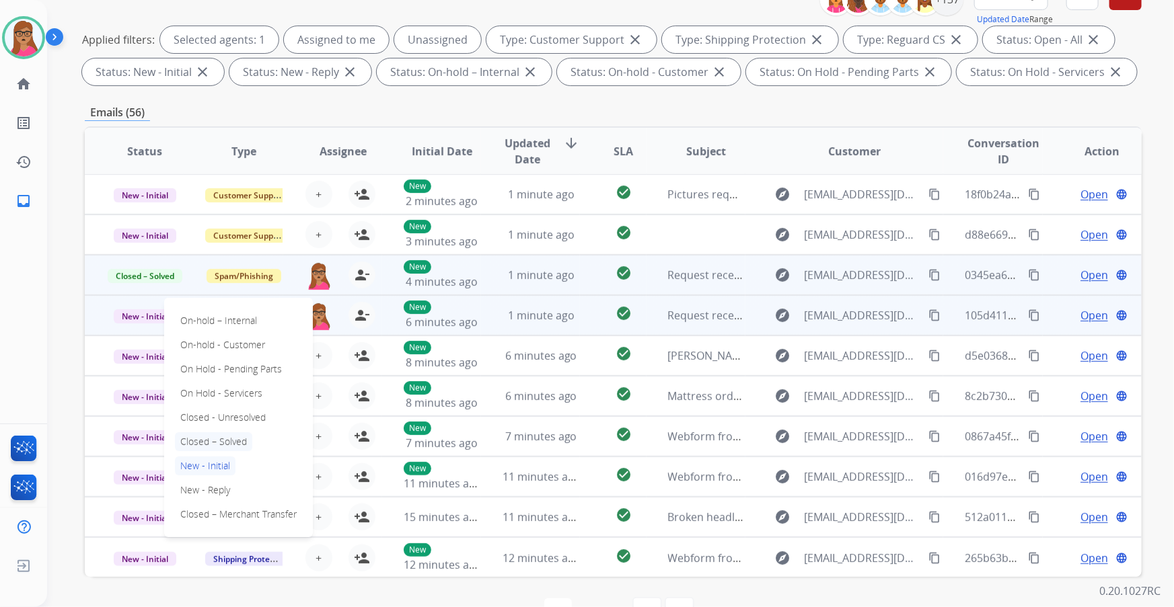
click at [209, 346] on p "Closed – Solved" at bounding box center [213, 441] width 77 height 19
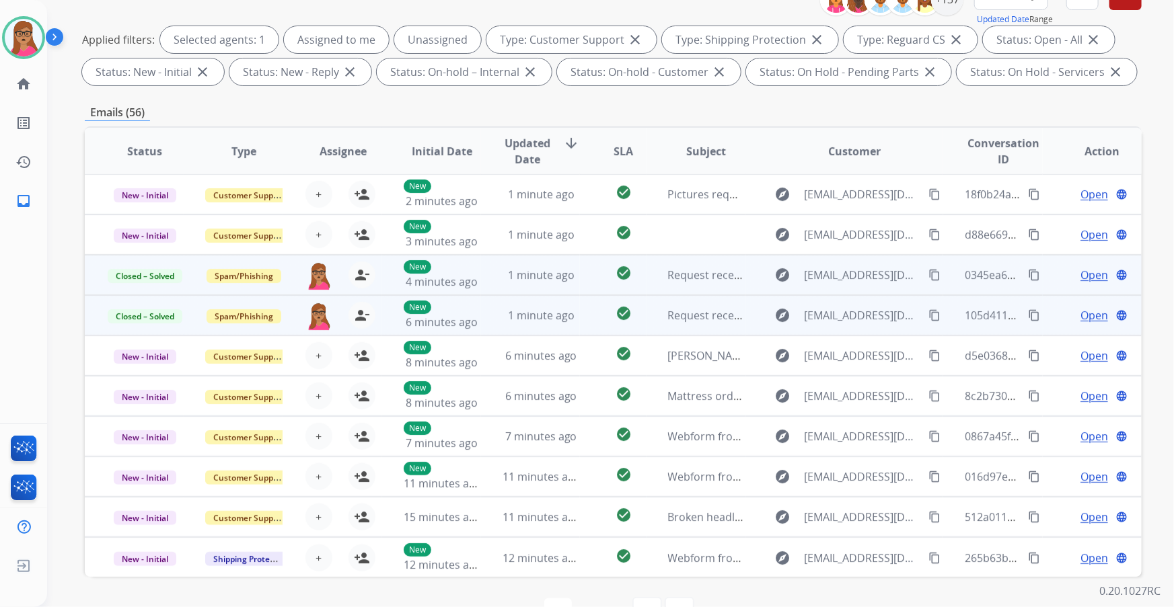
scroll to position [0, 0]
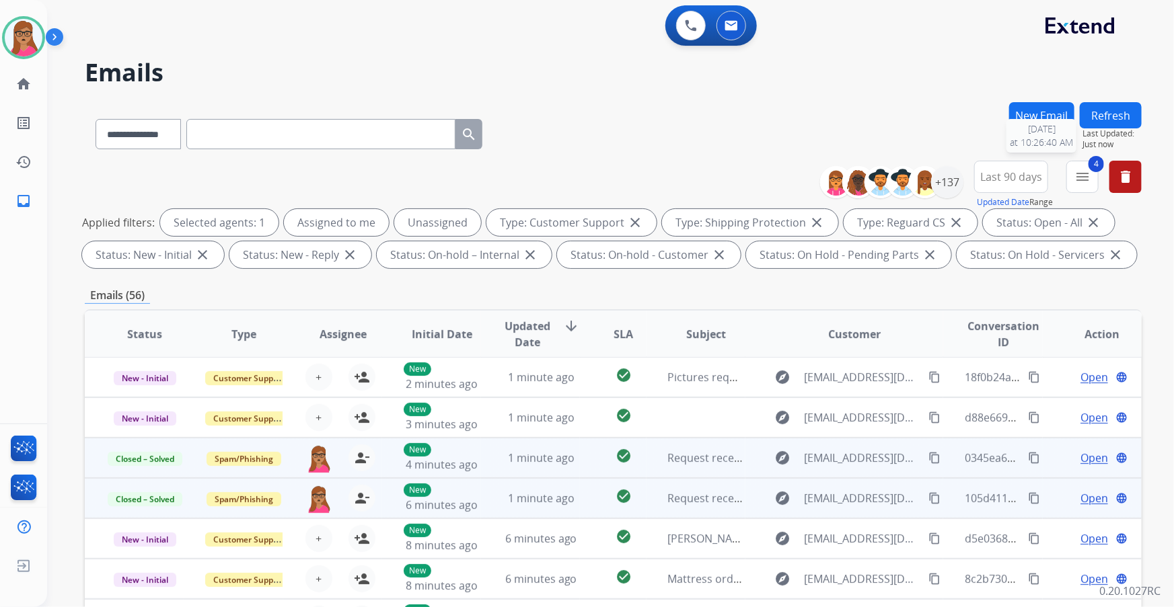
click at [771, 128] on span "Last Updated:" at bounding box center [1111, 133] width 59 height 11
click at [771, 116] on button "Refresh" at bounding box center [1111, 115] width 62 height 26
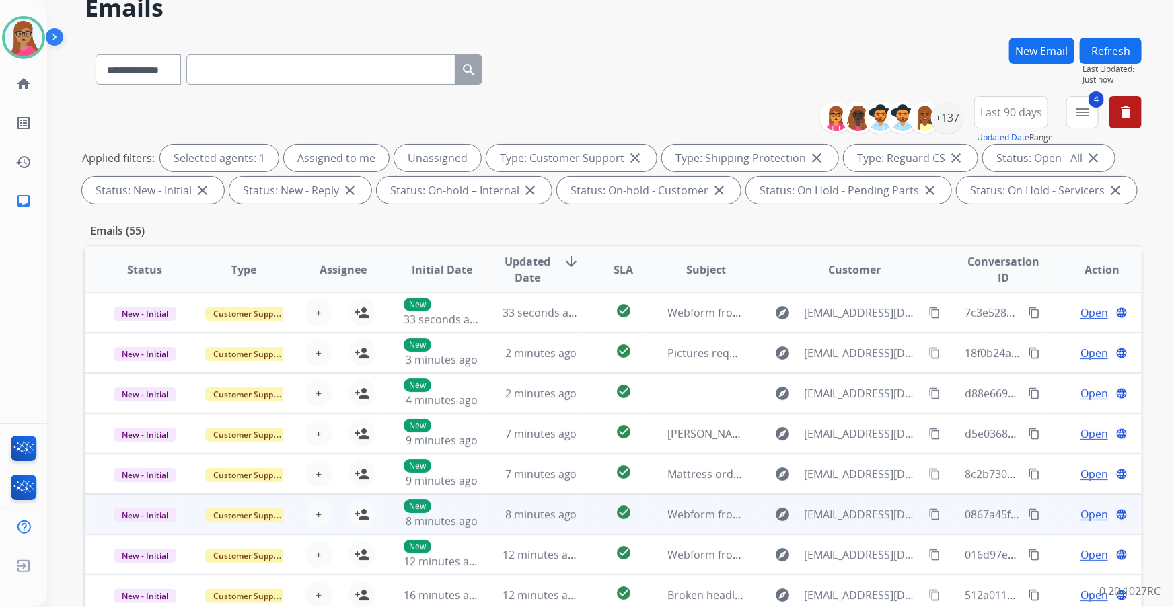
scroll to position [222, 0]
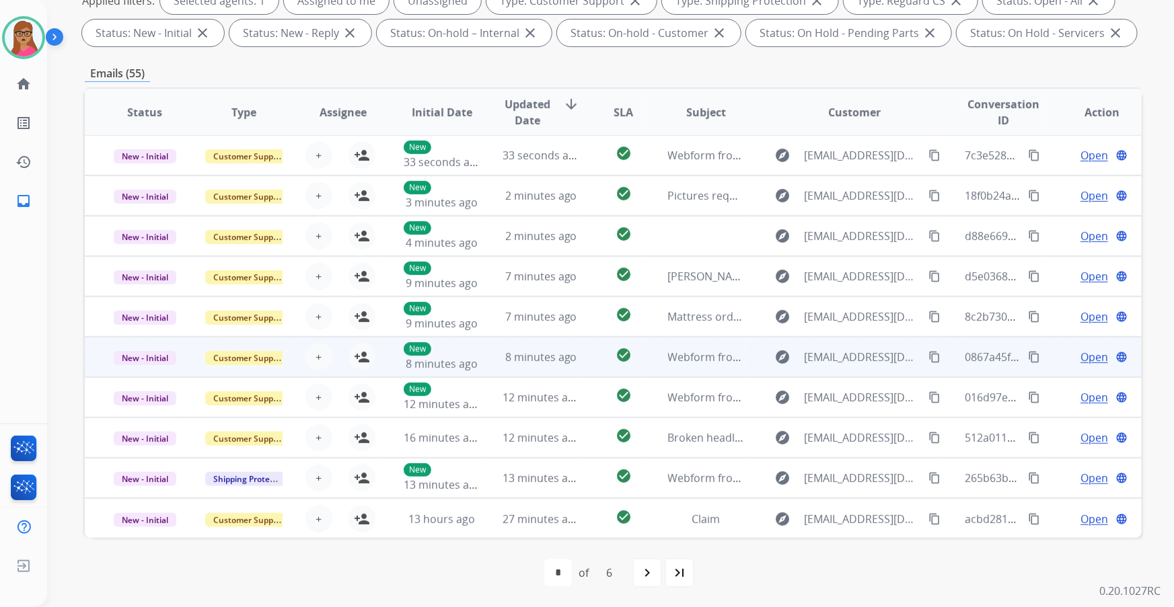
click at [163, 346] on td "New - Initial" at bounding box center [134, 357] width 99 height 40
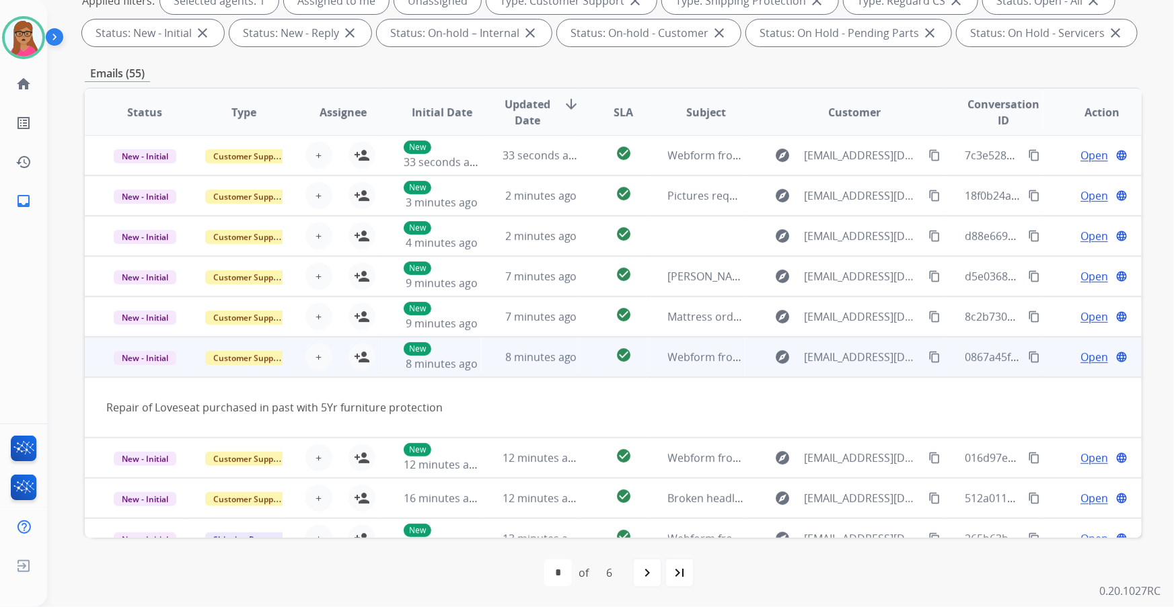
scroll to position [61, 0]
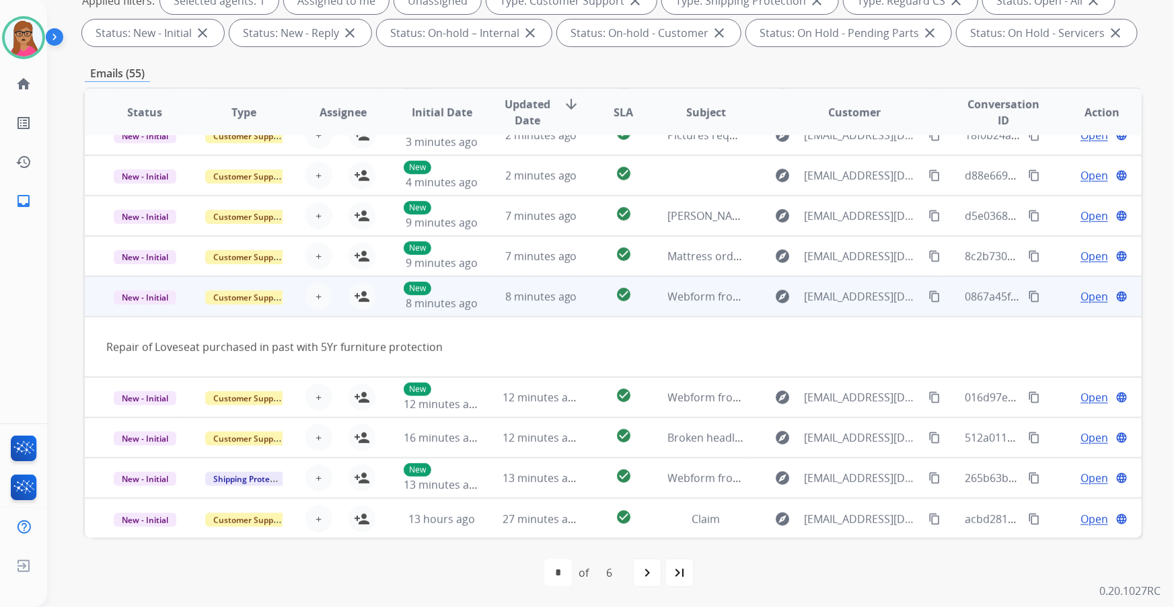
click at [771, 296] on button "content_copy" at bounding box center [934, 297] width 16 height 16
click at [354, 299] on mat-icon "person_add" at bounding box center [362, 297] width 16 height 16
click at [160, 309] on td "New - Initial" at bounding box center [134, 296] width 99 height 40
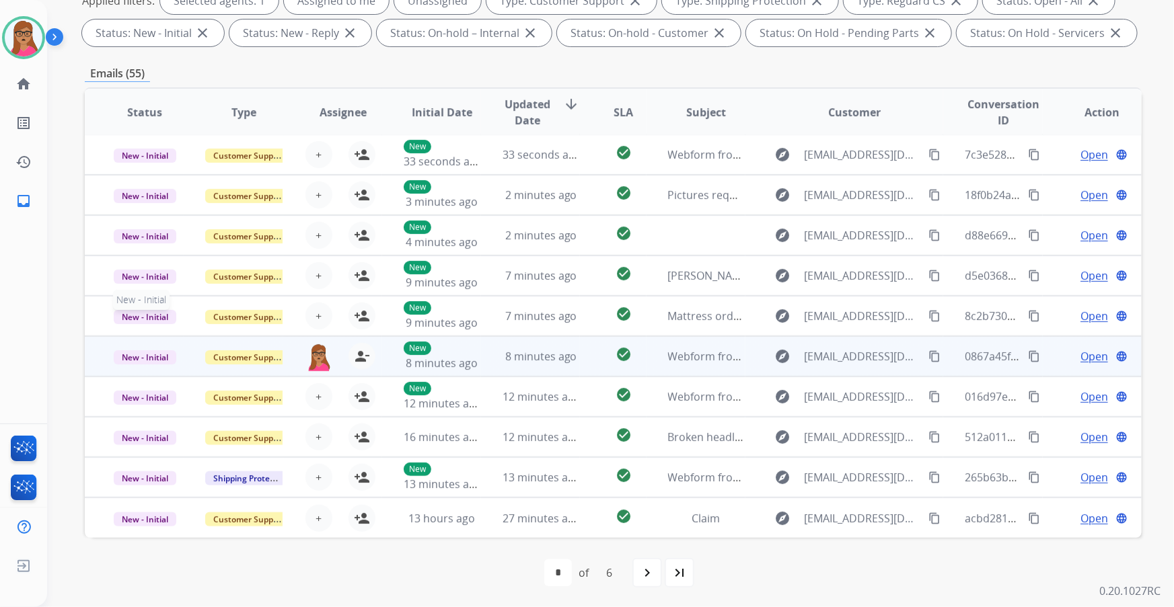
scroll to position [1, 0]
click at [771, 346] on span "Open" at bounding box center [1094, 357] width 28 height 16
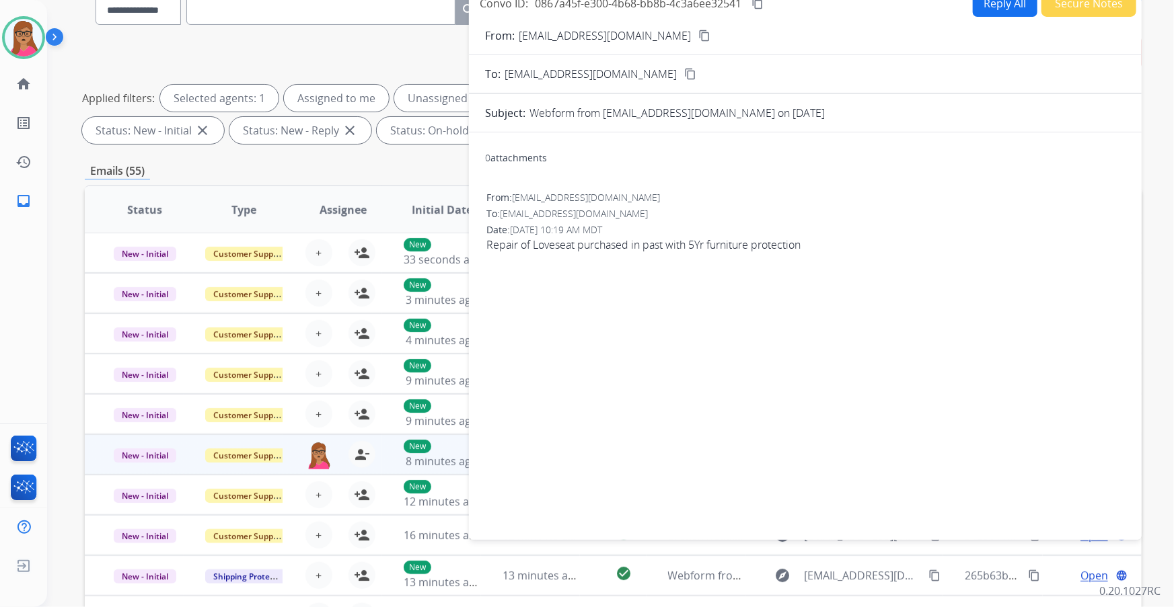
scroll to position [0, 0]
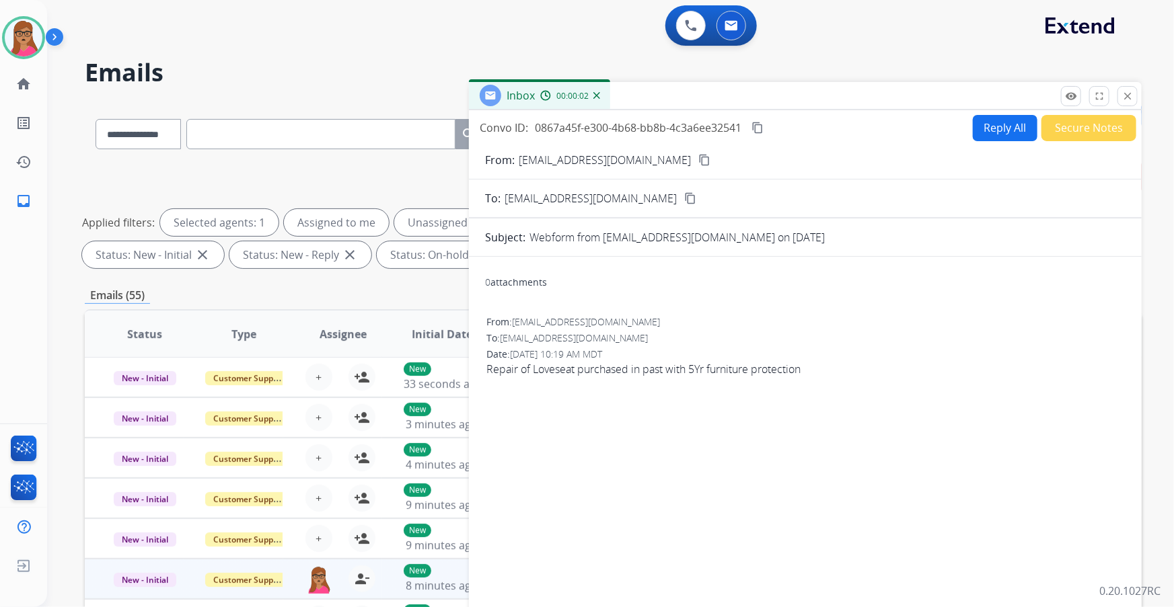
click at [771, 124] on button "Reply All" at bounding box center [1005, 128] width 65 height 26
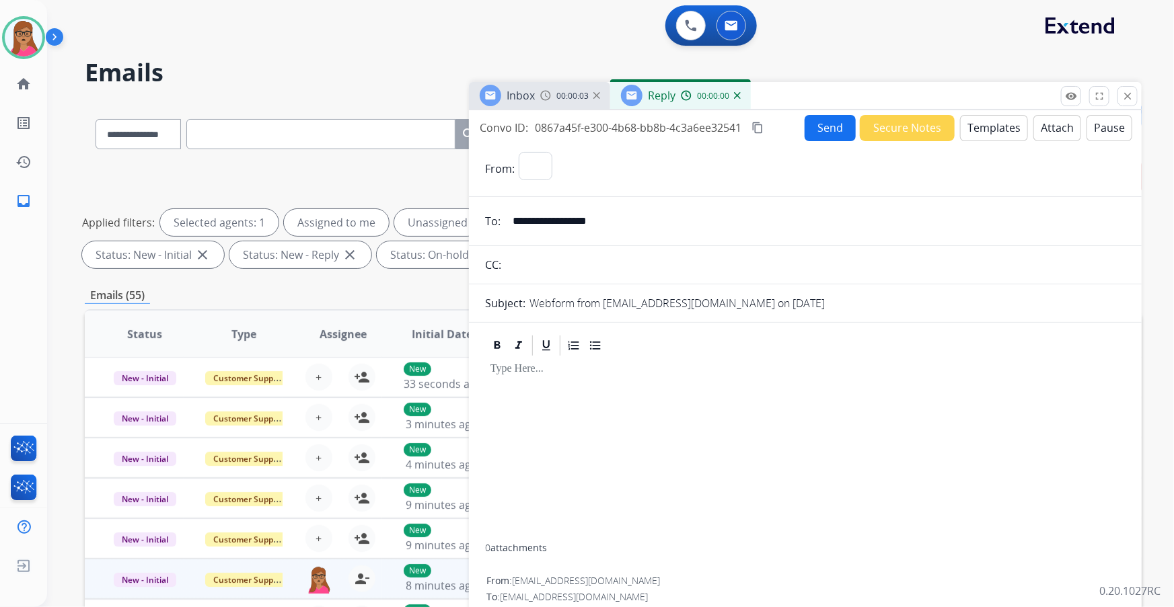
select select "**********"
click at [552, 94] on div "00:00:04" at bounding box center [569, 95] width 59 height 12
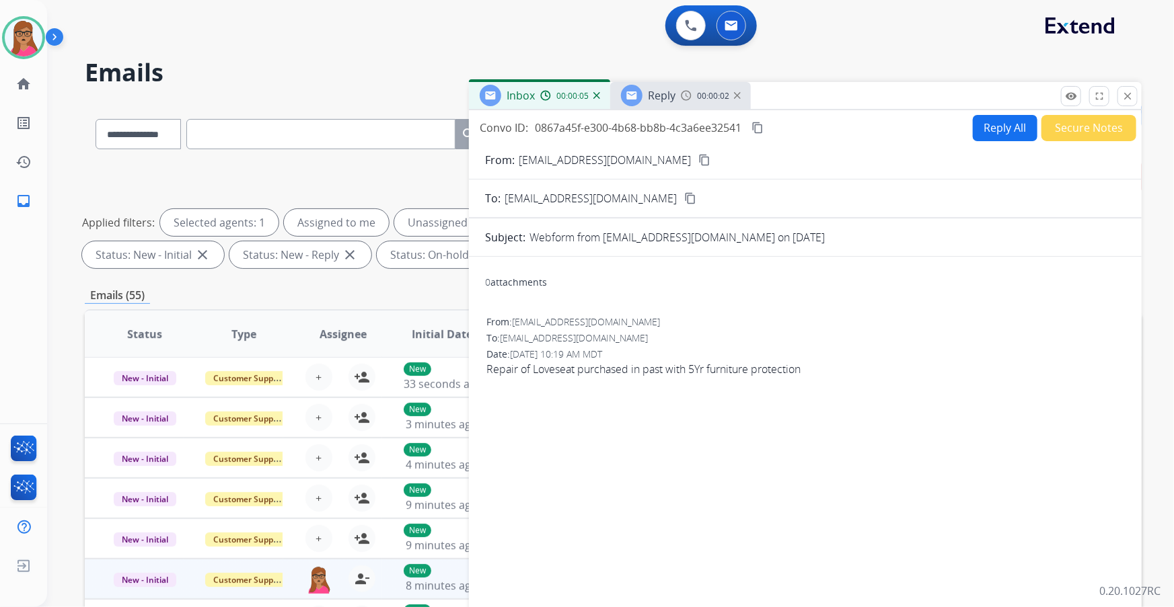
click at [698, 155] on mat-icon "content_copy" at bounding box center [704, 160] width 12 height 12
click at [666, 93] on span "Reply" at bounding box center [662, 95] width 28 height 15
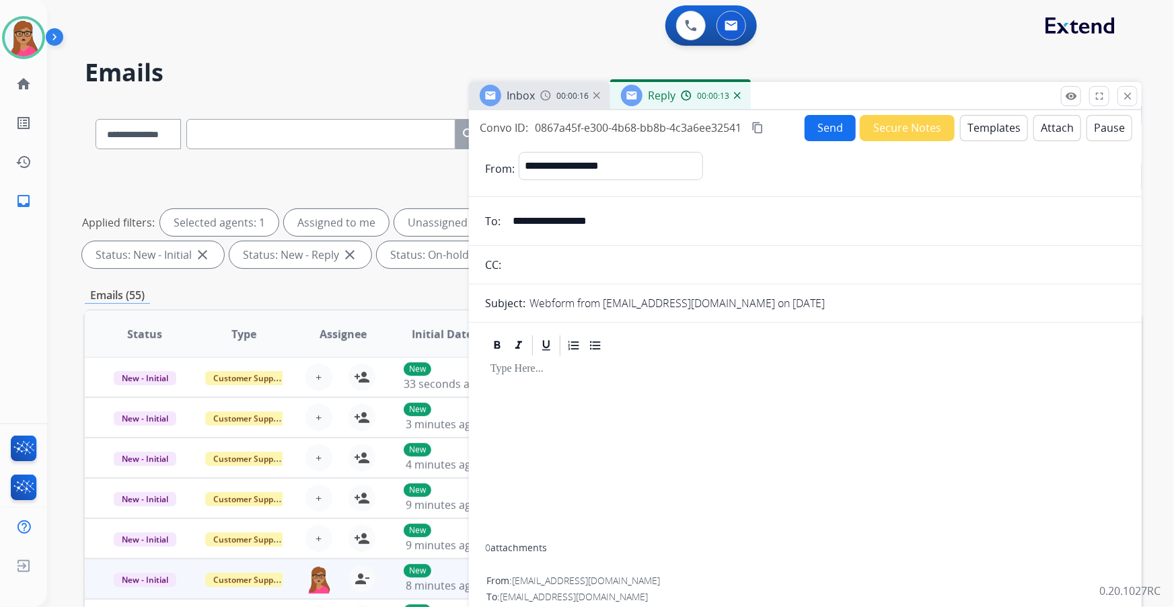
click at [771, 130] on button "Templates" at bounding box center [994, 128] width 68 height 26
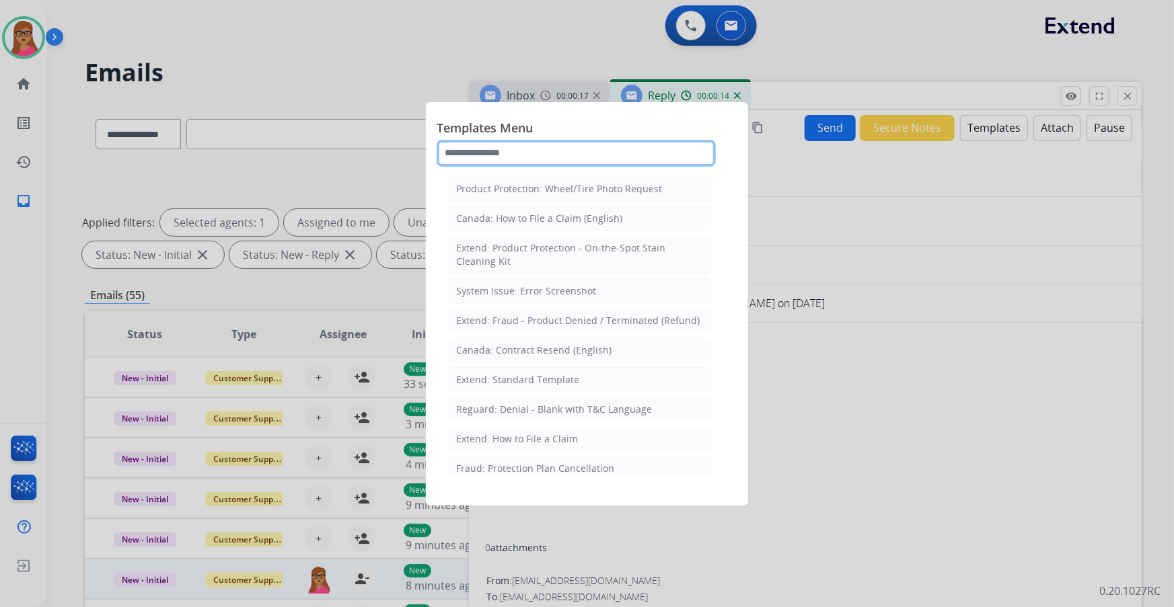
click at [553, 151] on input "text" at bounding box center [576, 153] width 279 height 27
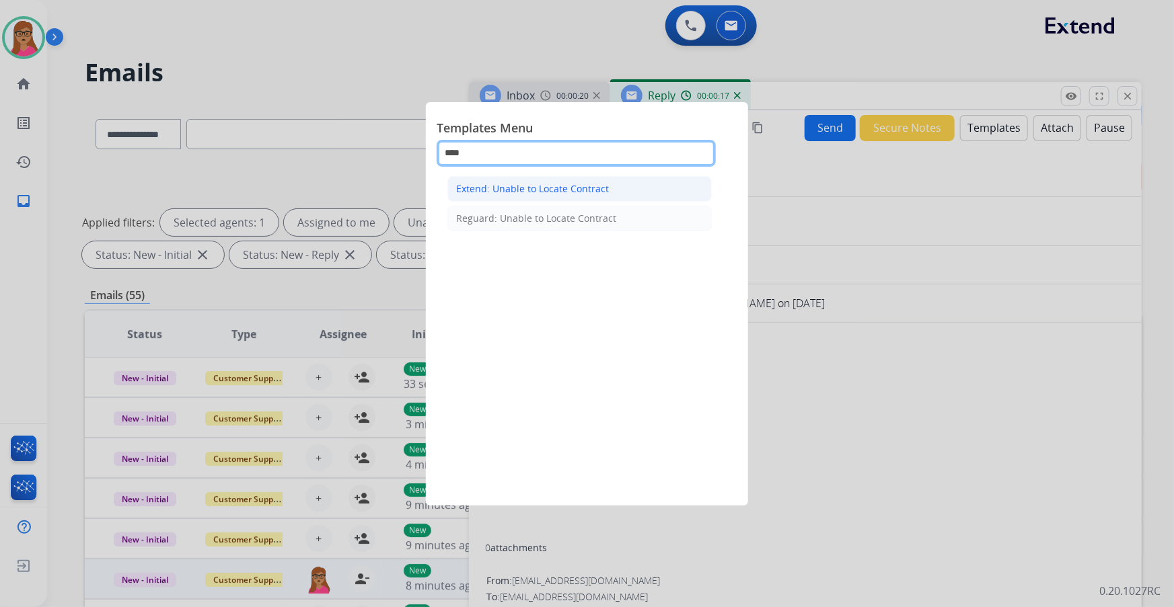
type input "****"
click at [525, 185] on div "Extend: Unable to Locate Contract" at bounding box center [532, 188] width 153 height 13
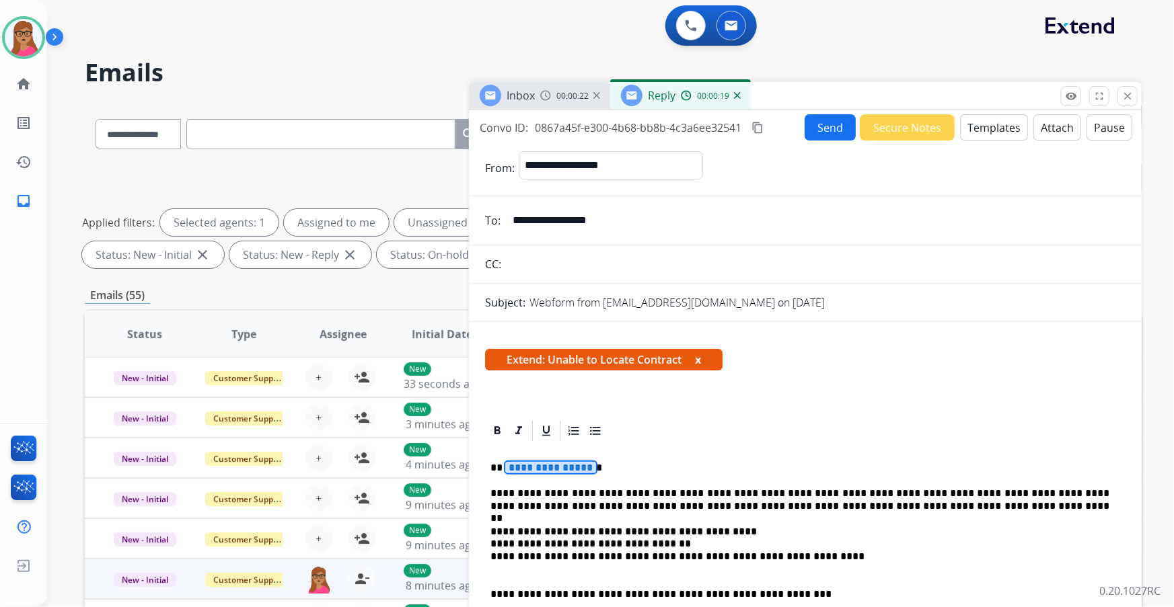
click at [771, 130] on button "Send" at bounding box center [829, 127] width 51 height 26
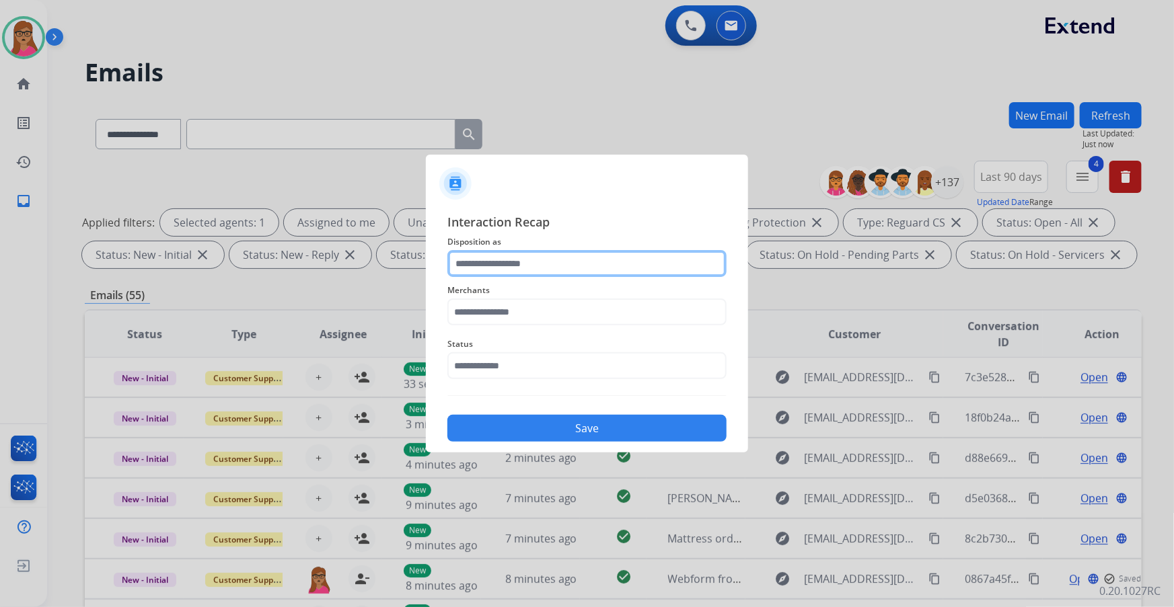
click at [527, 262] on input "text" at bounding box center [586, 263] width 279 height 27
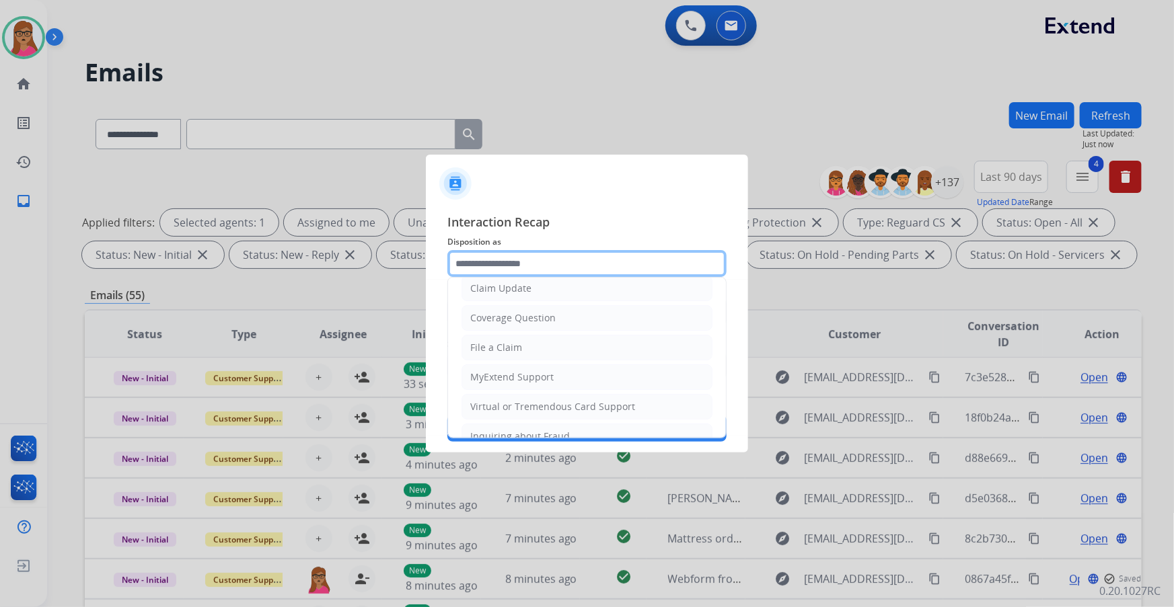
scroll to position [183, 0]
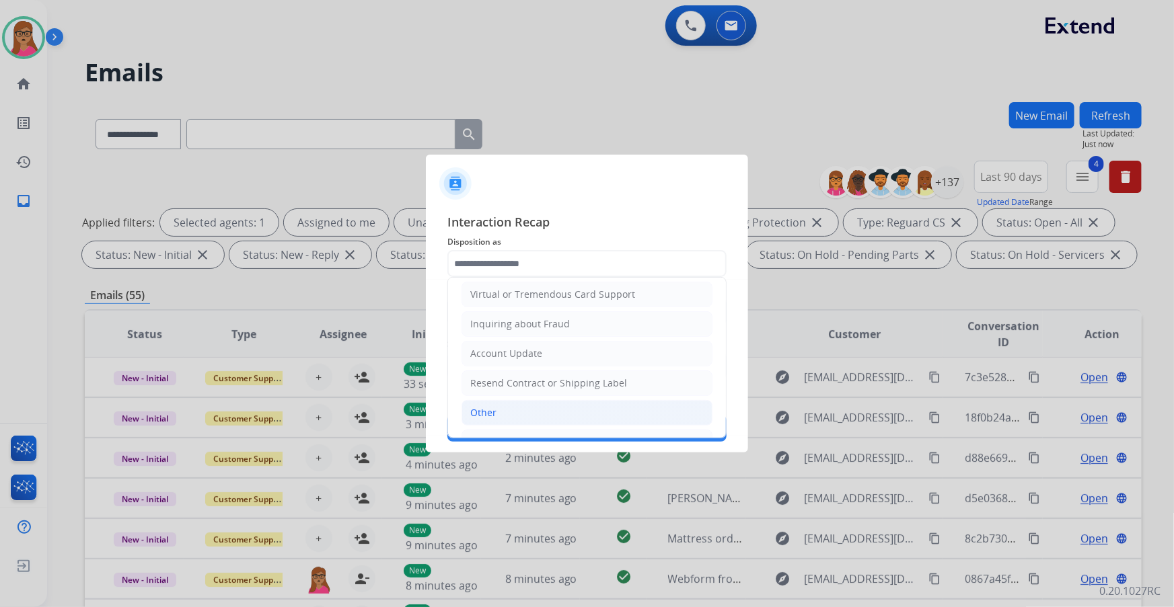
click at [493, 346] on li "Other" at bounding box center [586, 413] width 251 height 26
type input "*****"
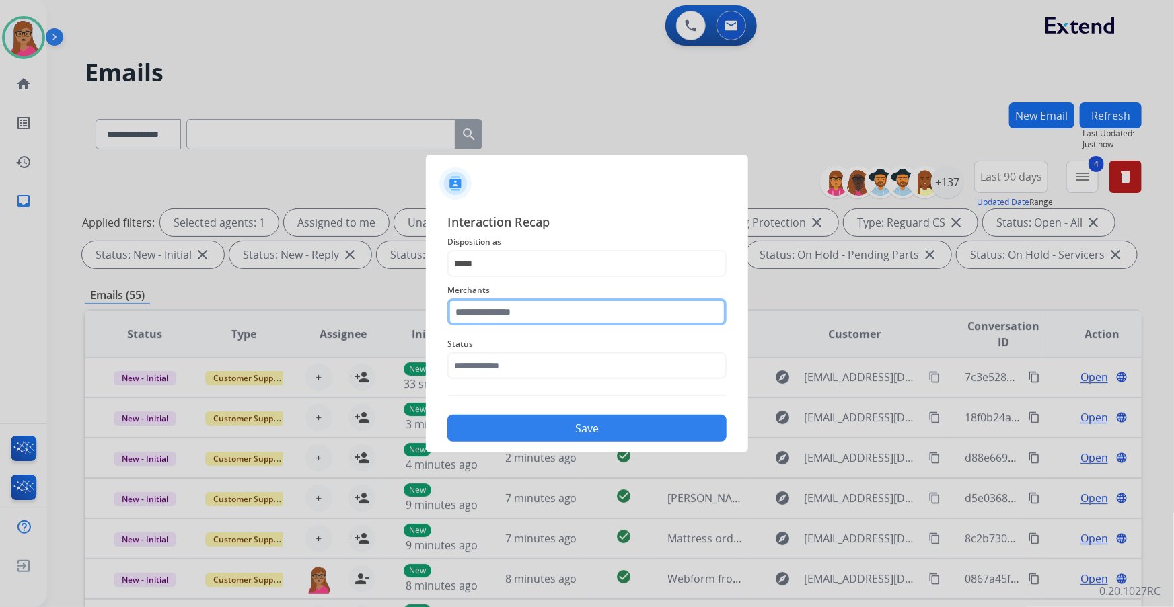
click at [533, 311] on input "text" at bounding box center [586, 312] width 279 height 27
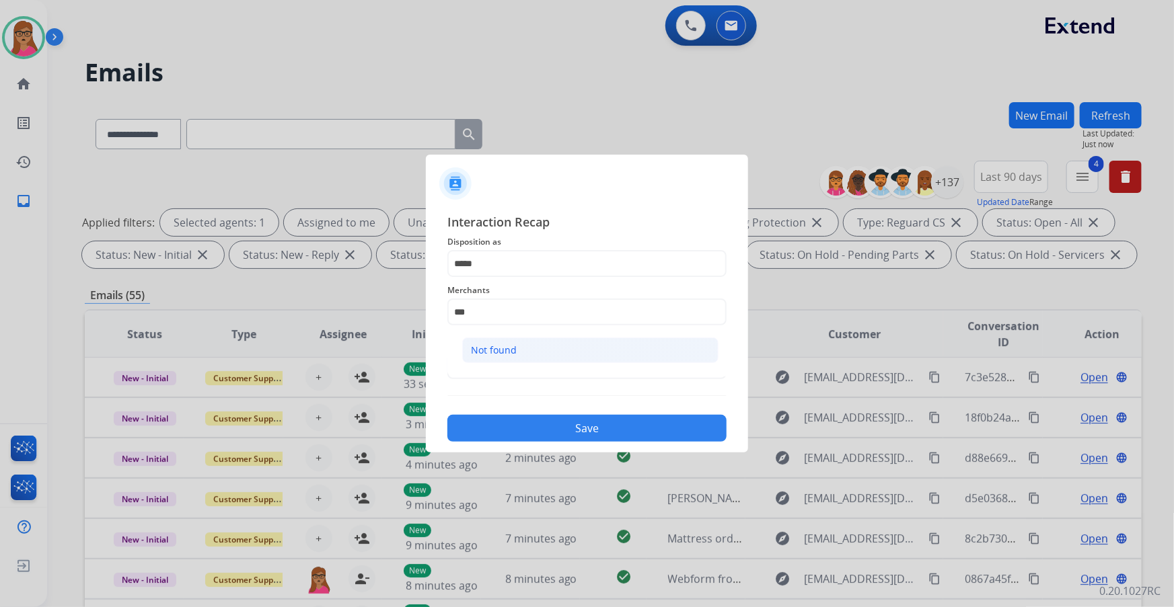
click at [492, 346] on div "Not found" at bounding box center [494, 350] width 46 height 13
type input "*********"
click at [552, 346] on input "text" at bounding box center [586, 365] width 279 height 27
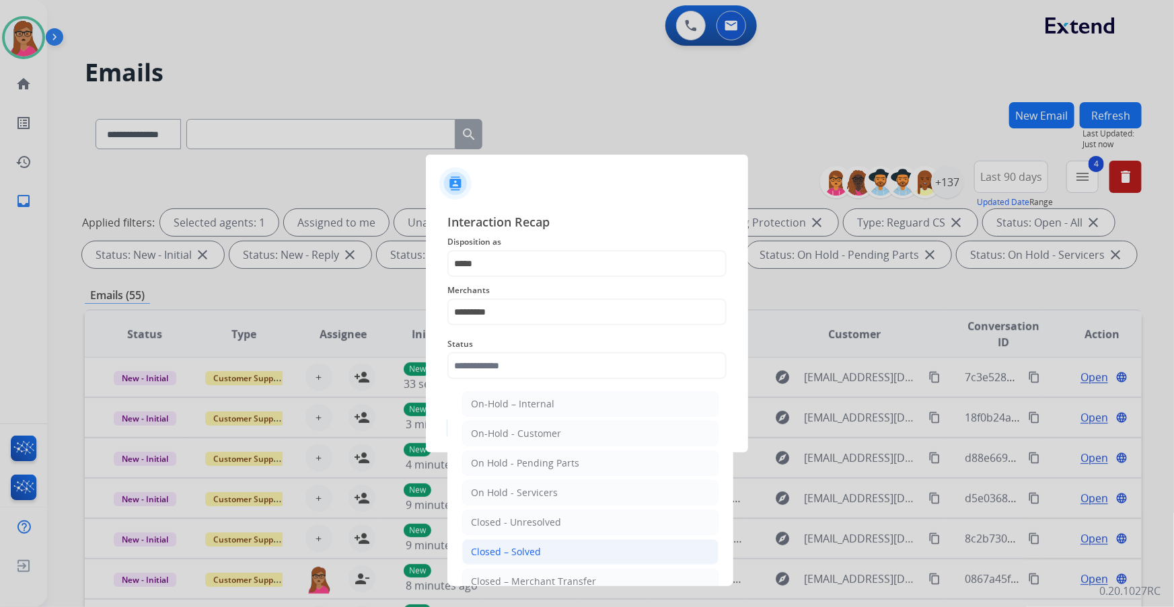
click at [531, 346] on li "Closed – Solved" at bounding box center [590, 552] width 256 height 26
type input "**********"
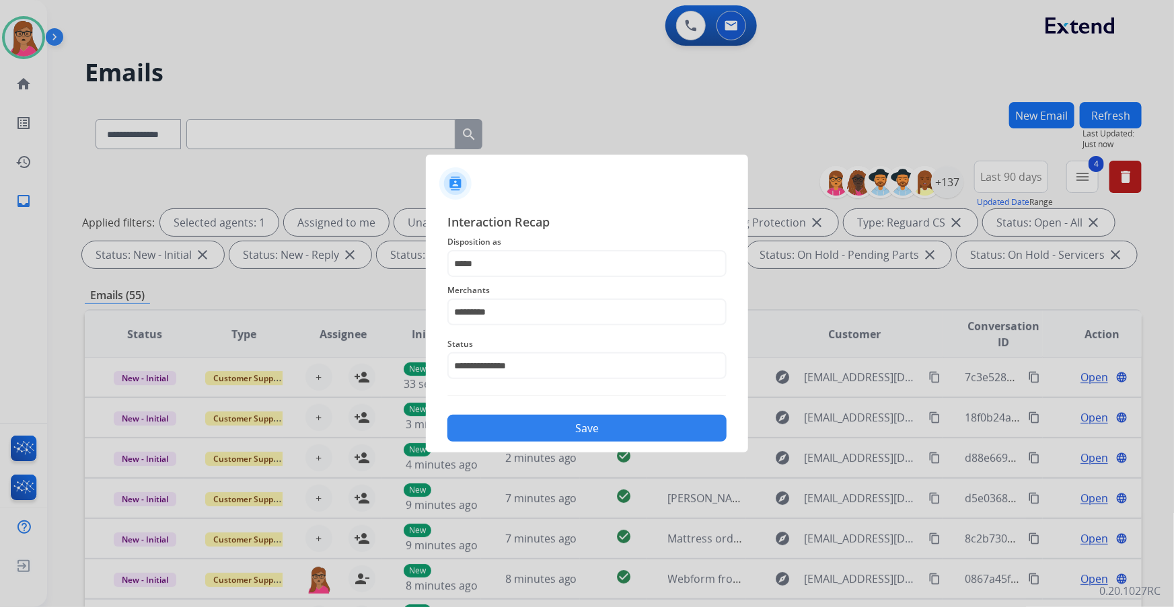
click at [608, 346] on button "Save" at bounding box center [586, 428] width 279 height 27
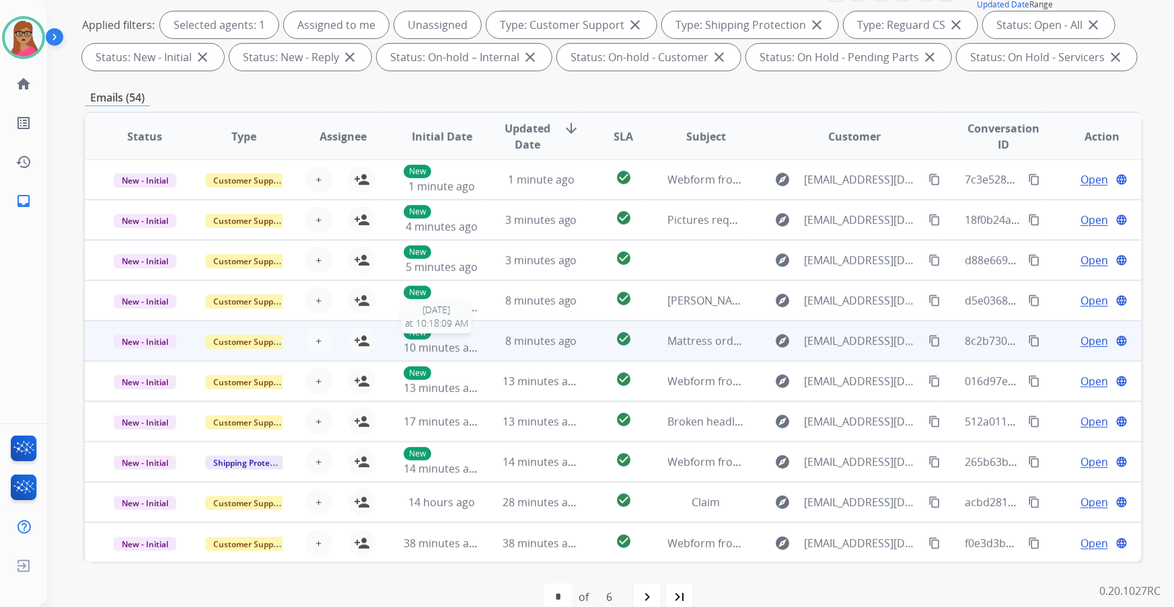
scroll to position [222, 0]
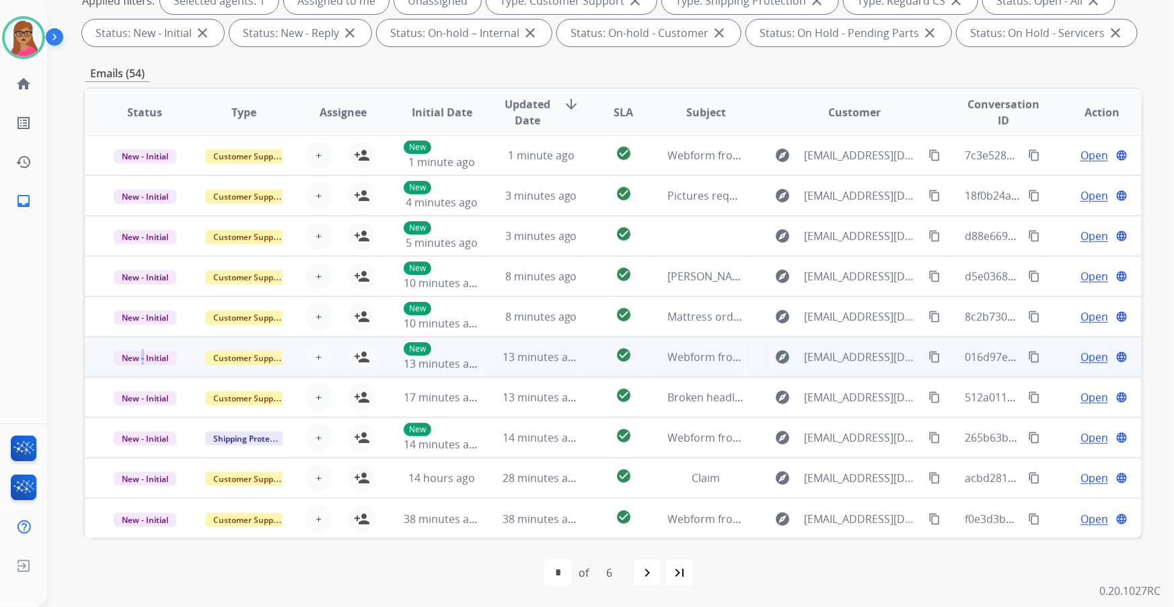
click at [142, 346] on td "New - Initial" at bounding box center [134, 357] width 99 height 40
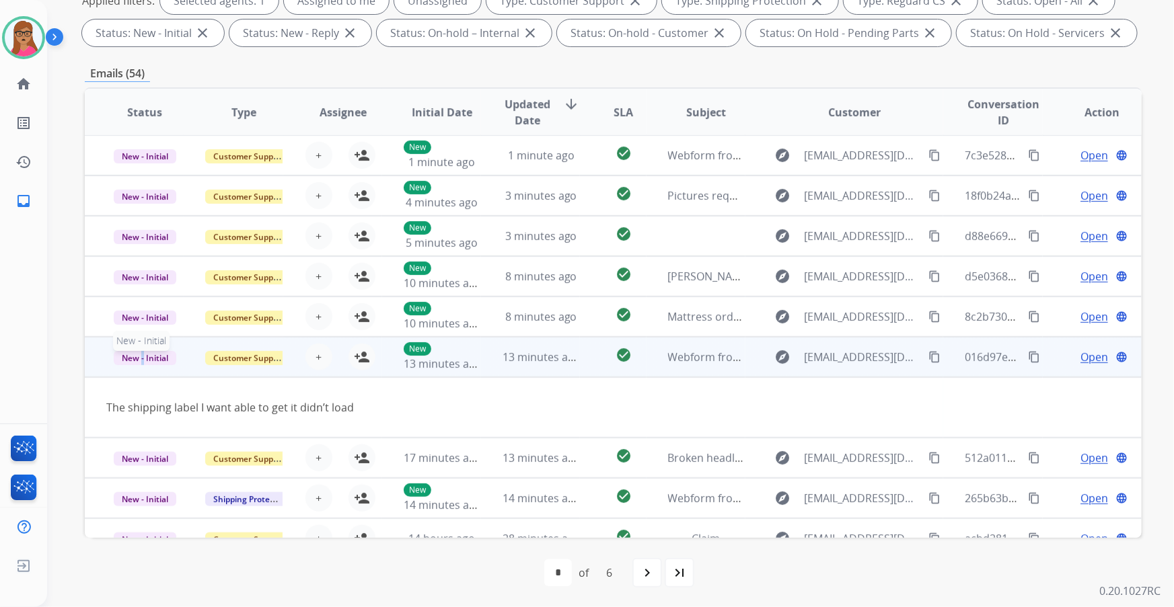
scroll to position [61, 0]
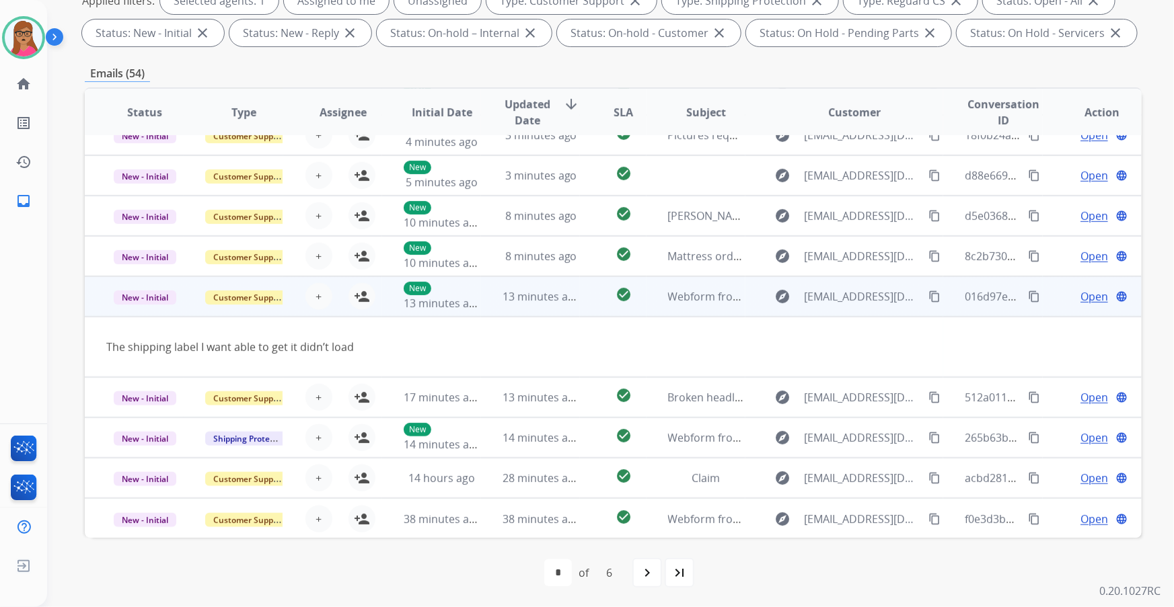
click at [135, 305] on td "New - Initial" at bounding box center [134, 296] width 99 height 40
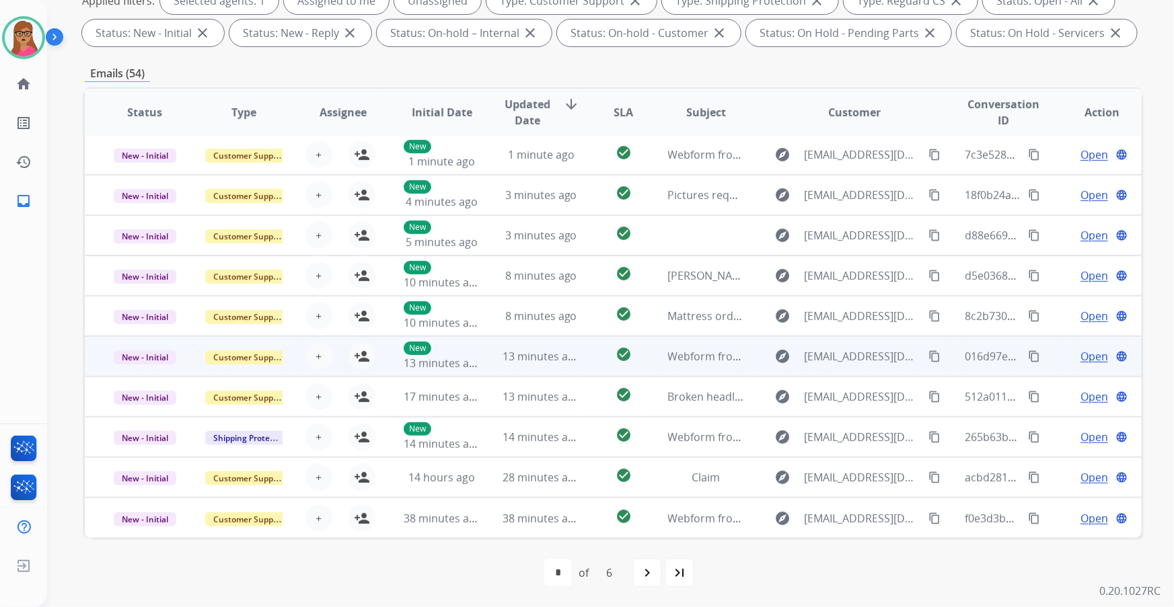
scroll to position [1, 0]
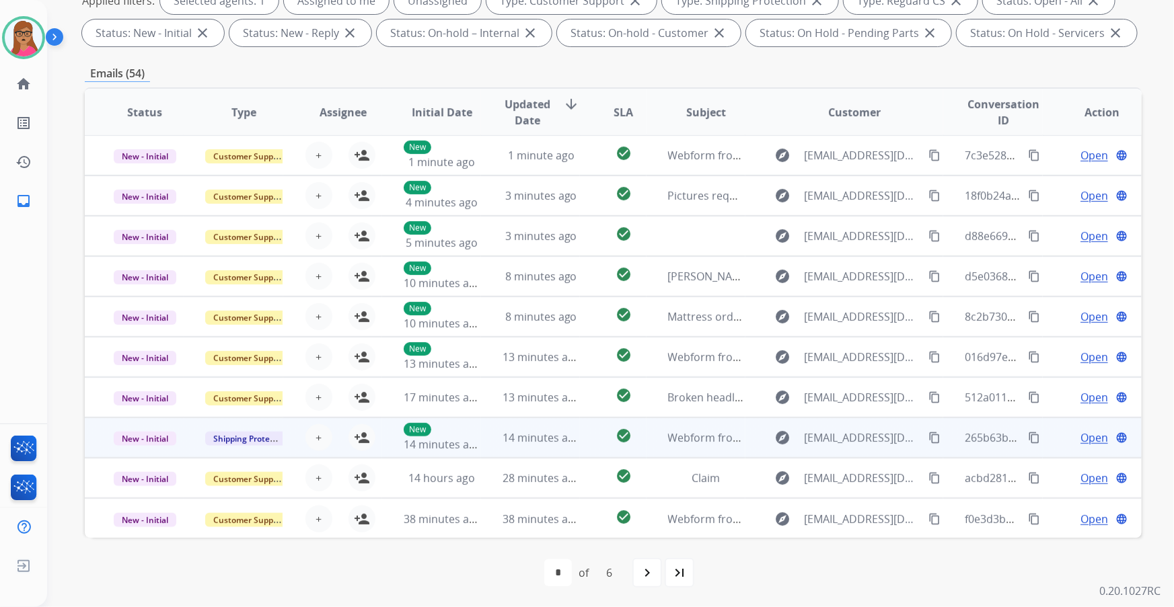
click at [153, 346] on td "New - Initial" at bounding box center [134, 438] width 99 height 40
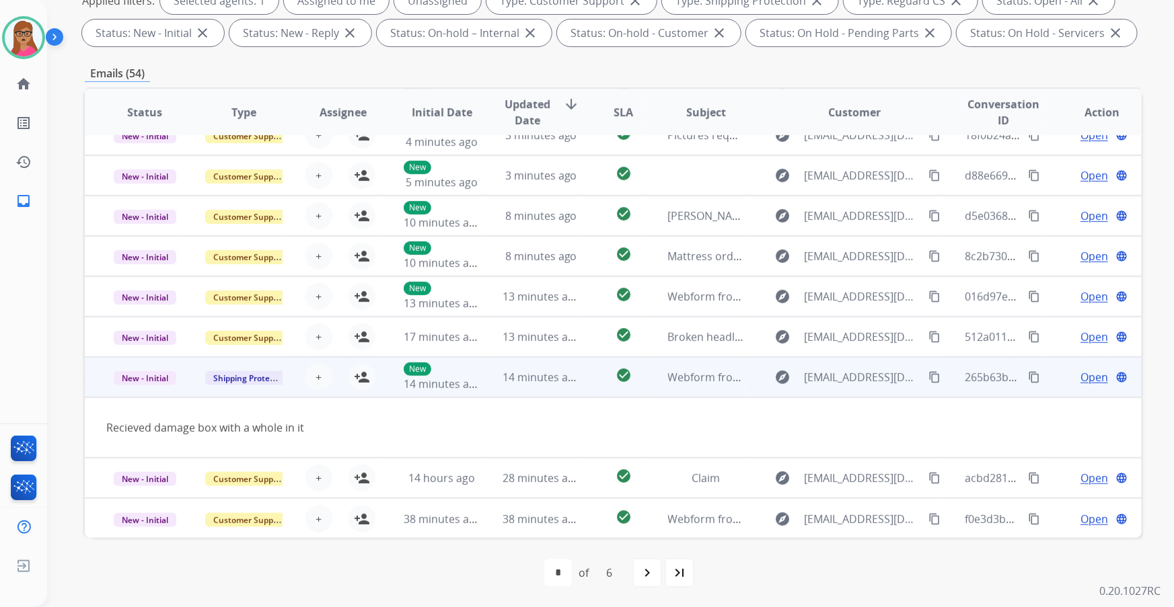
click at [771, 346] on mat-icon "content_copy" at bounding box center [934, 377] width 12 height 12
click at [363, 346] on mat-icon "person_add" at bounding box center [362, 377] width 16 height 16
click at [156, 346] on td "New - Initial" at bounding box center [134, 377] width 99 height 40
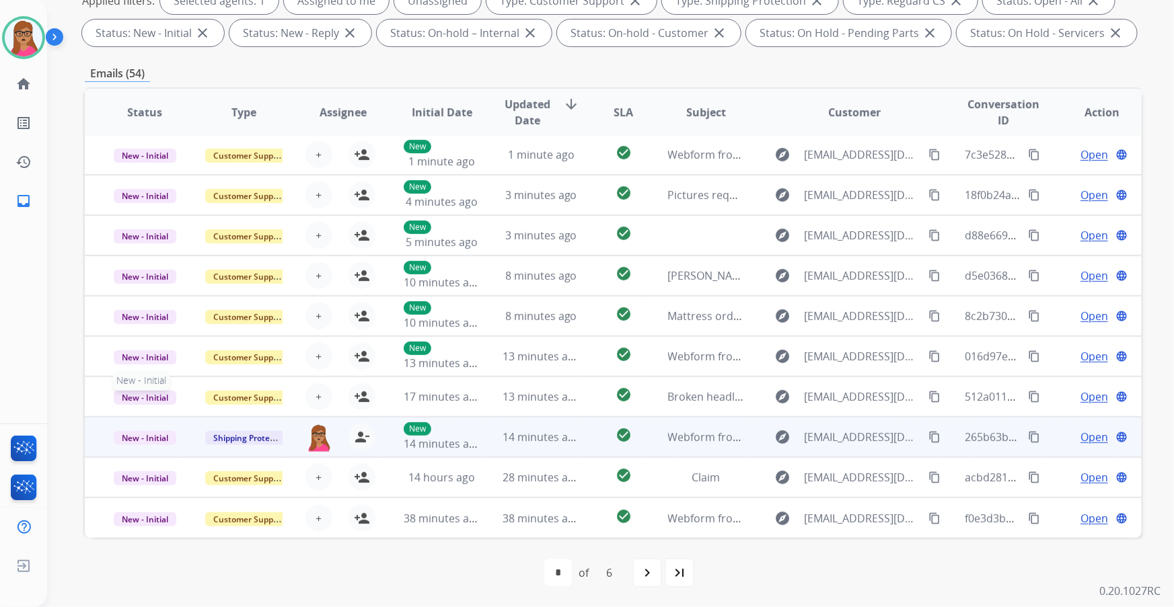
scroll to position [1, 0]
click at [771, 346] on span "Open" at bounding box center [1094, 438] width 28 height 16
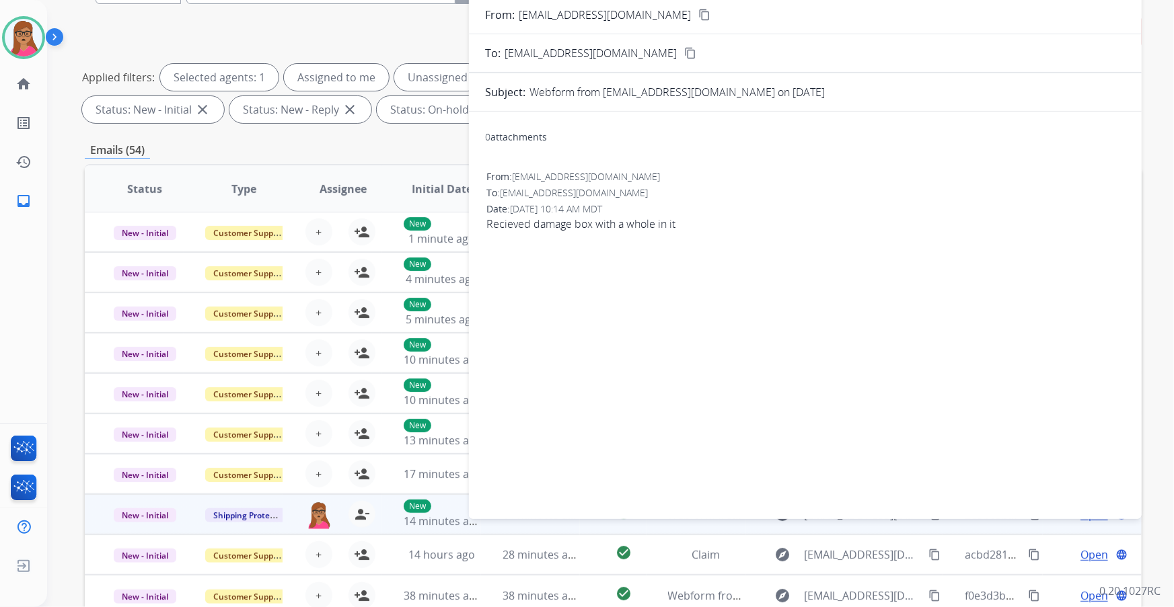
scroll to position [0, 0]
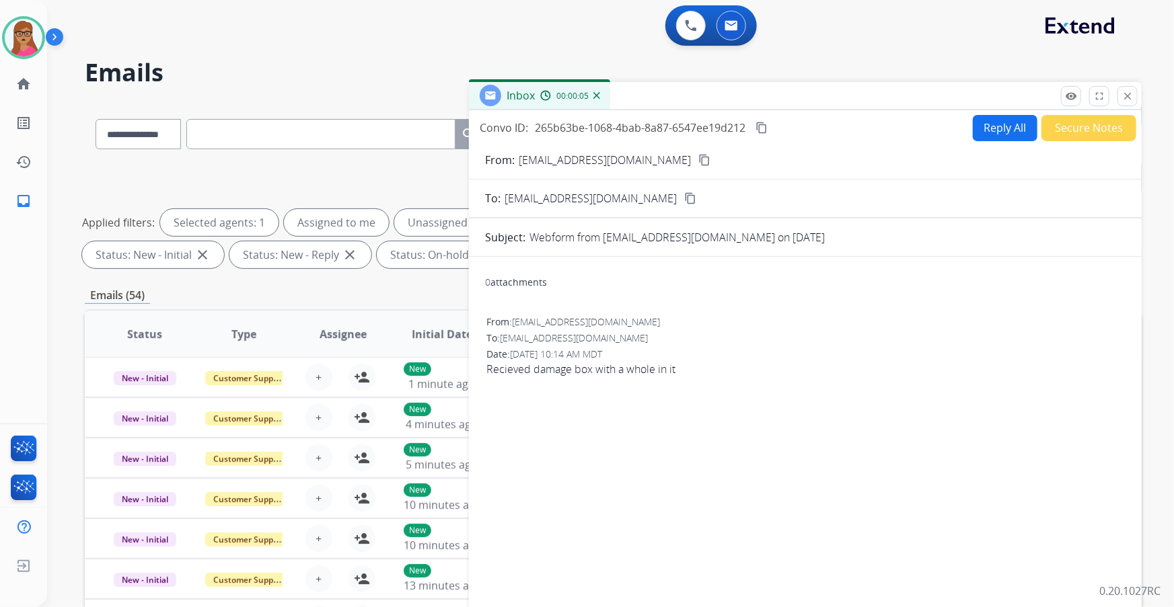
click at [771, 132] on button "Reply All" at bounding box center [1005, 128] width 65 height 26
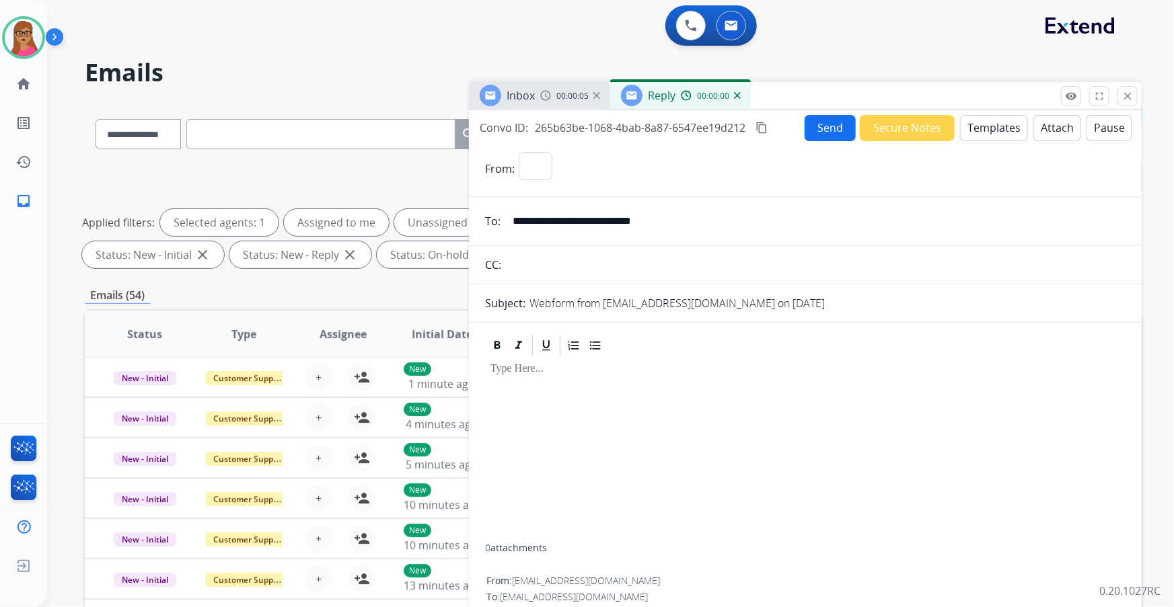
select select "**********"
click at [771, 131] on button "Templates" at bounding box center [994, 128] width 68 height 26
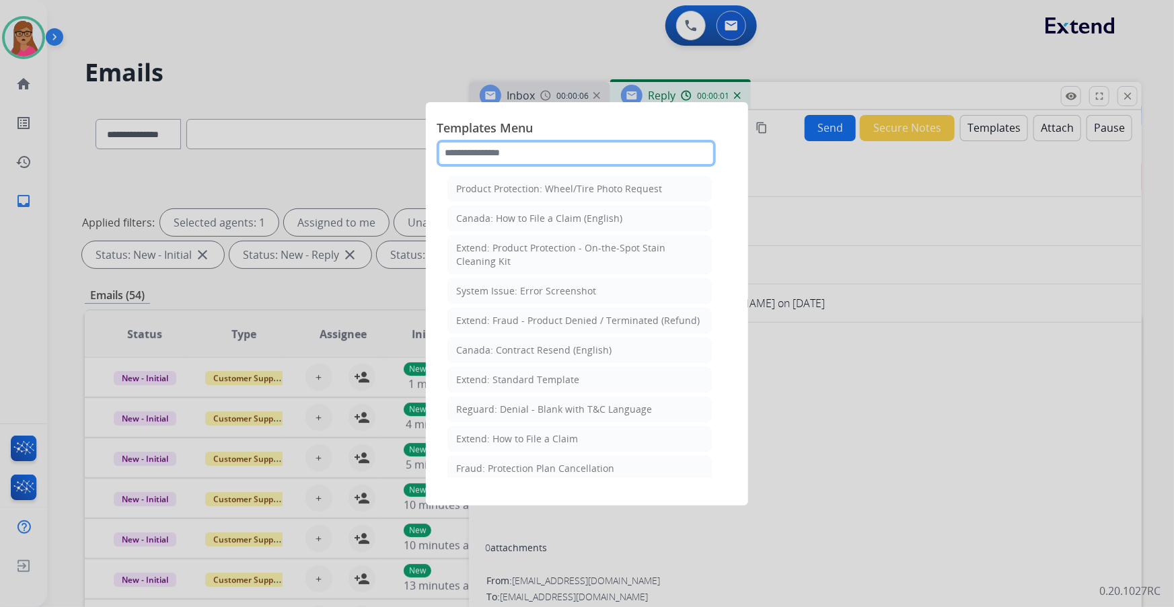
click at [552, 154] on input "text" at bounding box center [576, 153] width 279 height 27
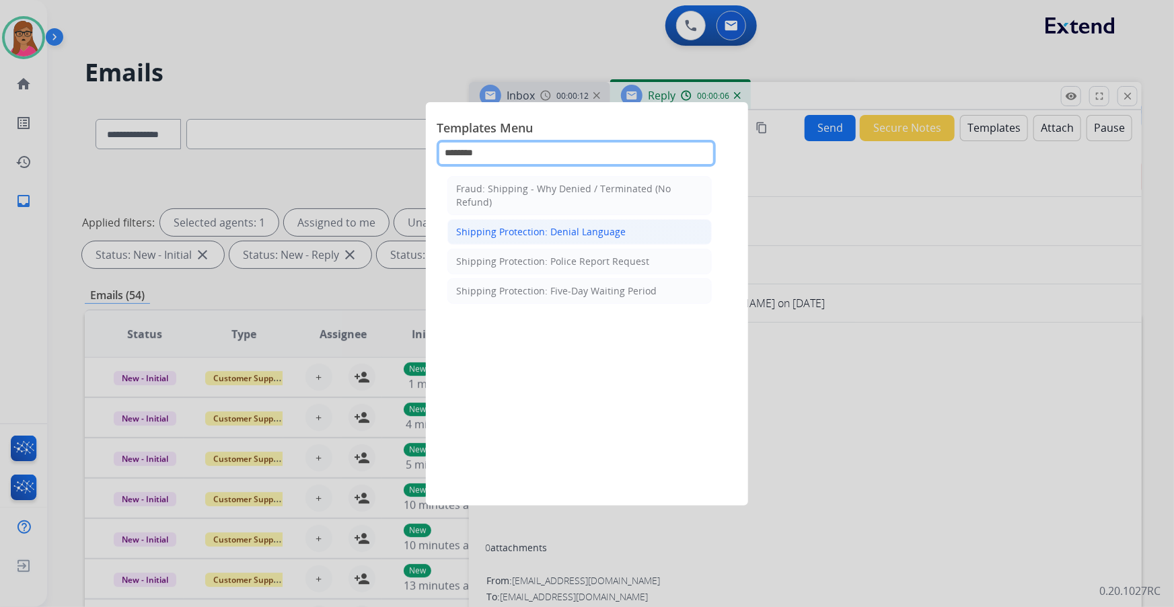
type input "********"
click at [514, 229] on div "Shipping Protection: Denial Language" at bounding box center [540, 231] width 169 height 13
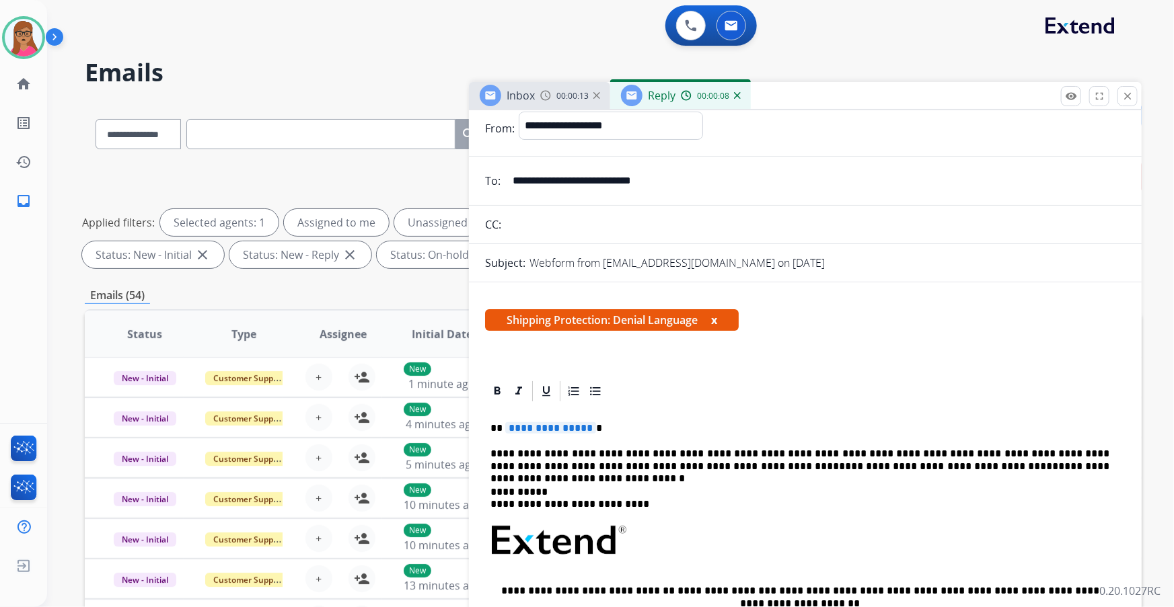
scroll to position [61, 0]
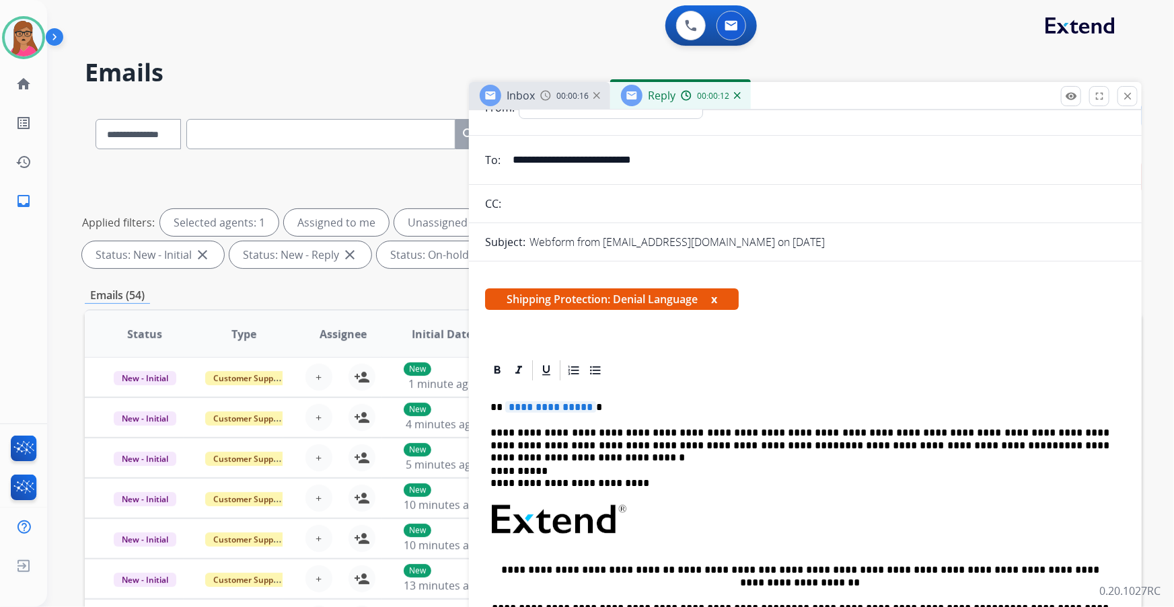
click at [519, 102] on span "Inbox" at bounding box center [520, 95] width 28 height 15
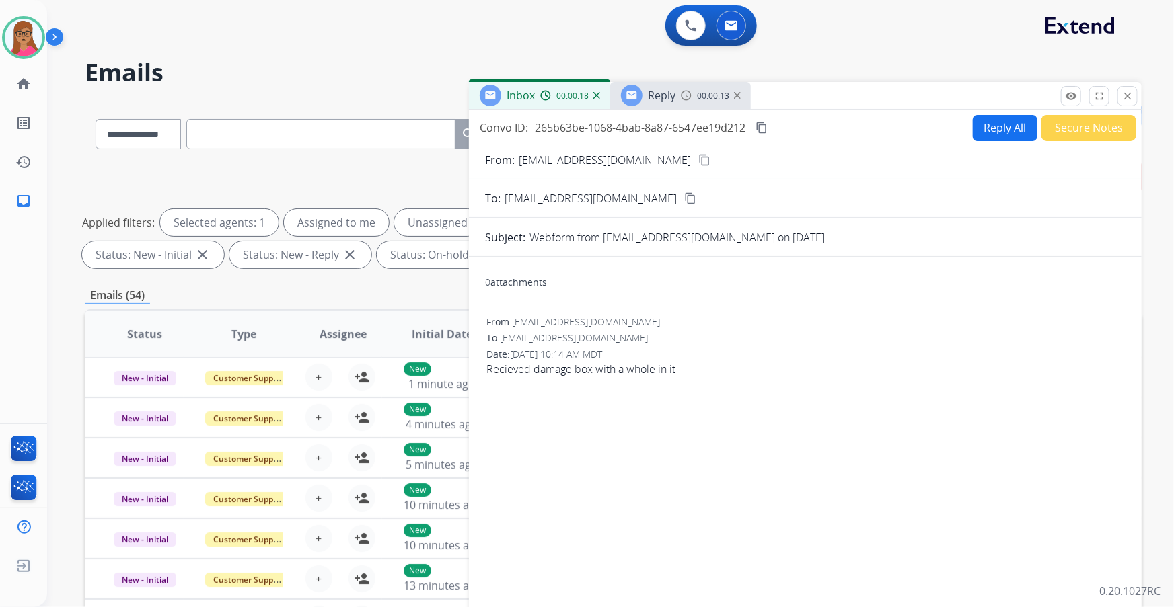
click at [669, 106] on div "Reply" at bounding box center [648, 96] width 54 height 22
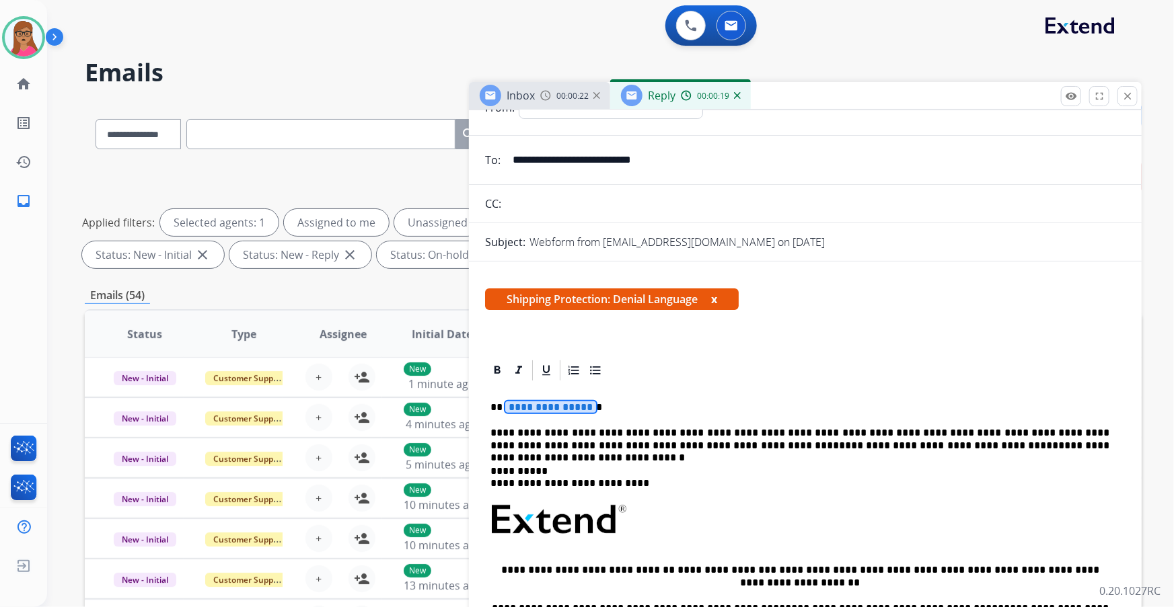
click at [565, 346] on div "**********" at bounding box center [805, 556] width 640 height 347
click at [771, 346] on p "**********" at bounding box center [799, 439] width 619 height 25
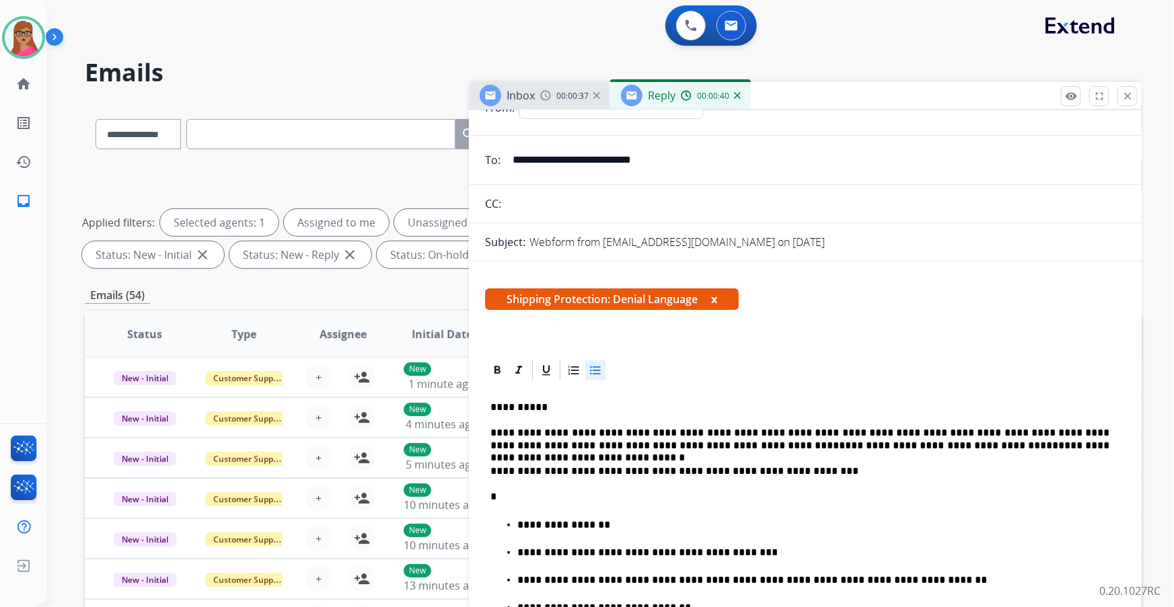
drag, startPoint x: 502, startPoint y: 527, endPoint x: 549, endPoint y: 520, distance: 47.7
click at [501, 346] on ul "**********" at bounding box center [805, 566] width 630 height 98
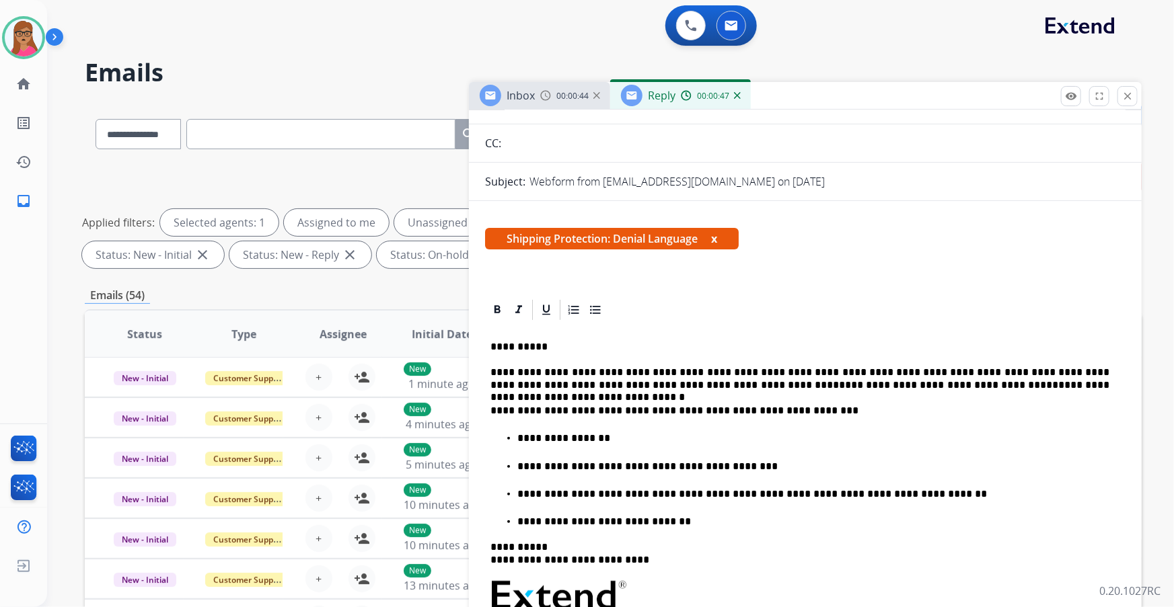
scroll to position [0, 0]
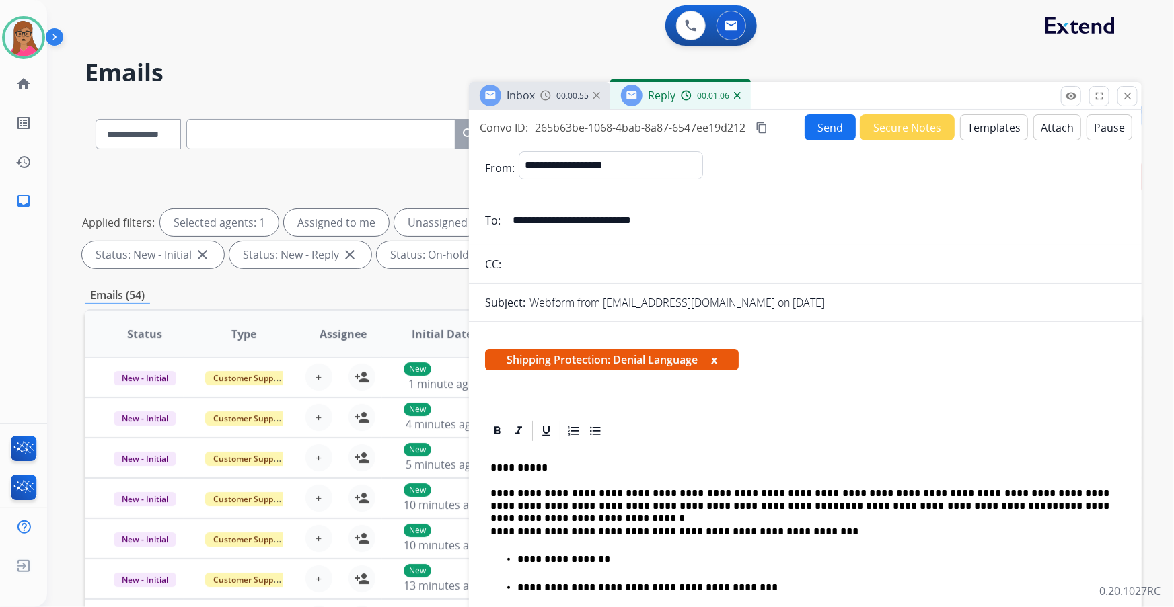
click at [759, 128] on mat-icon "content_copy" at bounding box center [761, 128] width 12 height 12
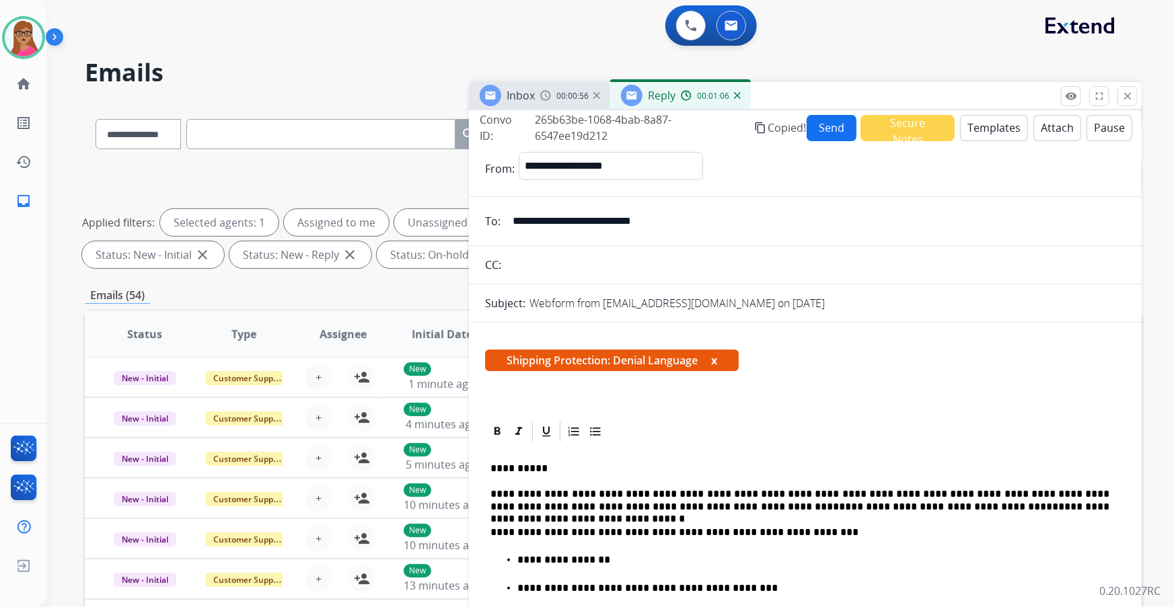
click at [771, 122] on button "Send" at bounding box center [831, 128] width 50 height 26
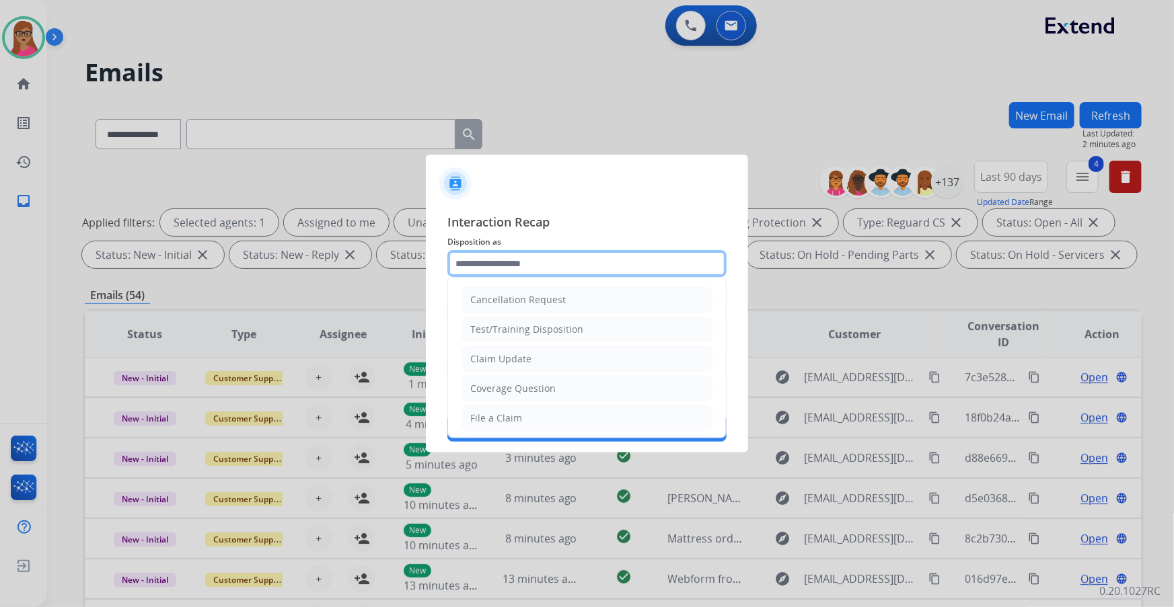
click at [513, 251] on input "text" at bounding box center [586, 263] width 279 height 27
drag, startPoint x: 487, startPoint y: 387, endPoint x: 496, endPoint y: 375, distance: 14.8
click at [487, 346] on div "Other" at bounding box center [483, 387] width 26 height 13
type input "*****"
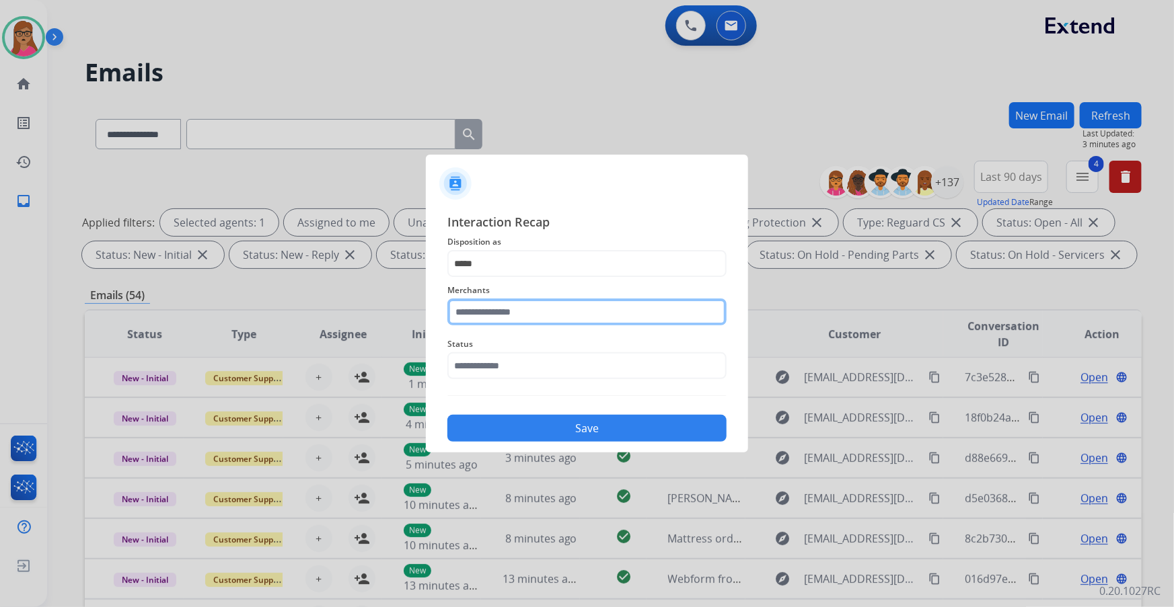
click at [496, 313] on input "text" at bounding box center [586, 312] width 279 height 27
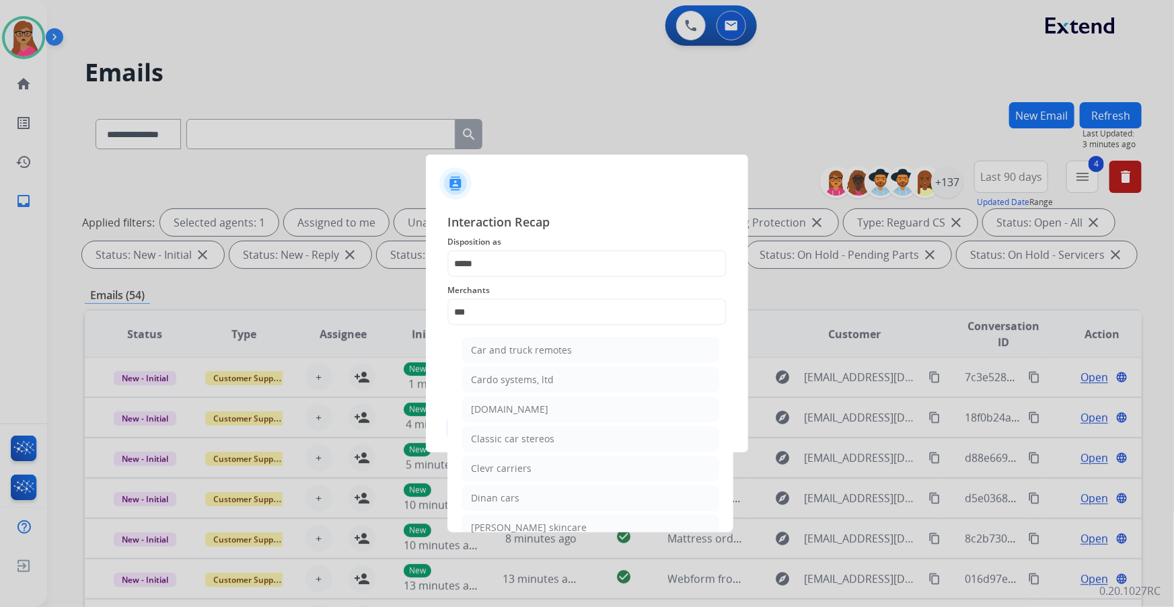
drag, startPoint x: 499, startPoint y: 404, endPoint x: 504, endPoint y: 383, distance: 20.9
click at [498, 346] on div "[DOMAIN_NAME]" at bounding box center [509, 409] width 77 height 13
type input "**********"
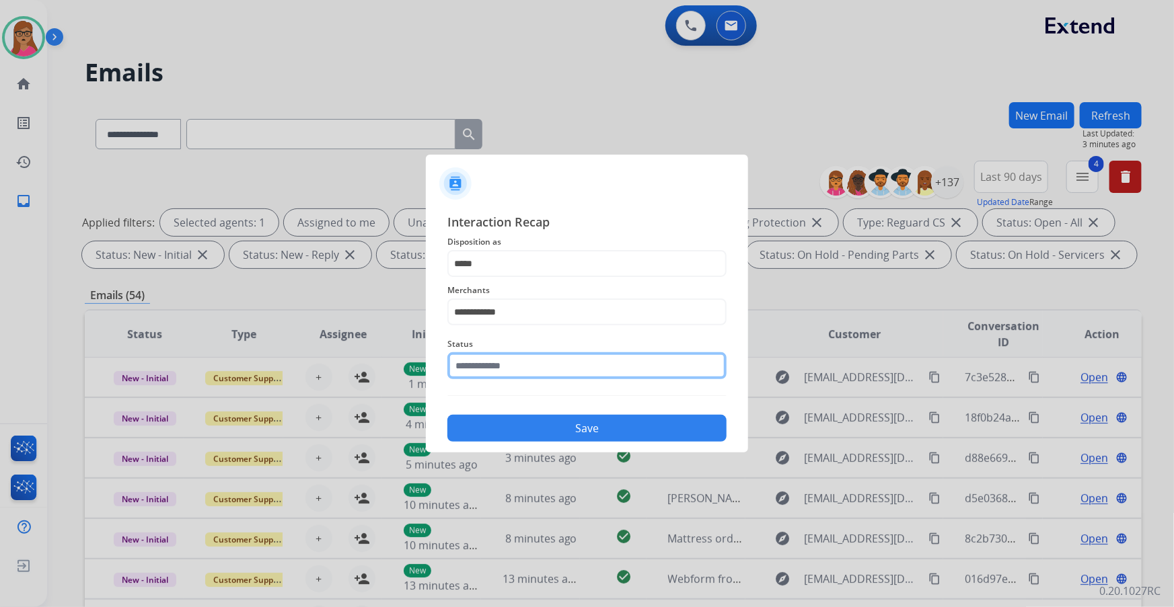
click at [513, 346] on input "text" at bounding box center [586, 365] width 279 height 27
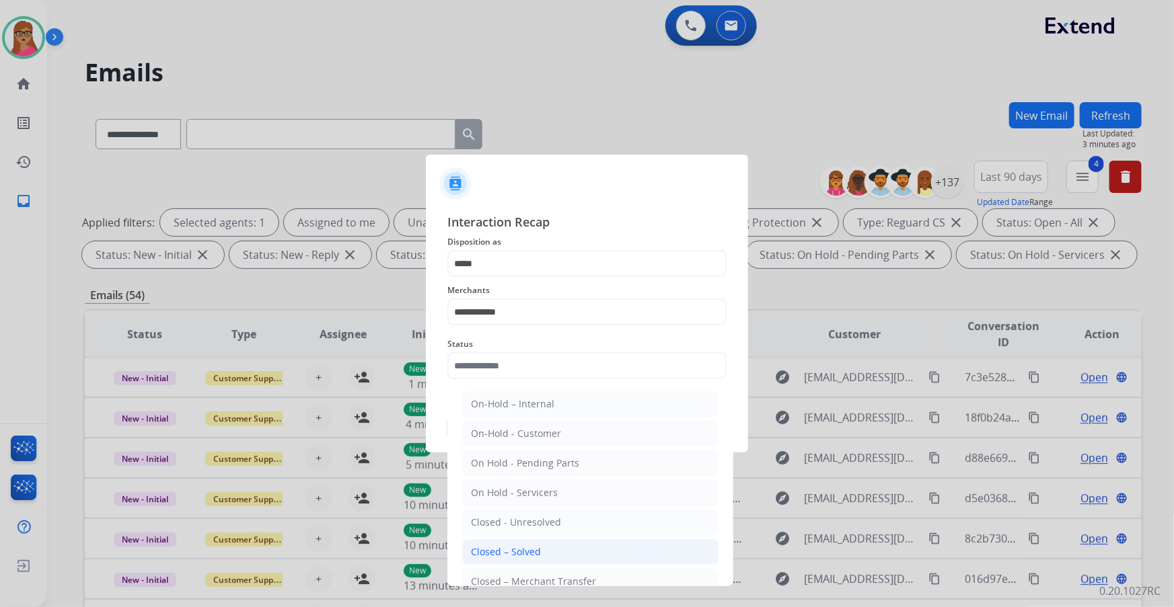
drag, startPoint x: 501, startPoint y: 547, endPoint x: 512, endPoint y: 525, distance: 24.7
click at [500, 346] on div "Closed – Solved" at bounding box center [506, 551] width 70 height 13
type input "**********"
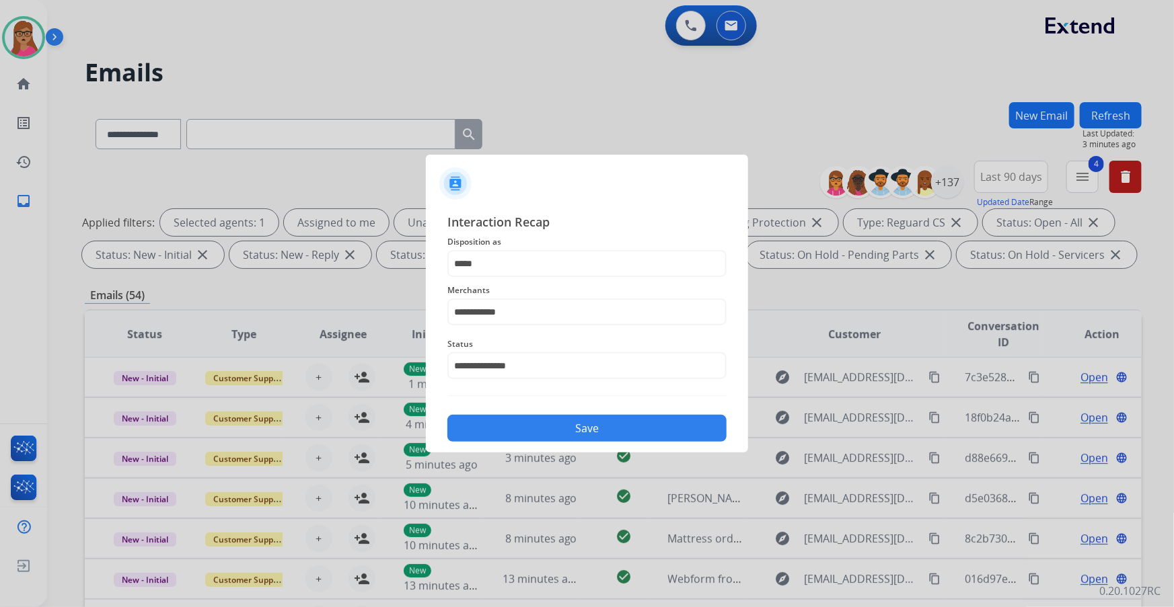
click at [584, 346] on button "Save" at bounding box center [586, 428] width 279 height 27
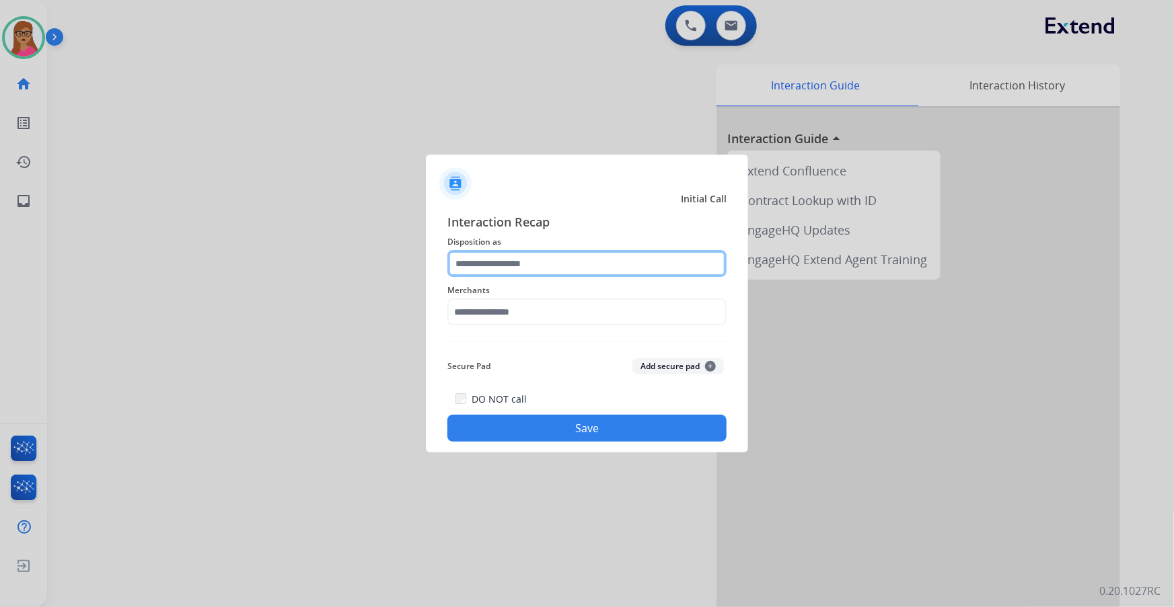
click at [522, 261] on input "text" at bounding box center [586, 263] width 279 height 27
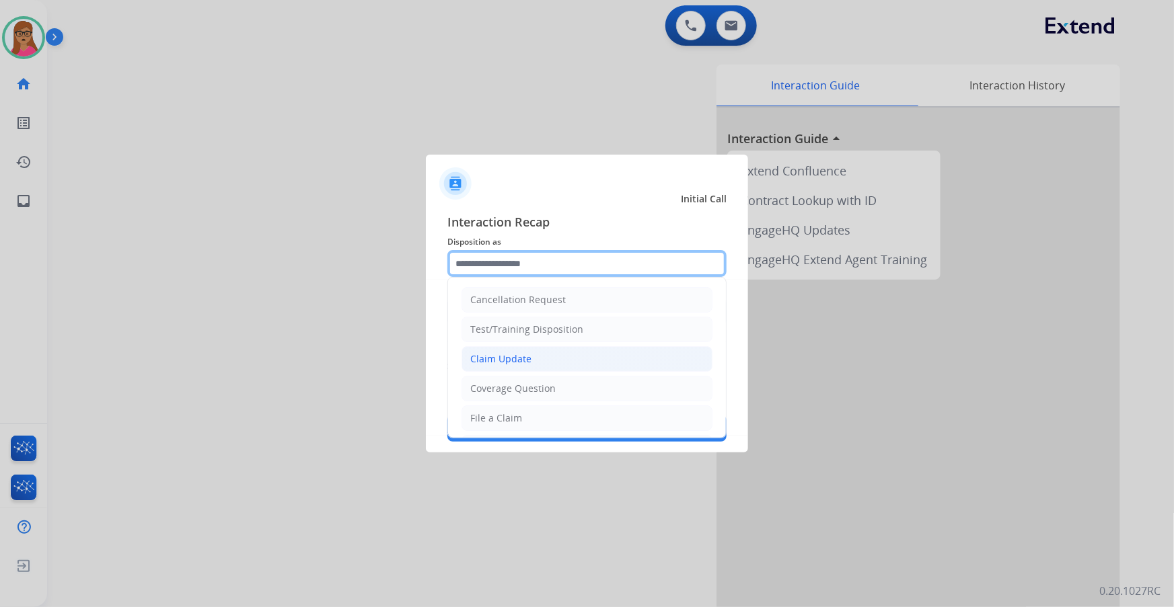
scroll to position [183, 0]
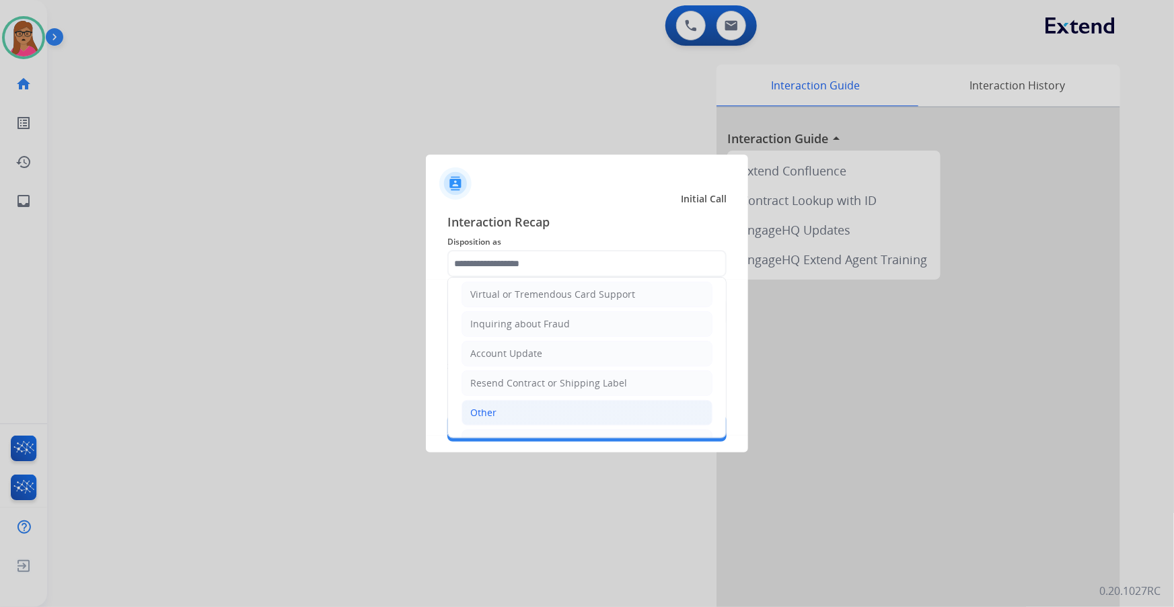
click at [482, 346] on div "Other" at bounding box center [483, 412] width 26 height 13
type input "*****"
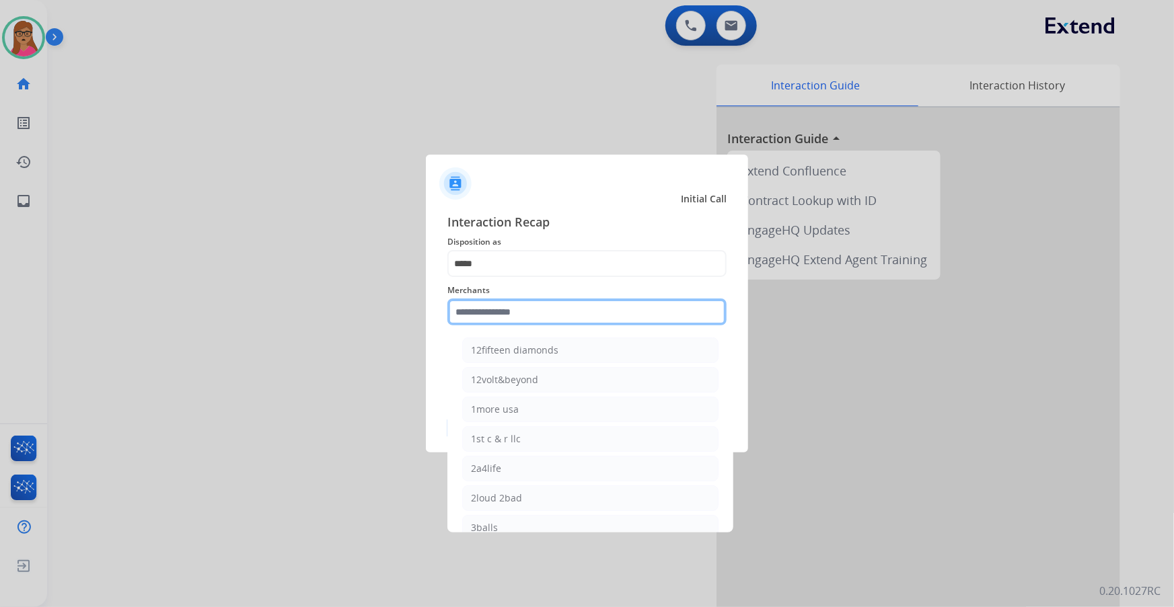
click at [545, 315] on input "text" at bounding box center [586, 312] width 279 height 27
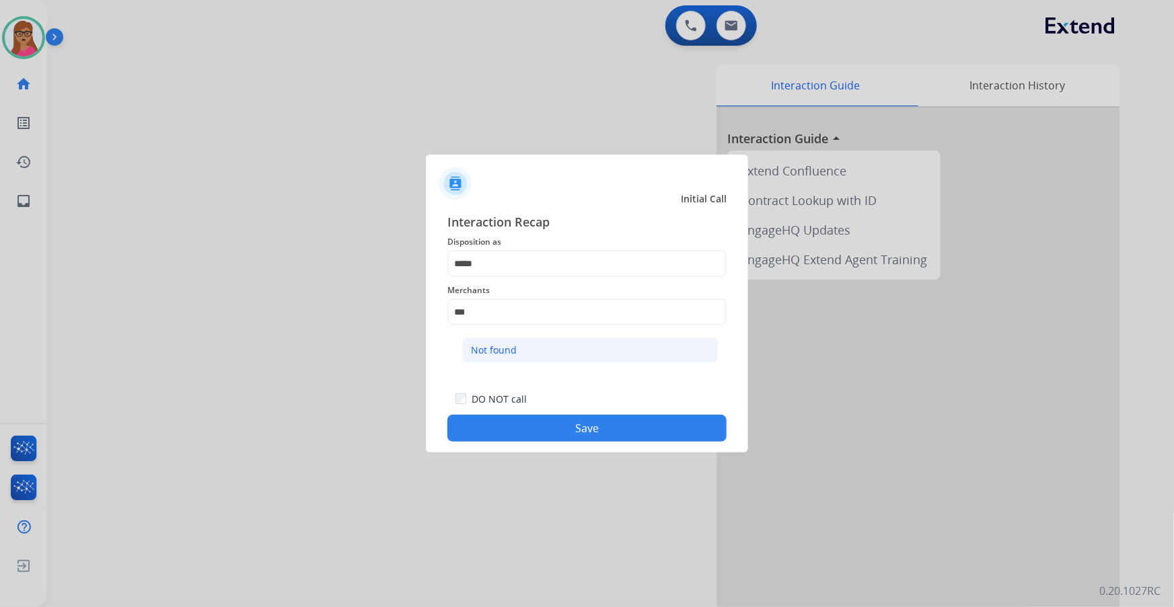
click at [513, 346] on div "Not found" at bounding box center [494, 350] width 46 height 13
type input "*********"
click at [560, 346] on button "Save" at bounding box center [586, 428] width 279 height 27
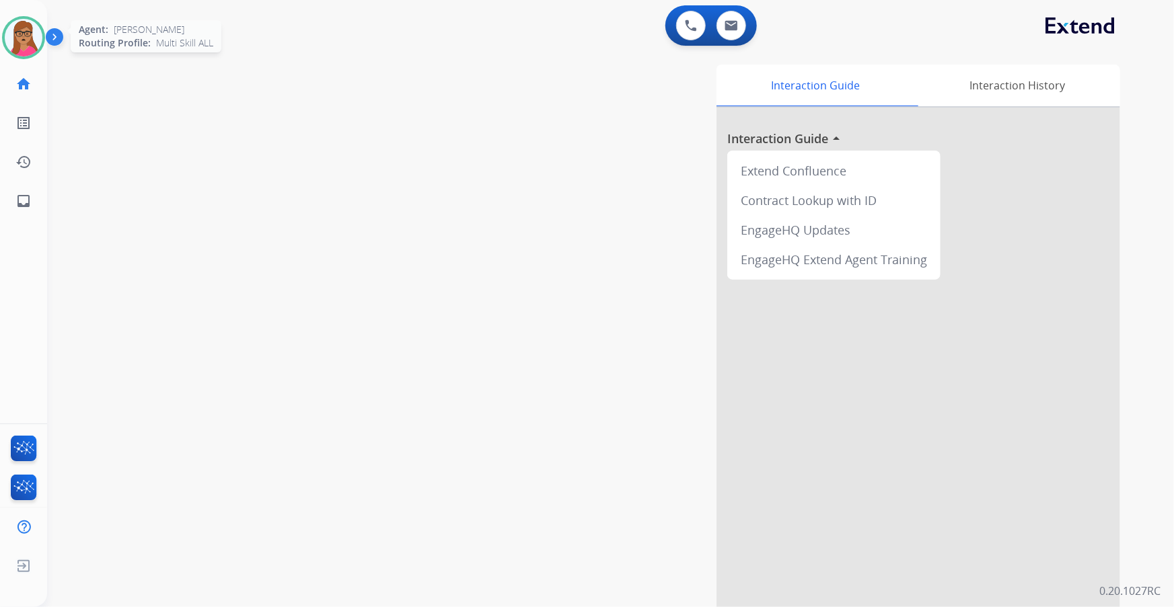
click at [23, 47] on img at bounding box center [24, 38] width 38 height 38
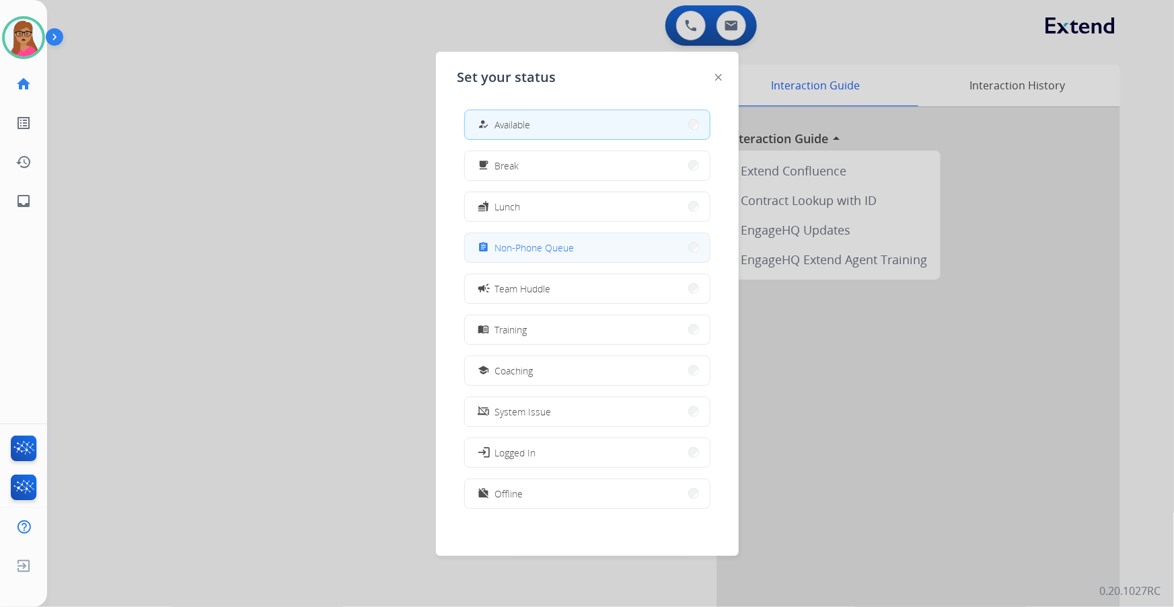
click at [580, 239] on button "assignment Non-Phone Queue" at bounding box center [587, 247] width 245 height 29
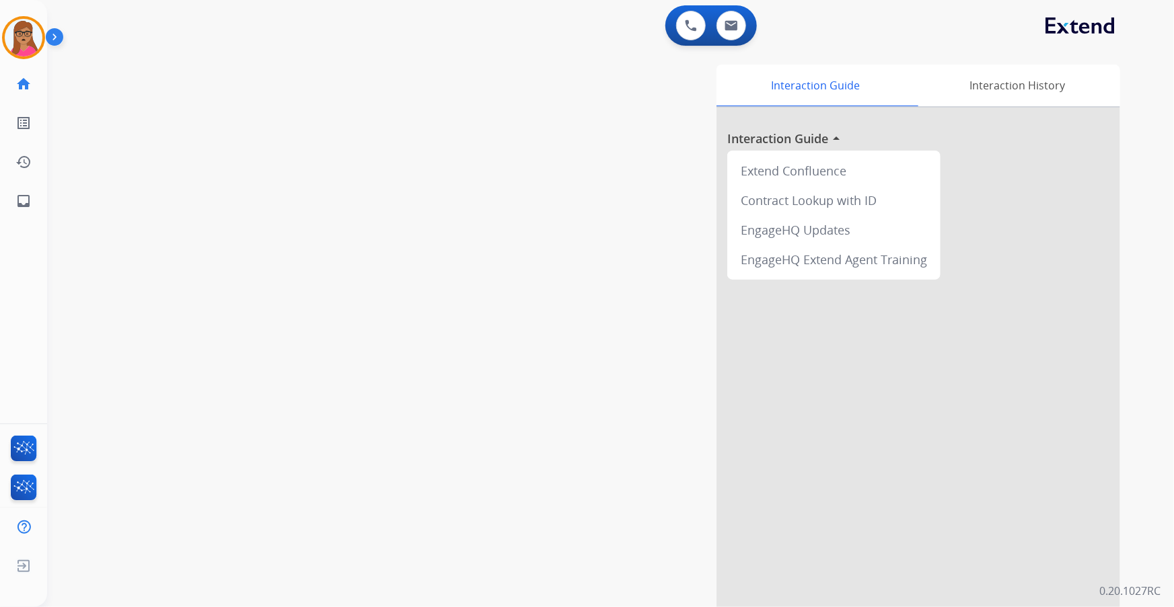
click at [48, 32] on img at bounding box center [57, 40] width 23 height 26
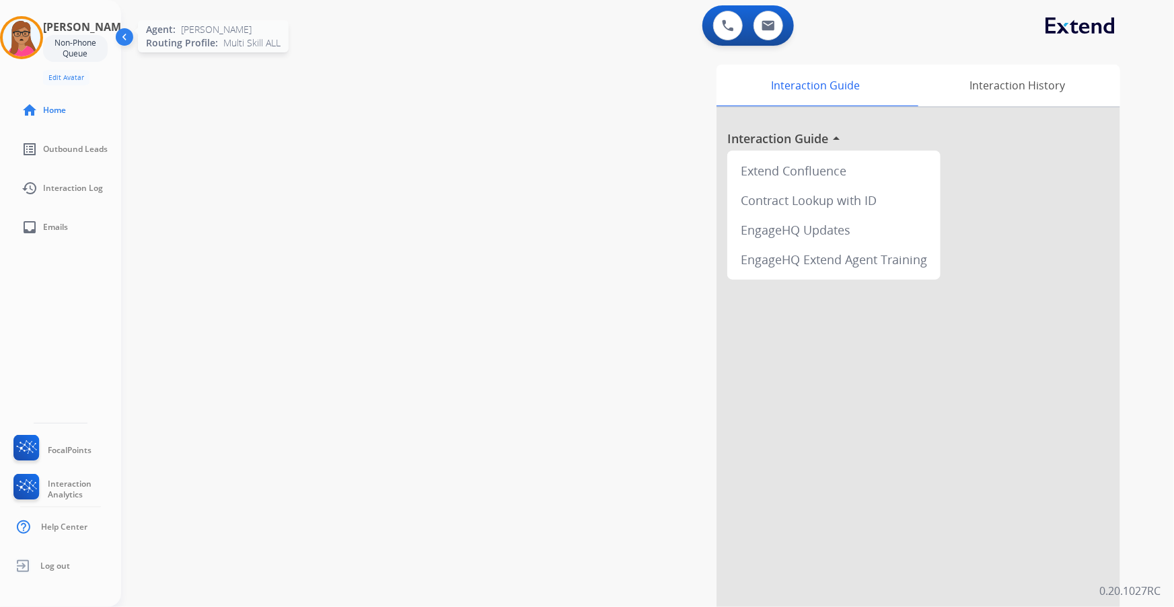
click at [26, 43] on img at bounding box center [22, 38] width 38 height 38
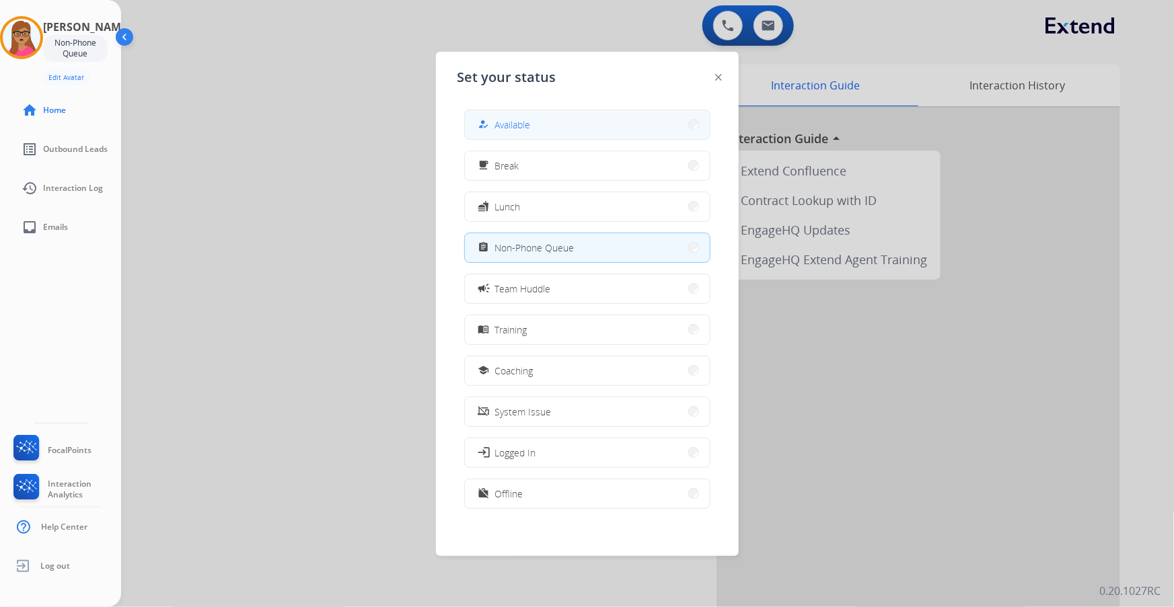
click at [557, 124] on button "how_to_reg Available" at bounding box center [587, 124] width 245 height 29
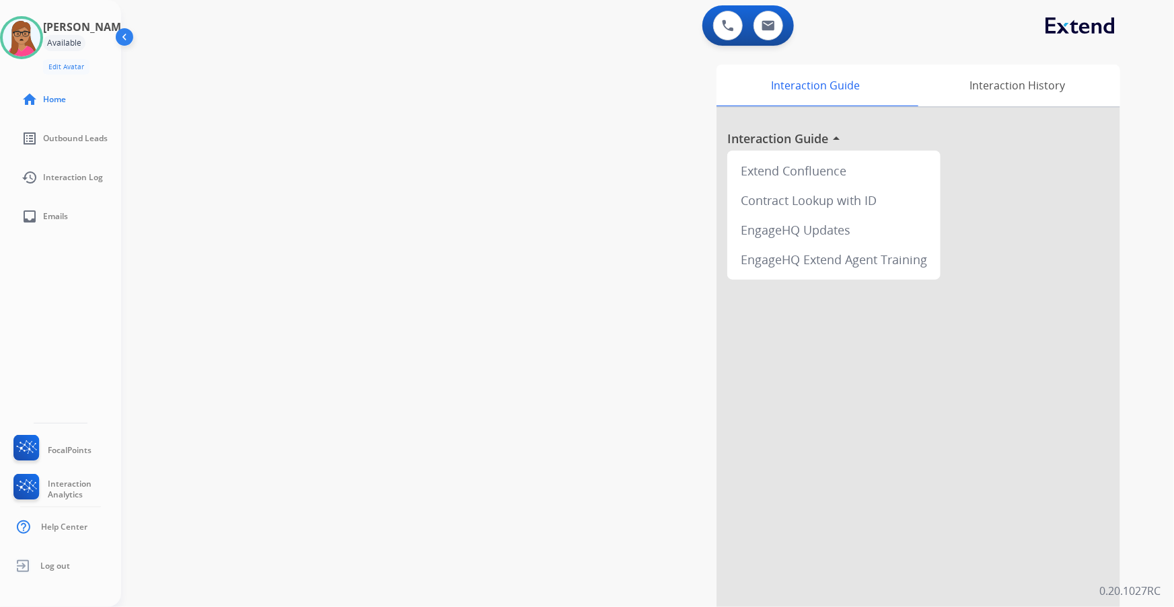
click at [121, 32] on img at bounding box center [126, 40] width 26 height 26
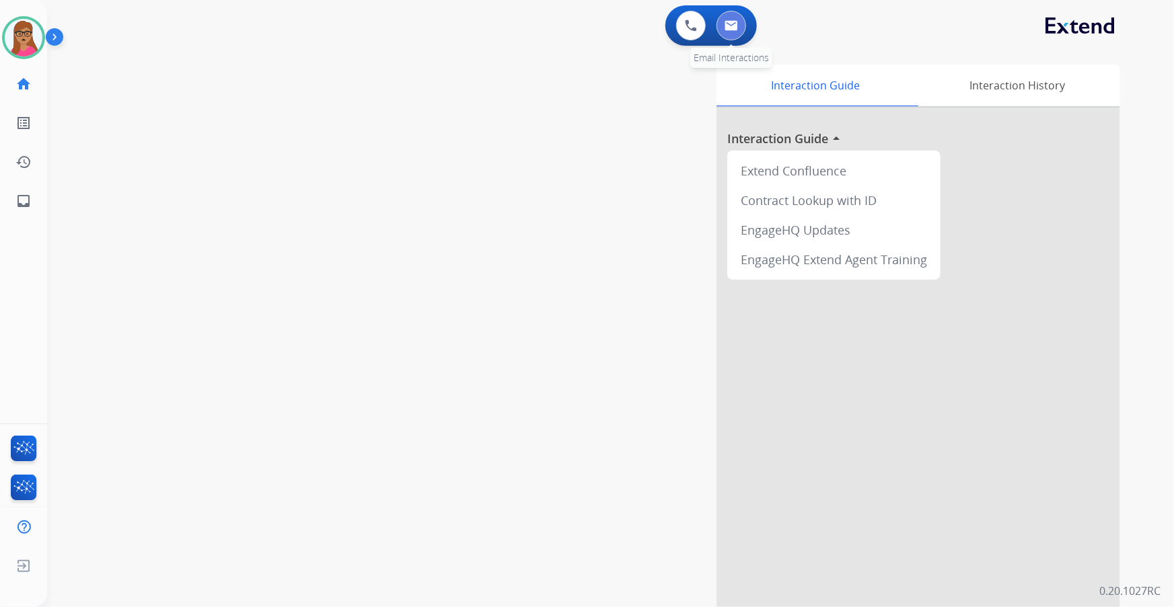
click at [725, 22] on img at bounding box center [730, 25] width 13 height 11
select select "**********"
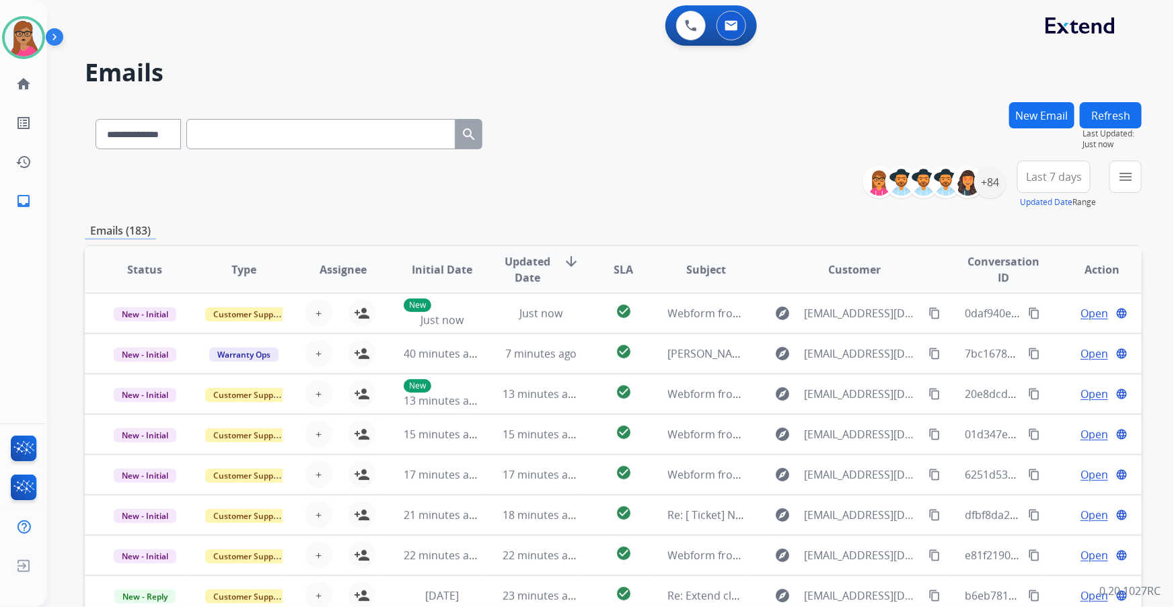
click at [771, 177] on span "Last 7 days" at bounding box center [1054, 176] width 56 height 5
click at [771, 336] on div "Last 90 days" at bounding box center [1049, 340] width 74 height 20
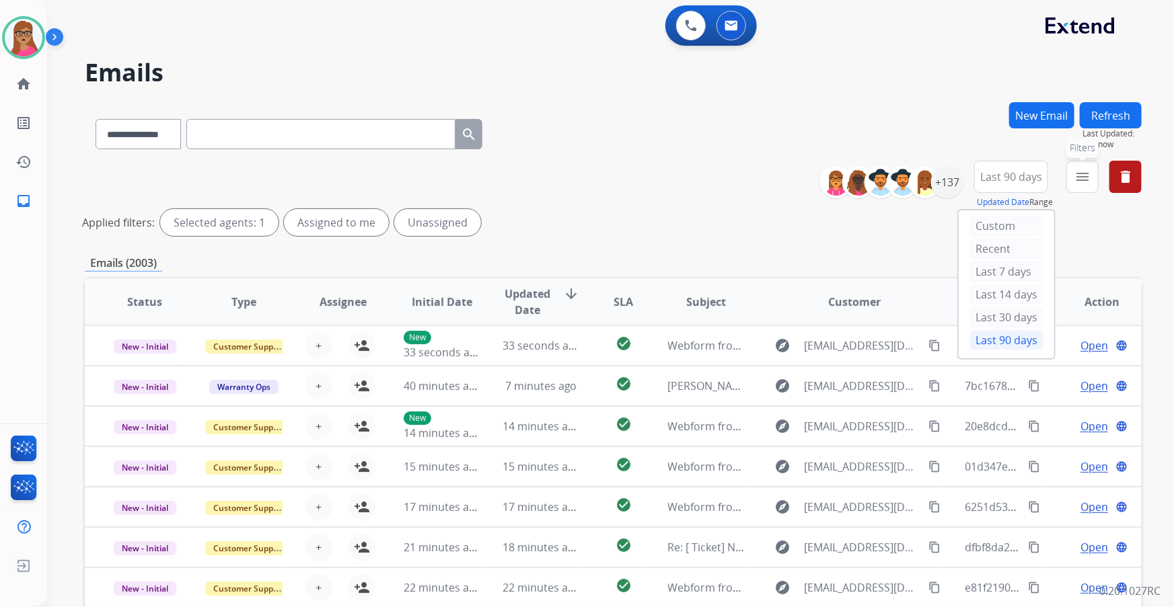
click at [771, 182] on mat-icon "menu" at bounding box center [1082, 177] width 16 height 16
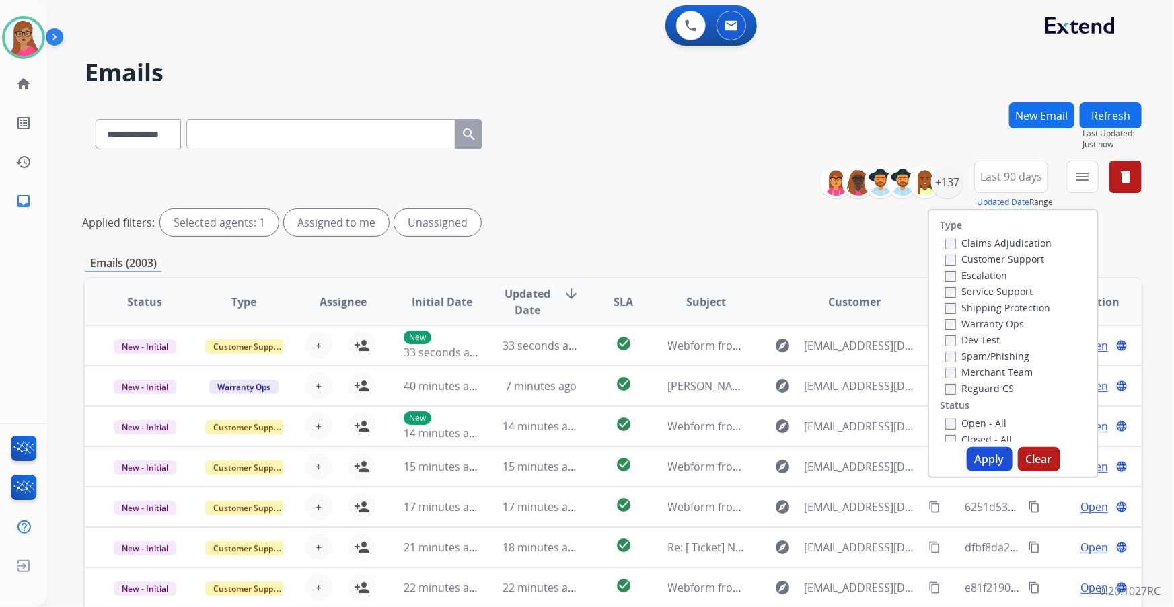
click at [771, 260] on label "Customer Support" at bounding box center [994, 259] width 99 height 13
click at [771, 304] on label "Shipping Protection" at bounding box center [997, 307] width 105 height 13
click at [771, 346] on label "Reguard CS" at bounding box center [979, 388] width 69 height 13
click at [771, 346] on label "Open - All" at bounding box center [975, 423] width 61 height 13
click at [771, 346] on button "Apply" at bounding box center [990, 459] width 46 height 24
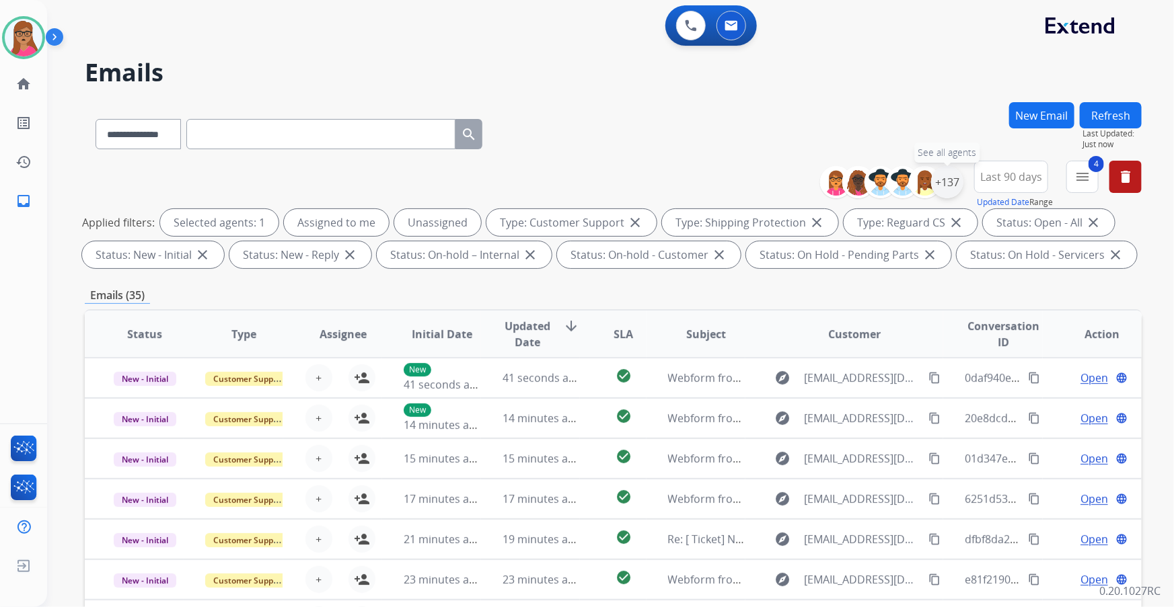
click at [771, 181] on div "+137" at bounding box center [947, 182] width 32 height 32
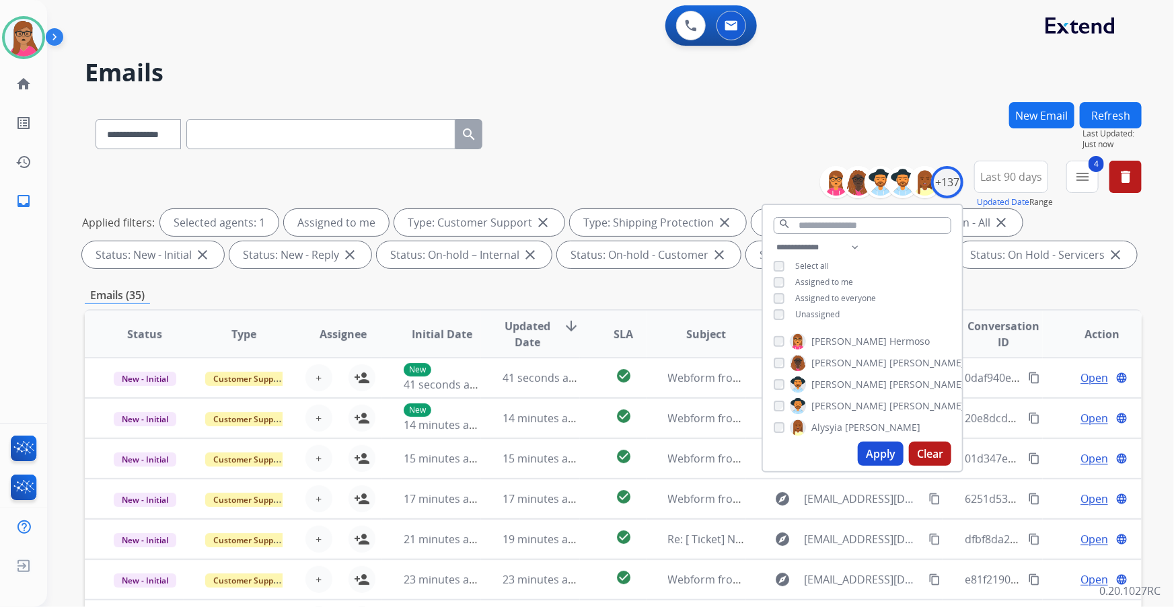
click at [771, 346] on button "Apply" at bounding box center [881, 454] width 46 height 24
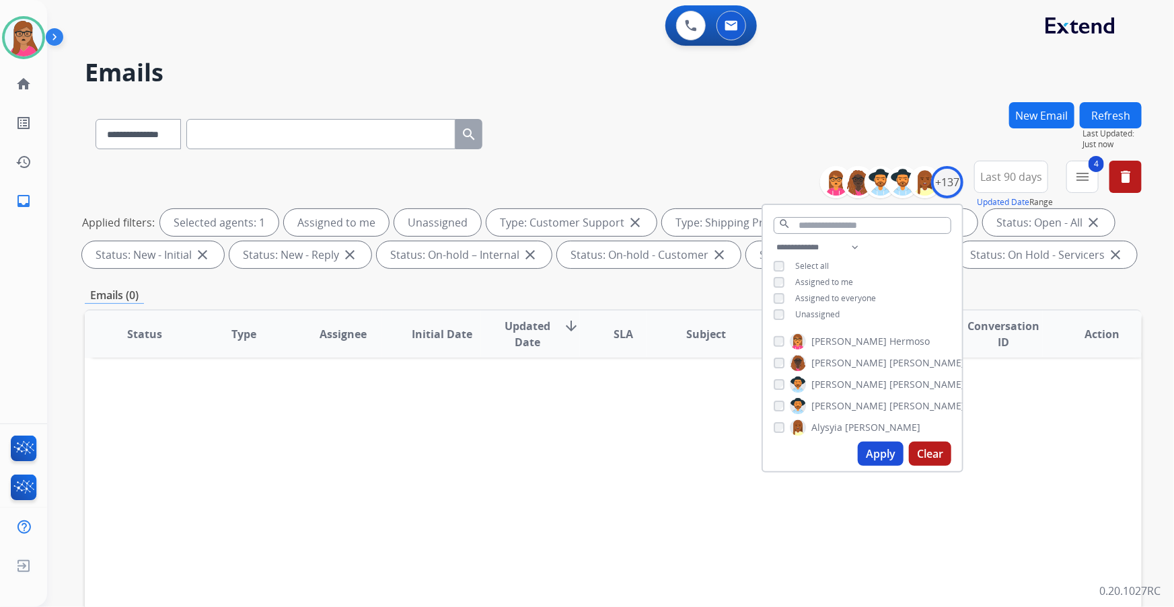
click at [771, 346] on button "Apply" at bounding box center [881, 454] width 46 height 24
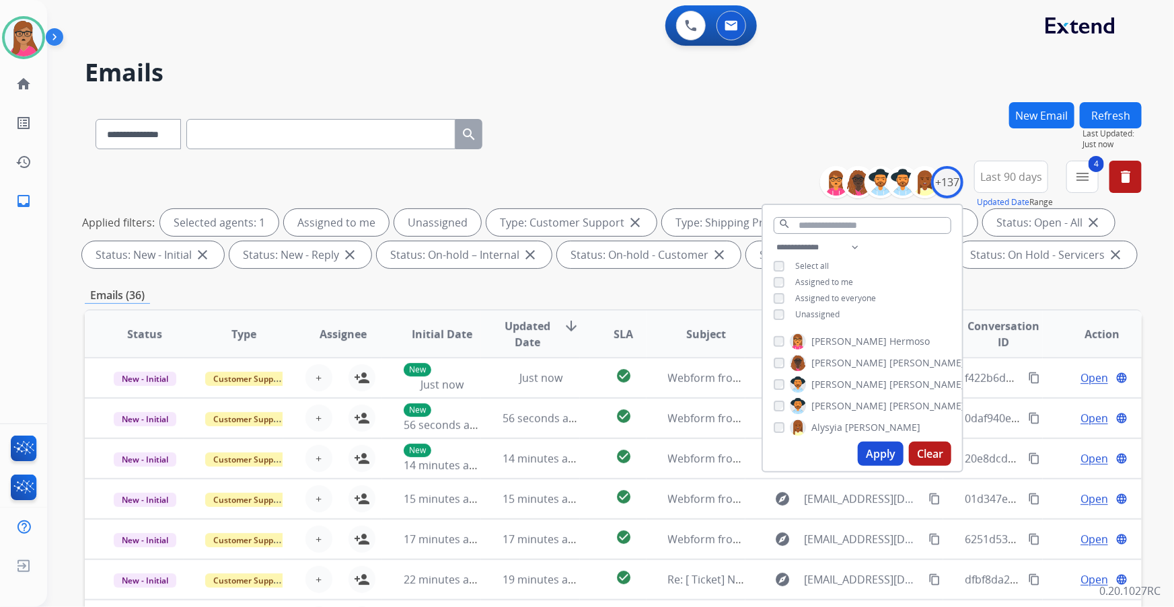
click at [695, 278] on div "**********" at bounding box center [613, 466] width 1057 height 728
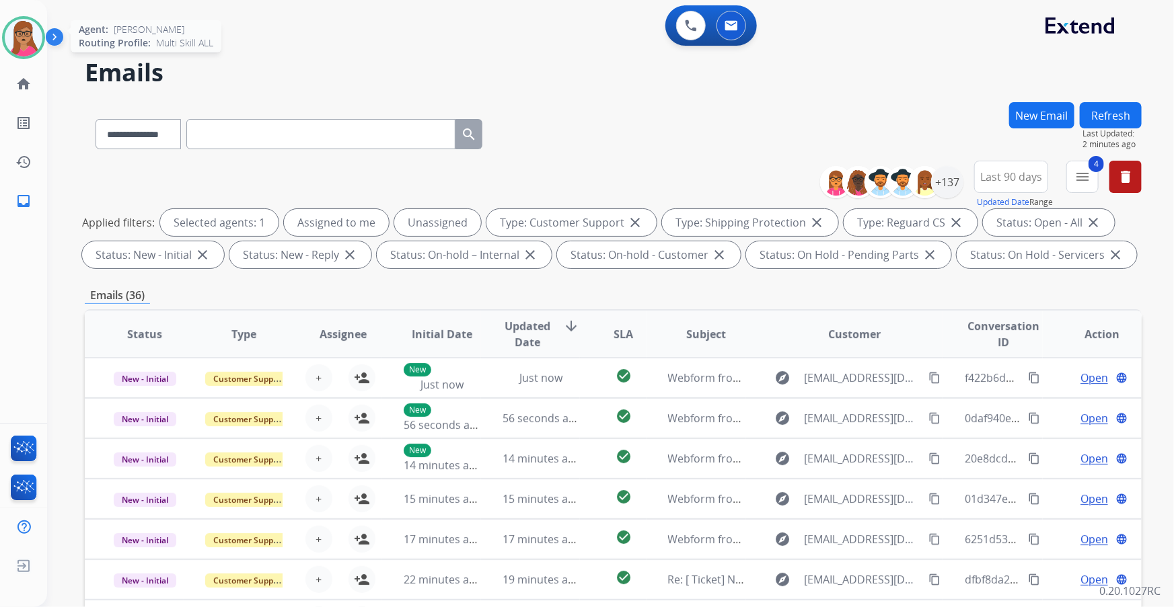
click at [36, 45] on img at bounding box center [24, 38] width 38 height 38
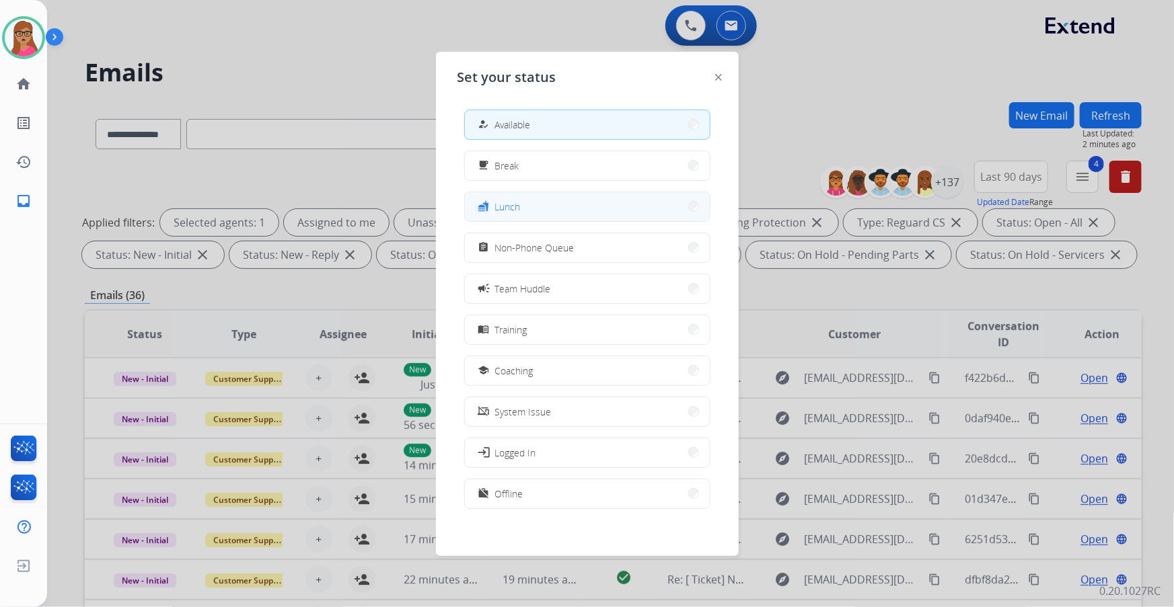
click at [552, 210] on button "fastfood Lunch" at bounding box center [587, 206] width 245 height 29
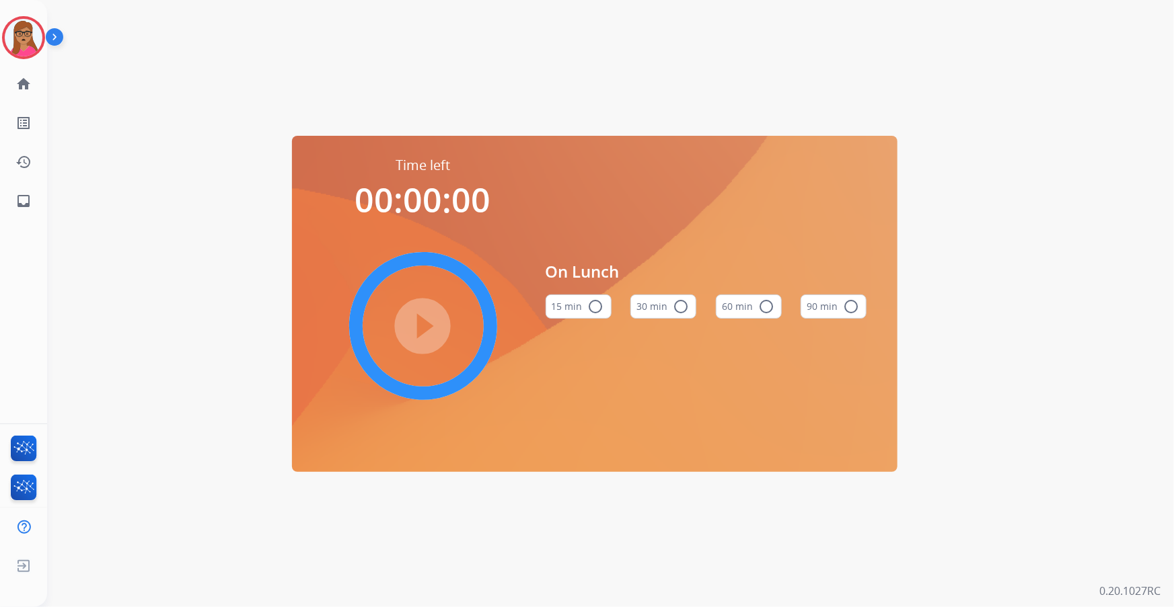
click at [763, 308] on mat-icon "radio_button_unchecked" at bounding box center [766, 307] width 16 height 16
click at [422, 325] on mat-icon "play_circle_filled" at bounding box center [423, 326] width 16 height 16
